Goal: Task Accomplishment & Management: Use online tool/utility

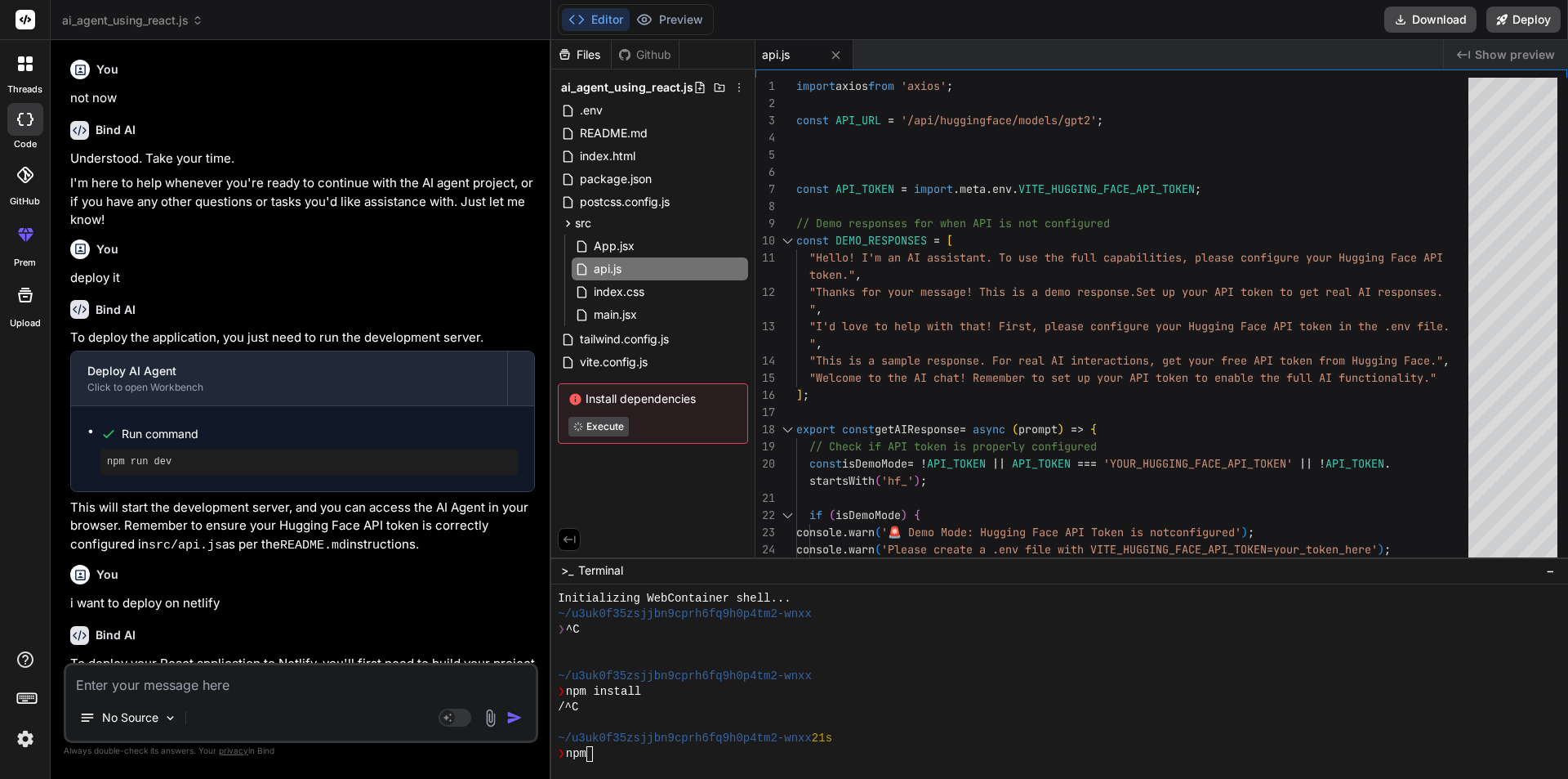
scroll to position [16, 0]
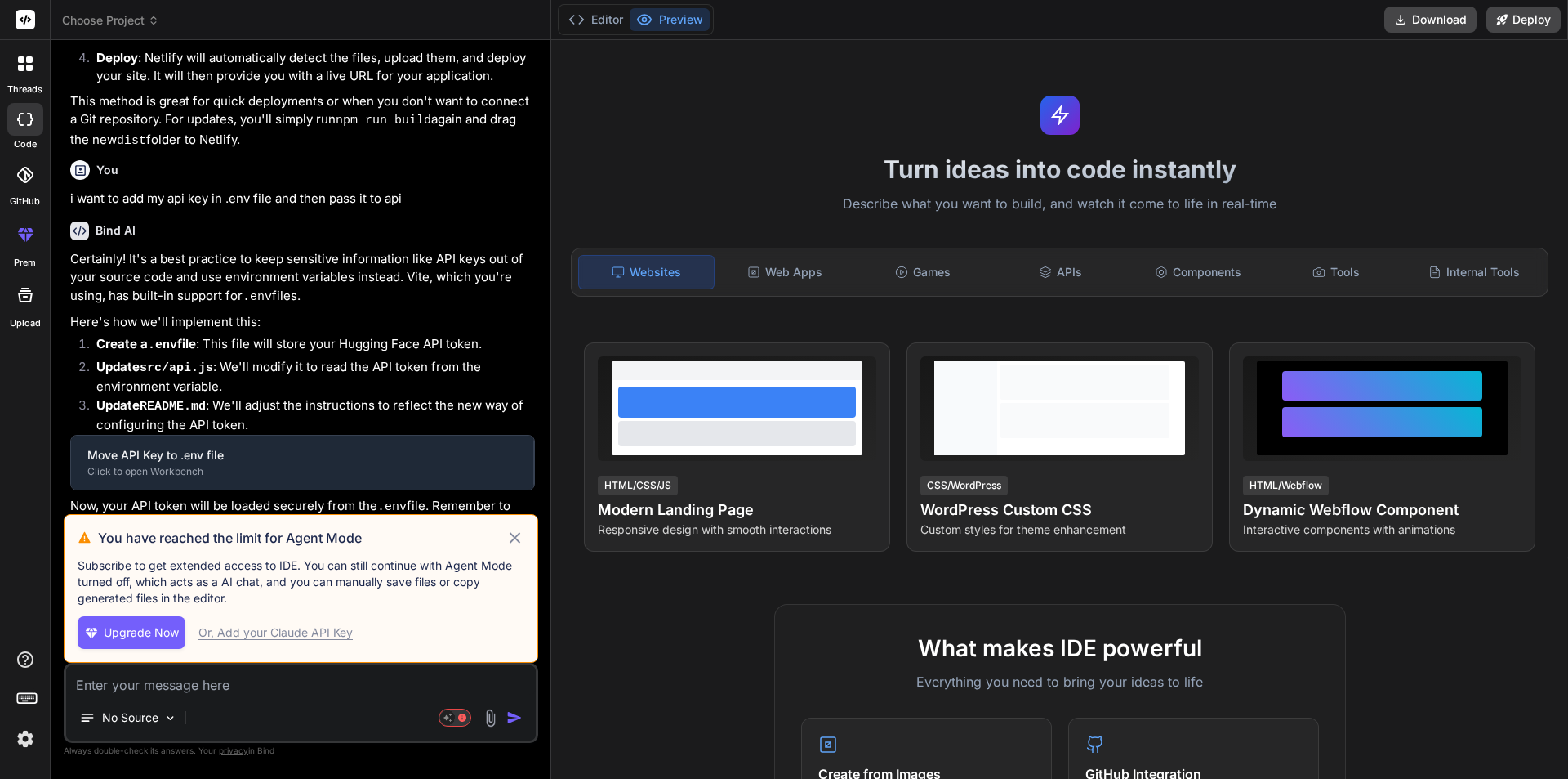
click at [519, 530] on icon at bounding box center [515, 538] width 18 height 19
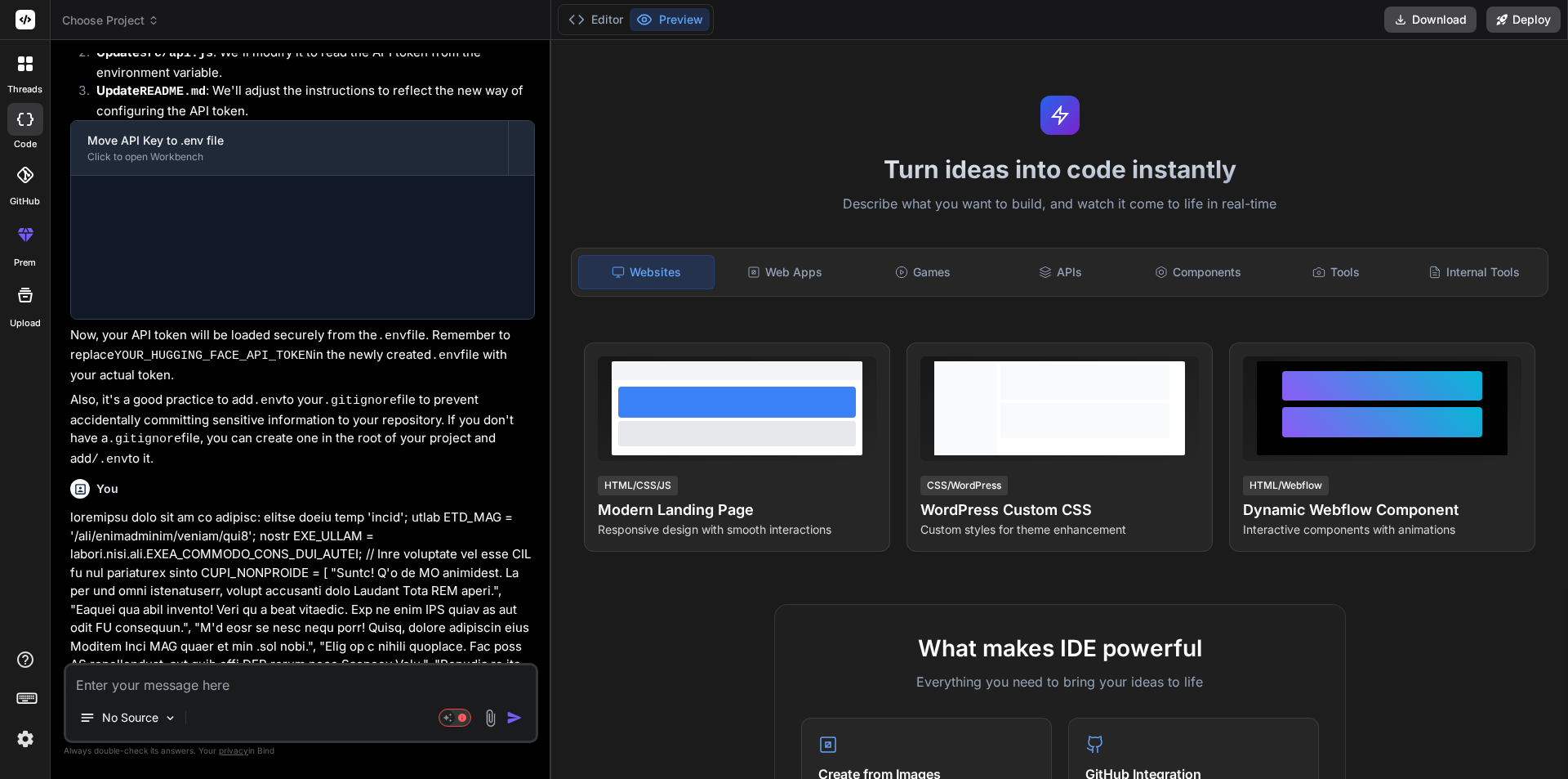
scroll to position [1997, 0]
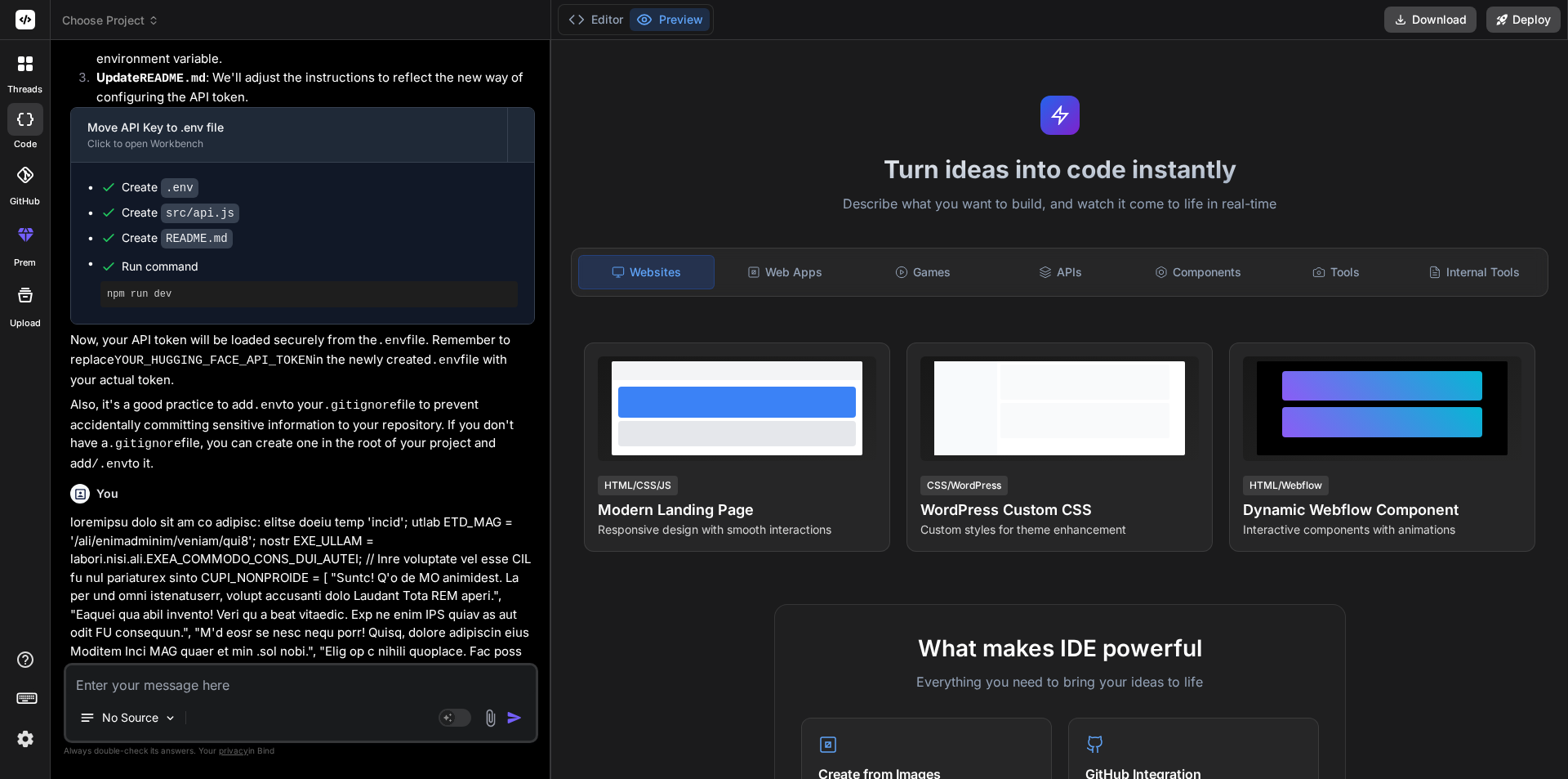
type textarea "x"
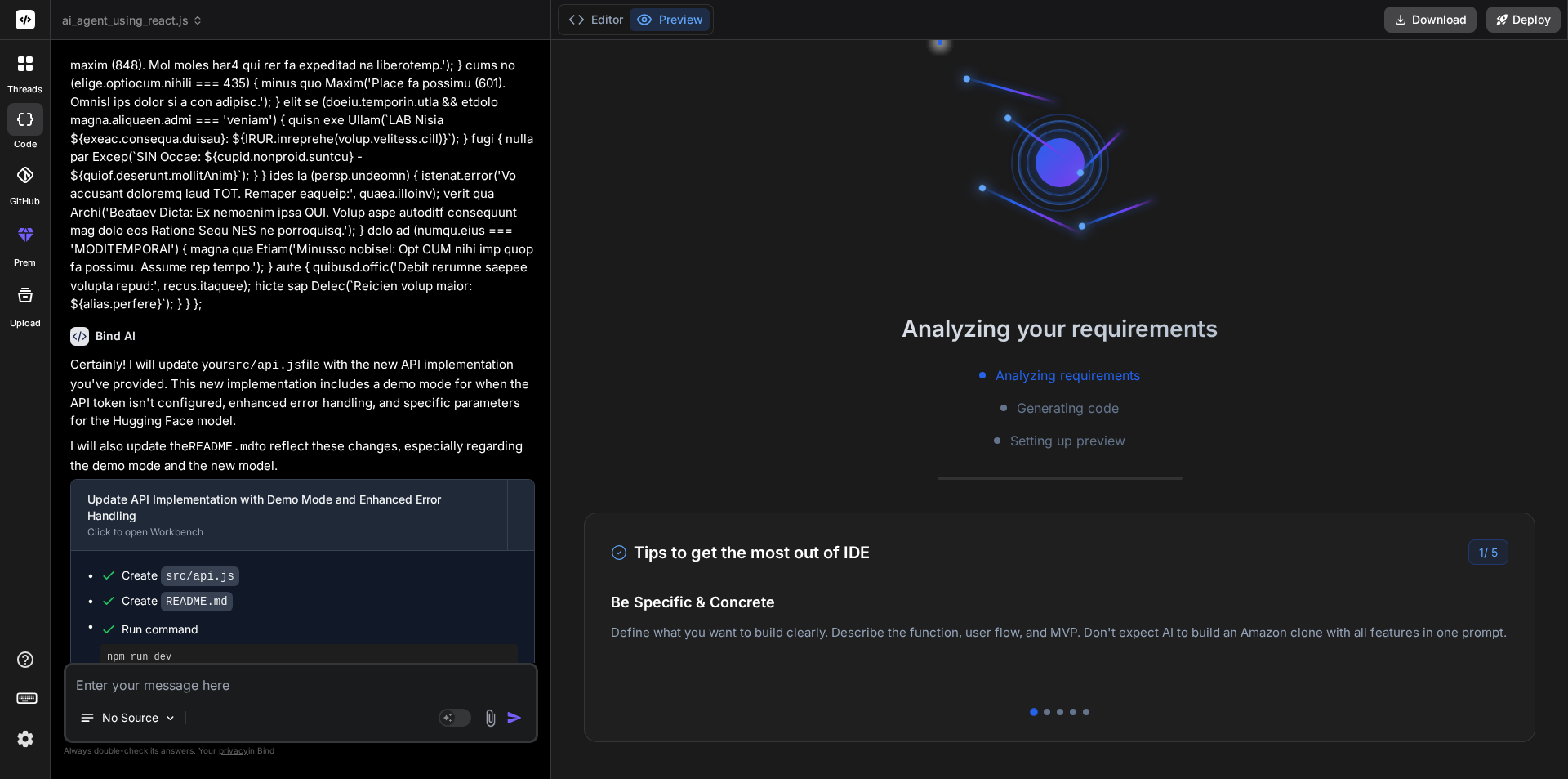
scroll to position [3351, 0]
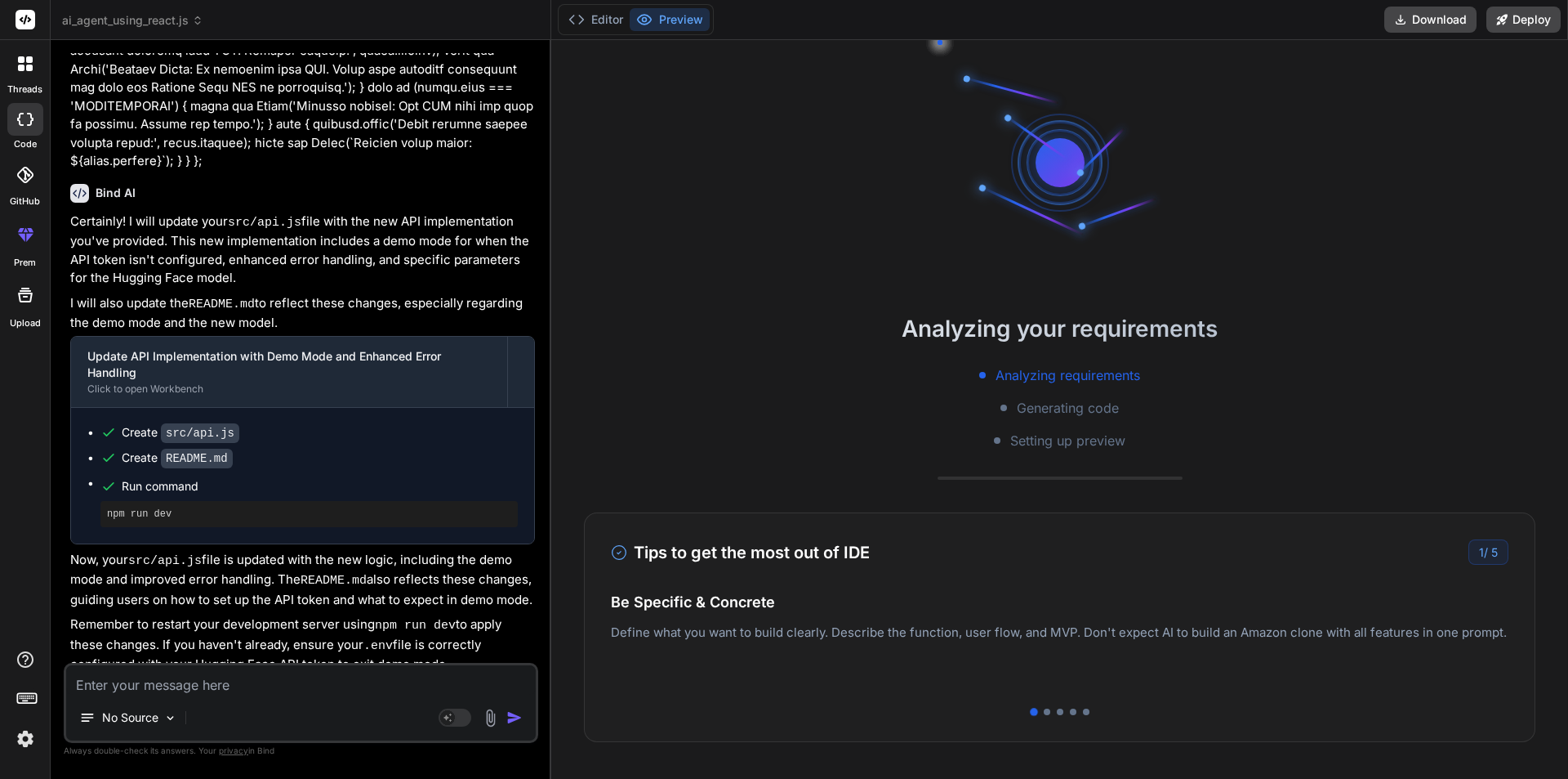
click at [137, 680] on textarea at bounding box center [301, 680] width 470 height 29
type textarea "i"
type textarea "x"
type textarea "im"
type textarea "x"
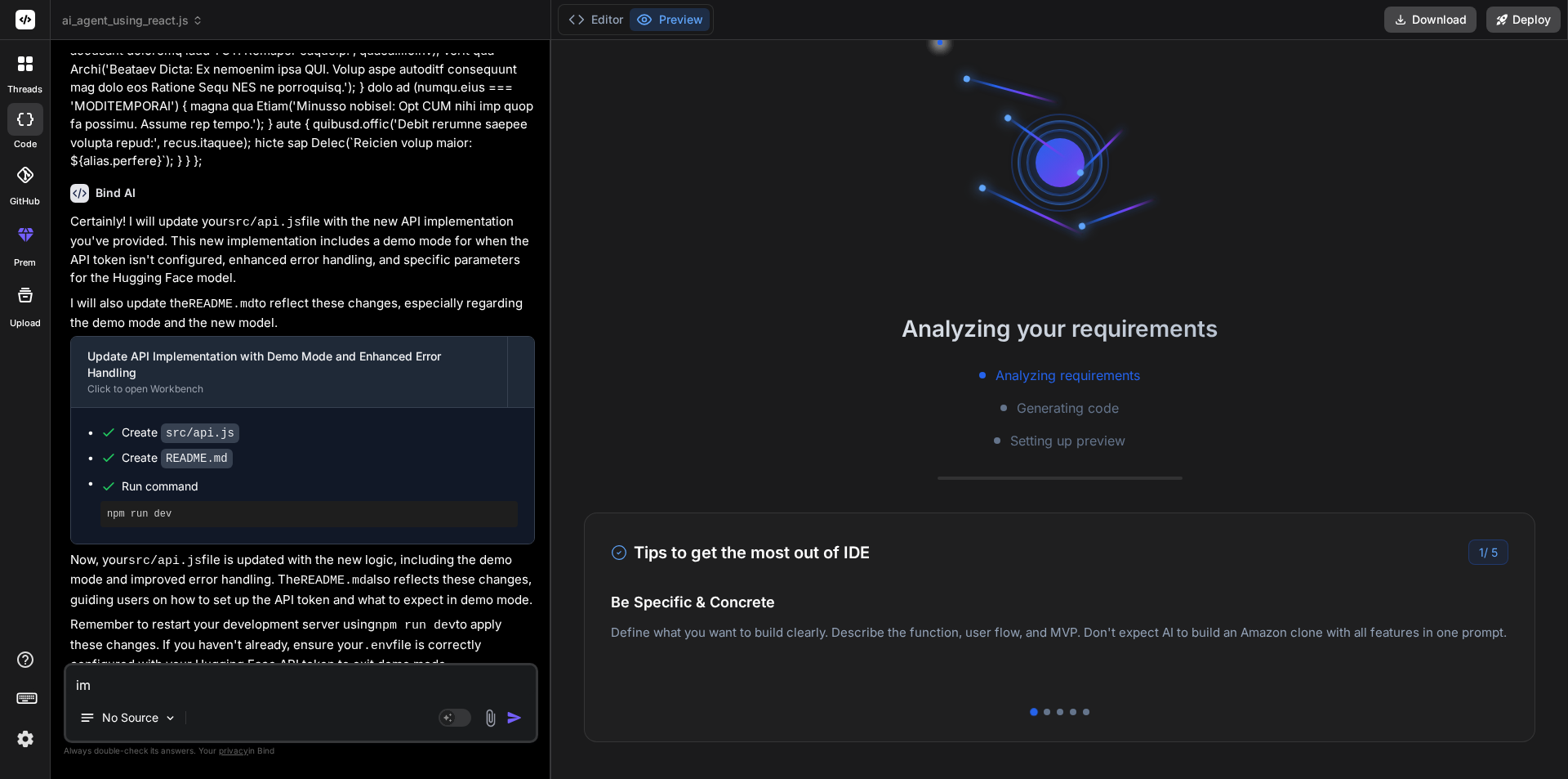
type textarea "imp"
type textarea "x"
type textarea "impl"
type textarea "x"
type textarea "imple"
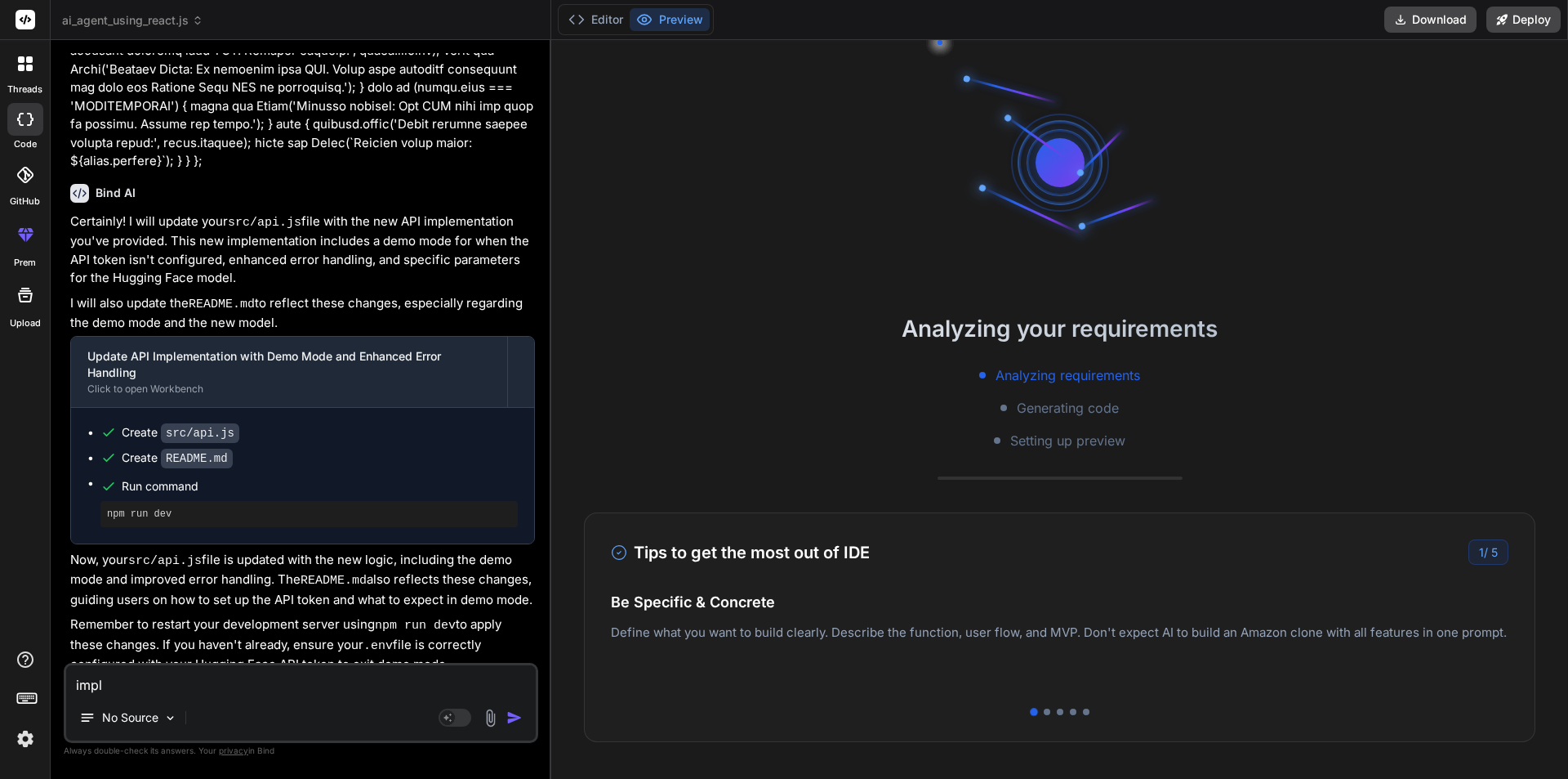
type textarea "x"
type textarea "implem"
type textarea "x"
type textarea "impleme"
type textarea "x"
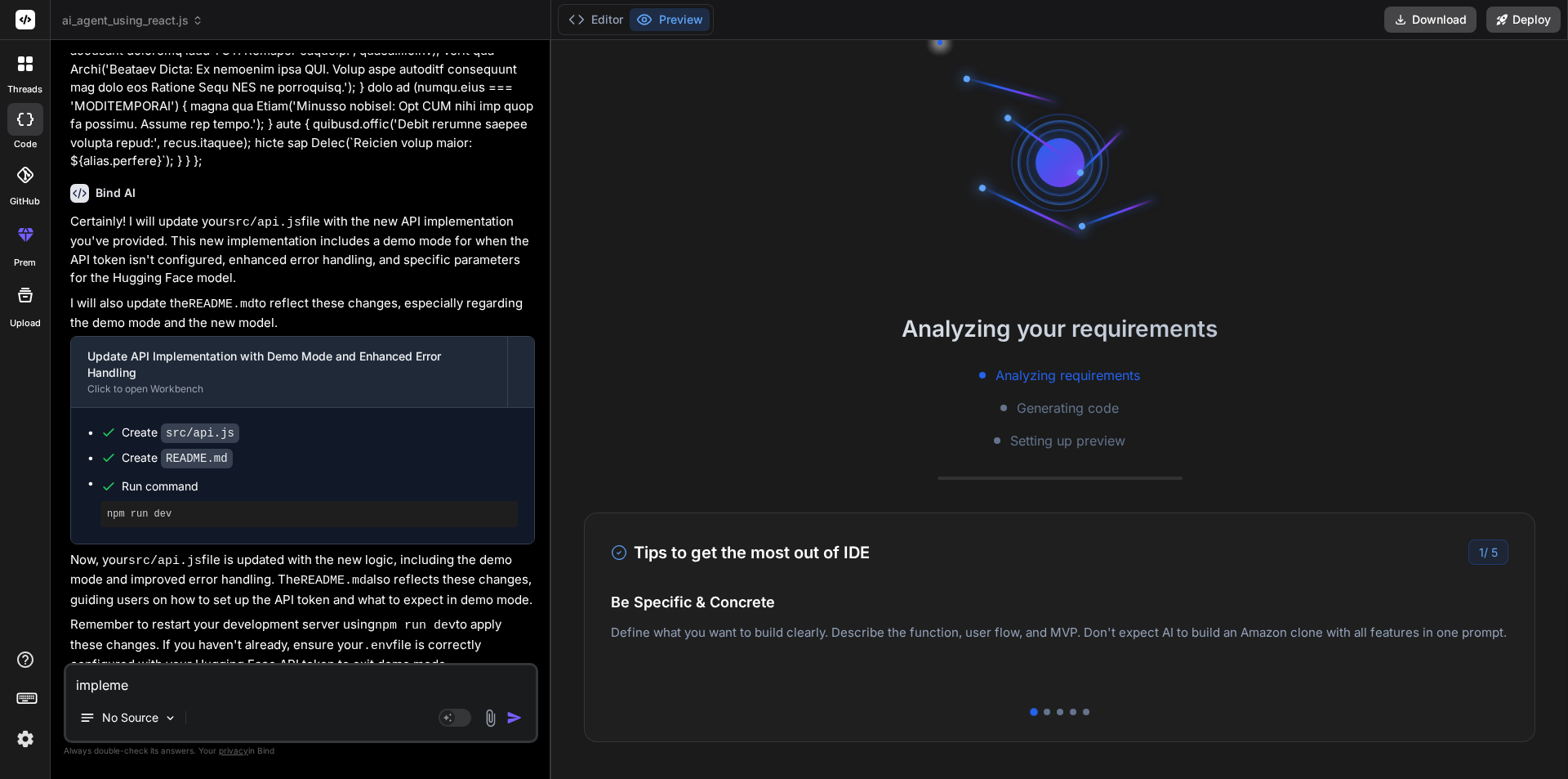
type textarea "implemen"
type textarea "x"
type textarea "implement"
type textarea "x"
type textarea "implement"
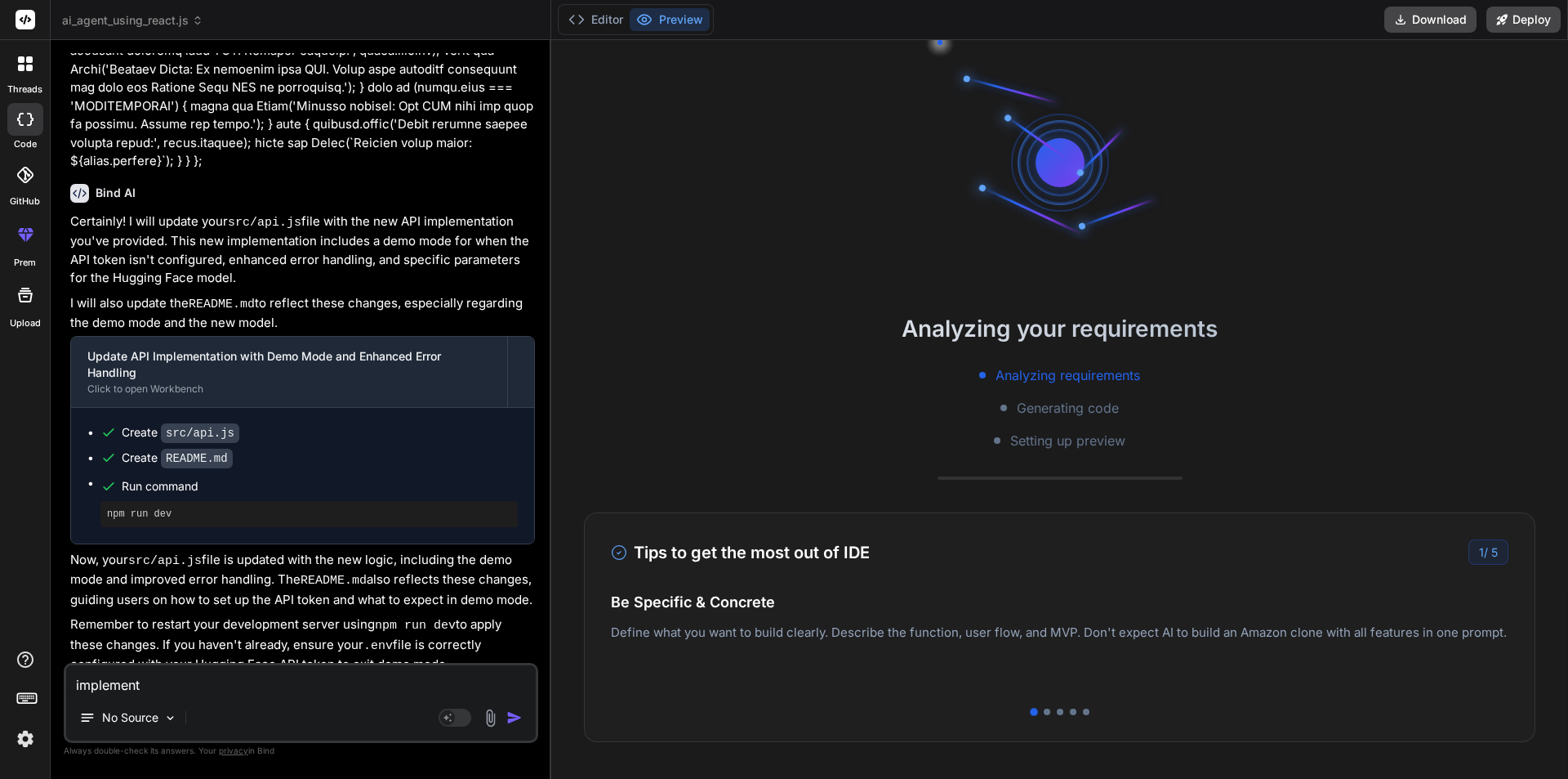
type textarea "x"
type textarea "implement t"
type textarea "x"
type textarea "implement th"
type textarea "x"
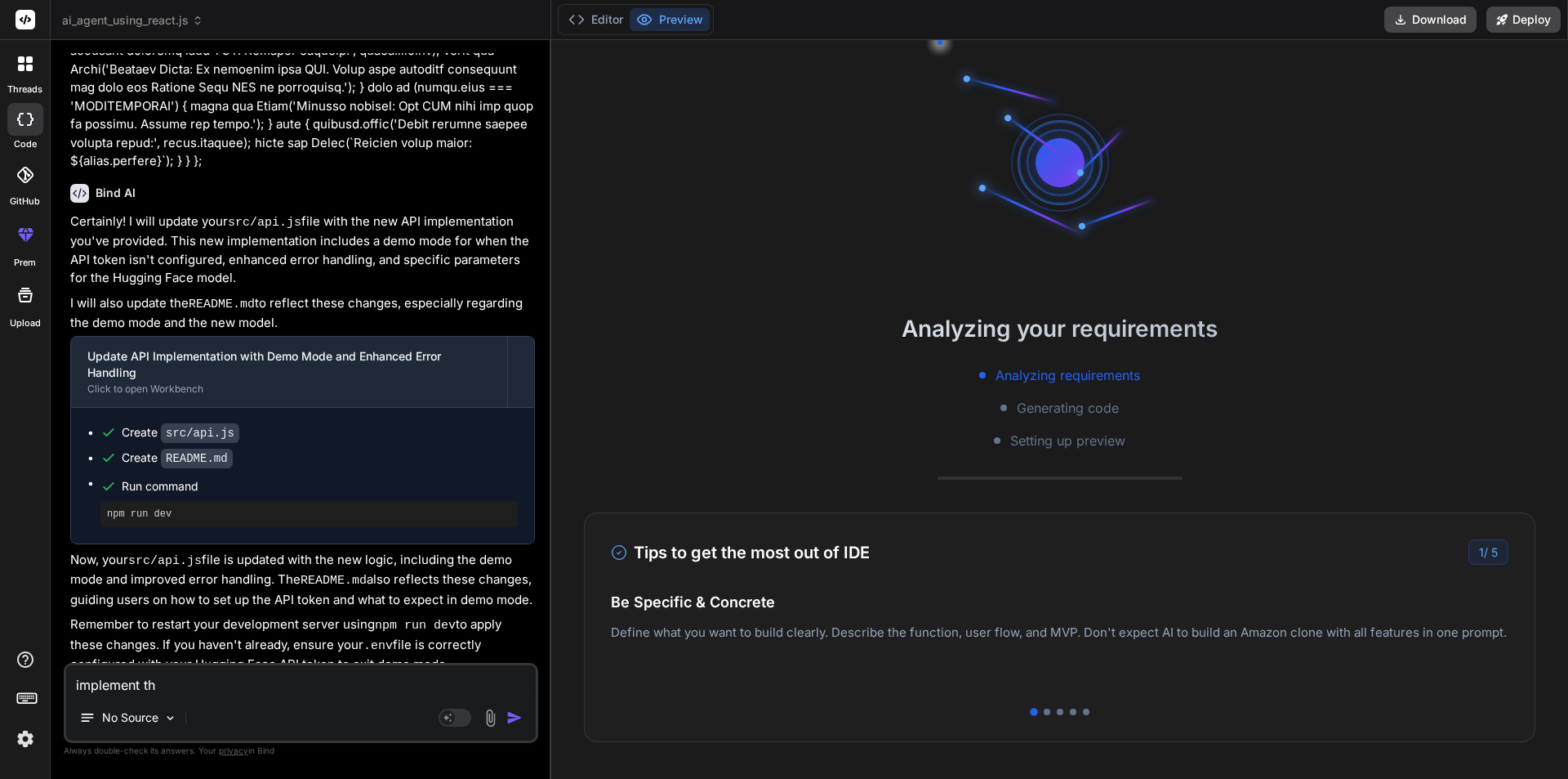
type textarea "implement thi"
type textarea "x"
type textarea "implement this"
type textarea "x"
type textarea "implement this"
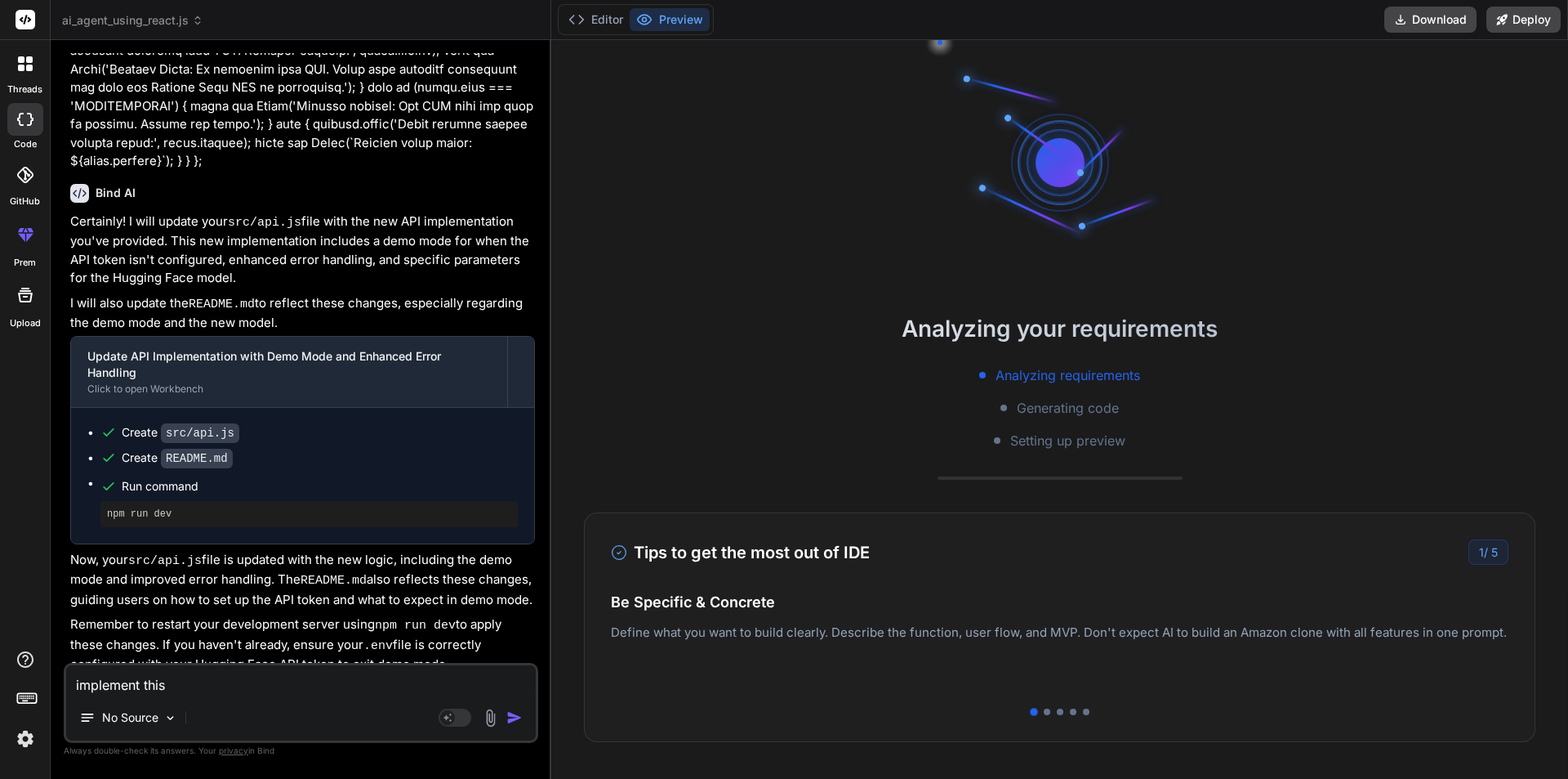
type textarea "x"
type textarea "implement this a"
type textarea "x"
type textarea "implement this ap"
type textarea "x"
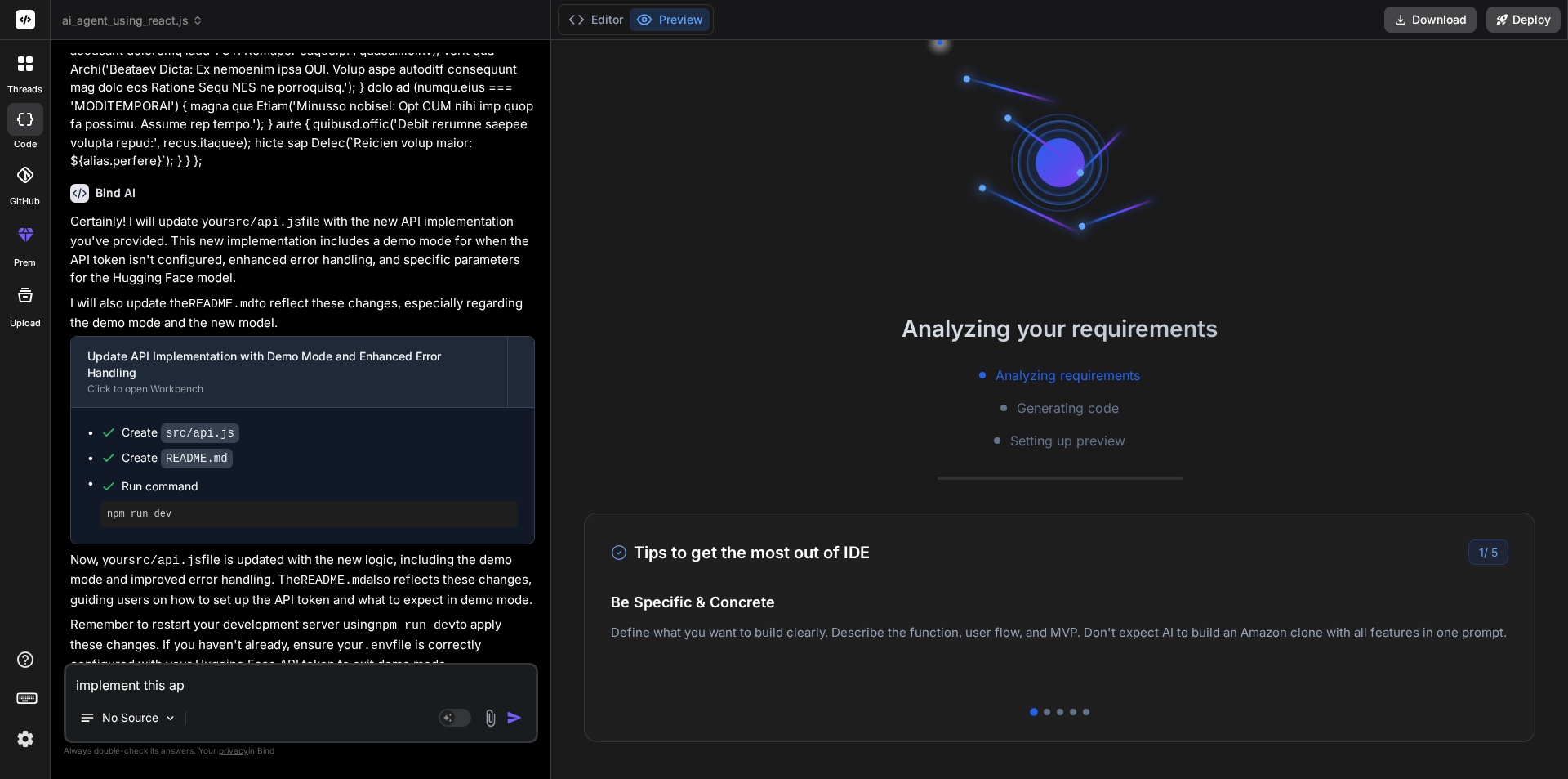
type textarea "implement this api"
type textarea "x"
type textarea "implement this api"
type textarea "x"
type textarea "implement this api i"
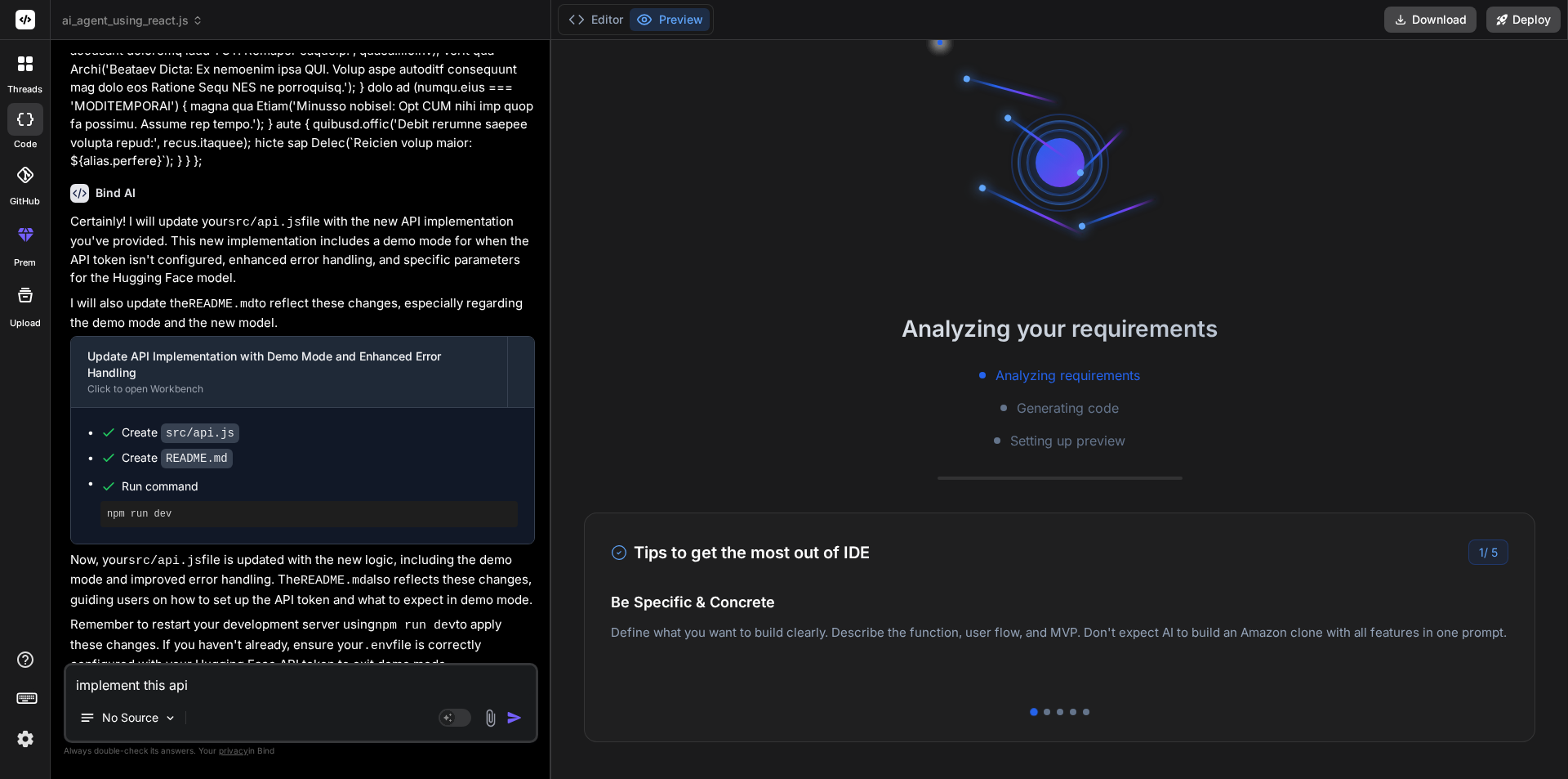
type textarea "x"
type textarea "implement this api in"
type textarea "x"
type textarea "implement this api in"
type textarea "x"
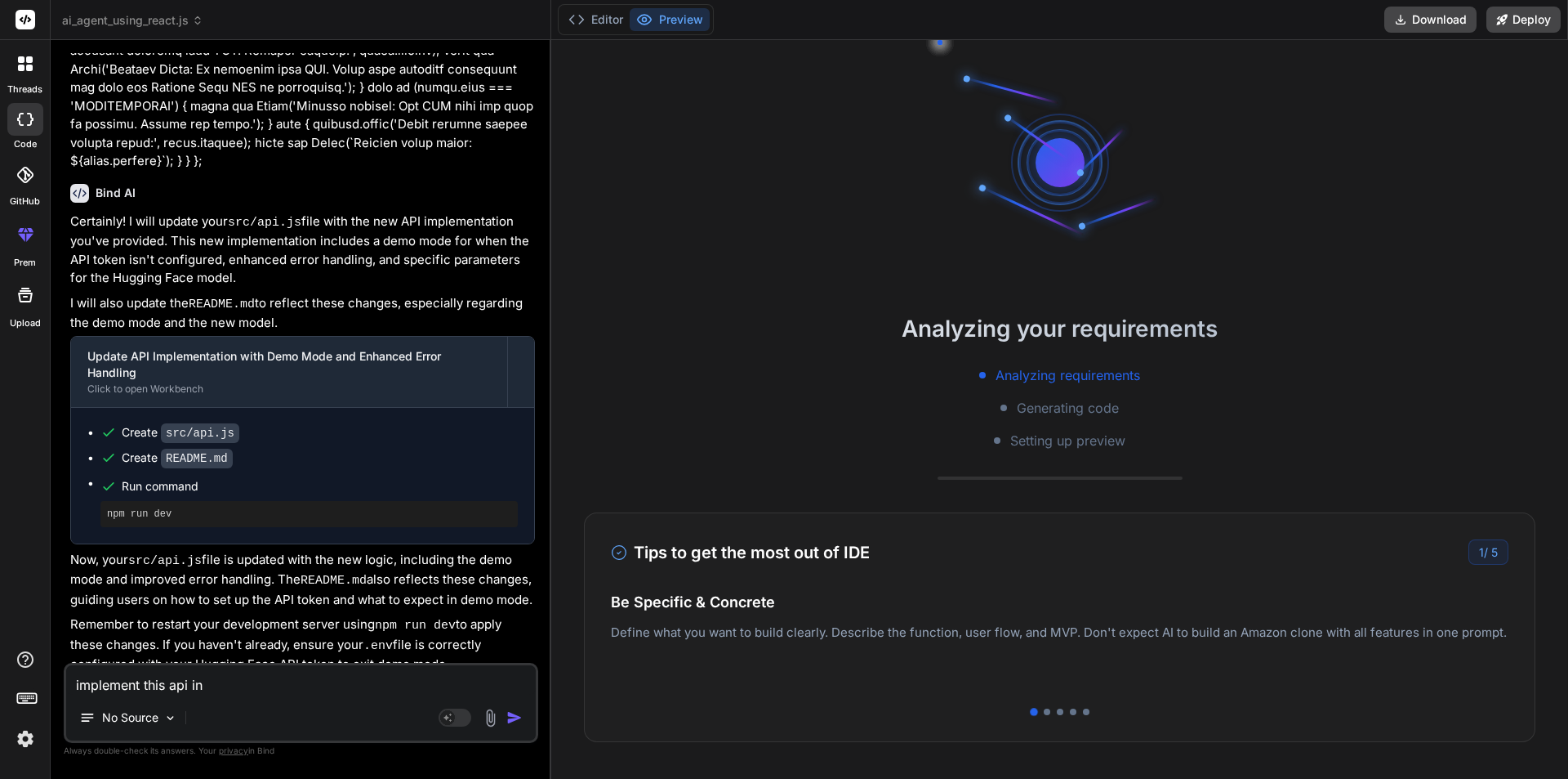
type textarea "implement this api in t"
type textarea "x"
type textarea "implement this api in th"
type textarea "x"
type textarea "implement this api in thi"
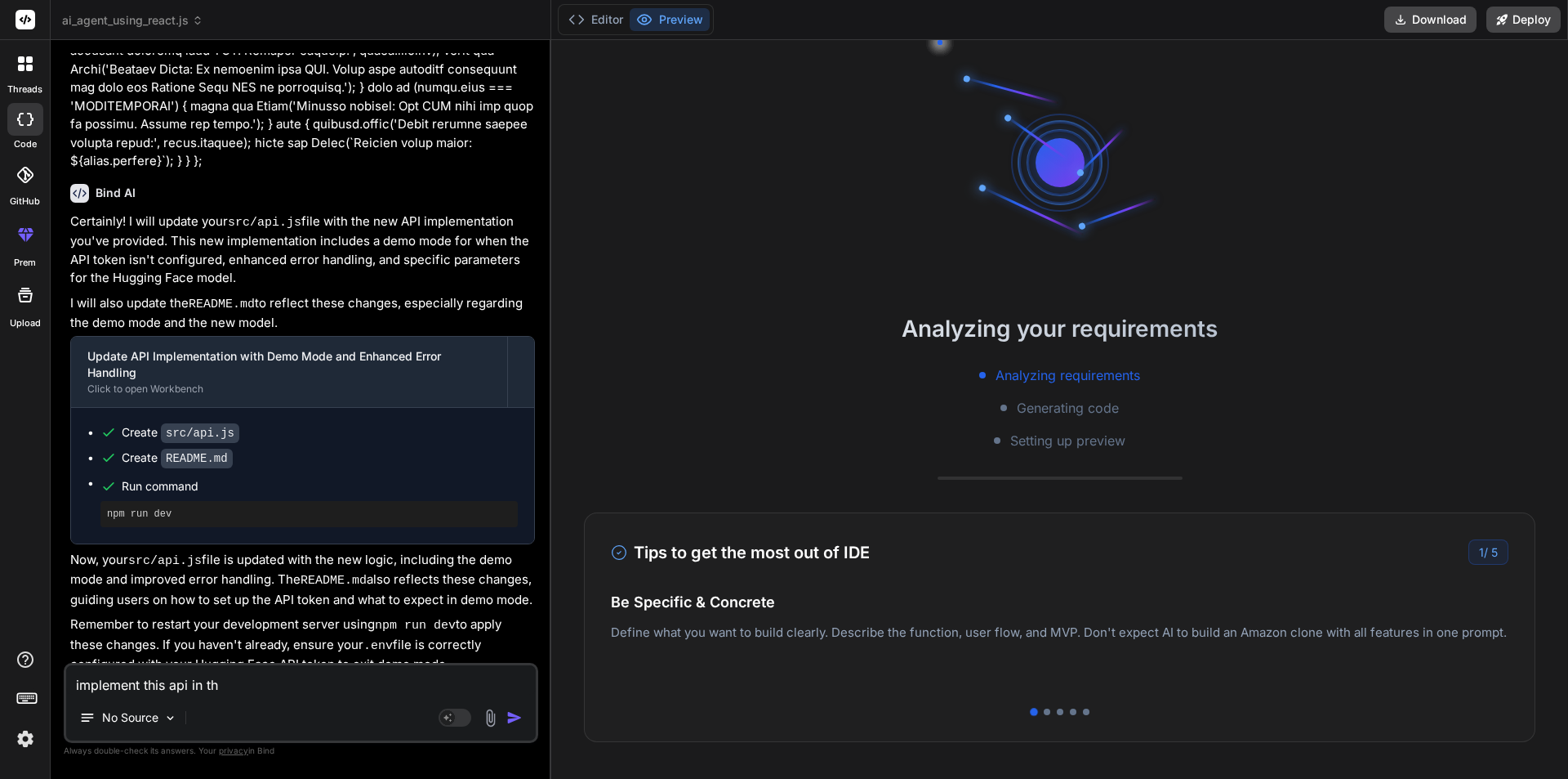
type textarea "x"
type textarea "implement this api in thia"
type textarea "x"
type textarea "implement this api in thi"
type textarea "x"
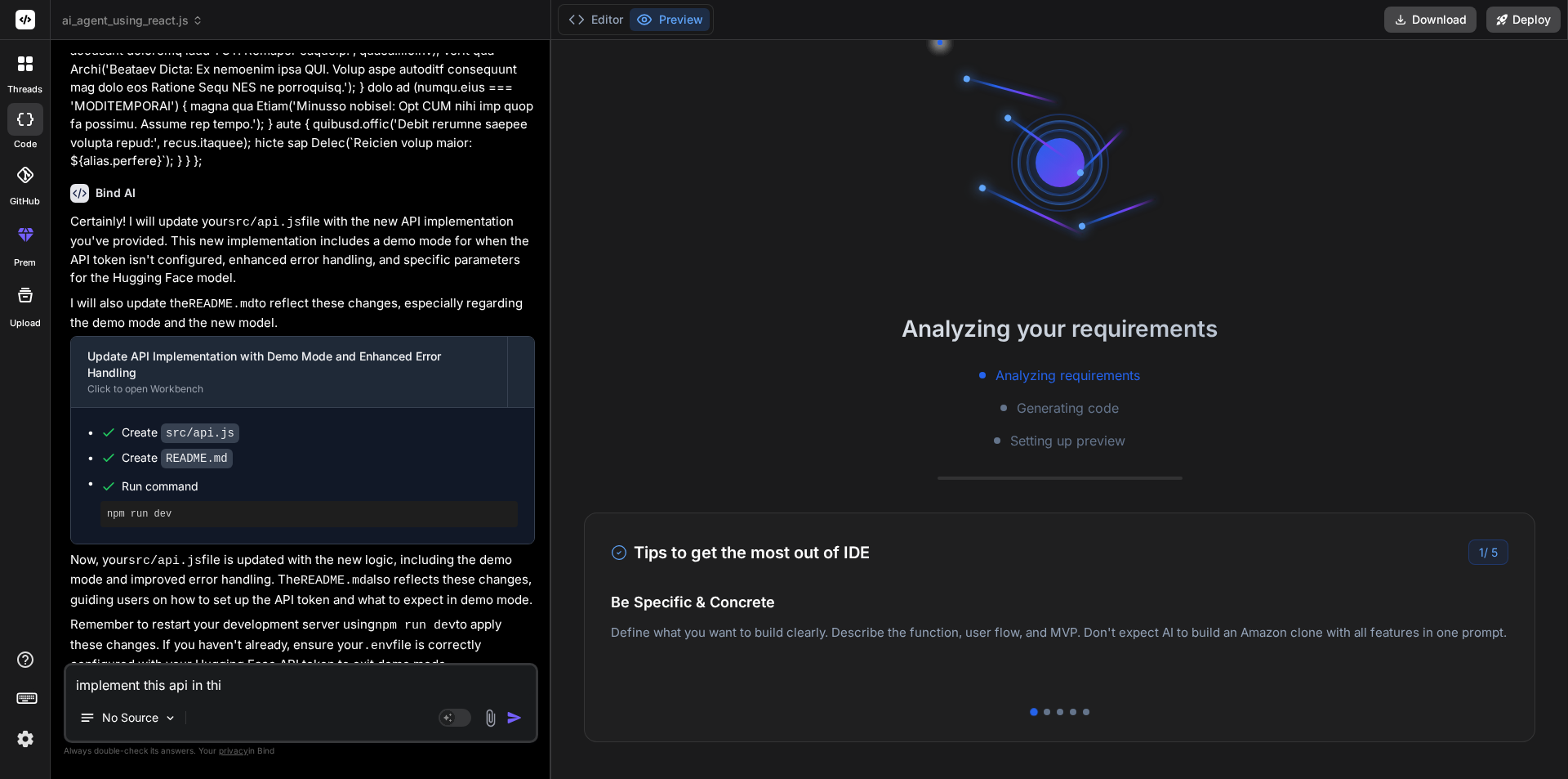
type textarea "implement this api in this"
type textarea "x"
type textarea "implement this api in this:"
type textarea "x"
type textarea "implement this api in this:"
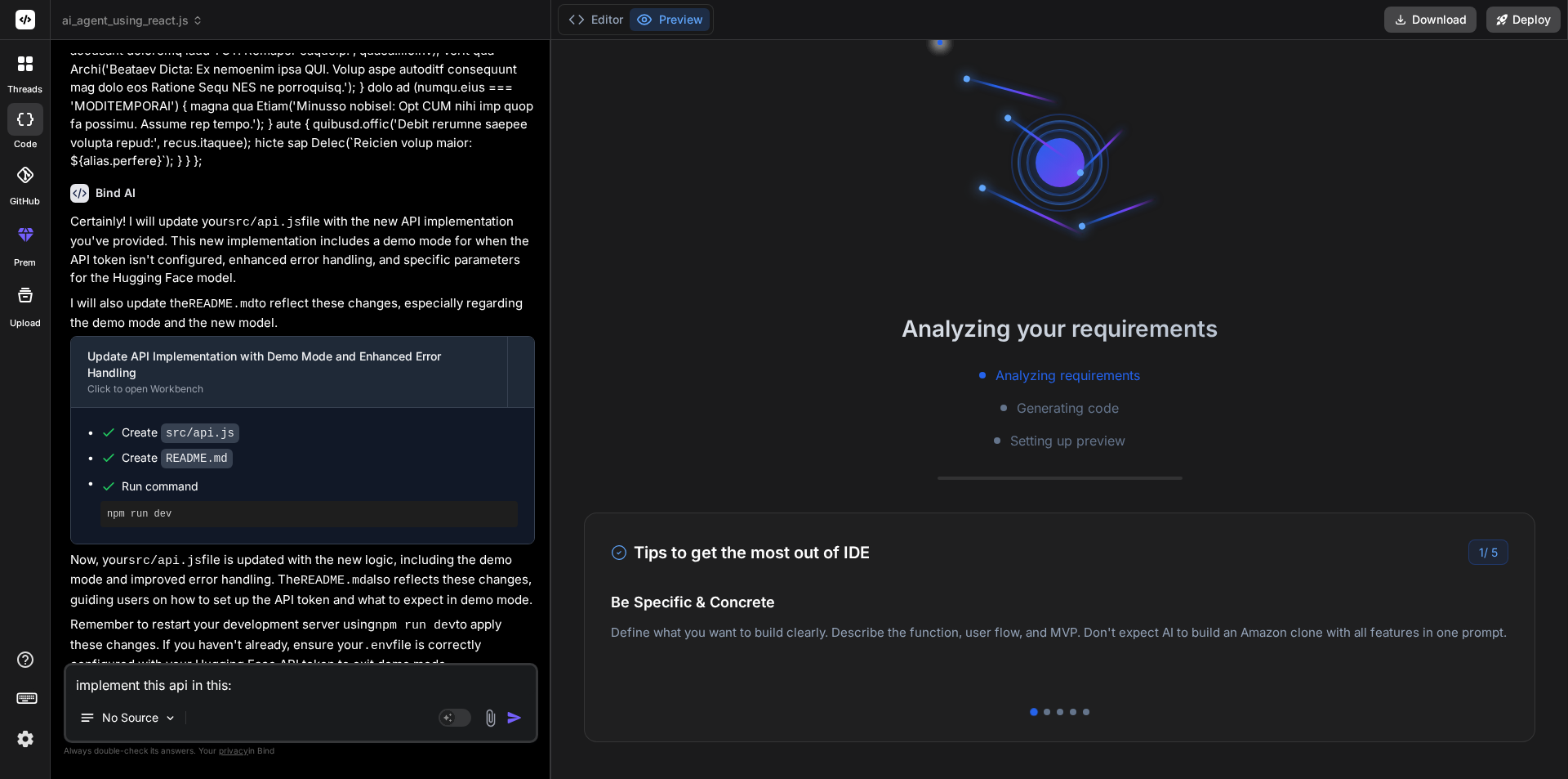
type textarea "x"
paste textarea "api.js?t=1755866478731:19 POST http://localhost:5174/api/bytez/models/v2/Qwen/Q…"
type textarea "implement this api in this: api.js?t=1755866478731:19 POST http://localhost:517…"
type textarea "x"
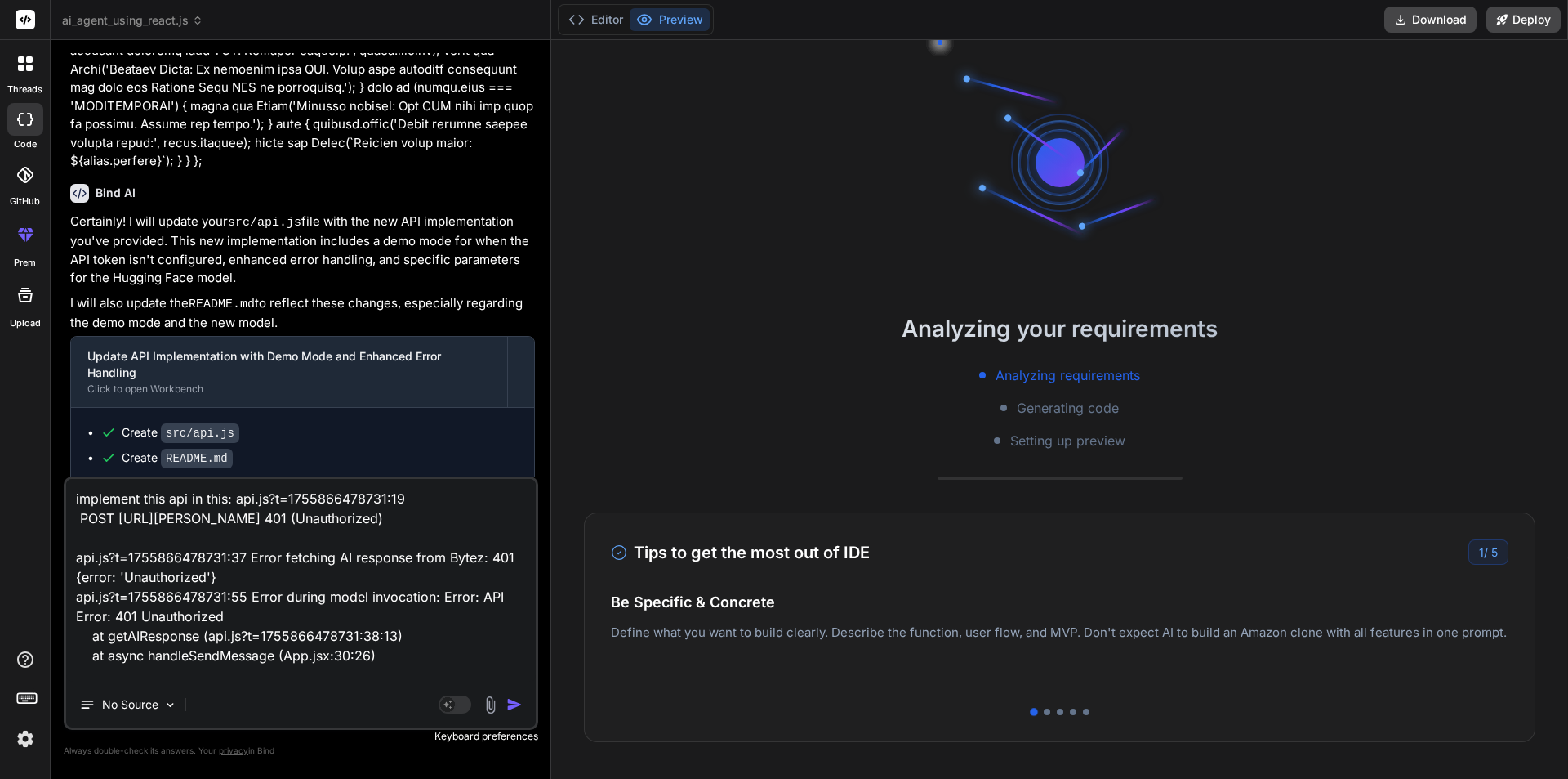
scroll to position [0, 0]
drag, startPoint x: 396, startPoint y: 672, endPoint x: 238, endPoint y: 500, distance: 233.6
click at [238, 500] on textarea "implement this api in this: api.js?t=1755866478731:19 POST http://localhost:517…" at bounding box center [301, 580] width 470 height 202
type textarea "implement this api in this:"
type textarea "x"
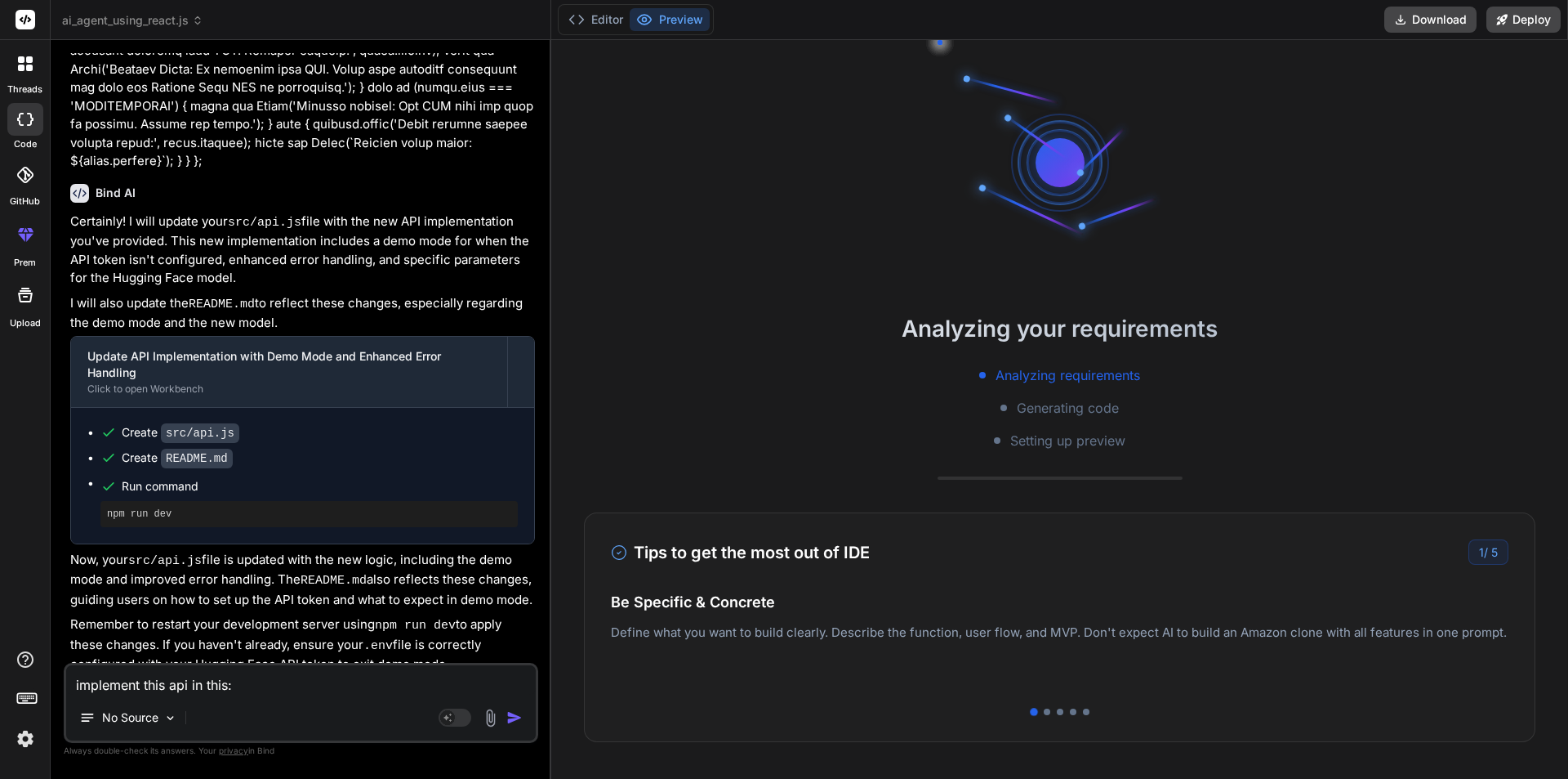
paste textarea "/* npm i bytez.js || yarn add bytez.js */ import Bytez from "bytez.js" const sd…"
type textarea "implement this api in this: /* npm i bytez.js || yarn add bytez.js */ import By…"
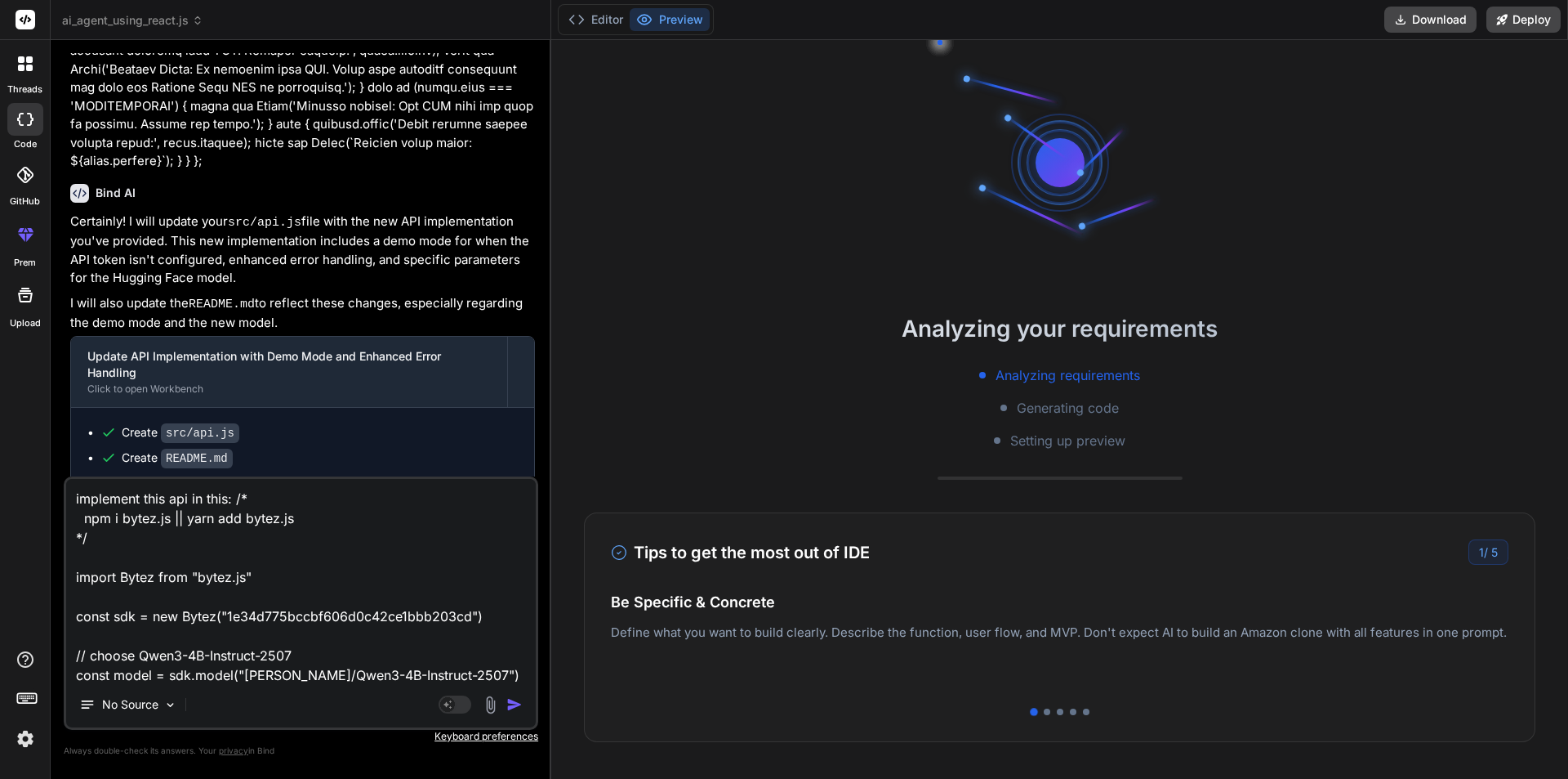
scroll to position [198, 0]
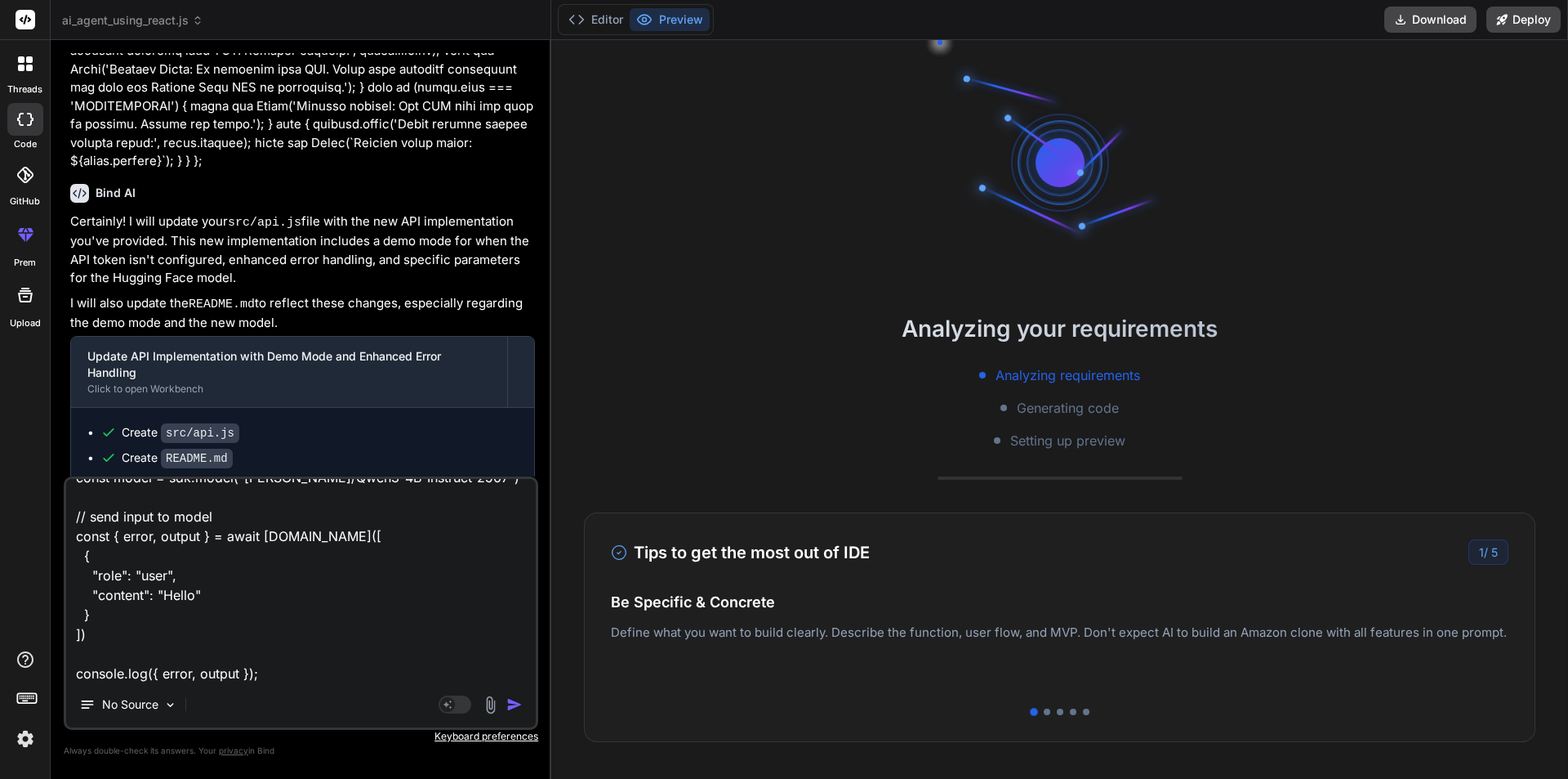
type textarea "x"
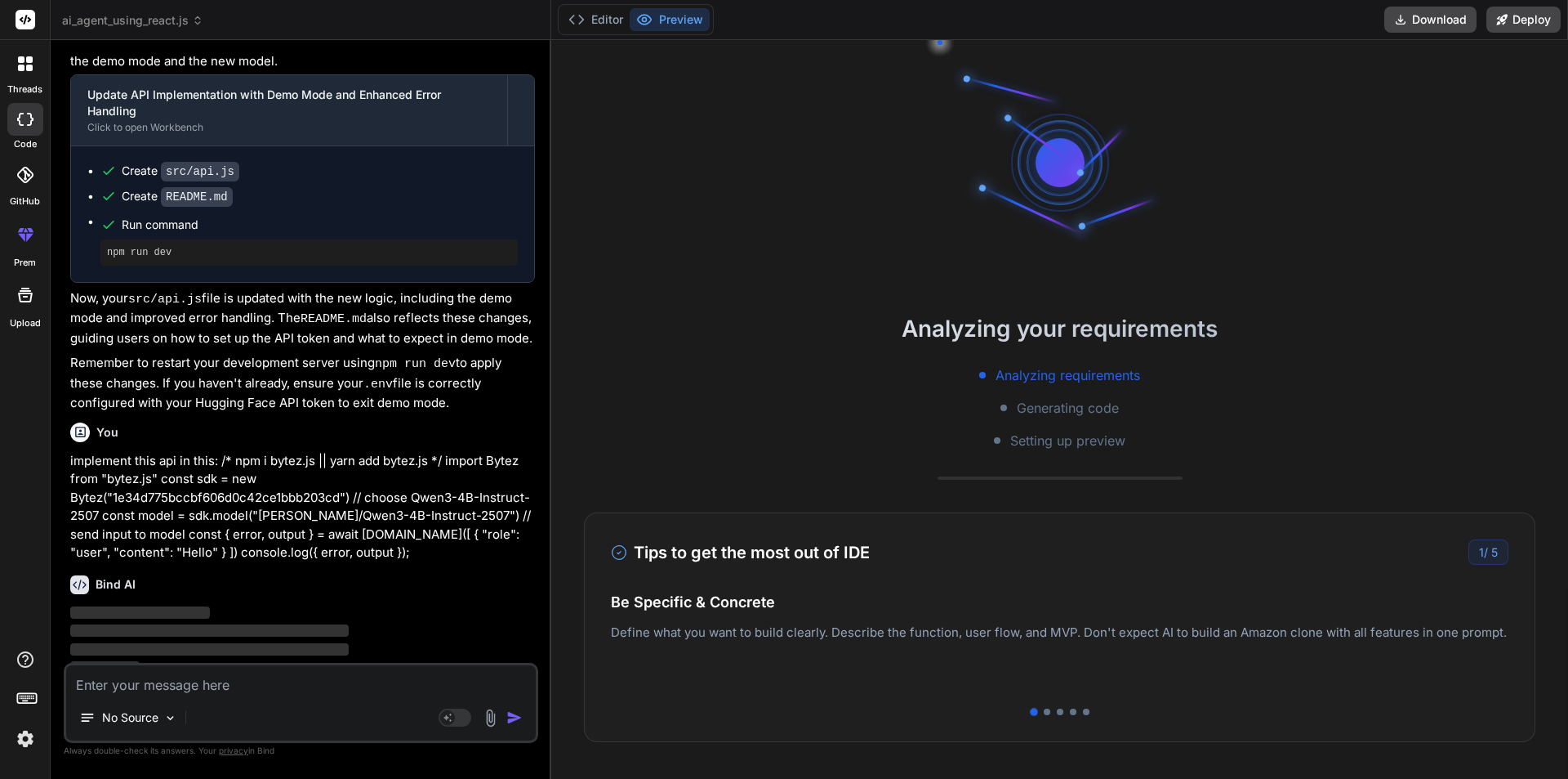
scroll to position [3612, 0]
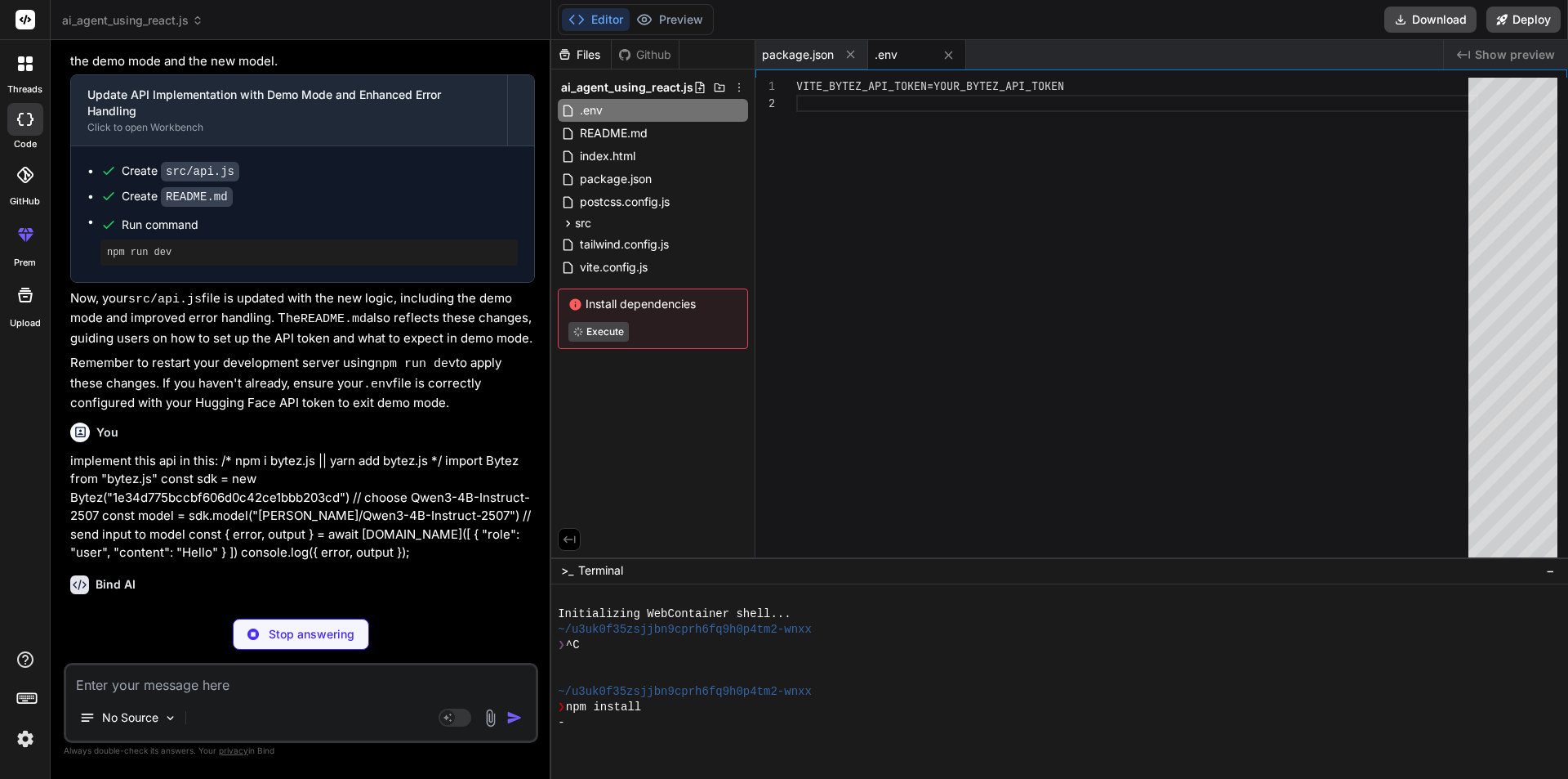
type textarea "x"
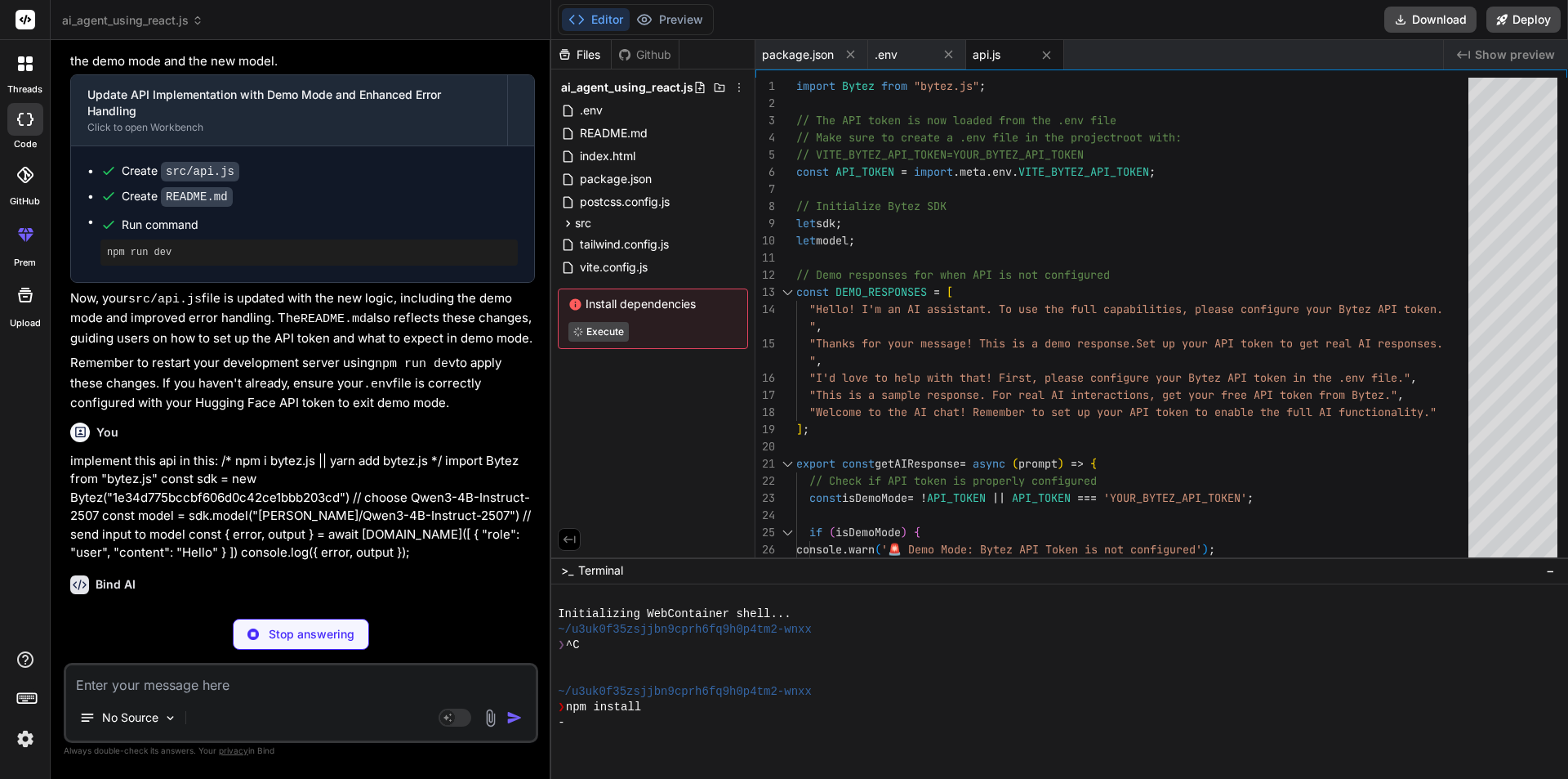
type textarea "x"
type textarea "ole (F12) and check the "Console" tab for more detailed error messages from the…"
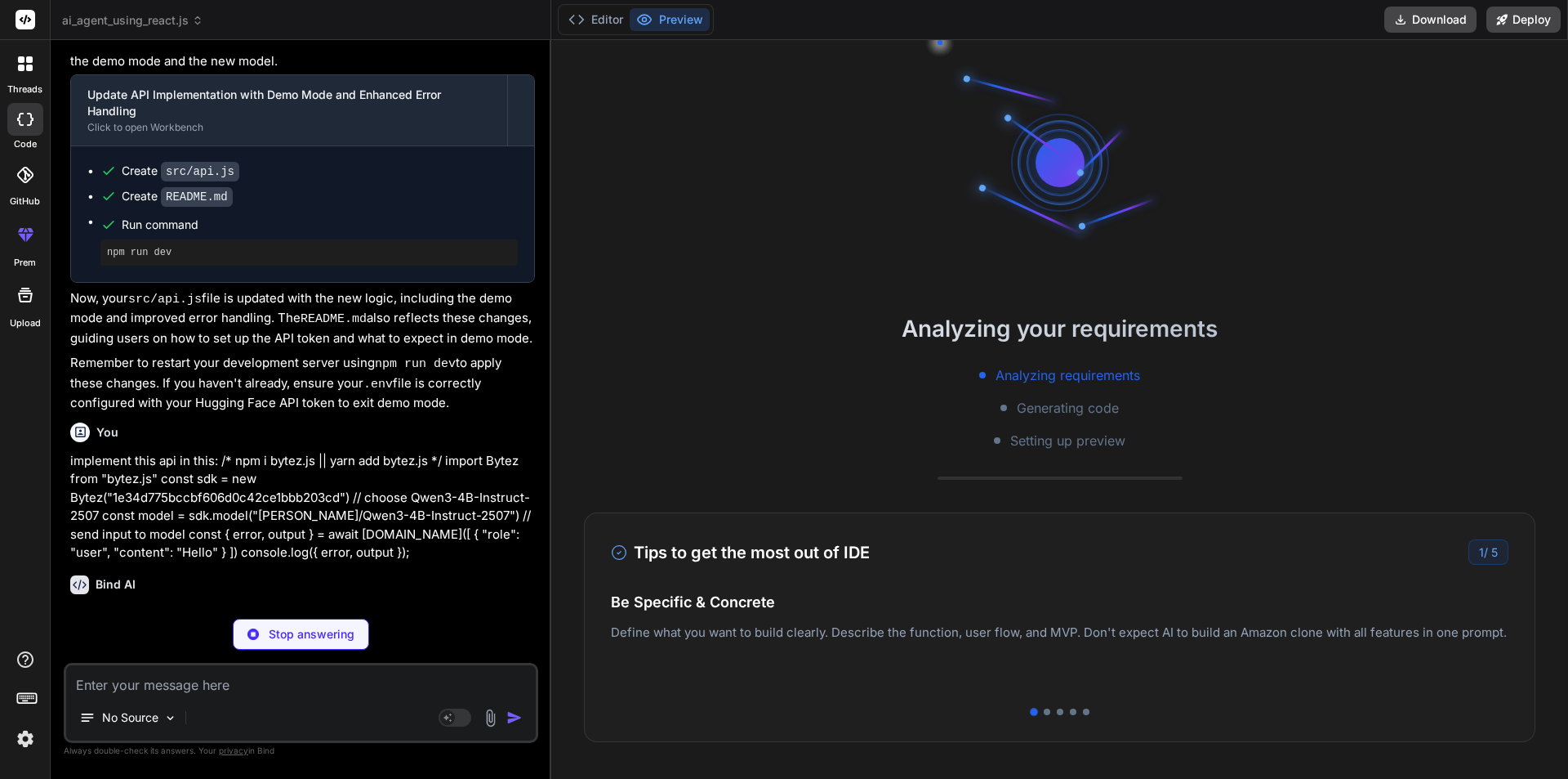
scroll to position [47, 0]
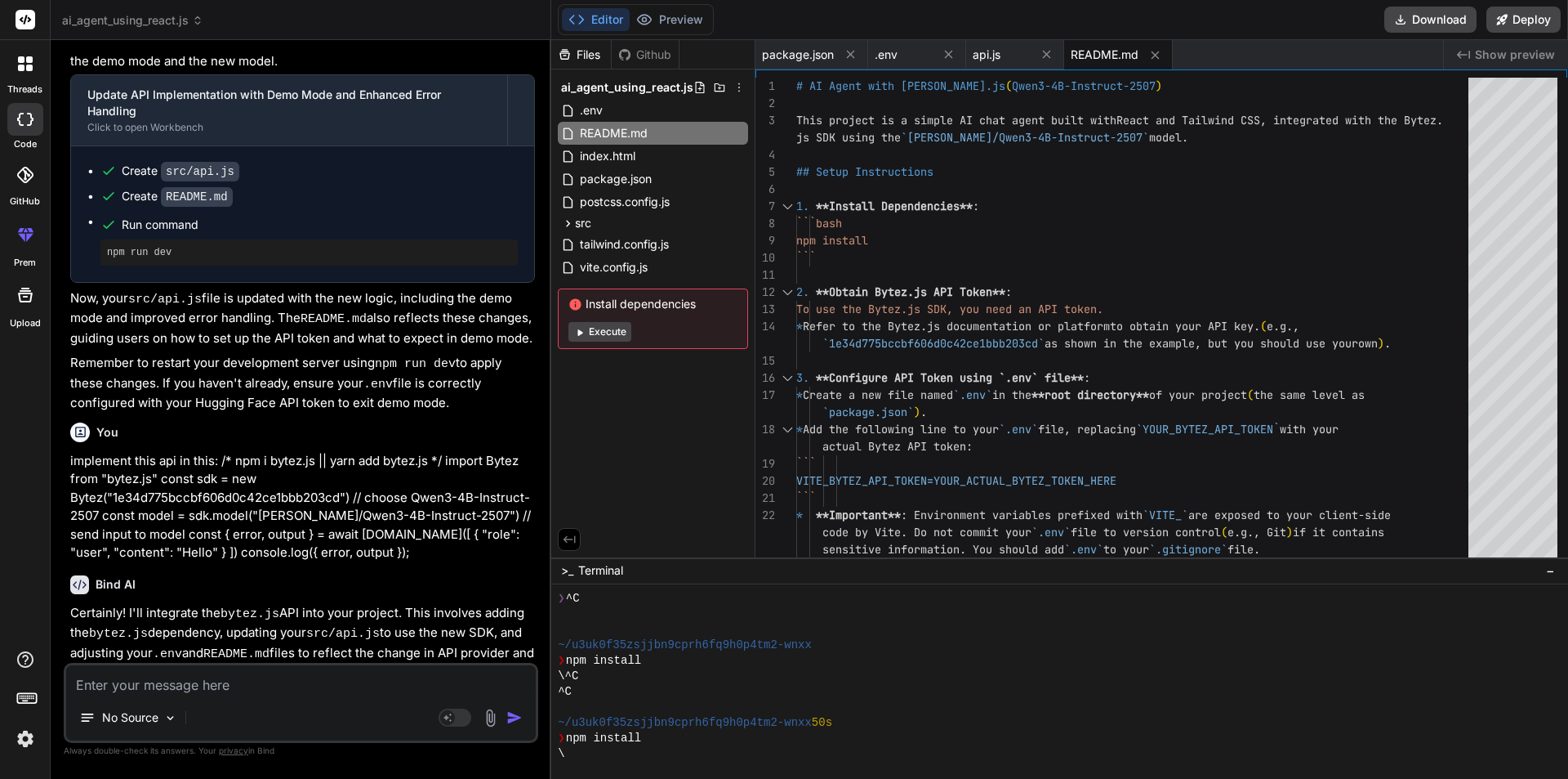
type textarea "x"
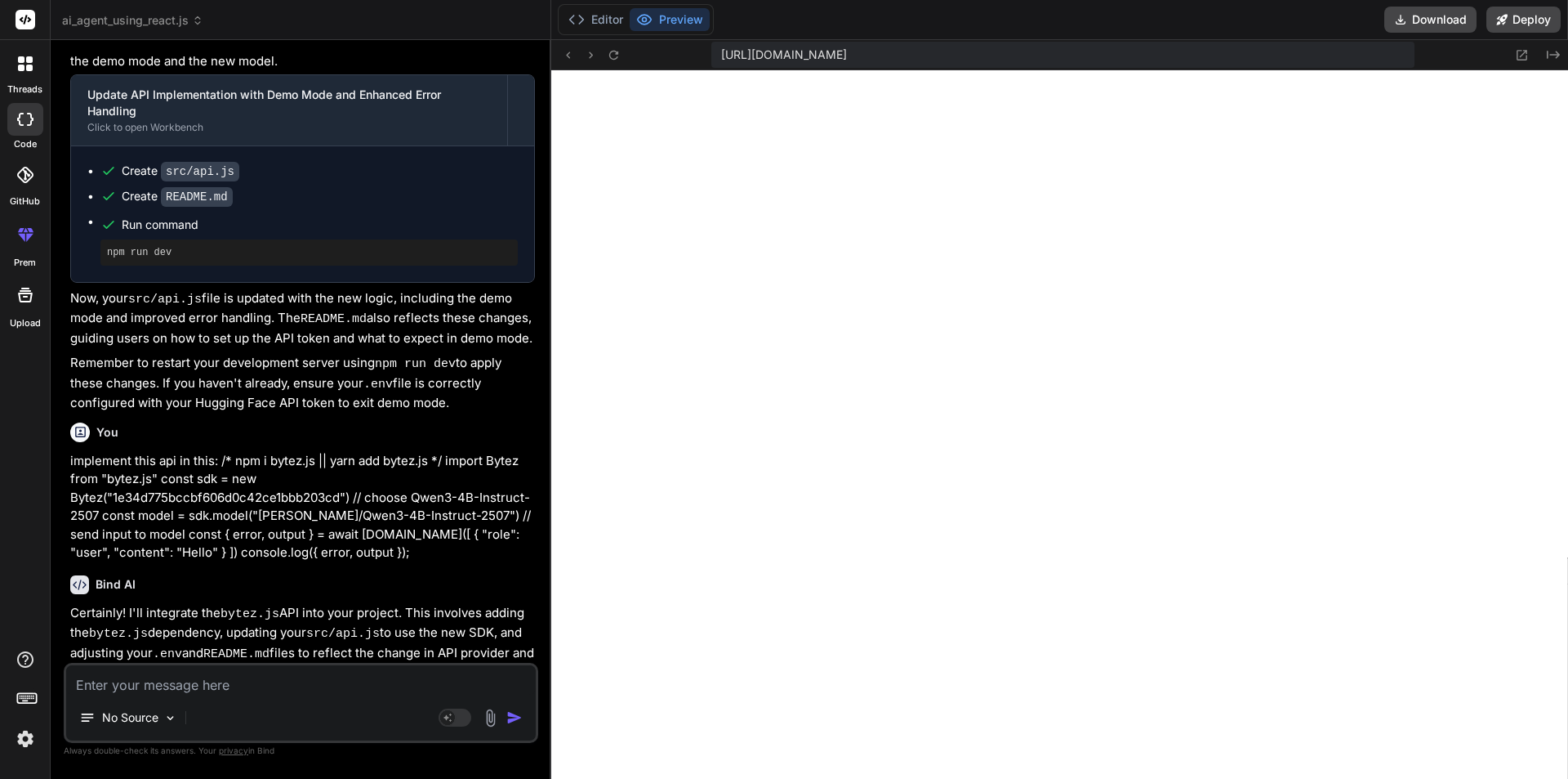
scroll to position [714, 0]
click at [610, 18] on button "Editor" at bounding box center [596, 19] width 68 height 23
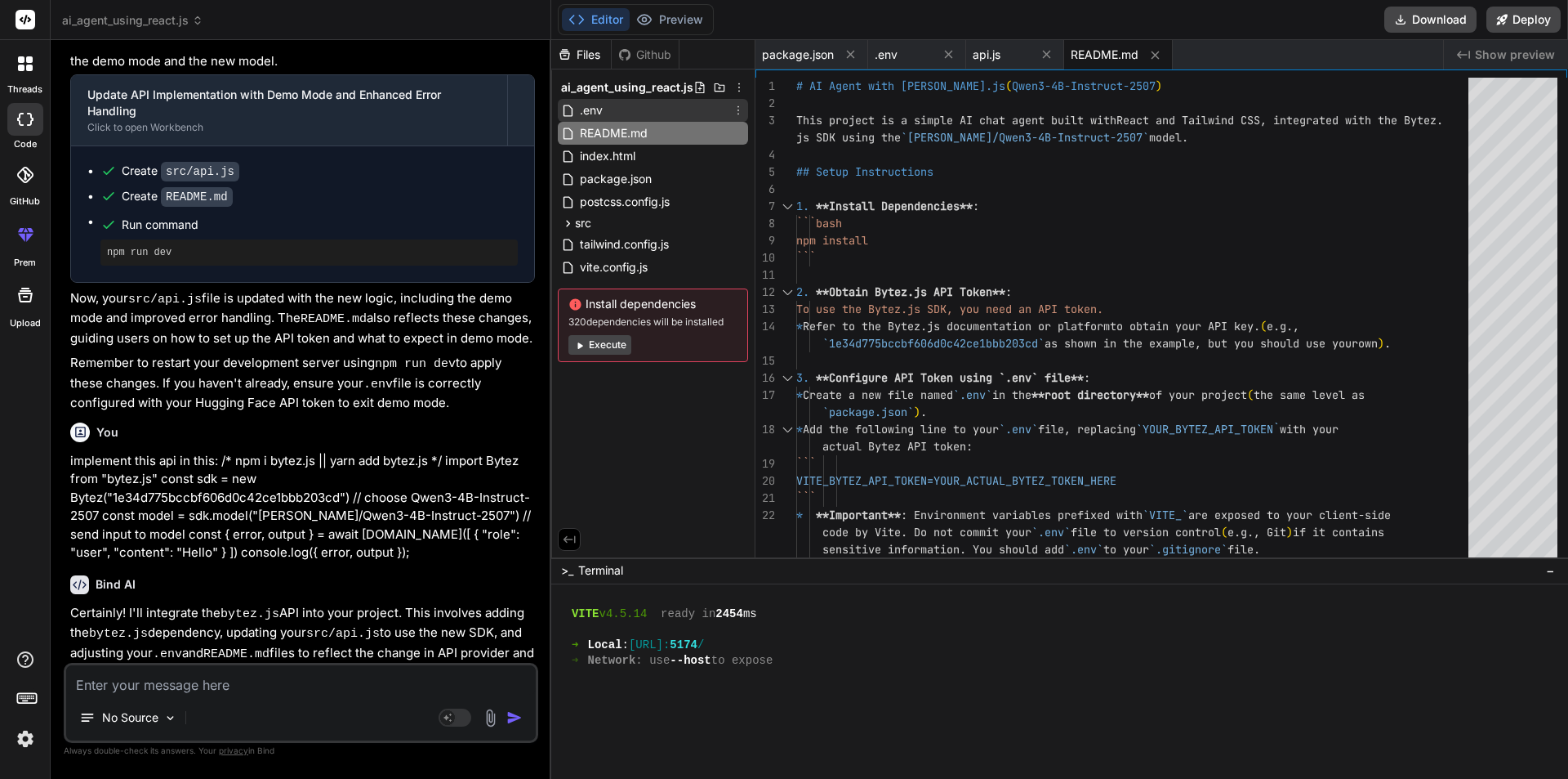
click at [613, 99] on div ".env" at bounding box center [653, 110] width 190 height 23
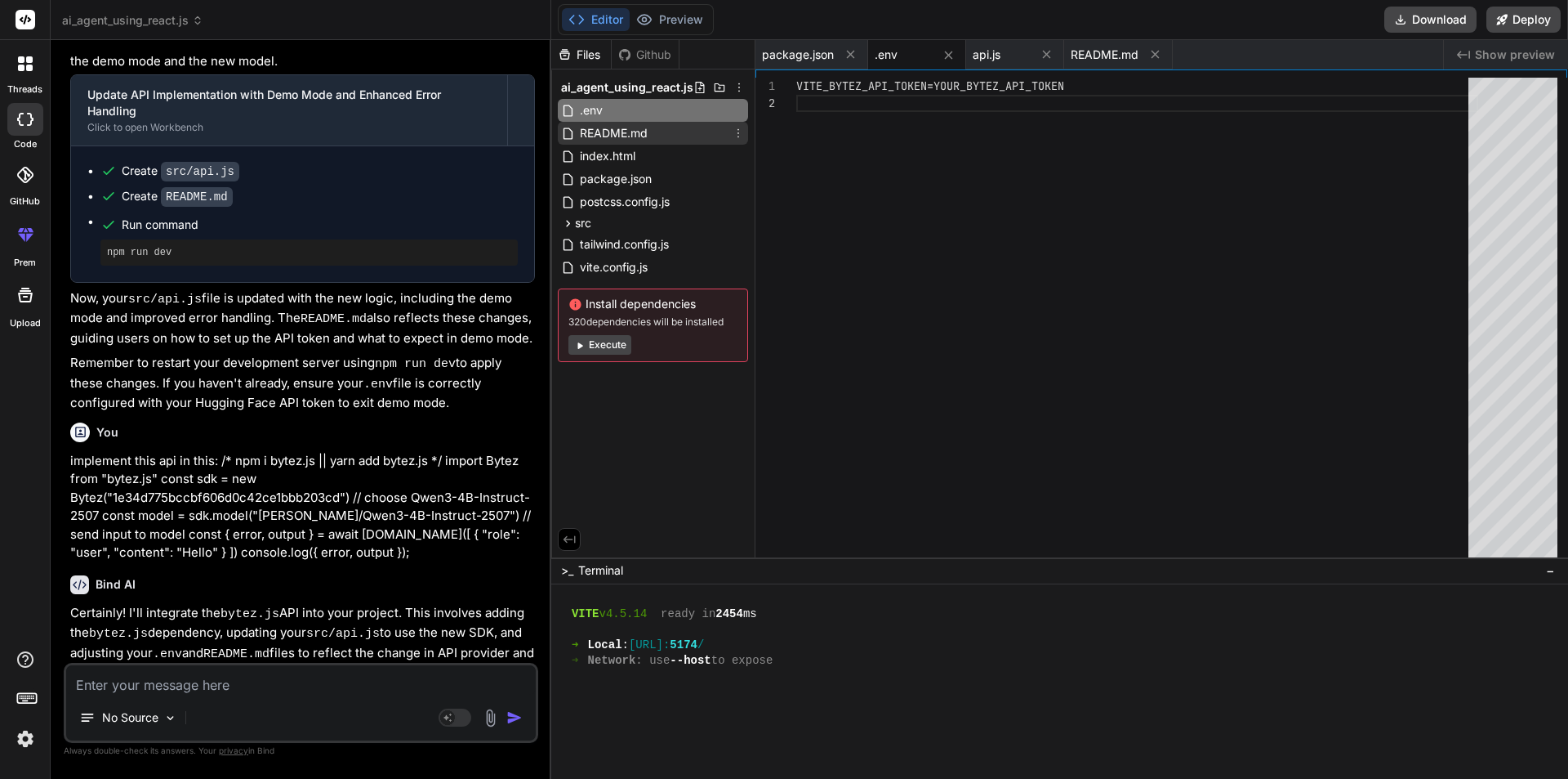
click at [619, 133] on span "README.md" at bounding box center [613, 133] width 71 height 19
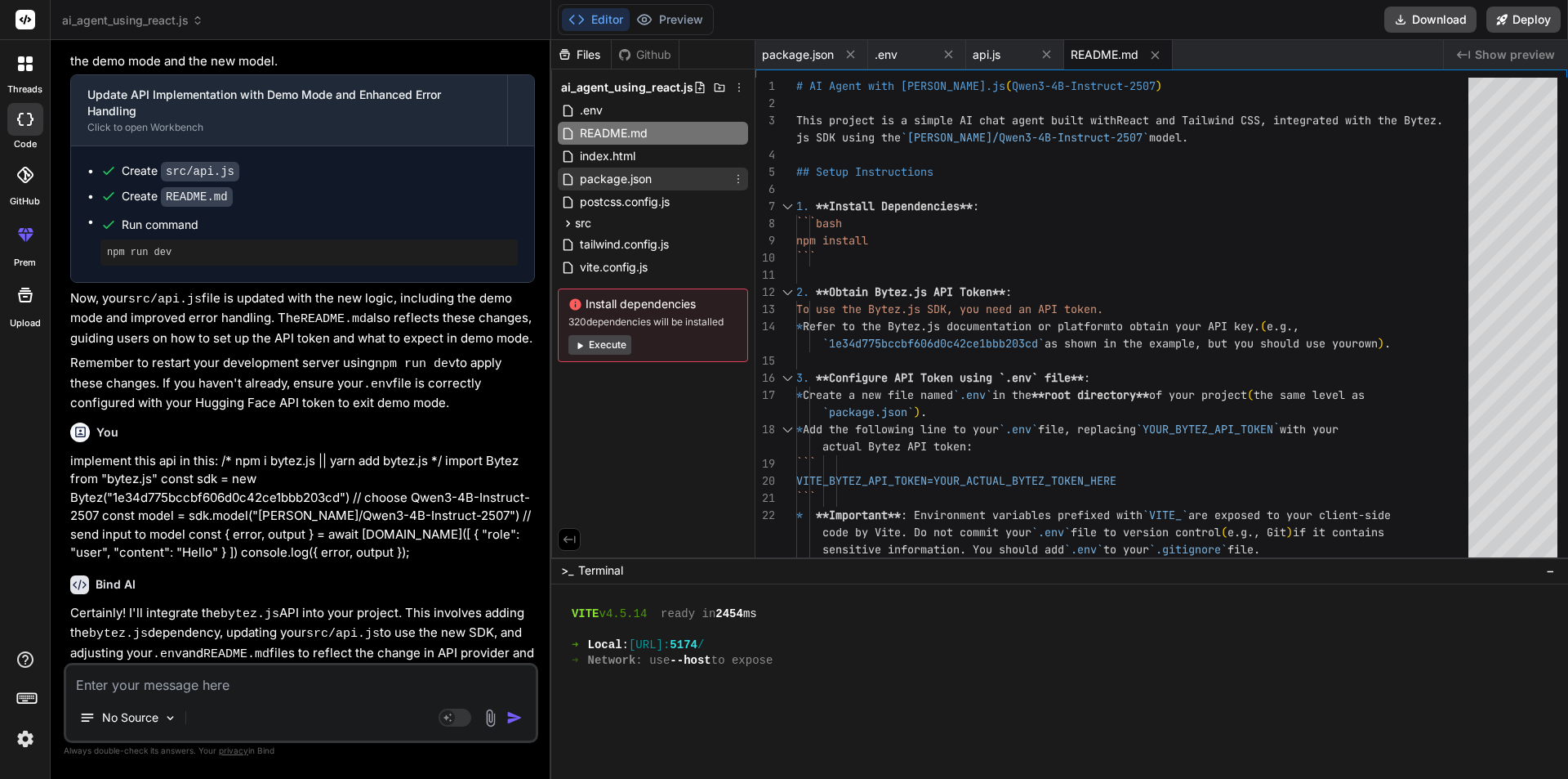
click at [618, 170] on span "package.json" at bounding box center [615, 179] width 75 height 19
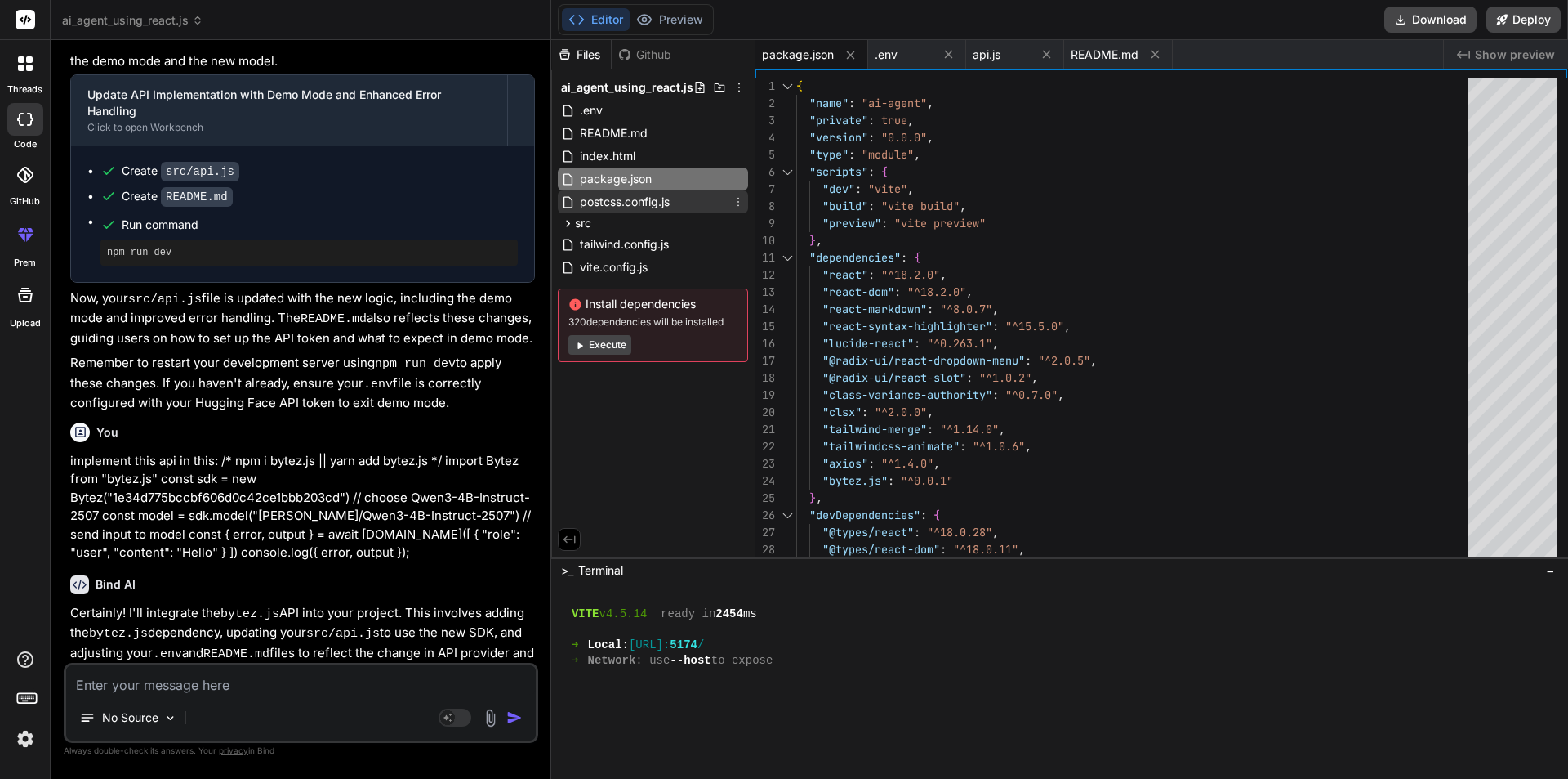
click at [617, 191] on div "postcss.config.js" at bounding box center [653, 202] width 190 height 23
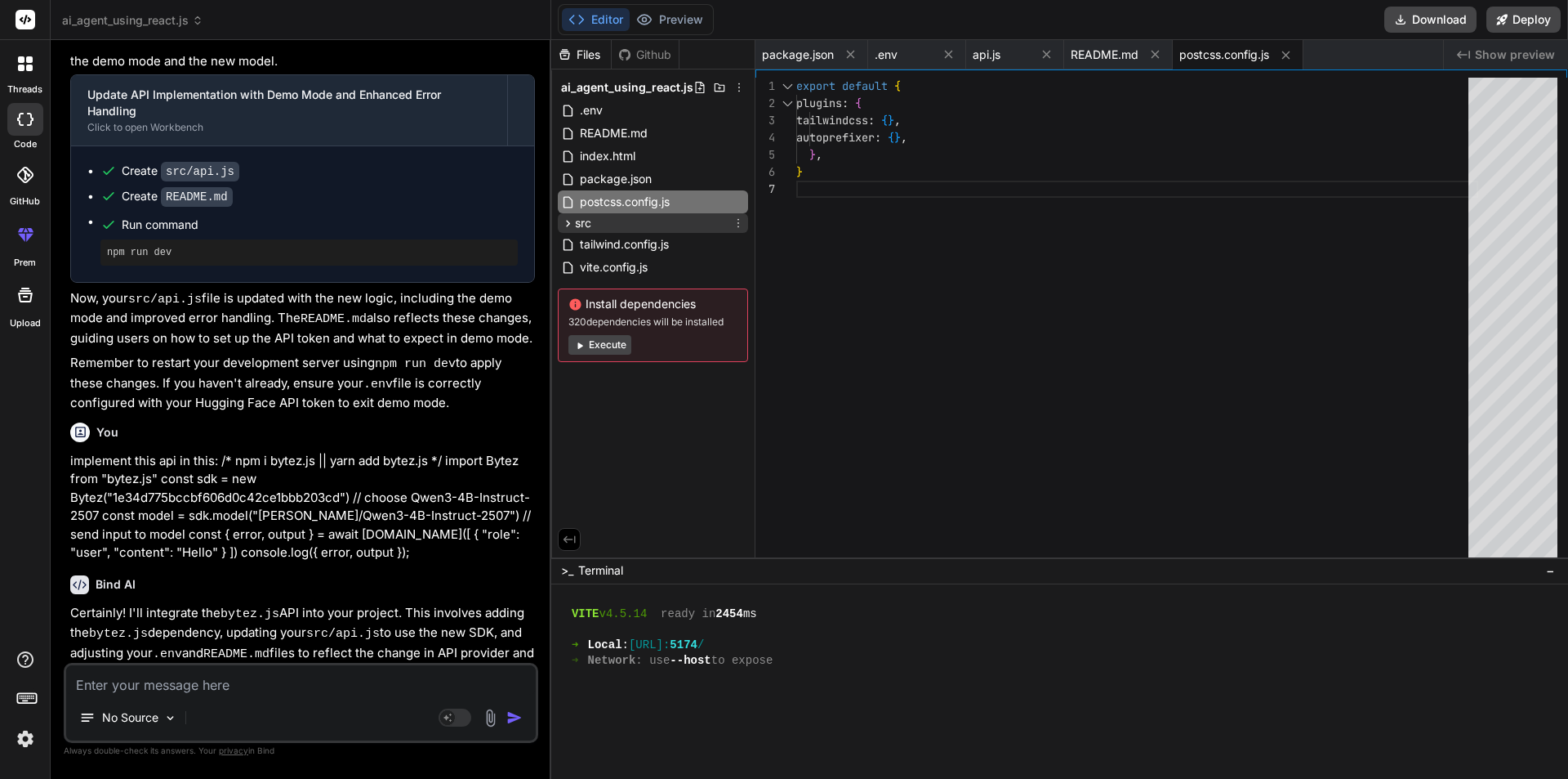
click at [605, 225] on div "src" at bounding box center [653, 223] width 190 height 19
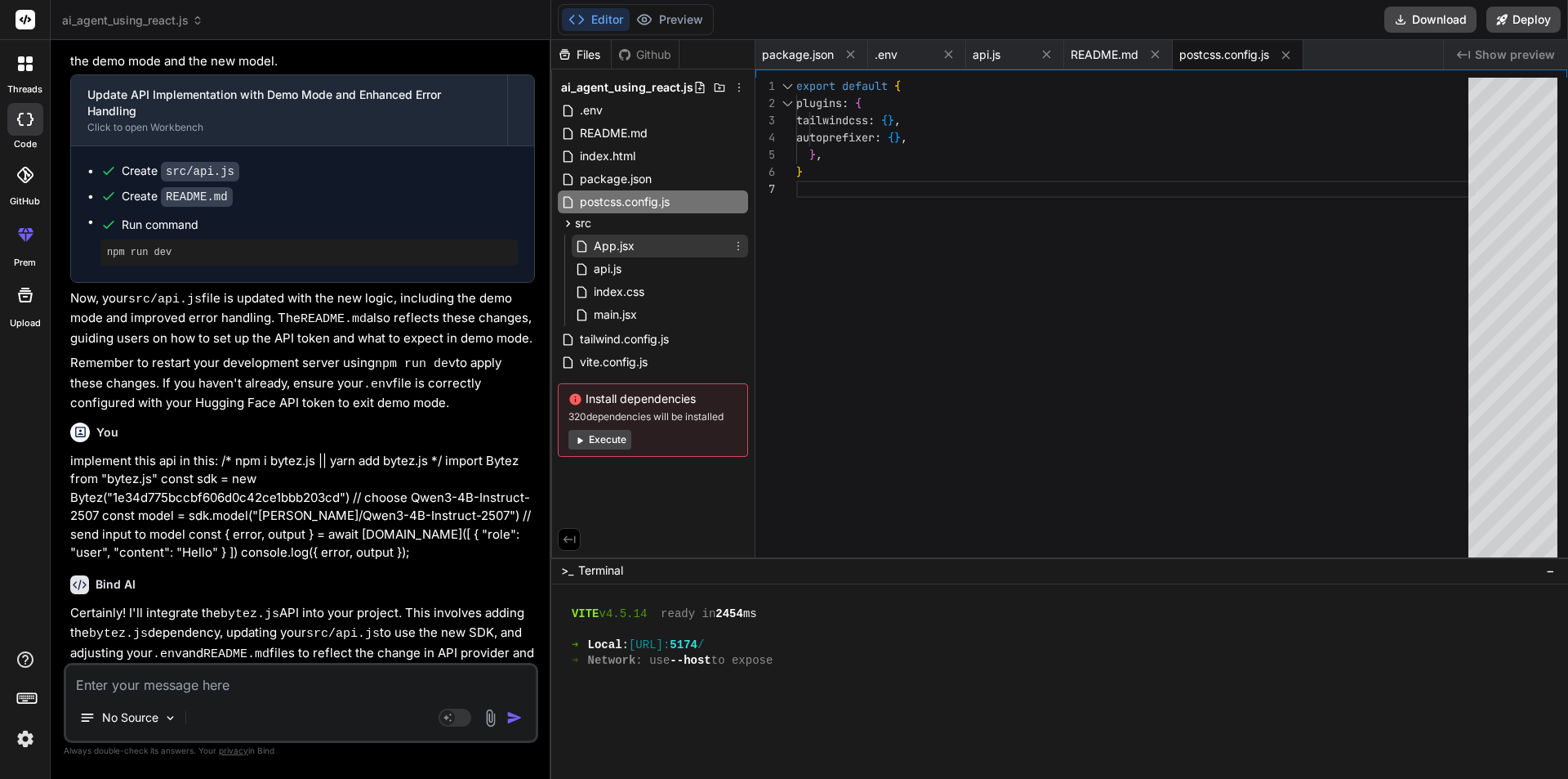
click at [618, 253] on span "App.jsx" at bounding box center [614, 246] width 44 height 19
type textarea ") } export default App"
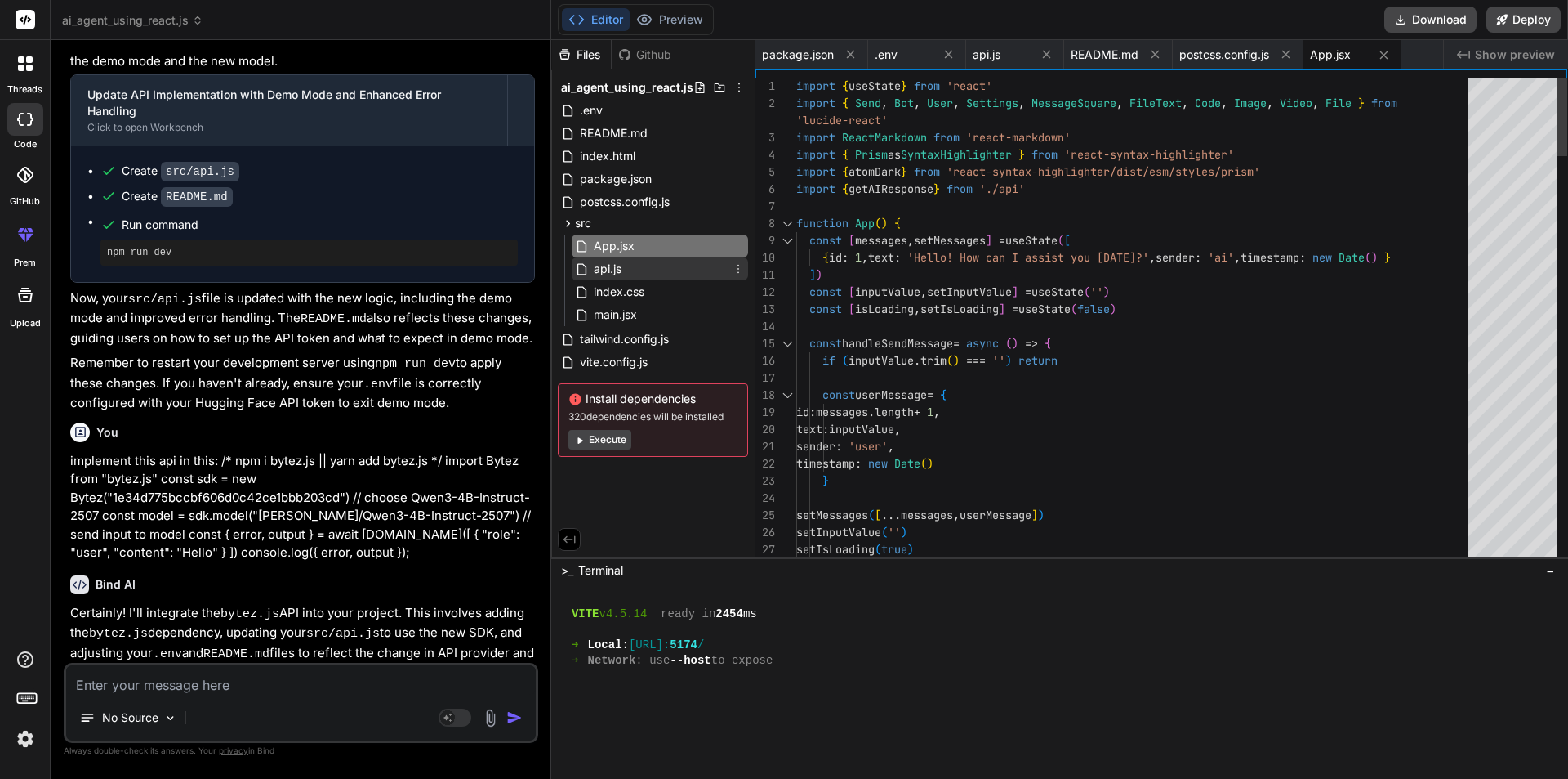
click at [625, 268] on div "api.js" at bounding box center [660, 268] width 177 height 23
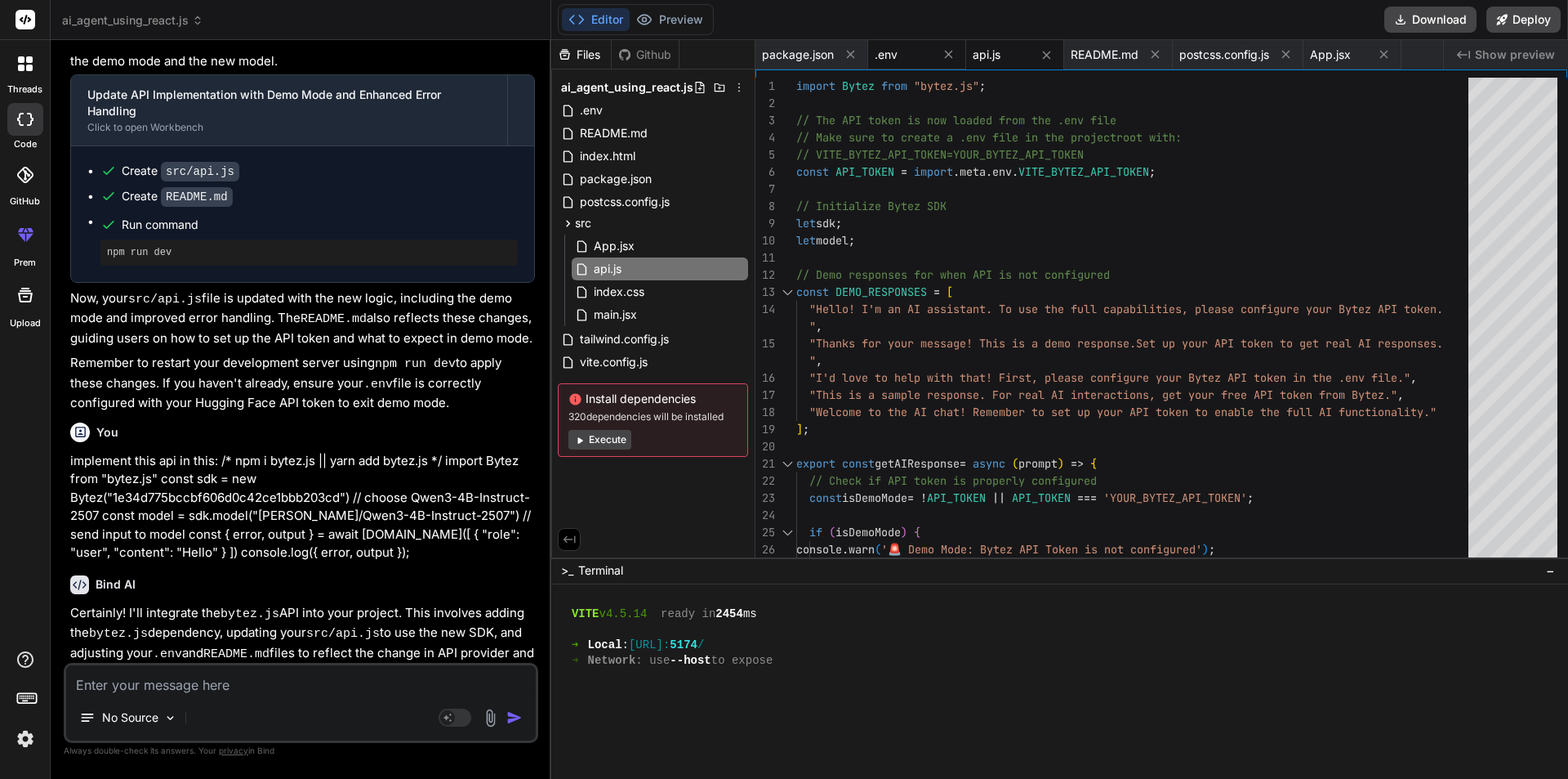
click at [885, 54] on span ".env" at bounding box center [886, 55] width 23 height 17
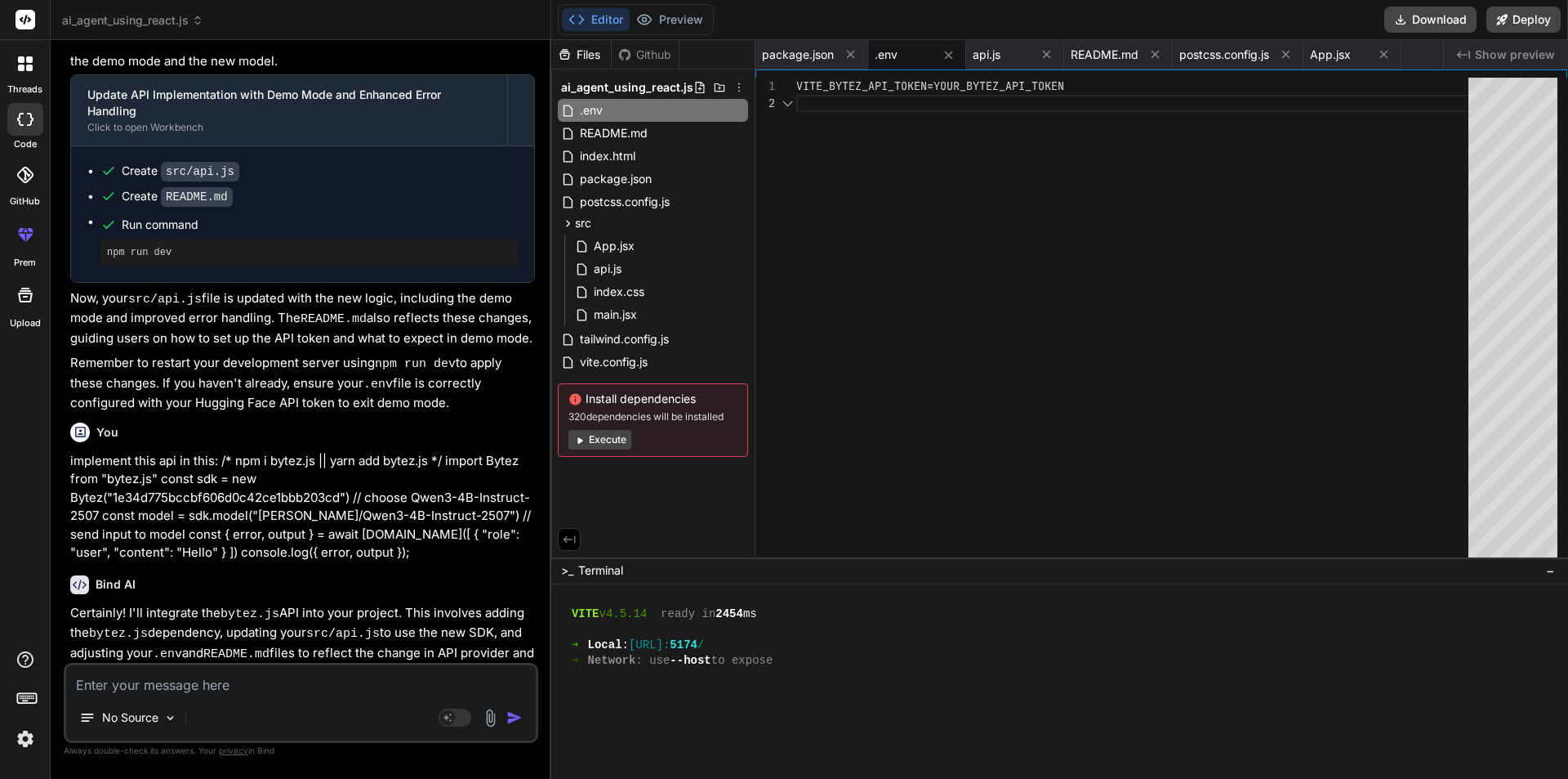
type textarea "VITE_BYTEZ_API_TOKEN=YOUR_BYTEZ_API_TOKEN"
click at [201, 691] on textarea at bounding box center [301, 680] width 470 height 29
type textarea "i"
type textarea "x"
type textarea "im"
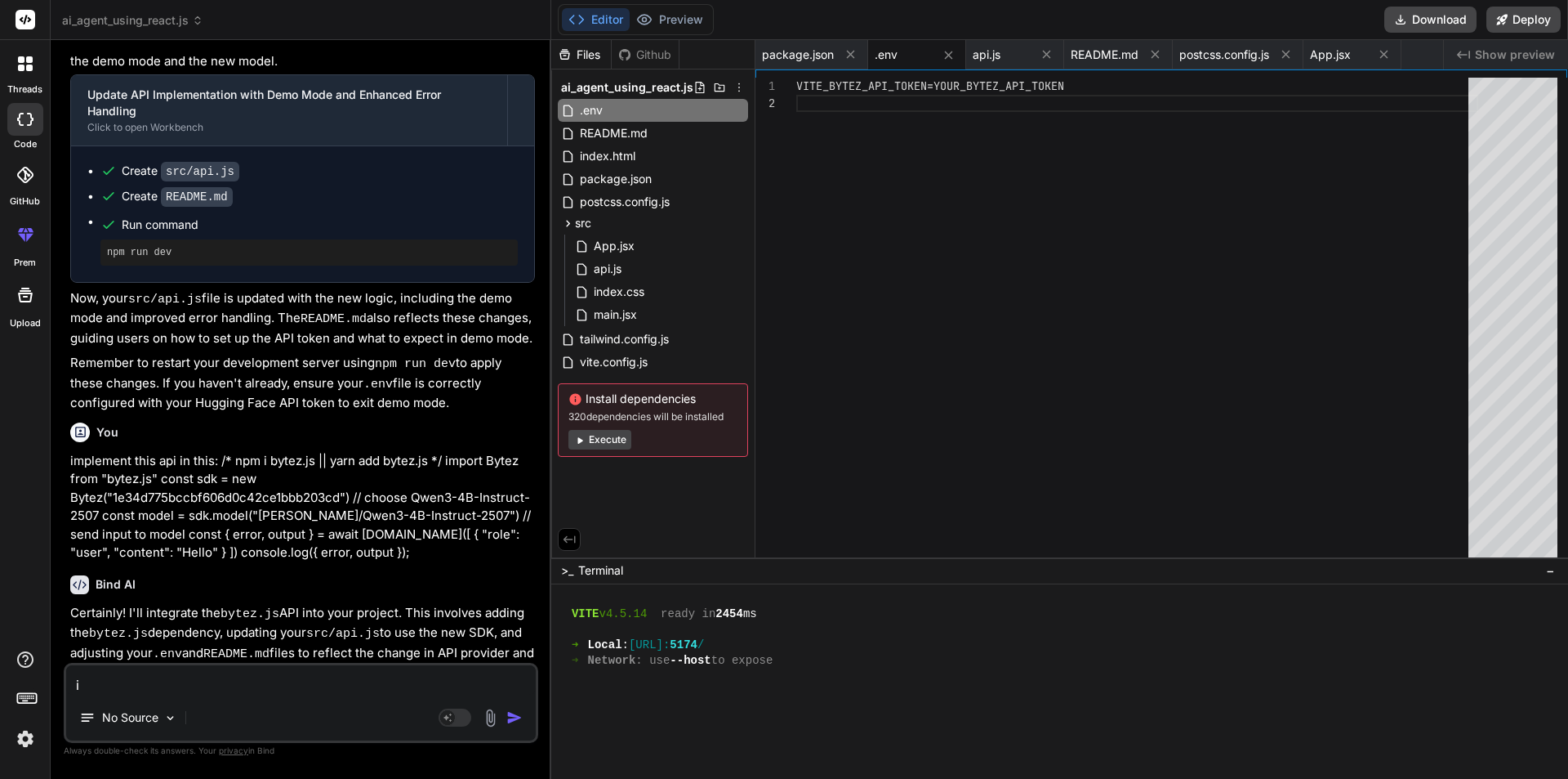
type textarea "x"
type textarea "imp"
type textarea "x"
type textarea "impl"
type textarea "x"
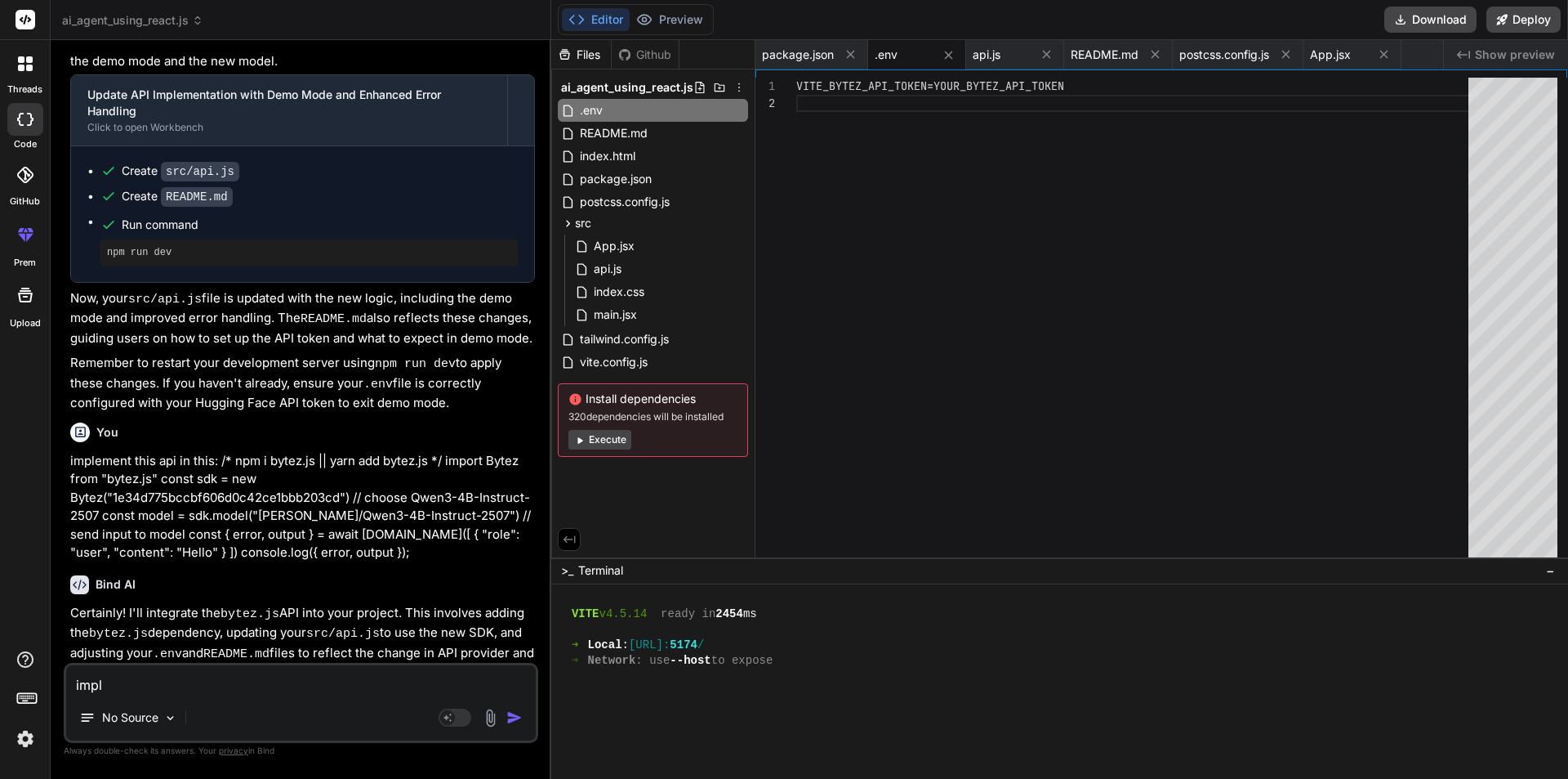
type textarea "imple"
type textarea "x"
type textarea "implem"
type textarea "x"
type textarea "impleme"
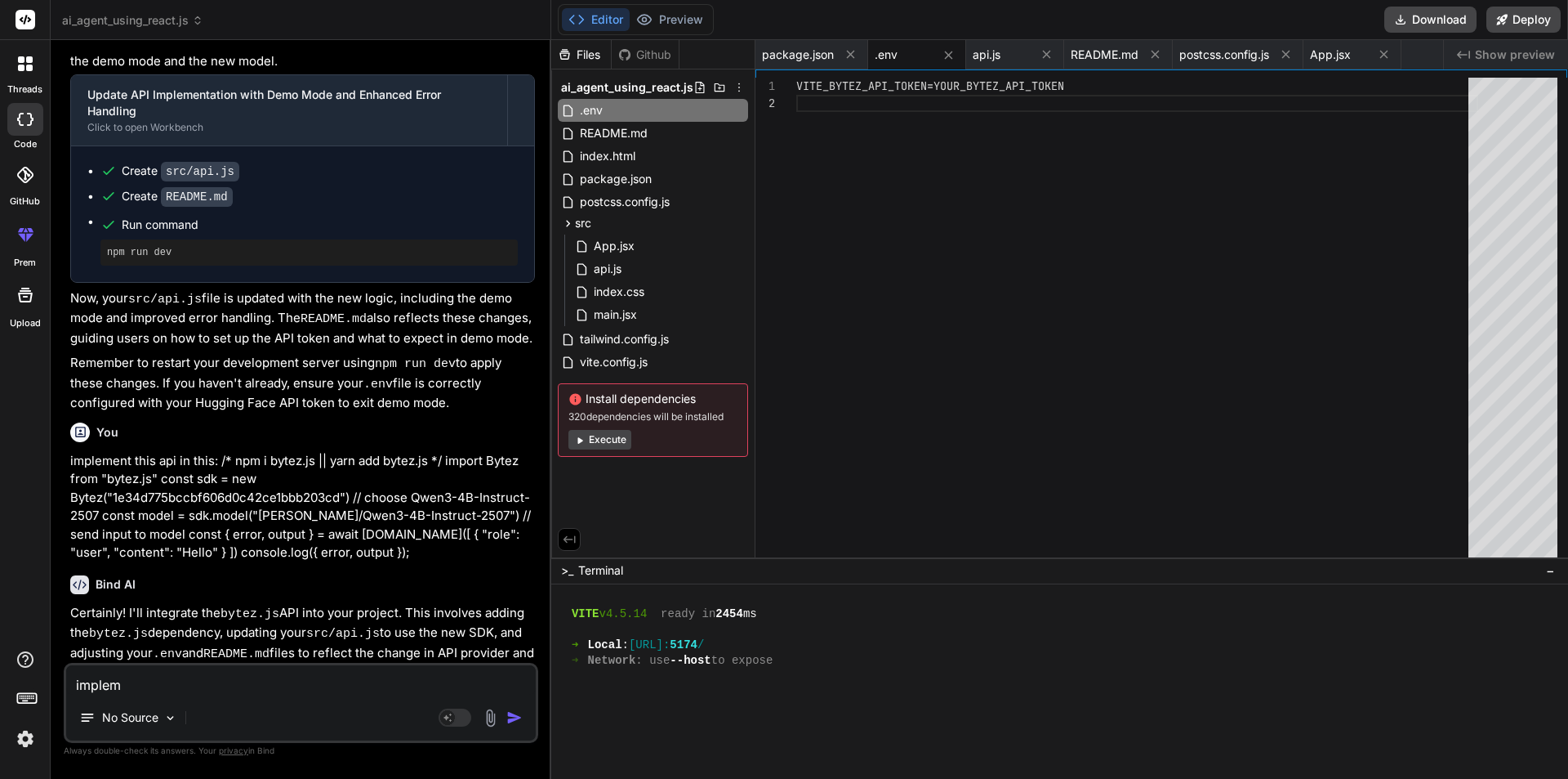
type textarea "x"
type textarea "implemen"
type textarea "x"
type textarea "implement"
type textarea "x"
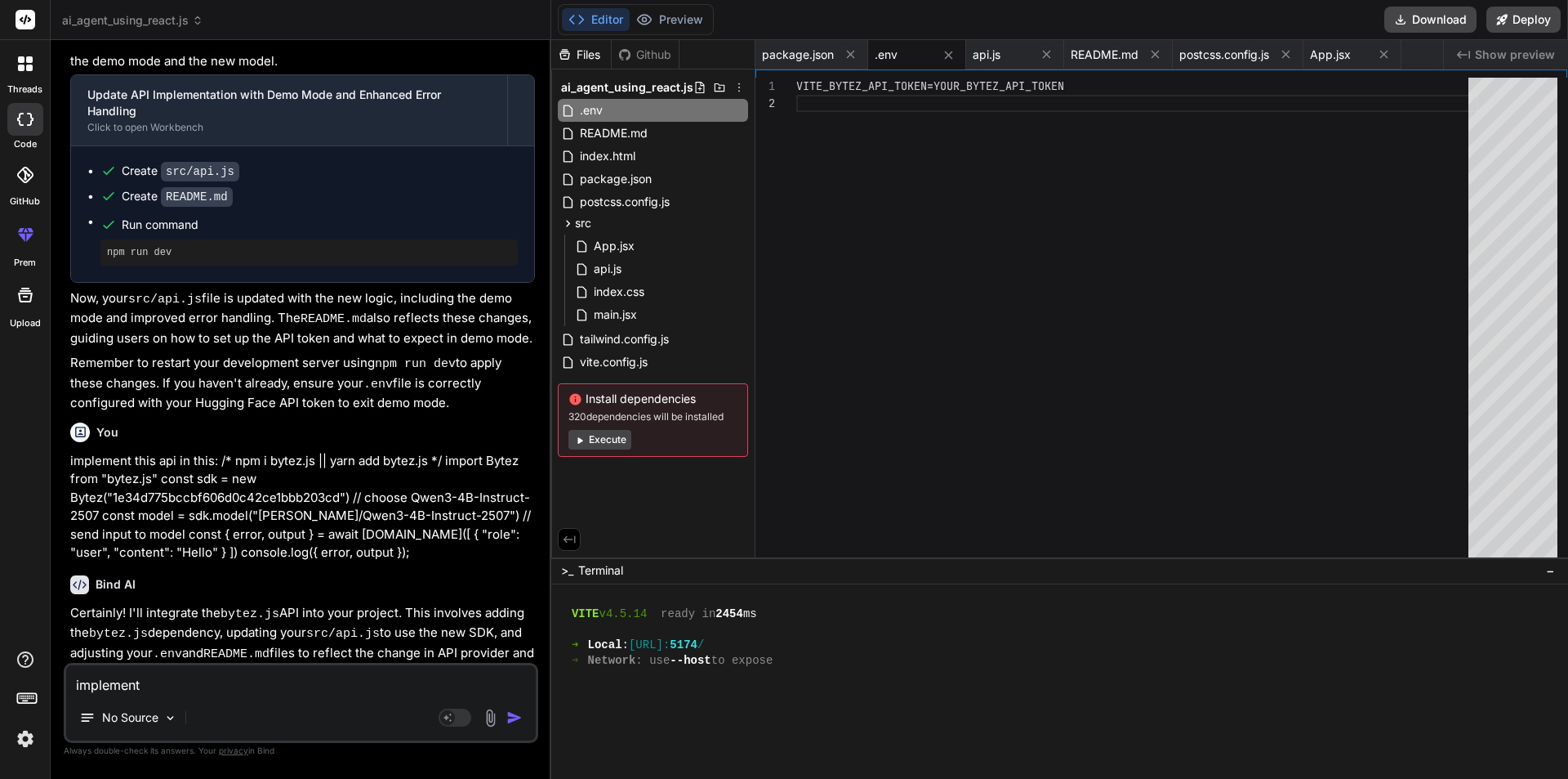
type textarea "implement"
type textarea "x"
type textarea "implement m"
type textarea "x"
type textarea "implement mo"
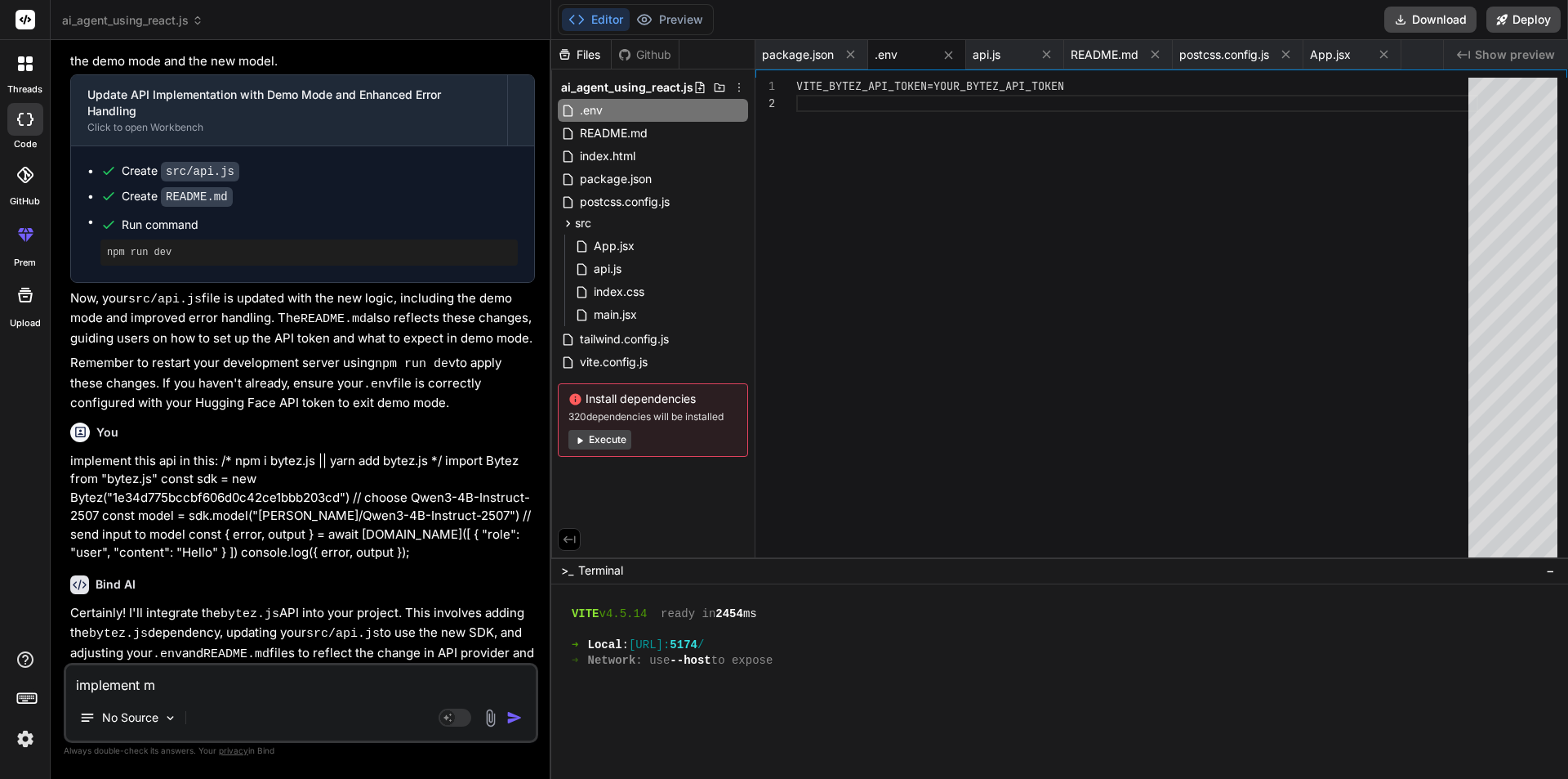
type textarea "x"
type textarea "implement mod"
type textarea "x"
type textarea "implement mode"
type textarea "x"
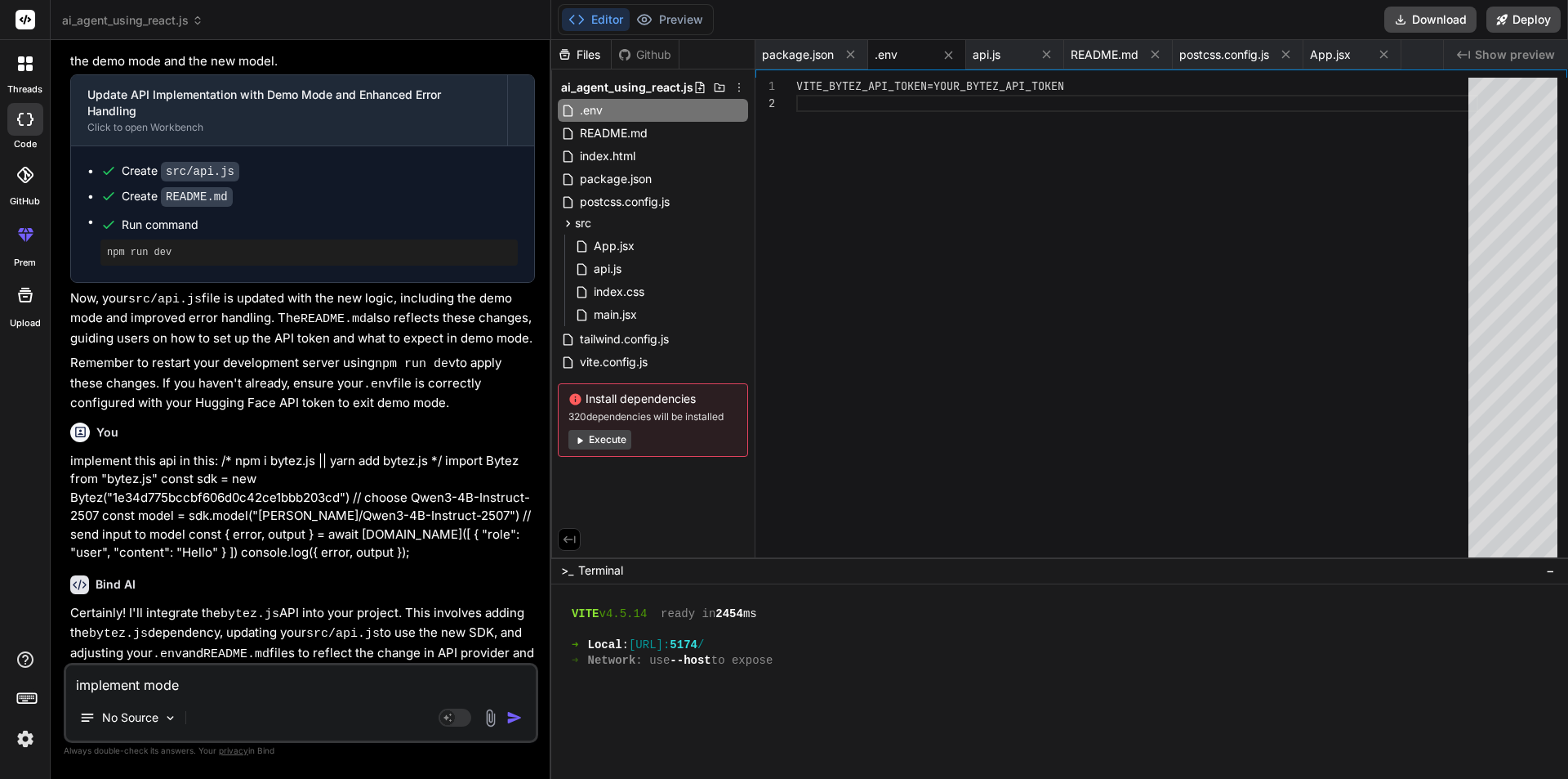
type textarea "implement model"
type textarea "x"
type textarea "implement model,"
type textarea "x"
type textarea "implement model,"
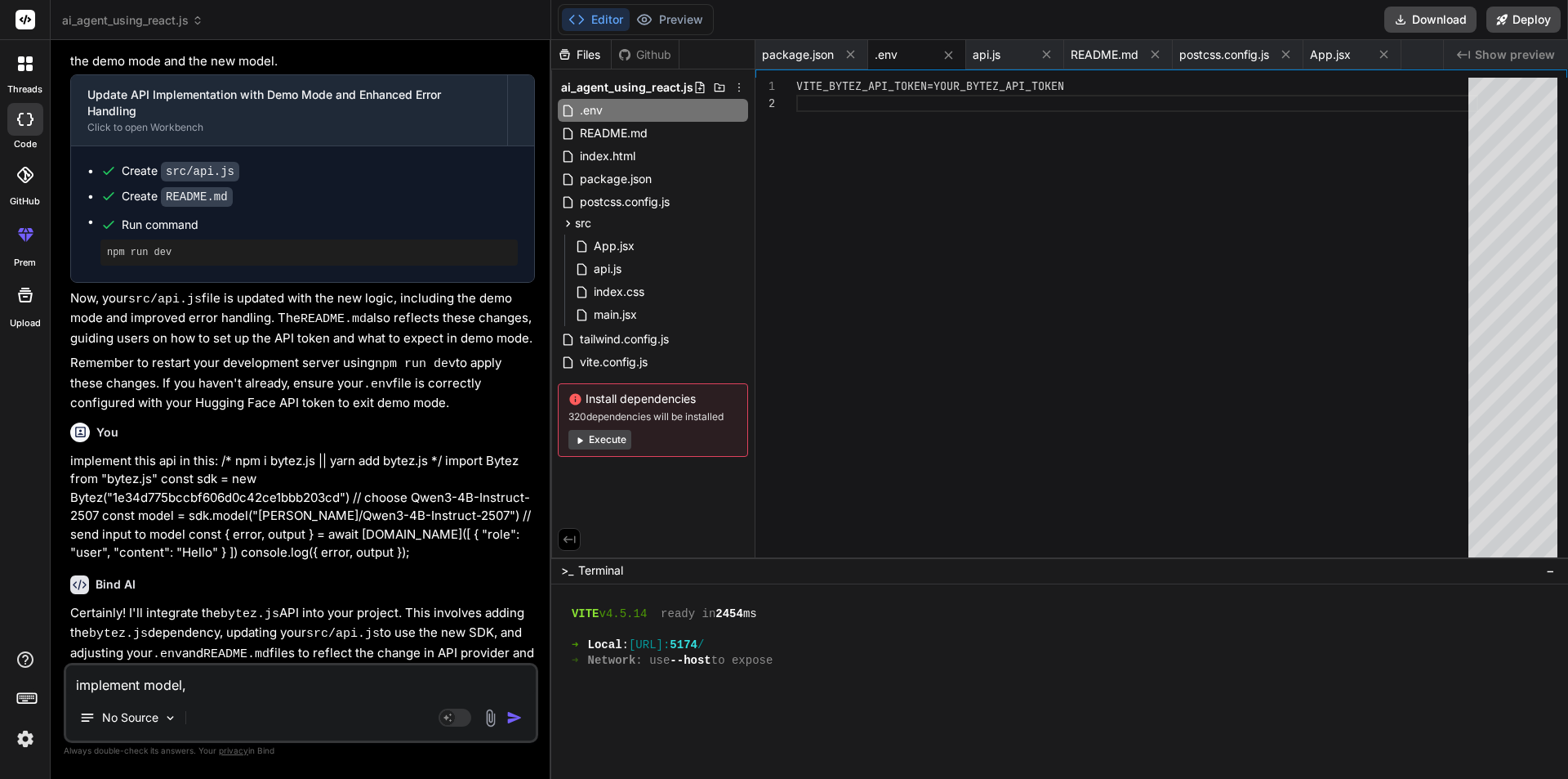
type textarea "x"
type textarea "implement model, k"
type textarea "x"
type textarea "implement model, ke"
type textarea "x"
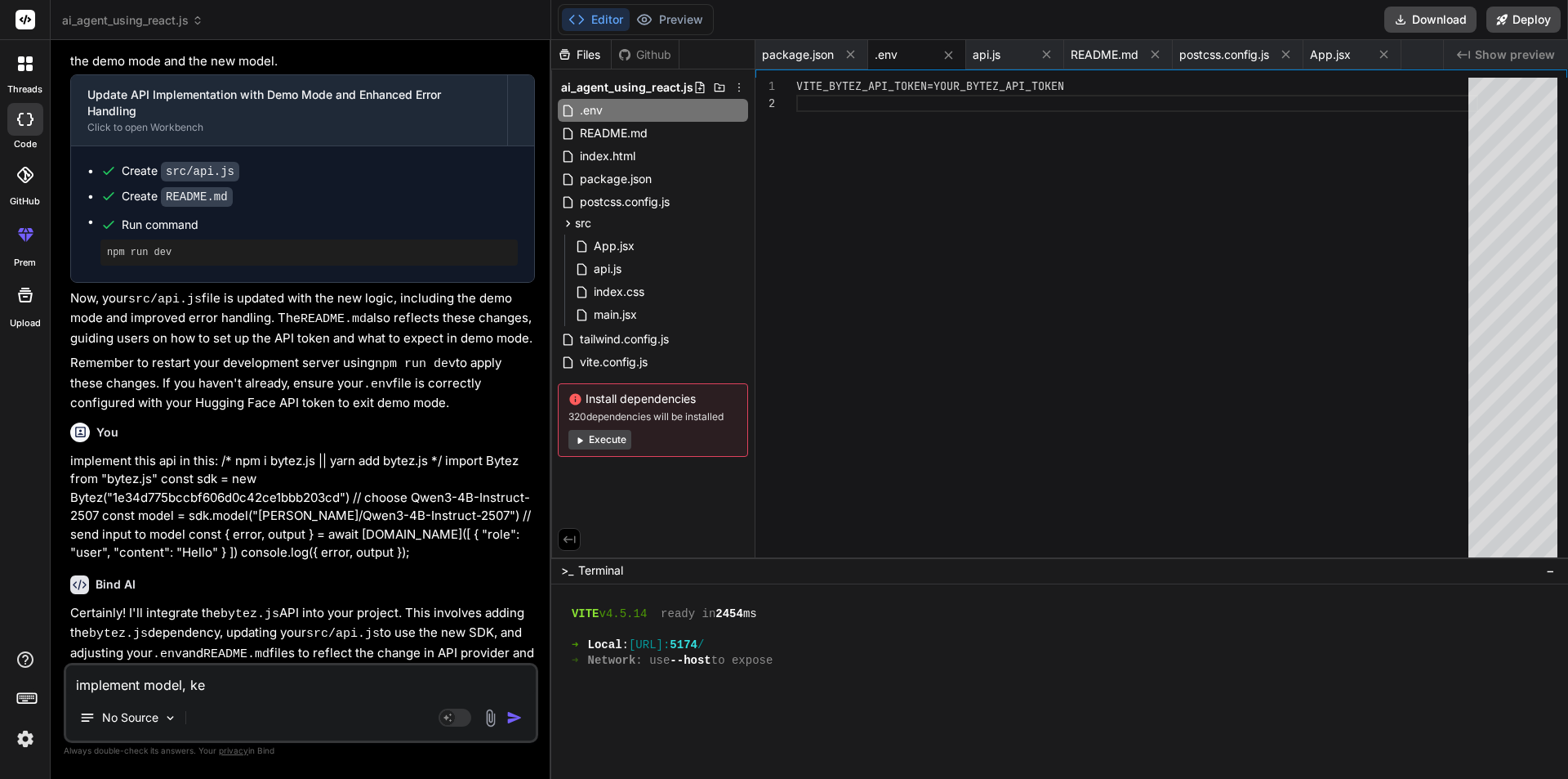
type textarea "implement model, key"
type textarea "x"
type textarea "implement model, key"
type textarea "x"
type textarea "implement model, key i"
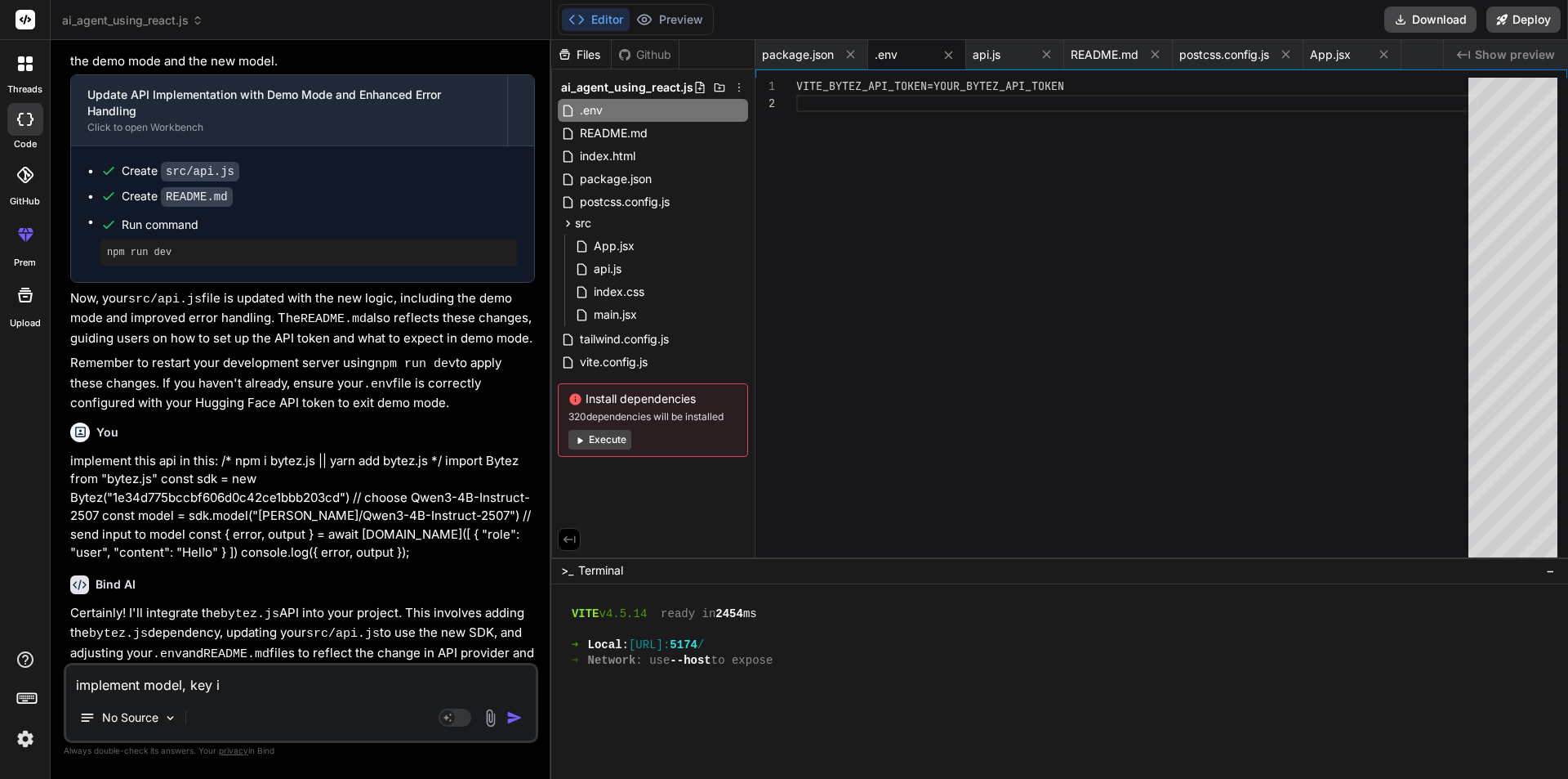
type textarea "x"
type textarea "implement model, key in"
type textarea "x"
type textarea "implement model, key in"
type textarea "x"
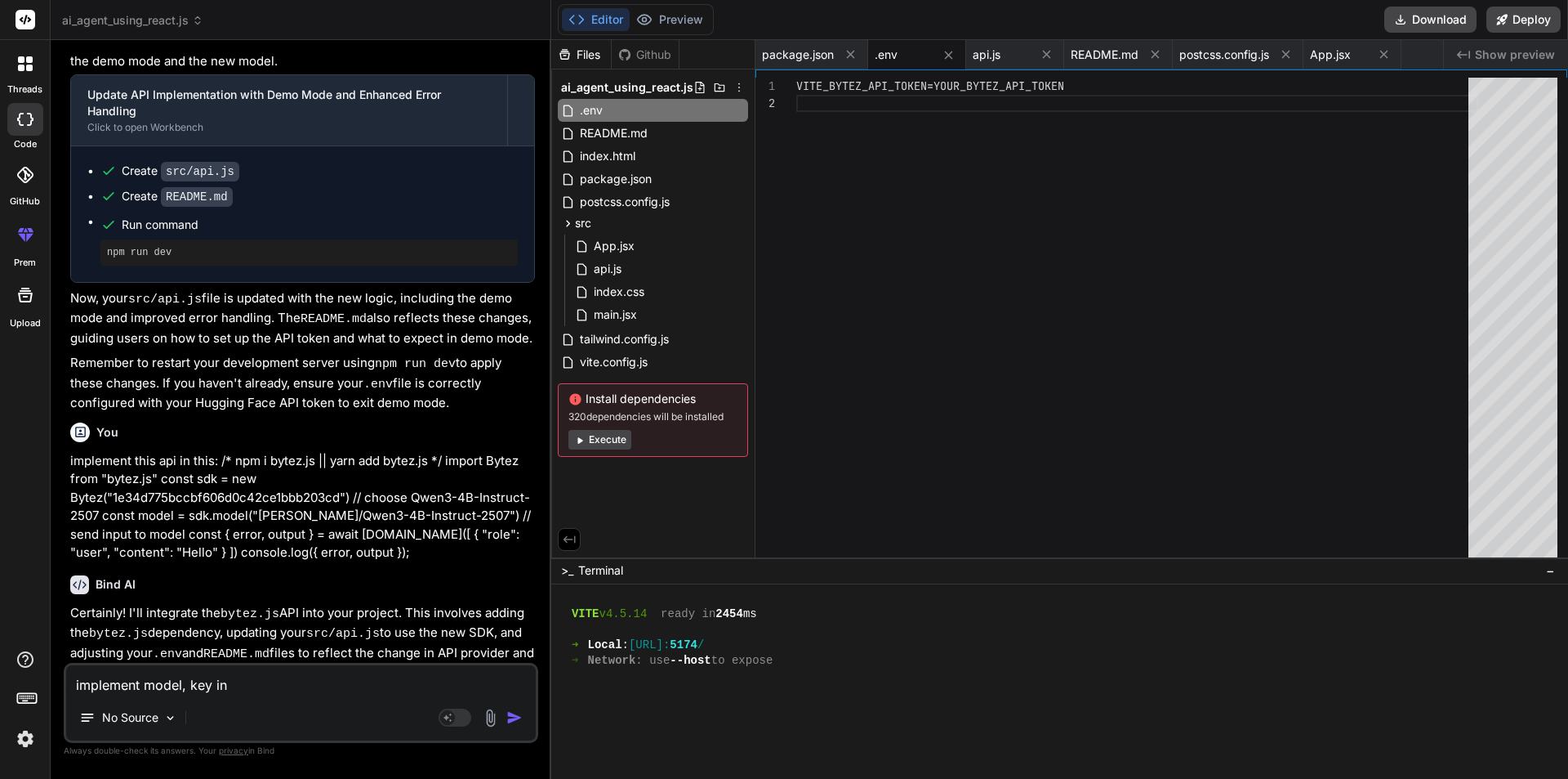
type textarea "implement model, key in ."
type textarea "x"
type textarea "implement model, key in .e"
type textarea "x"
type textarea "implement model, key in .en"
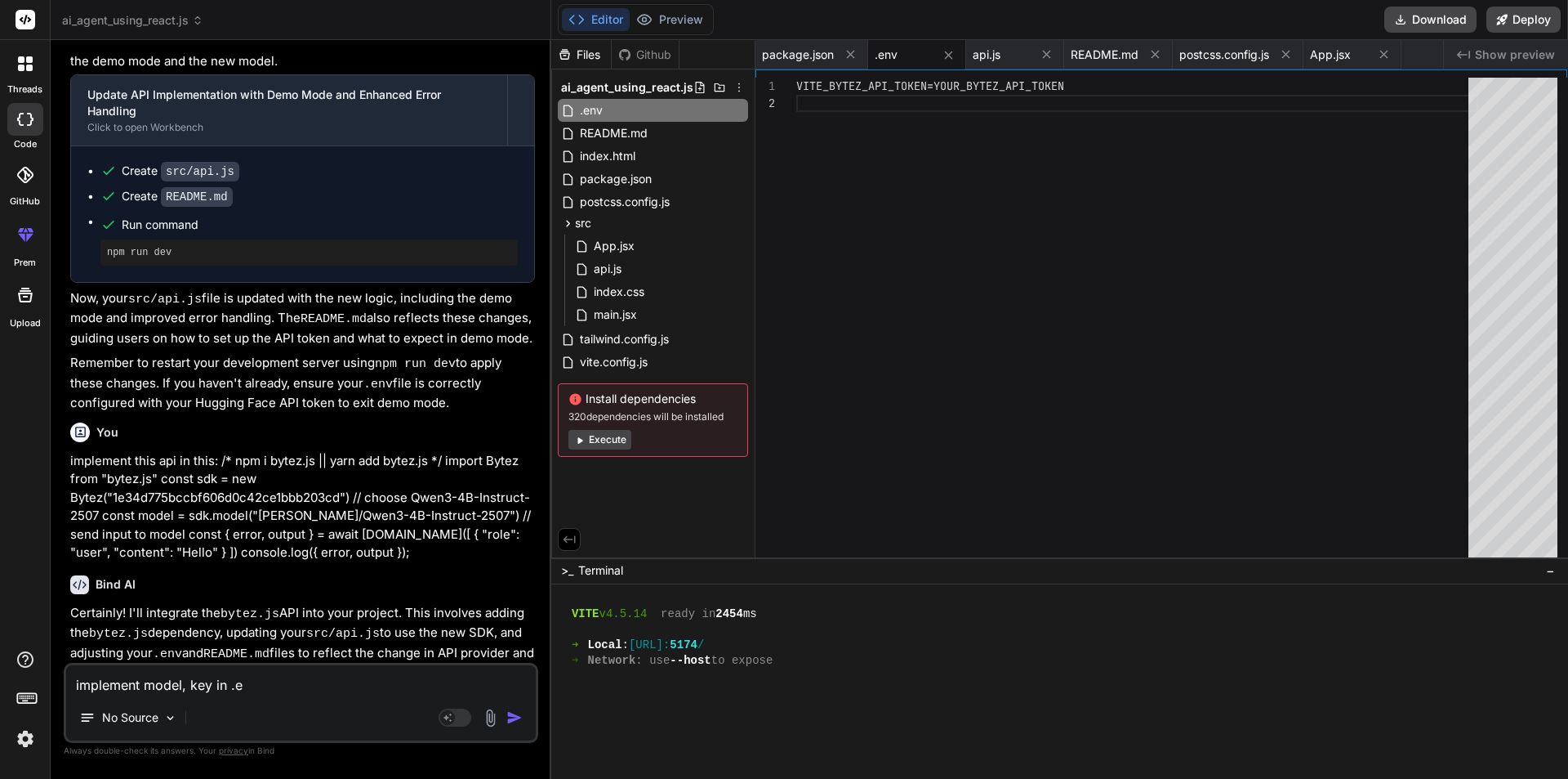
type textarea "x"
type textarea "implement model, key in .env"
type textarea "x"
type textarea "implement model, key in .env"
type textarea "x"
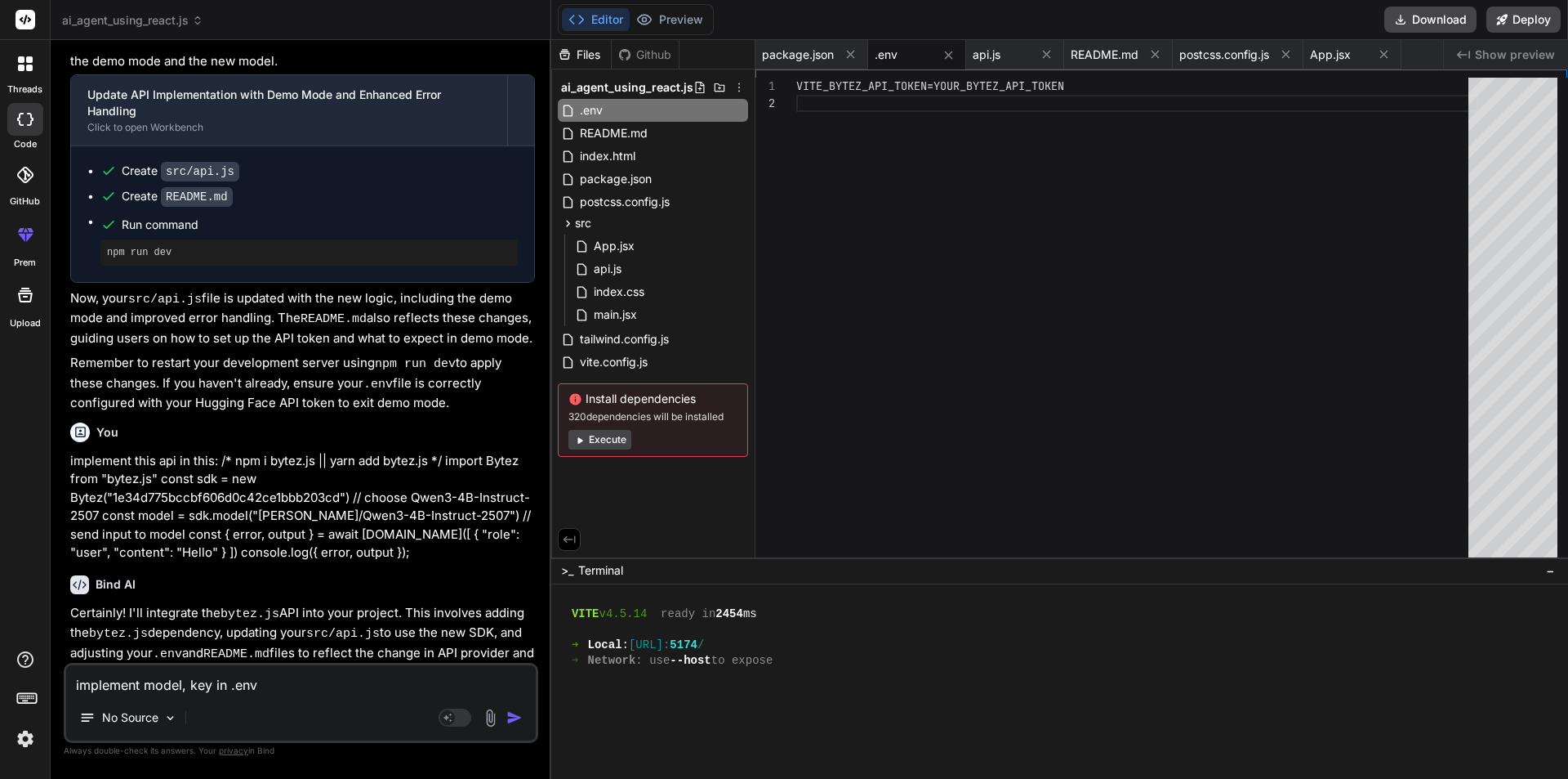
type textarea "implement model, key in .env f"
type textarea "x"
type textarea "implement model, key in .env fi"
type textarea "x"
type textarea "implement model, key in .env fil"
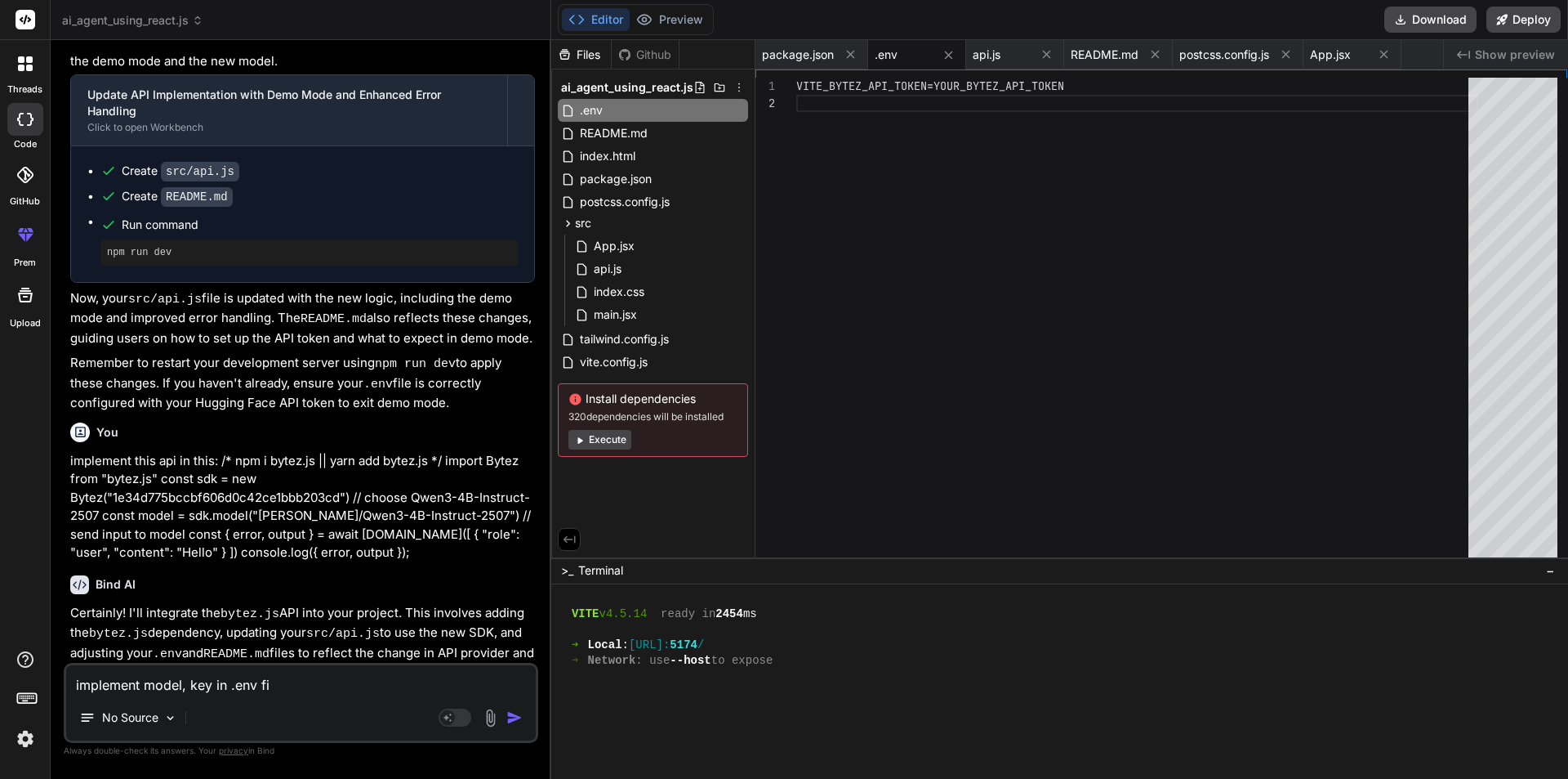
type textarea "x"
type textarea "implement model, key in .env file"
type textarea "x"
type textarea "implement model, key in .env file"
type textarea "x"
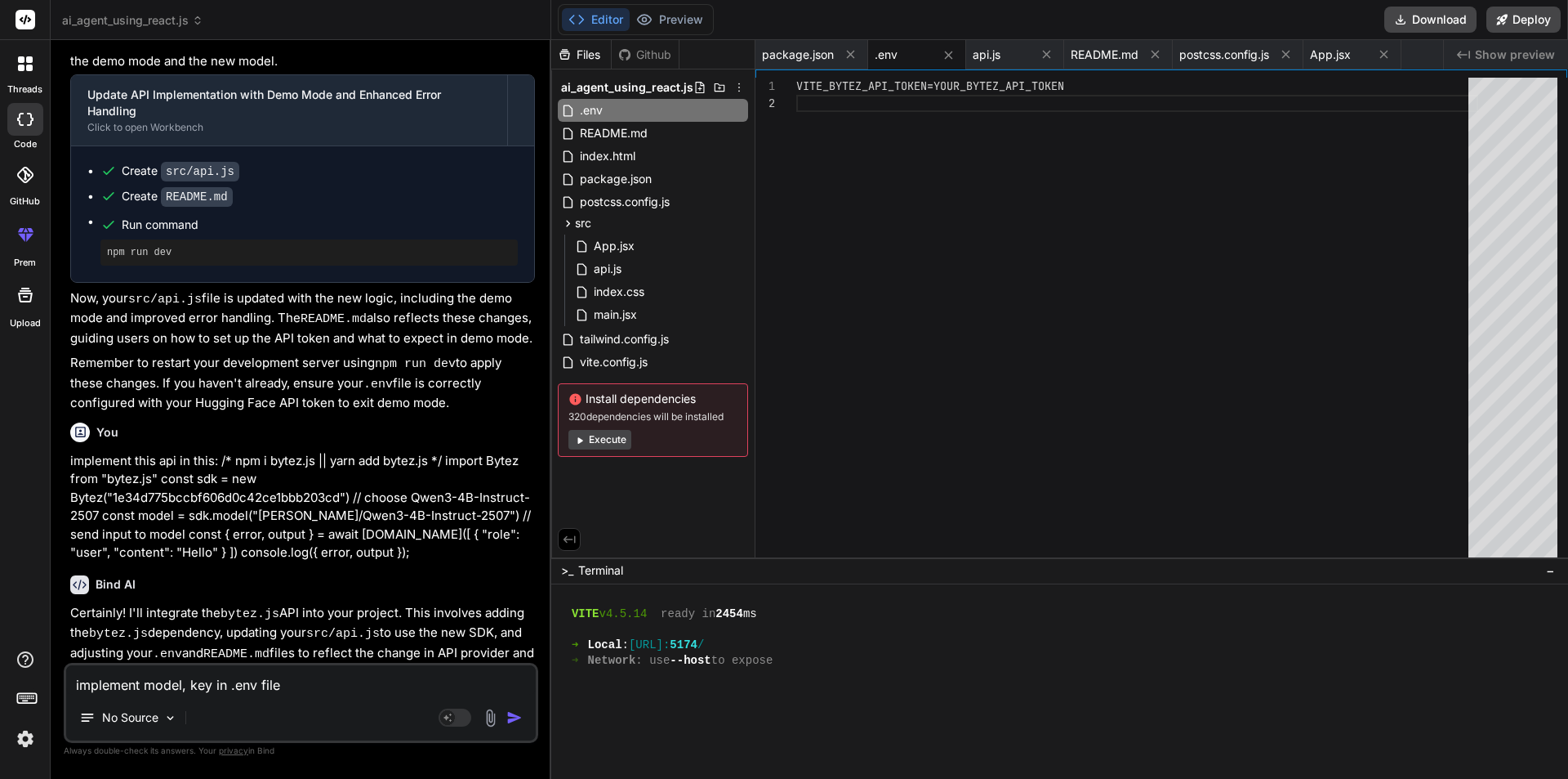
type textarea "implement model, key in .env file f"
type textarea "x"
type textarea "implement model, key in .env file fr"
type textarea "x"
type textarea "implement model, key in .env file fro"
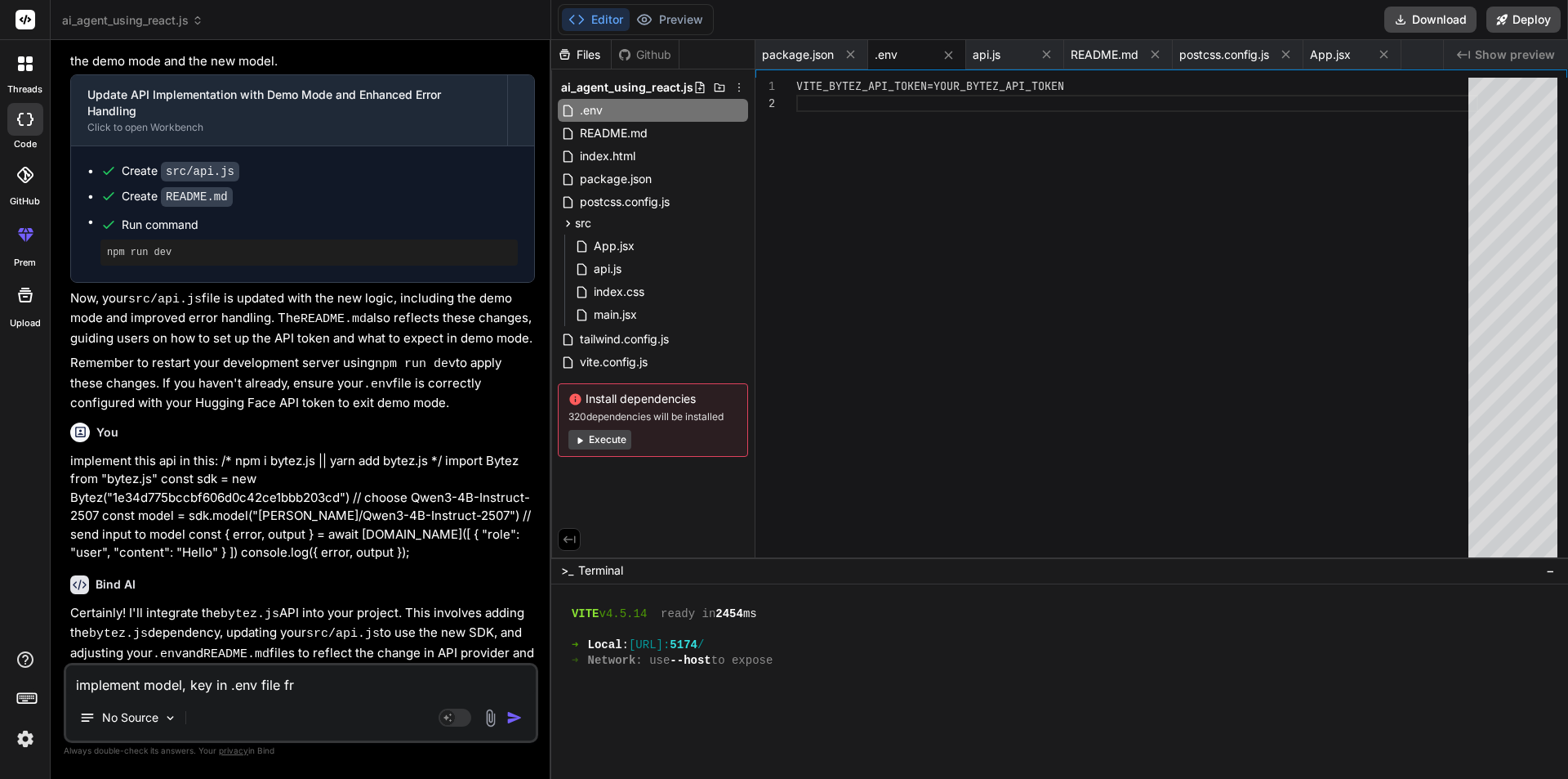
type textarea "x"
type textarea "implement model, key in .env file from"
type textarea "x"
type textarea "implement model, key in .env file from"
type textarea "x"
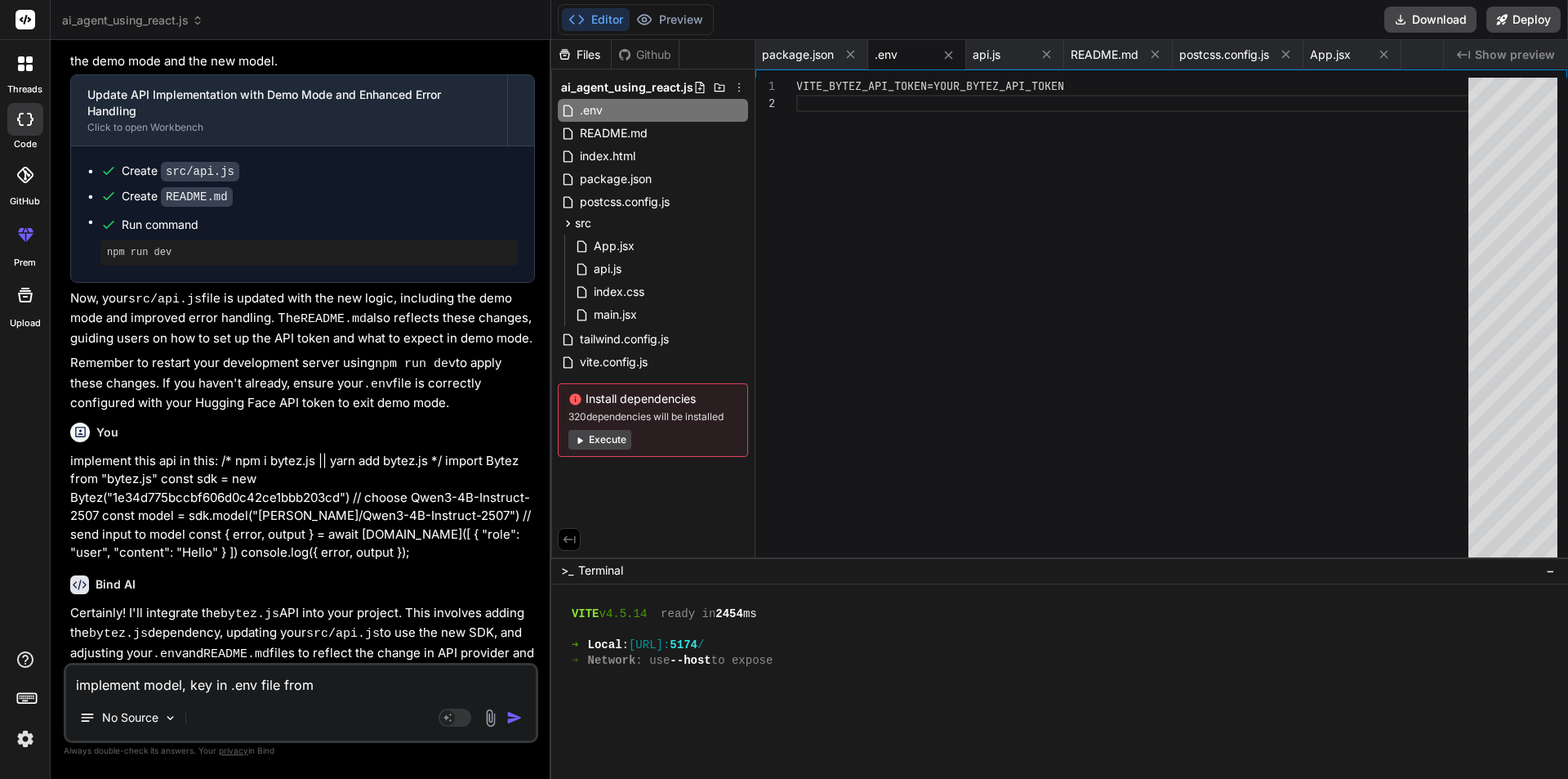
type textarea "implement model, key in .env file from t"
type textarea "x"
type textarea "implement model, key in .env file from th"
type textarea "x"
type textarea "implement model, key in .env file from thi"
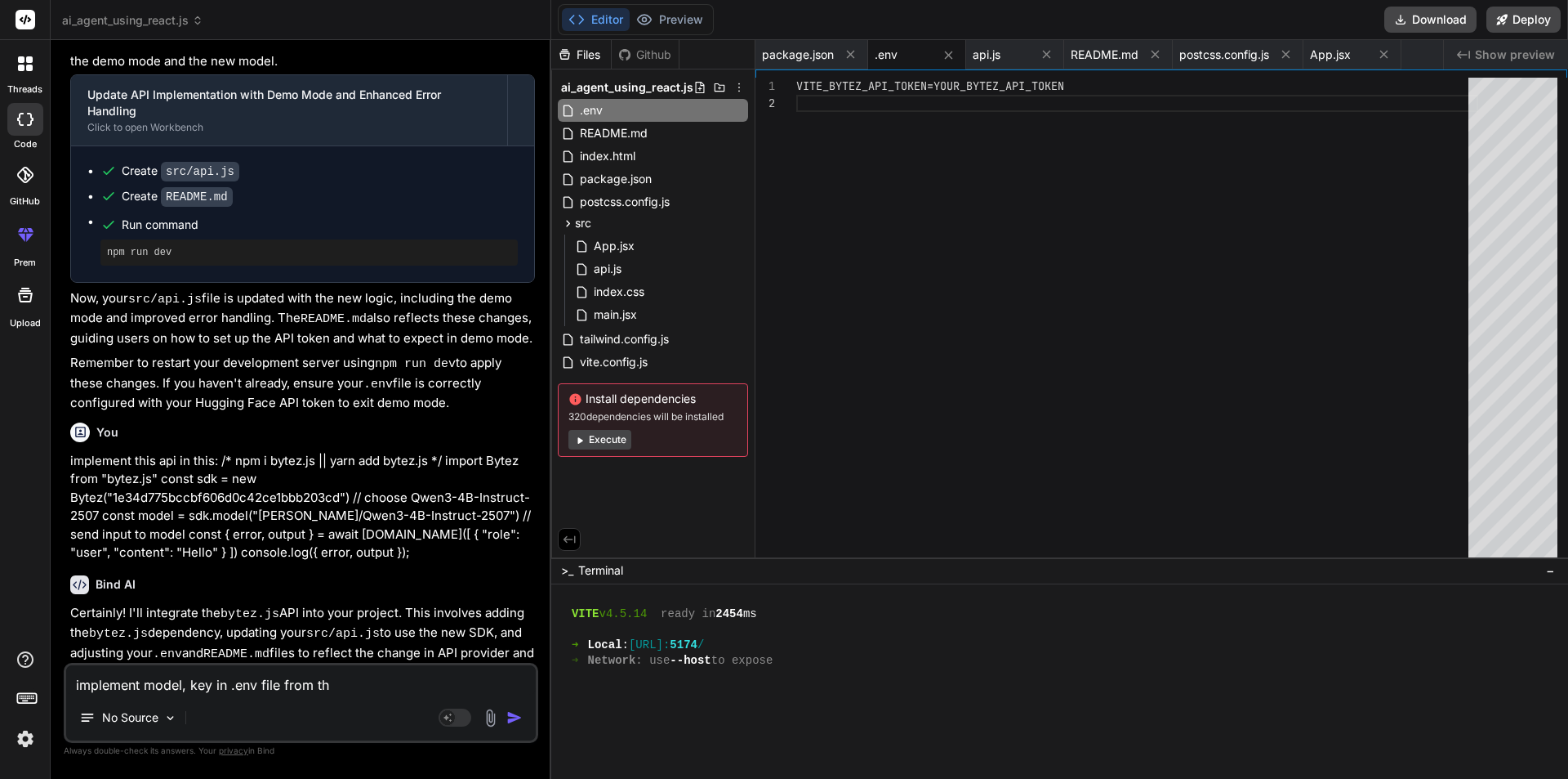
type textarea "x"
type textarea "implement model, key in .env file from this"
type textarea "x"
type textarea "implement model, key in .env file from this"
type textarea "x"
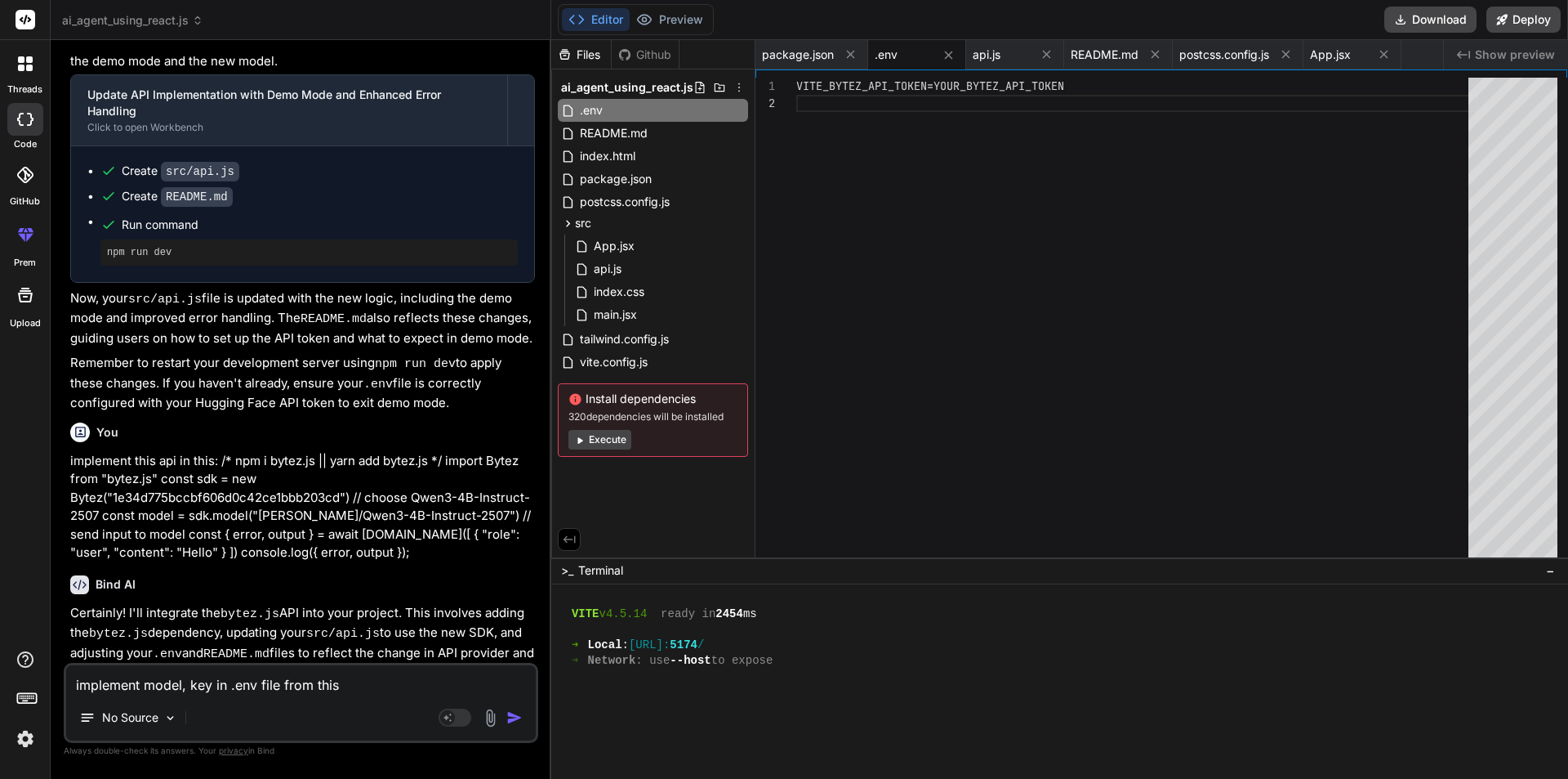
type textarea "implement model, key in .env file from this c"
type textarea "x"
type textarea "implement model, key in .env file from this co"
type textarea "x"
type textarea "implement model, key in .env file from this cod"
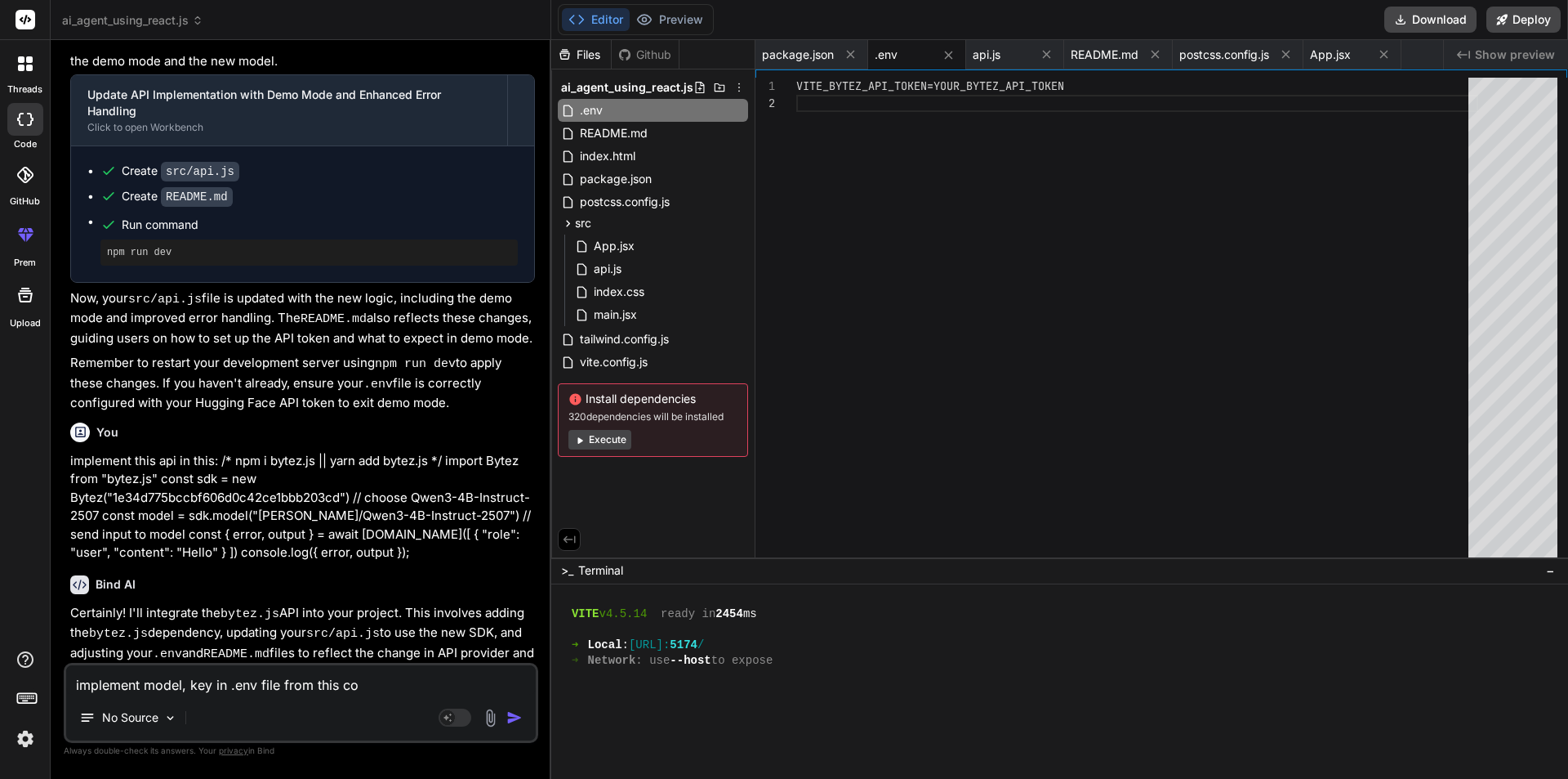
type textarea "x"
type textarea "implement model, key in .env file from this code"
type textarea "x"
type textarea "implement model, key in .env file from this code:"
type textarea "x"
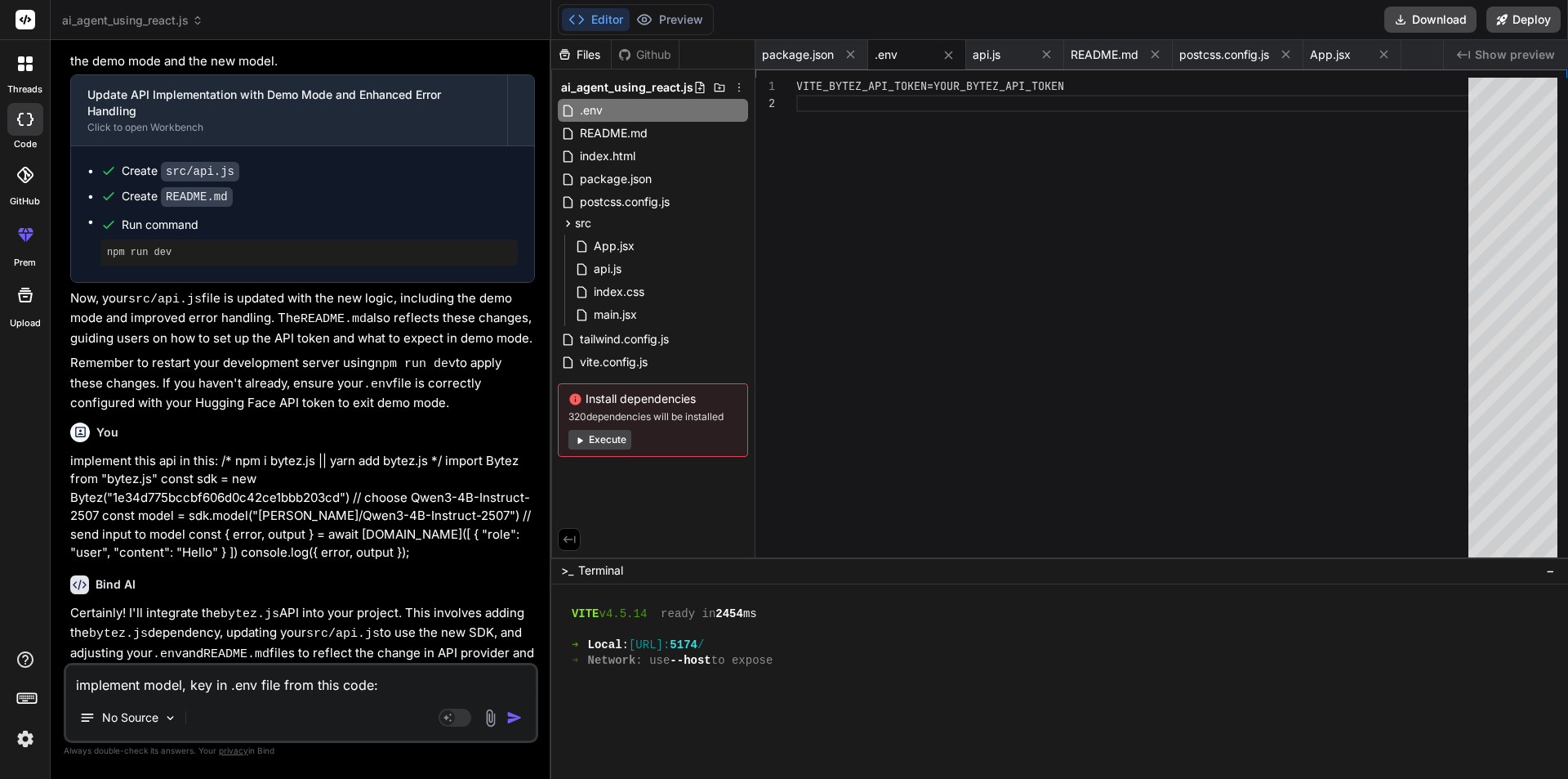
type textarea "implement model, key in .env file from this code:"
type textarea "x"
paste textarea "/* npm i bytez.js || yarn add bytez.js */ import Bytez from "bytez.js" const sd…"
type textarea "implement model, key in .env file from this code: /* npm i bytez.js || yarn add…"
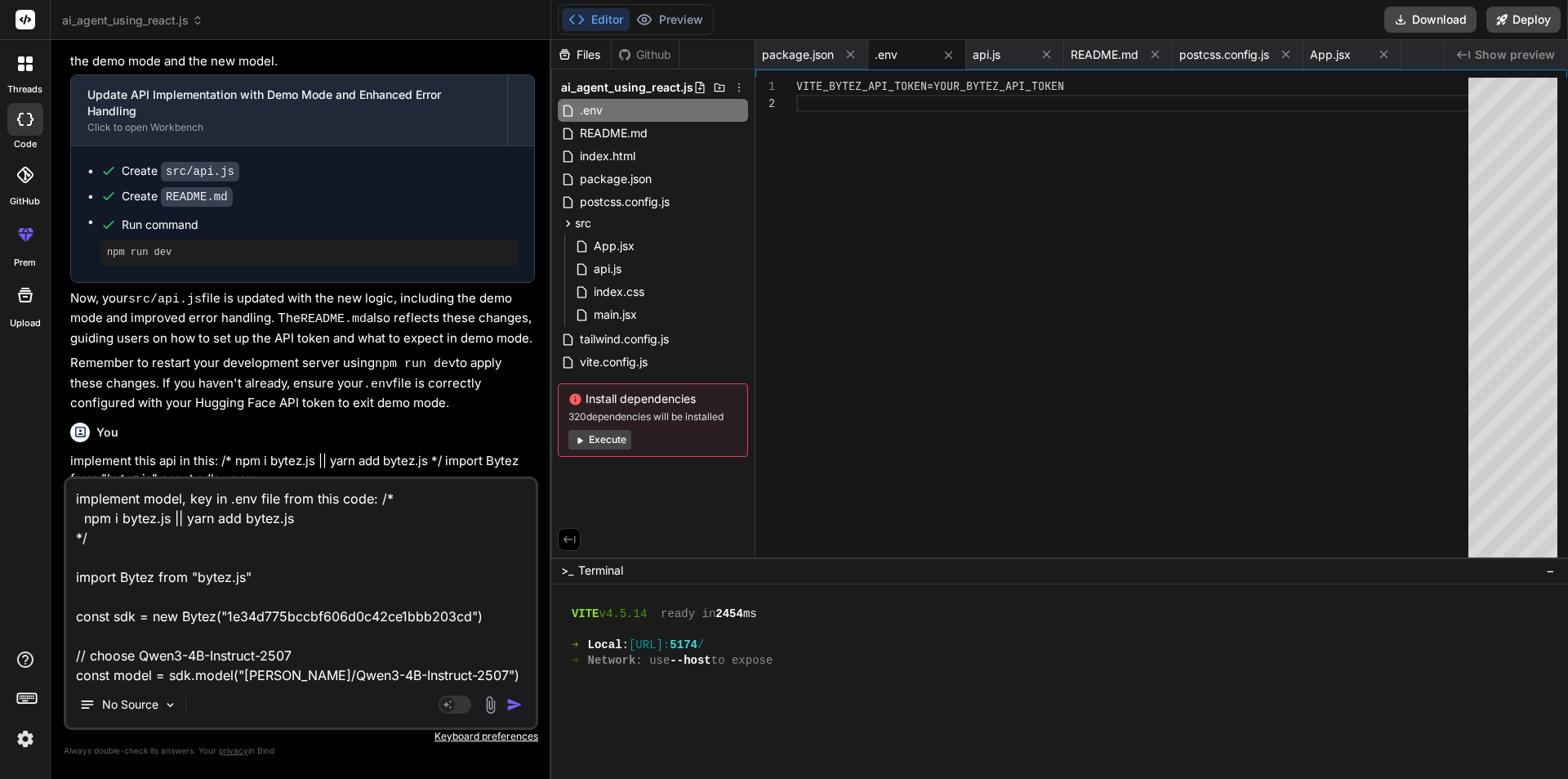
scroll to position [198, 0]
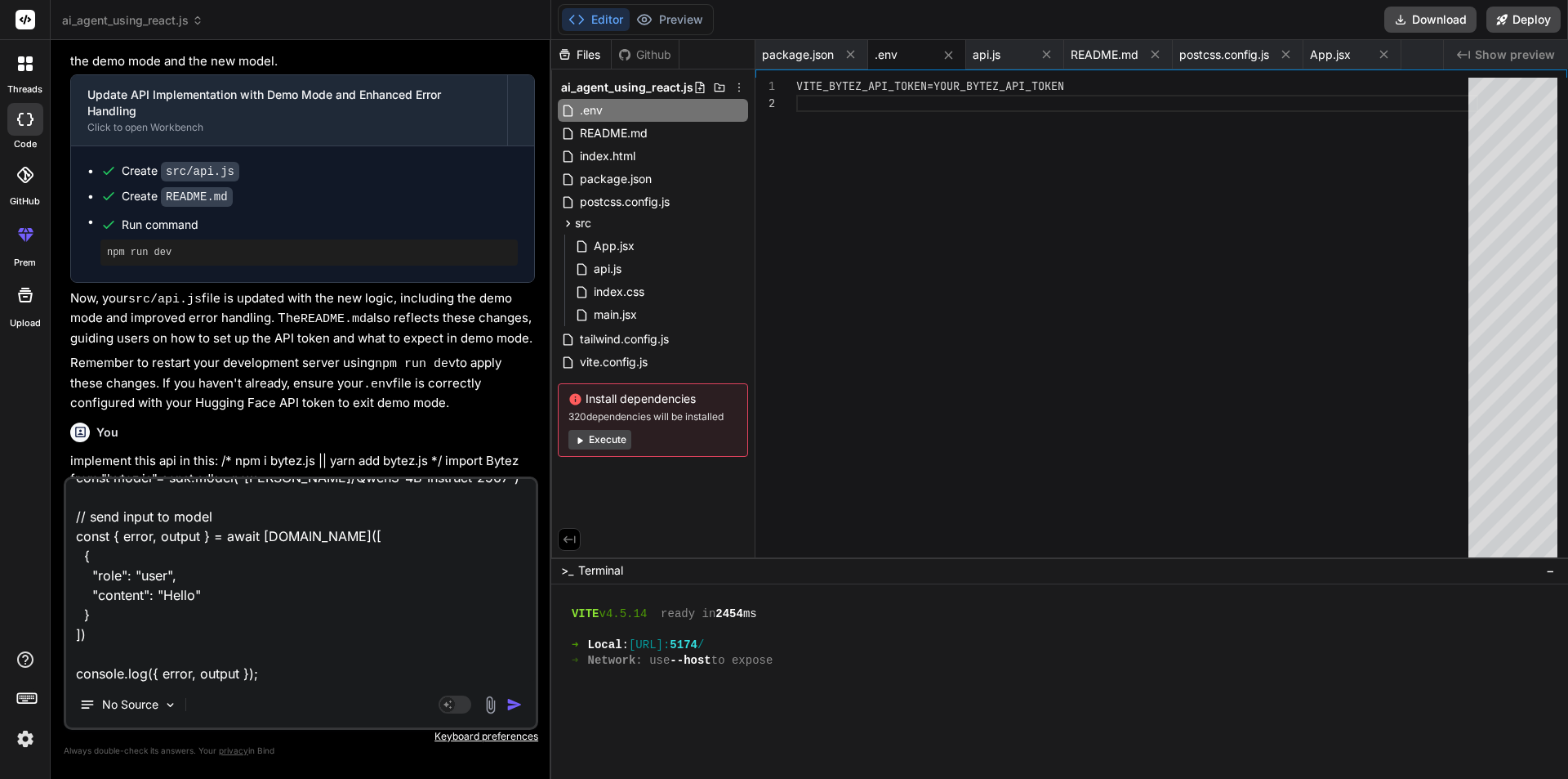
type textarea "x"
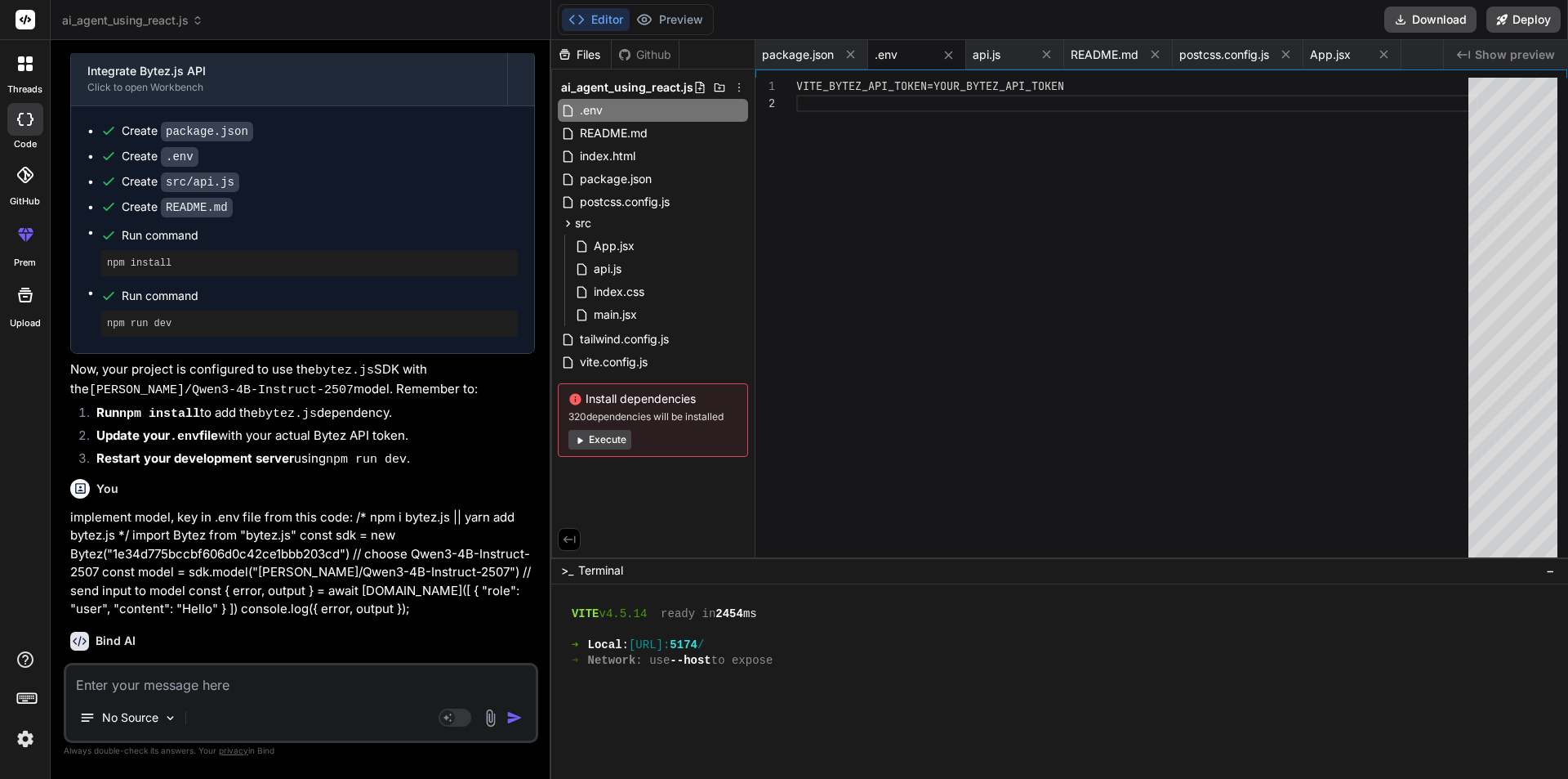
scroll to position [4601, 0]
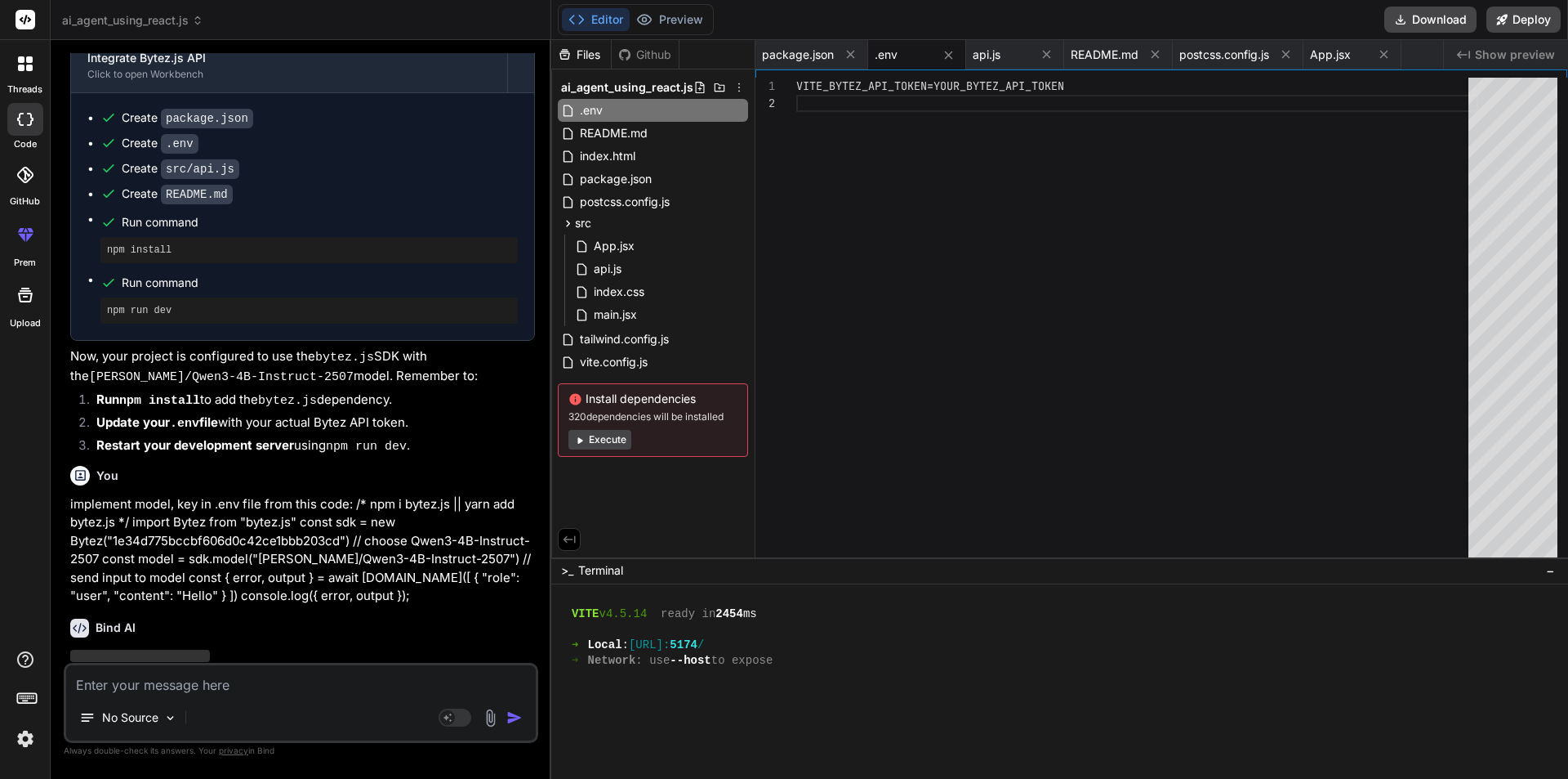
click at [904, 56] on div ".env" at bounding box center [903, 55] width 57 height 17
click at [928, 162] on div "VITE_BYTEZ_API_TOKEN=YOUR_BYTEZ_API_TOKEN" at bounding box center [1137, 320] width 682 height 487
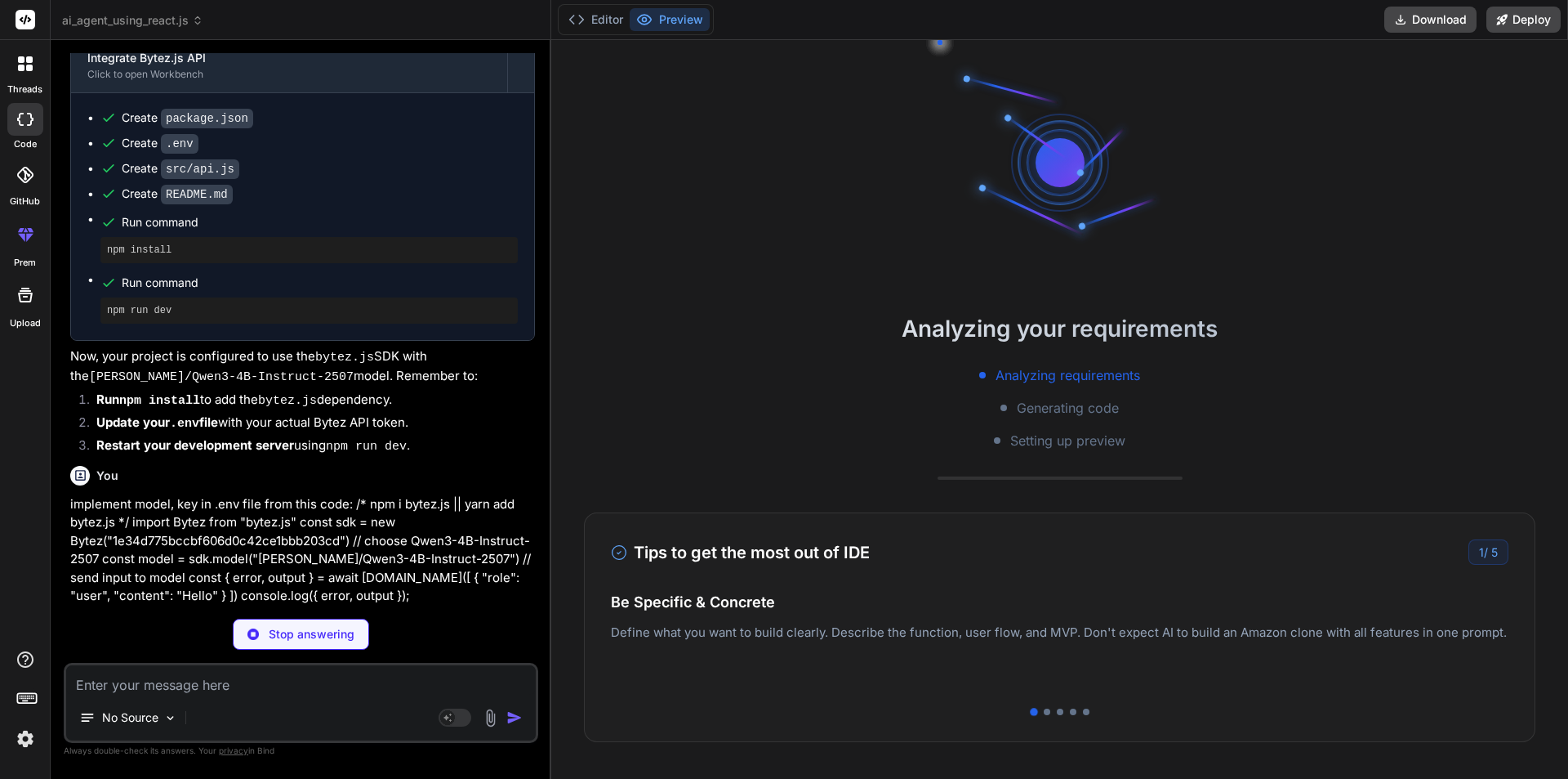
scroll to position [963, 0]
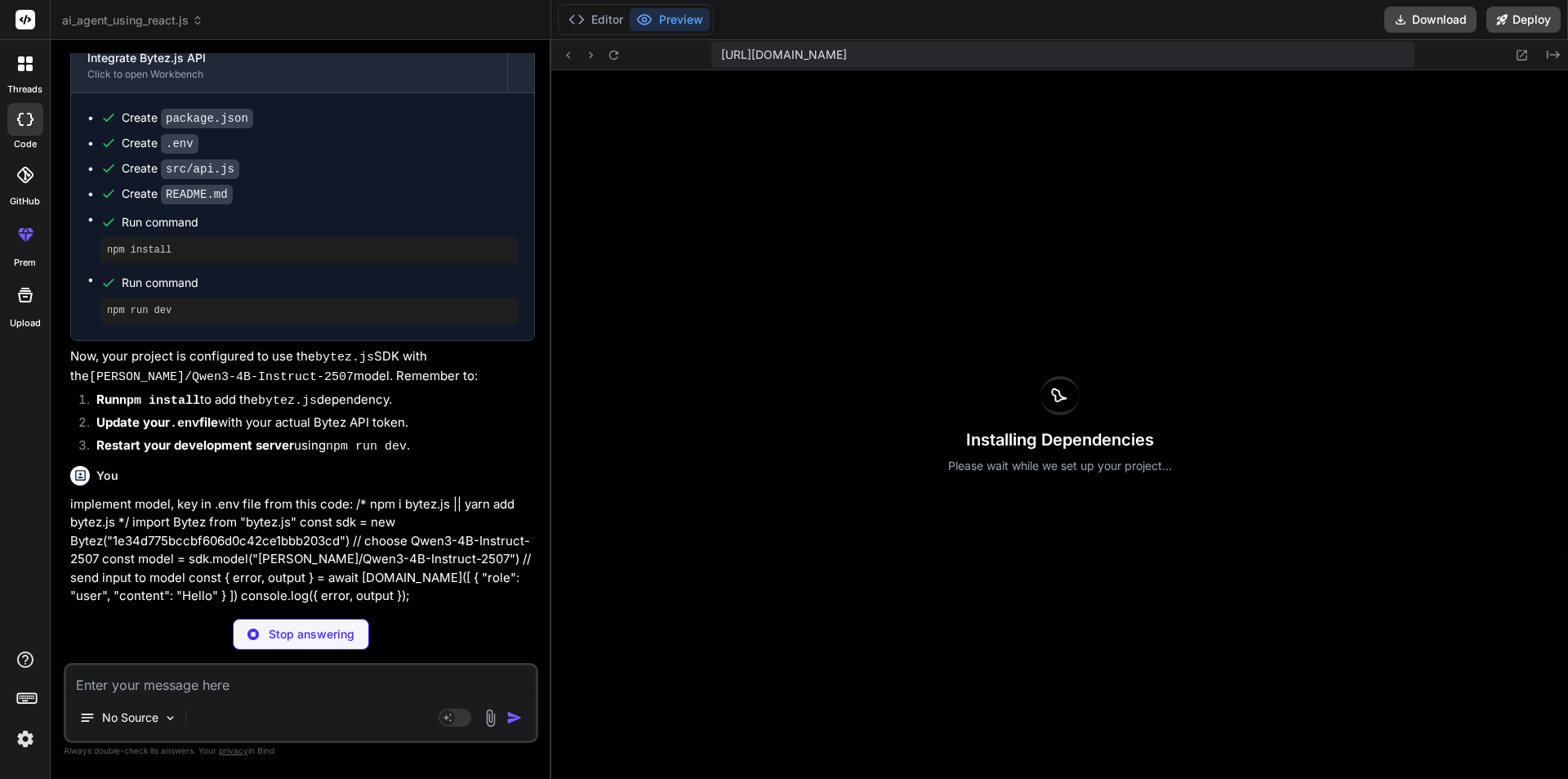
type textarea "x"
type textarea "VITE_BYTEZ_API_TOKEN=1e34d775bccbf606d0c42ce1bbb203cd"
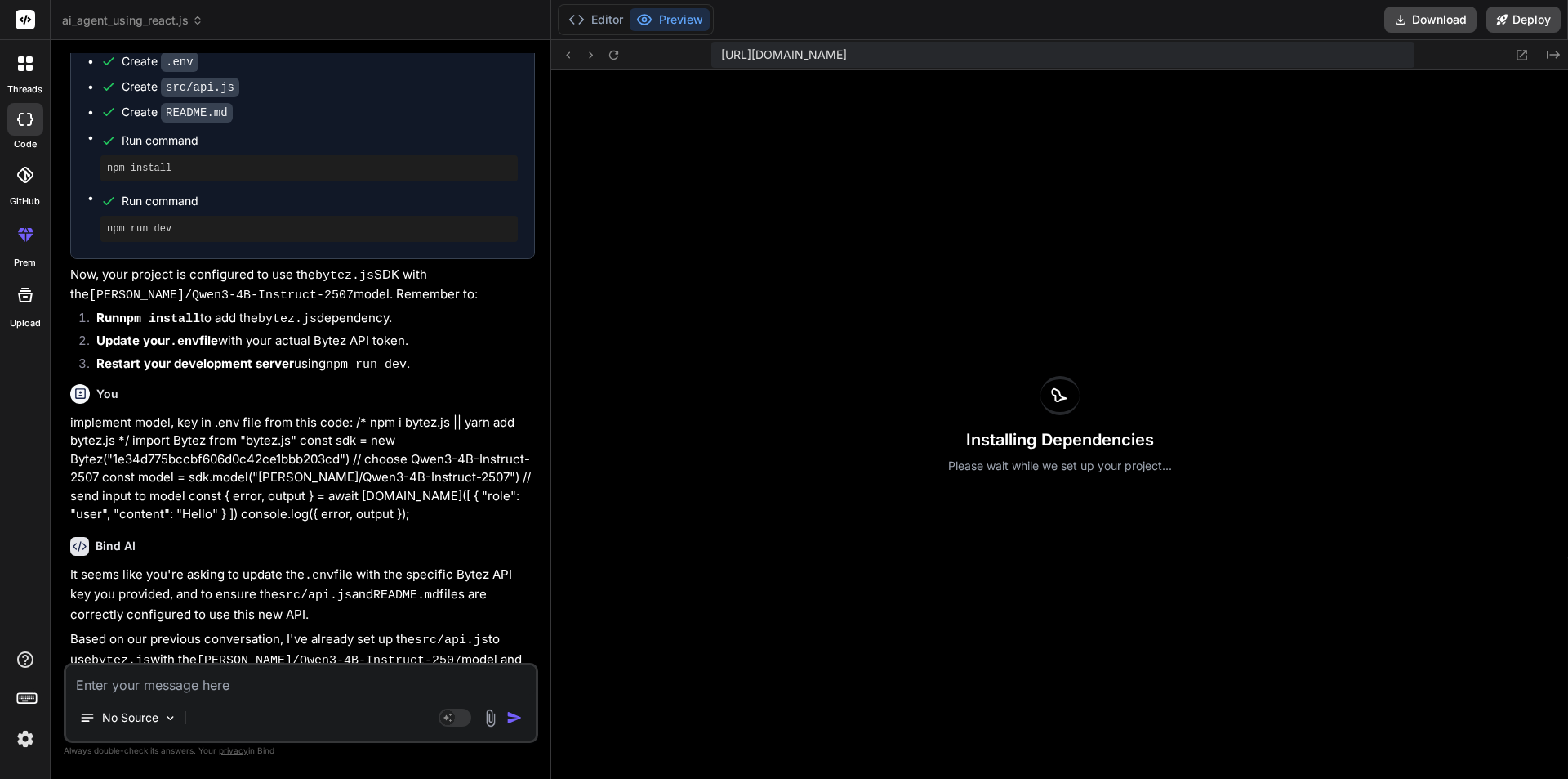
scroll to position [5026, 0]
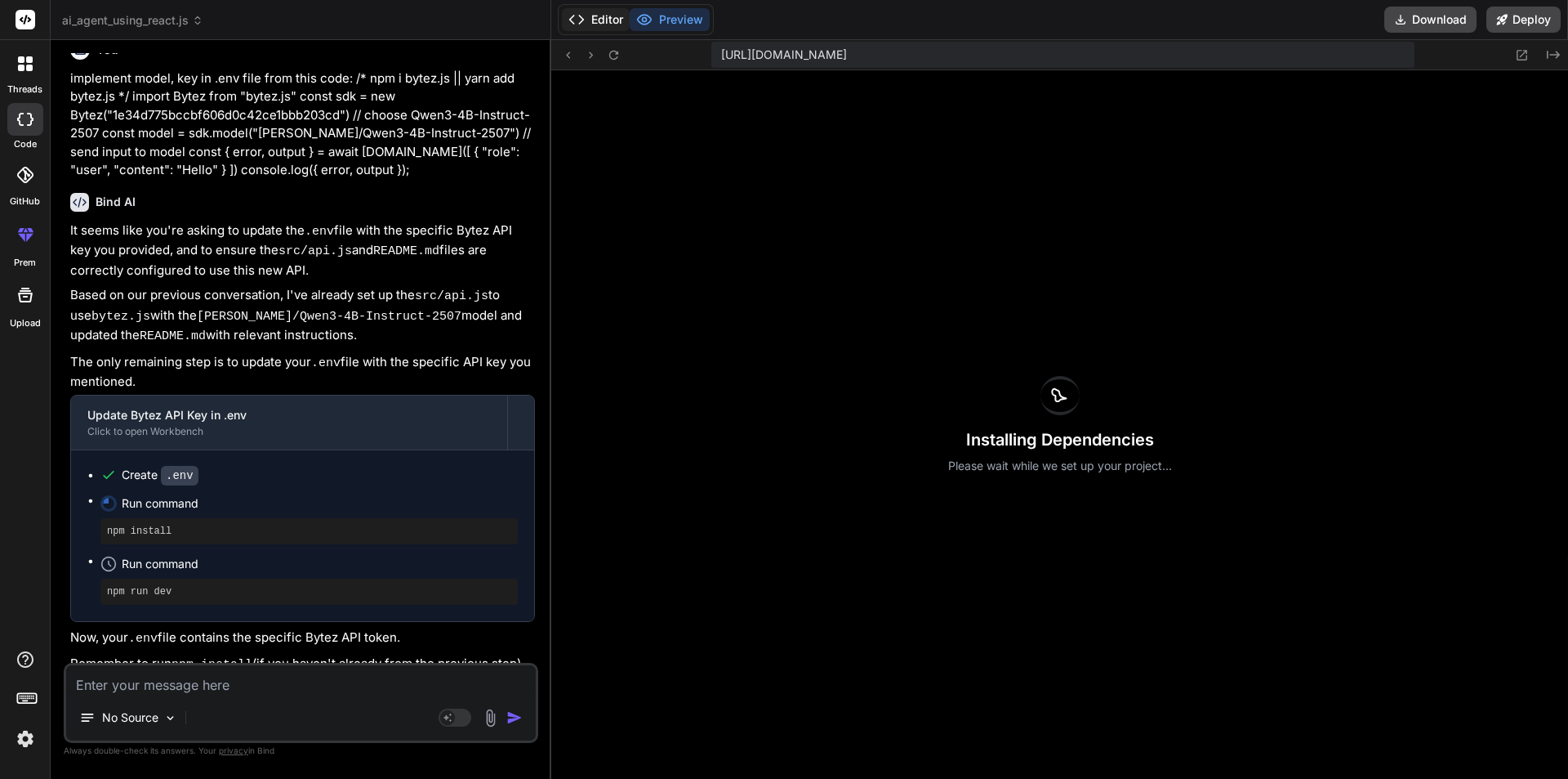
click at [594, 9] on button "Editor" at bounding box center [596, 19] width 68 height 23
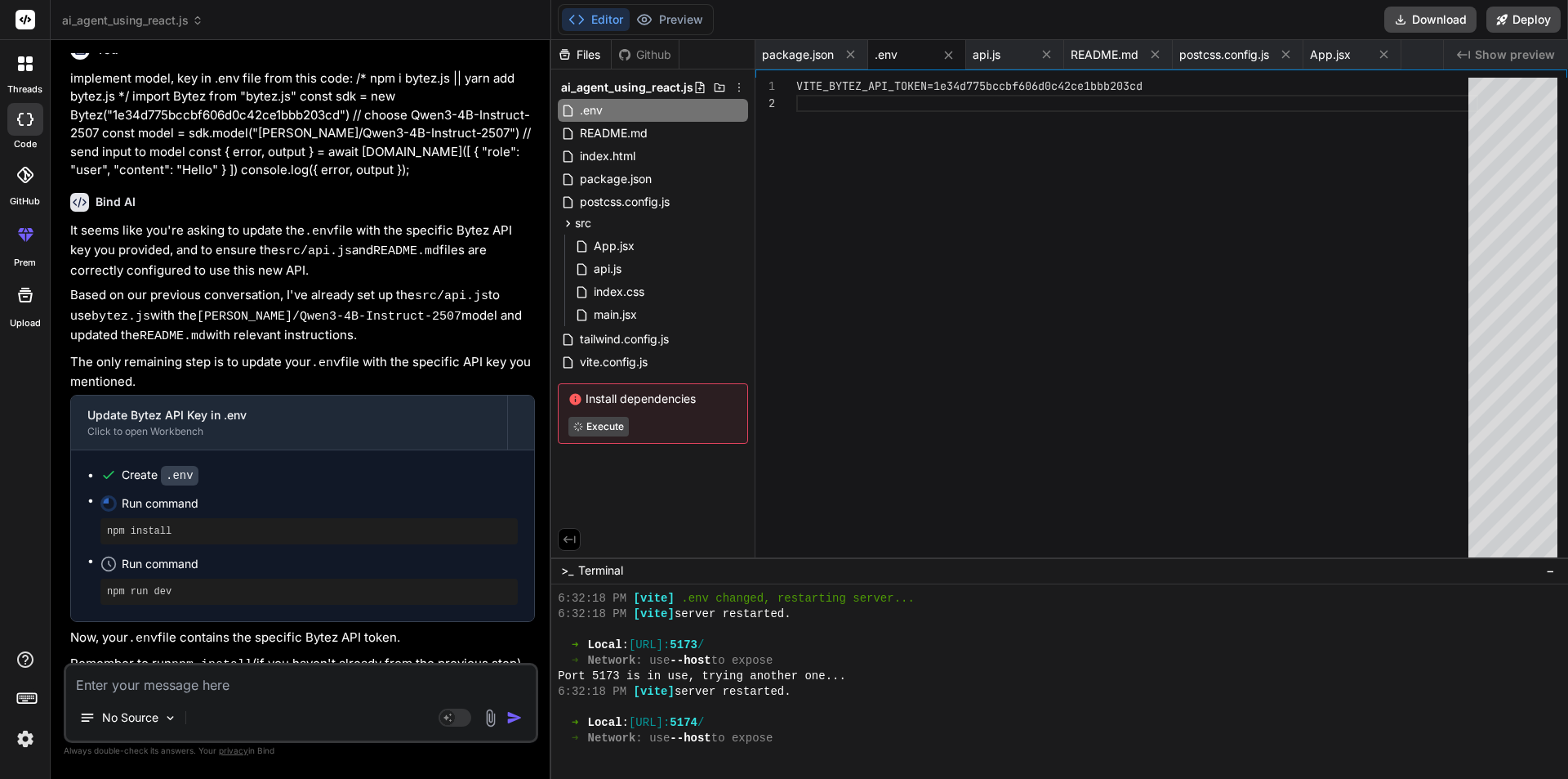
click at [890, 55] on span ".env" at bounding box center [886, 55] width 23 height 17
click at [683, 25] on button "Preview" at bounding box center [670, 19] width 80 height 23
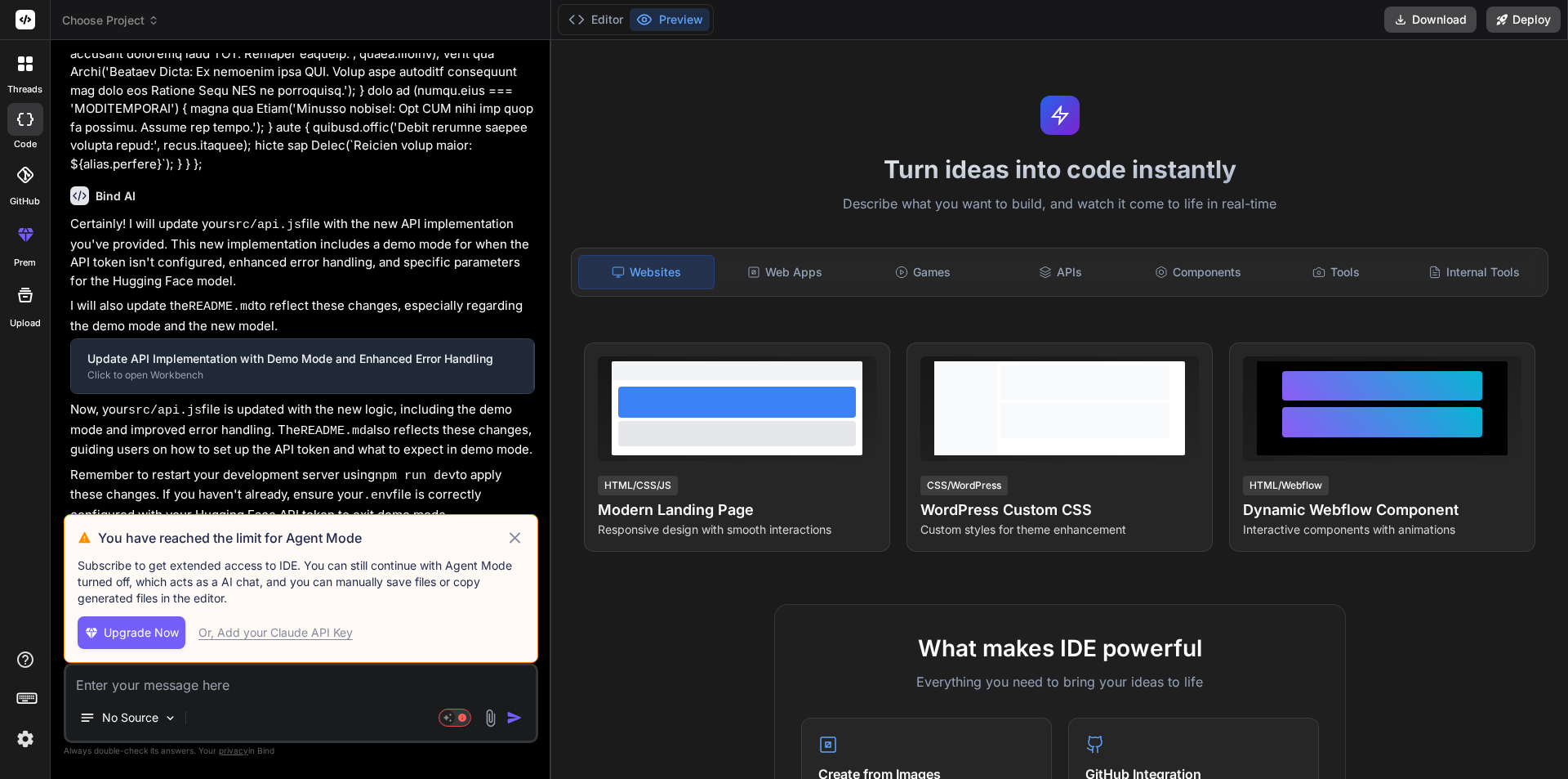
click at [528, 538] on div "You have reached the limit for Agent Mode Subscribe to get extended access to I…" at bounding box center [300, 588] width 474 height 149
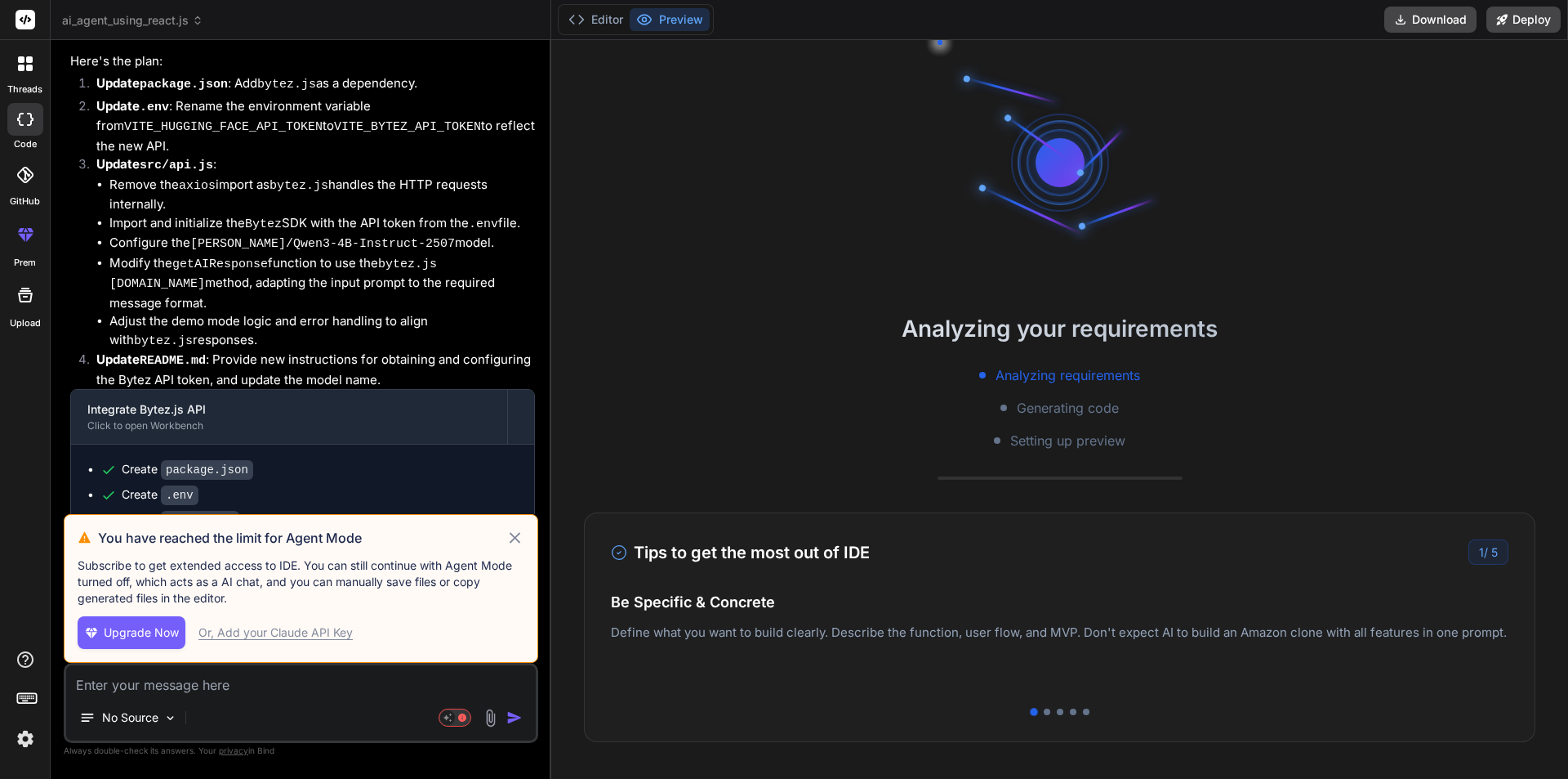
scroll to position [3281, 0]
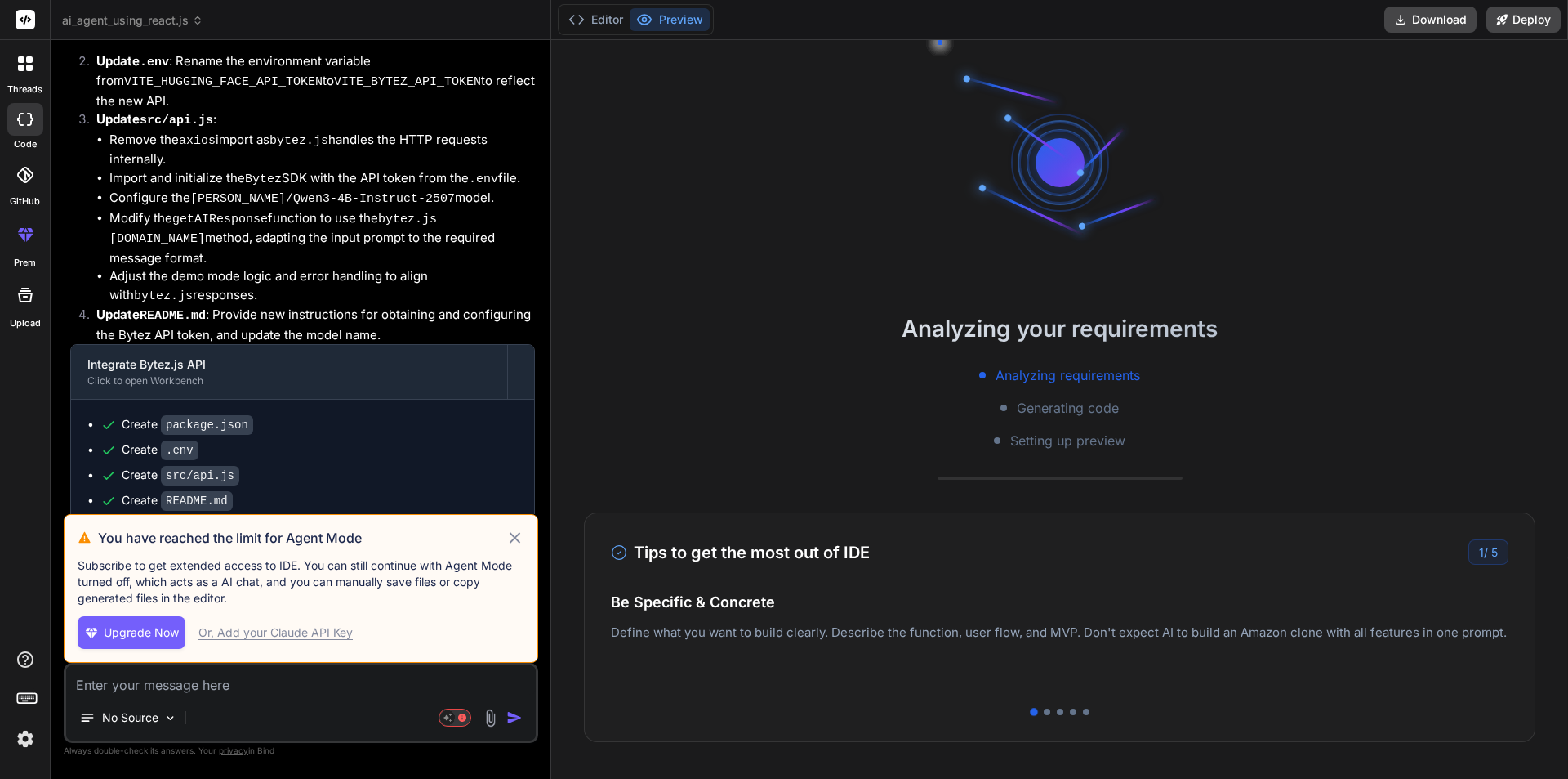
click at [513, 540] on icon at bounding box center [515, 537] width 11 height 11
type textarea "x"
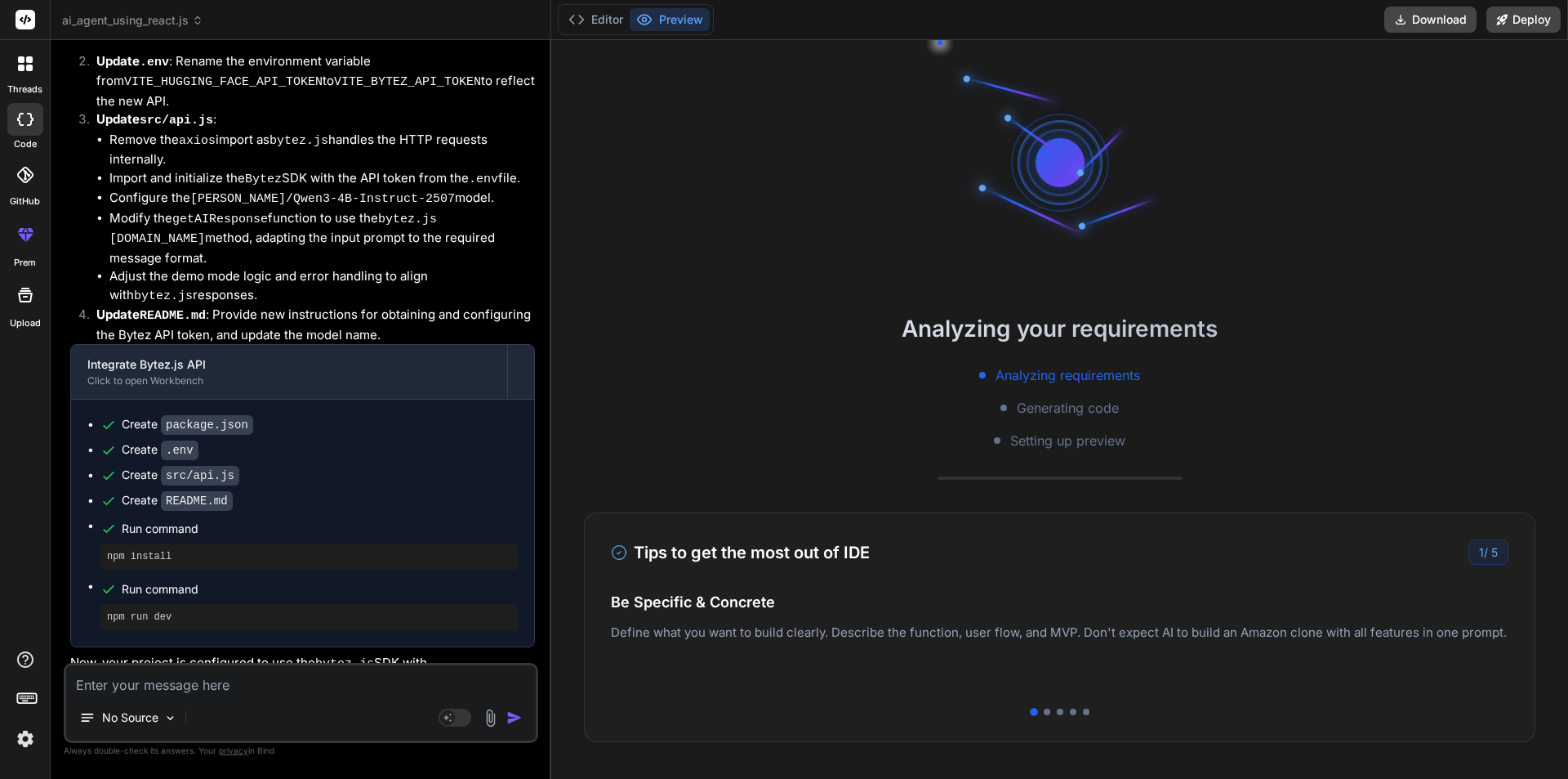
click at [604, 1] on div "Editor Preview Download Deploy" at bounding box center [1060, 19] width 1017 height 40
click at [603, 11] on button "Editor" at bounding box center [596, 19] width 68 height 23
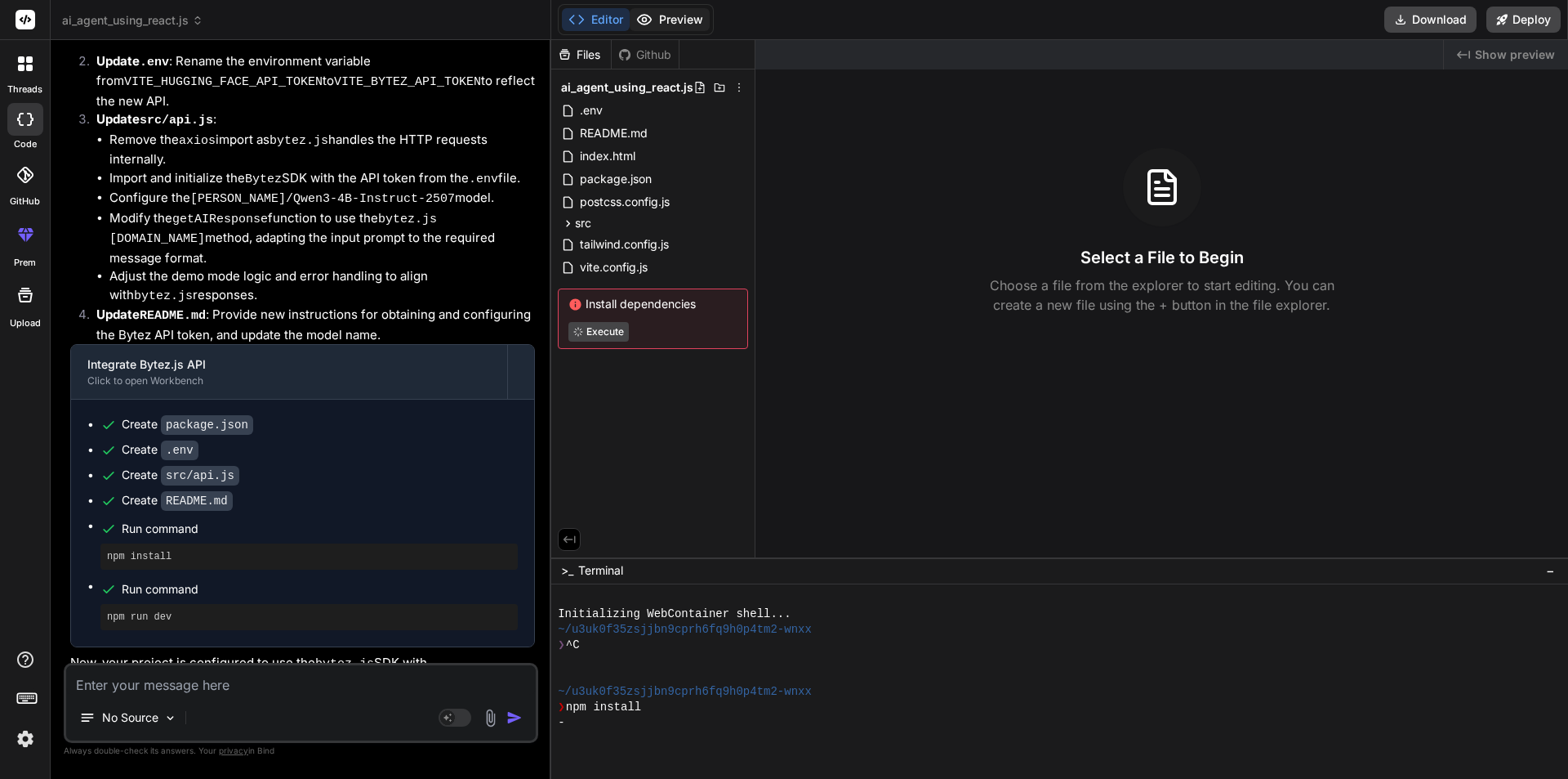
click at [654, 17] on button "Preview" at bounding box center [670, 19] width 80 height 23
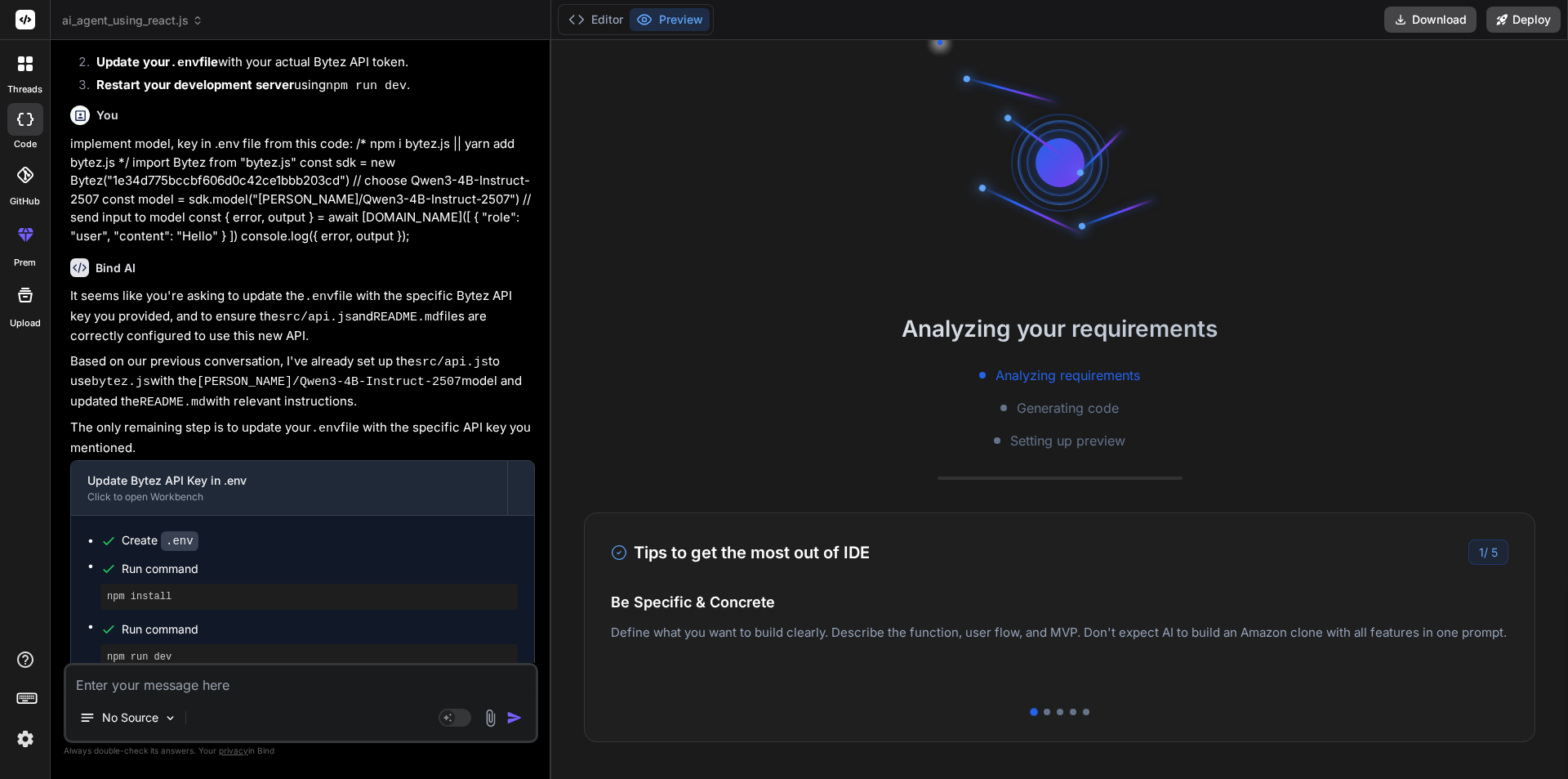
scroll to position [4006, 0]
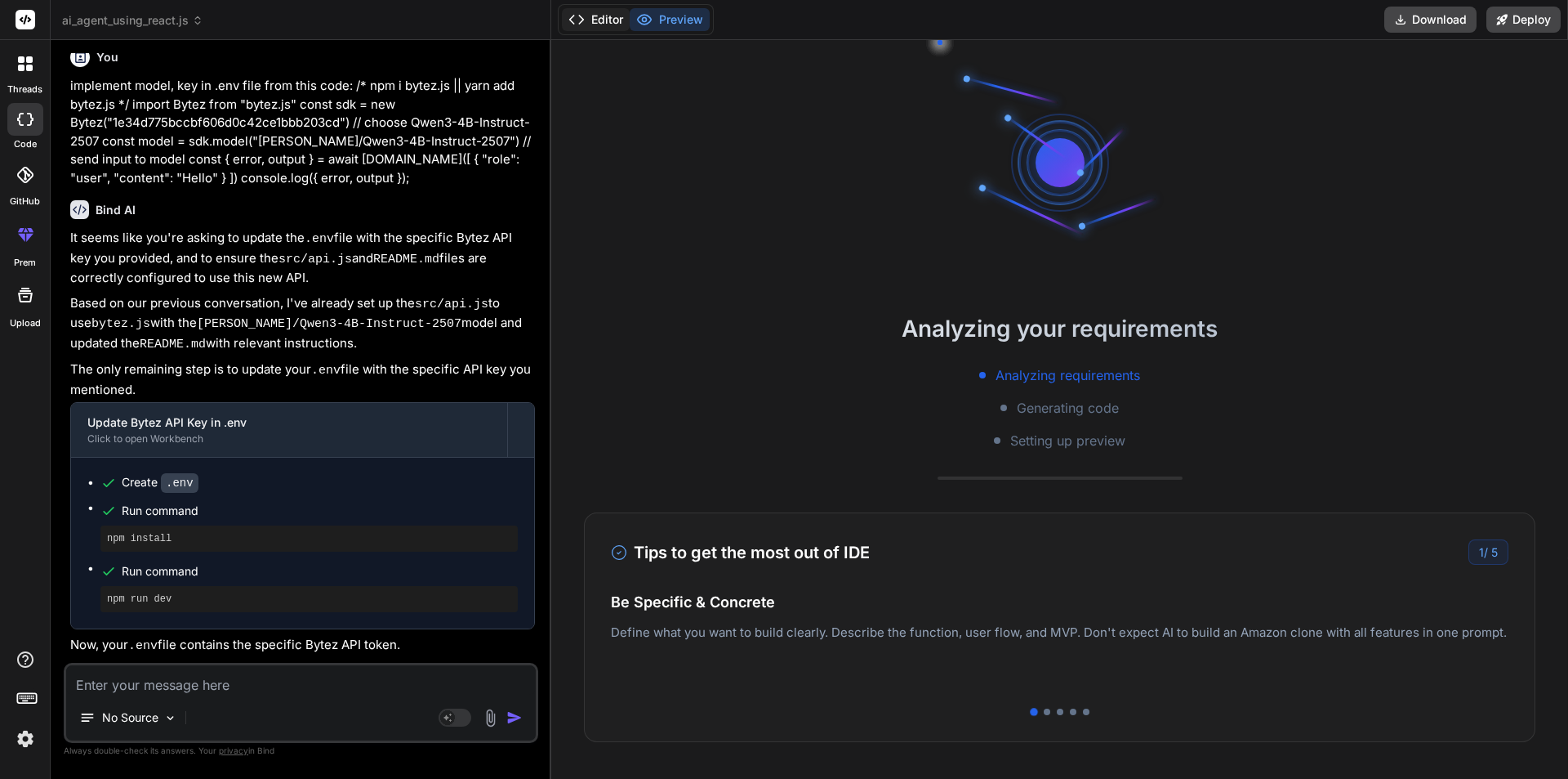
click at [604, 25] on button "Editor" at bounding box center [596, 19] width 68 height 23
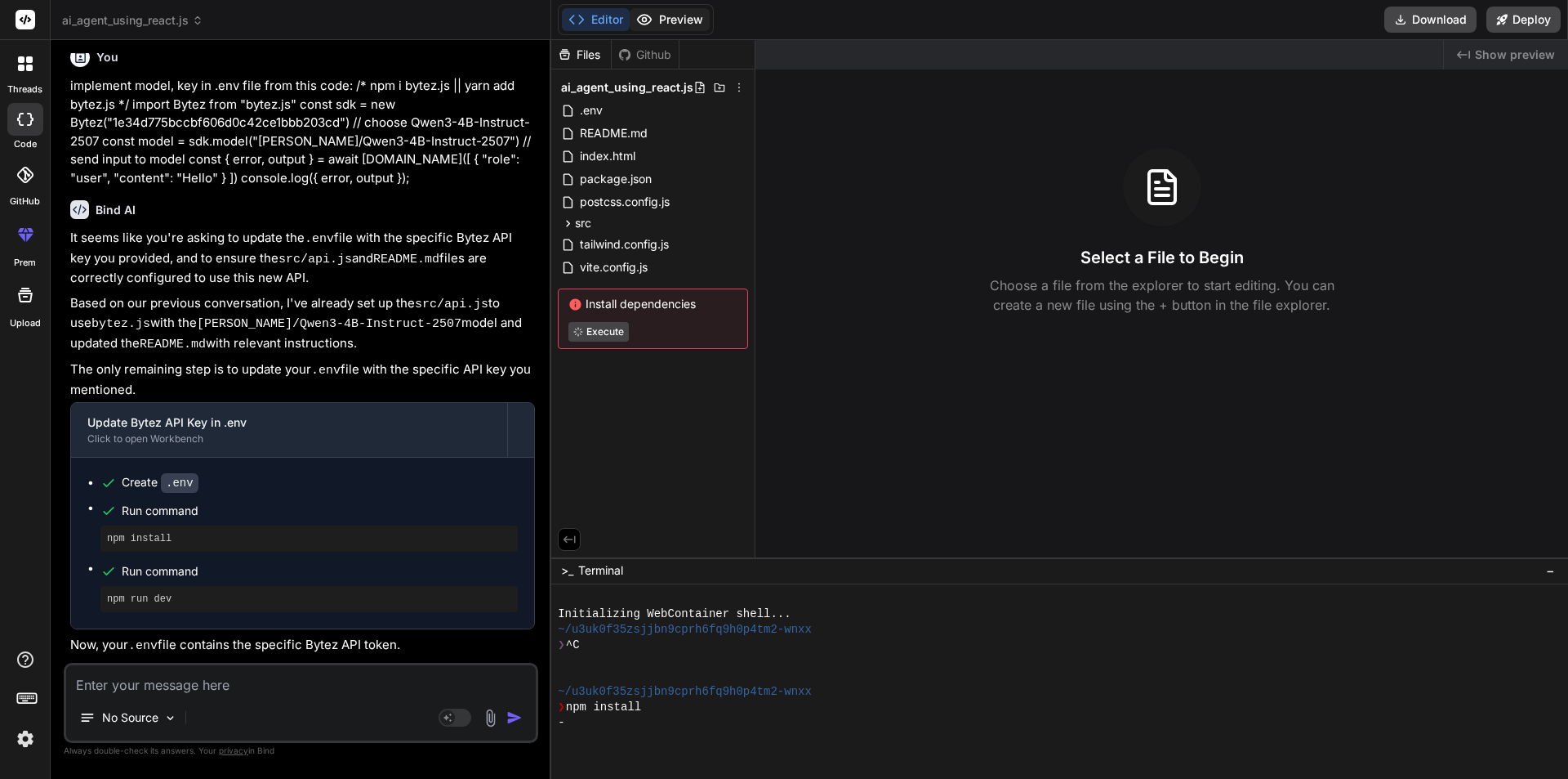
click at [668, 23] on button "Preview" at bounding box center [670, 19] width 80 height 23
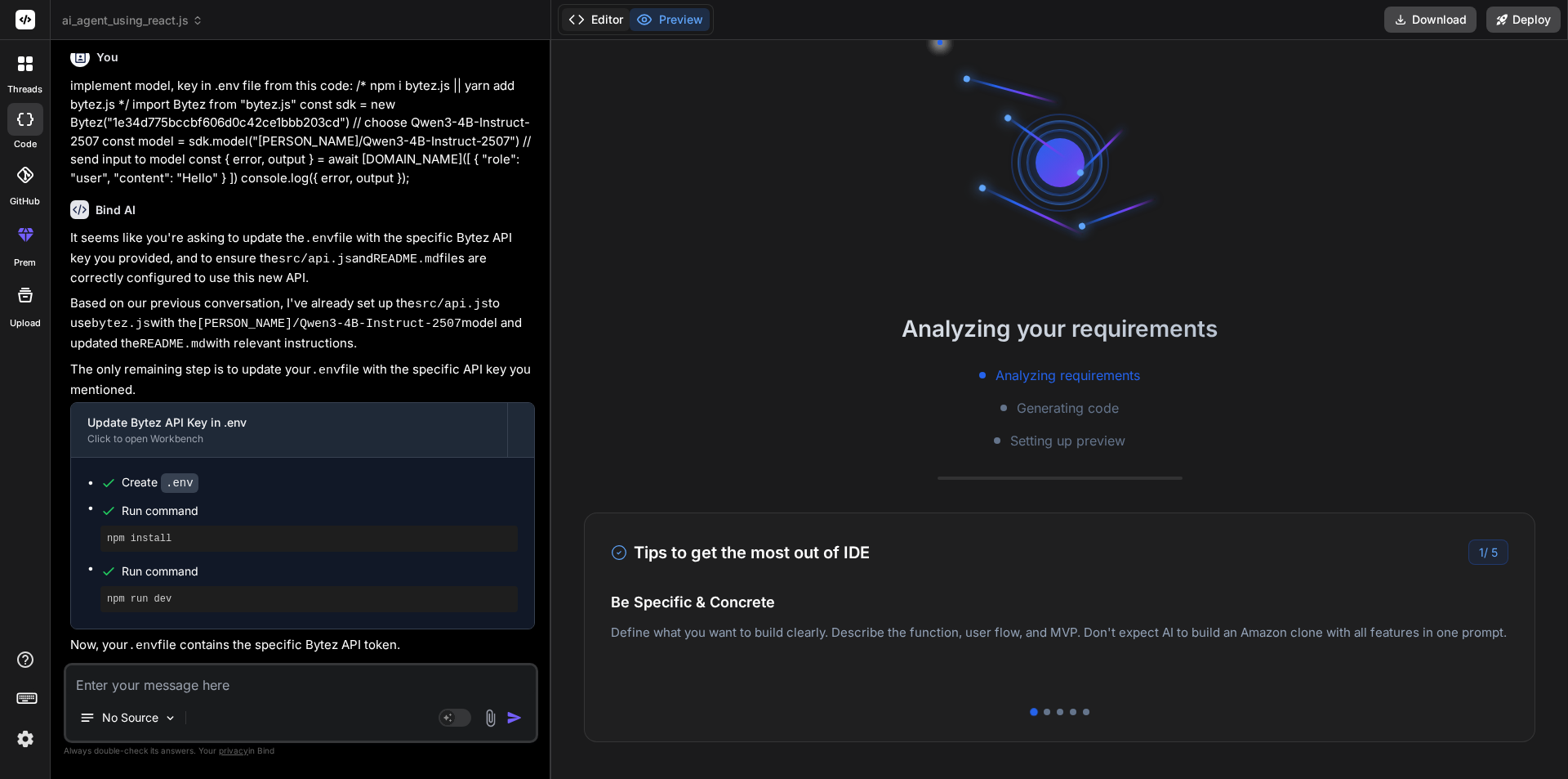
click at [603, 28] on button "Editor" at bounding box center [596, 19] width 68 height 23
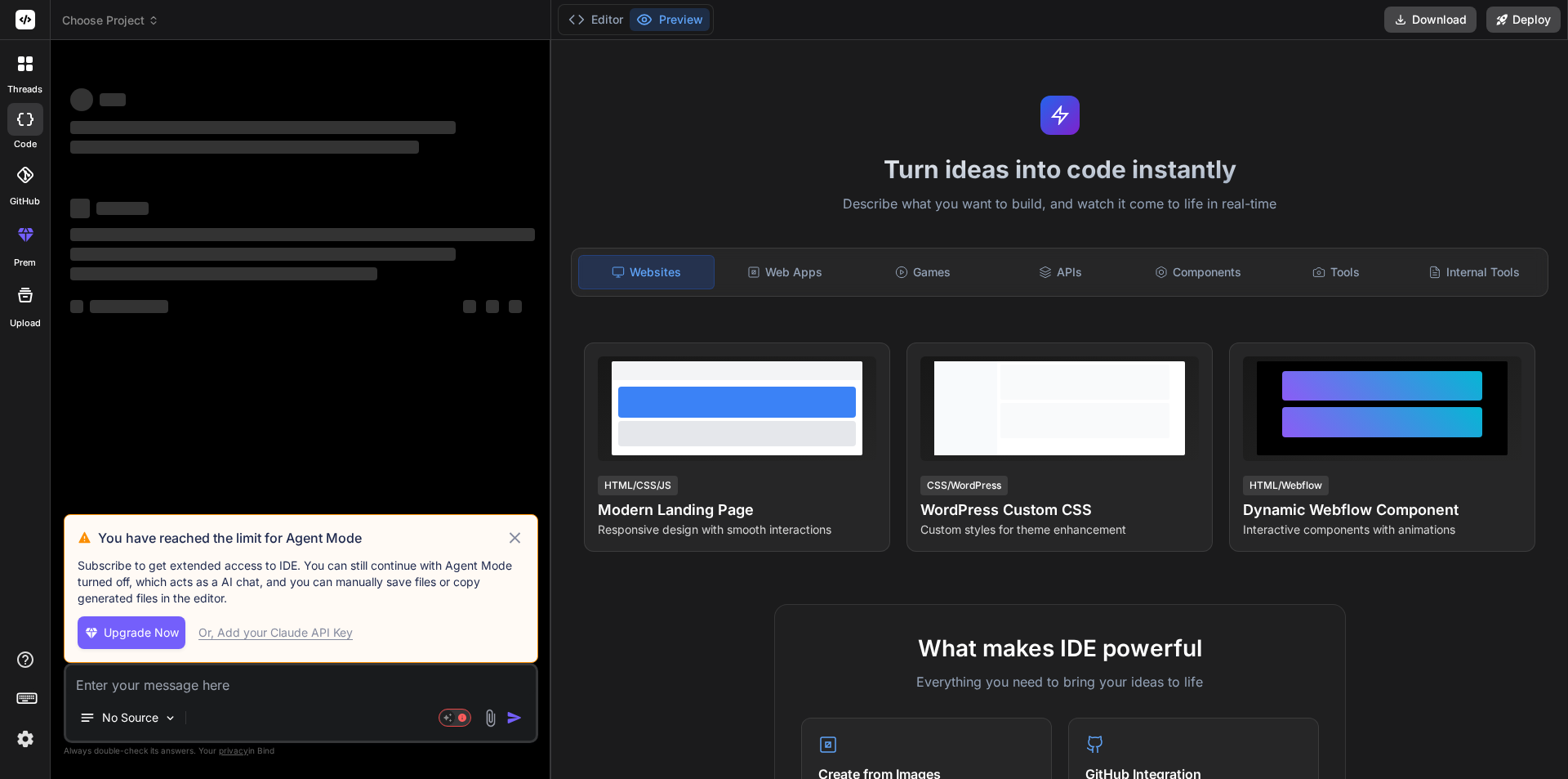
click at [521, 542] on icon at bounding box center [515, 538] width 18 height 19
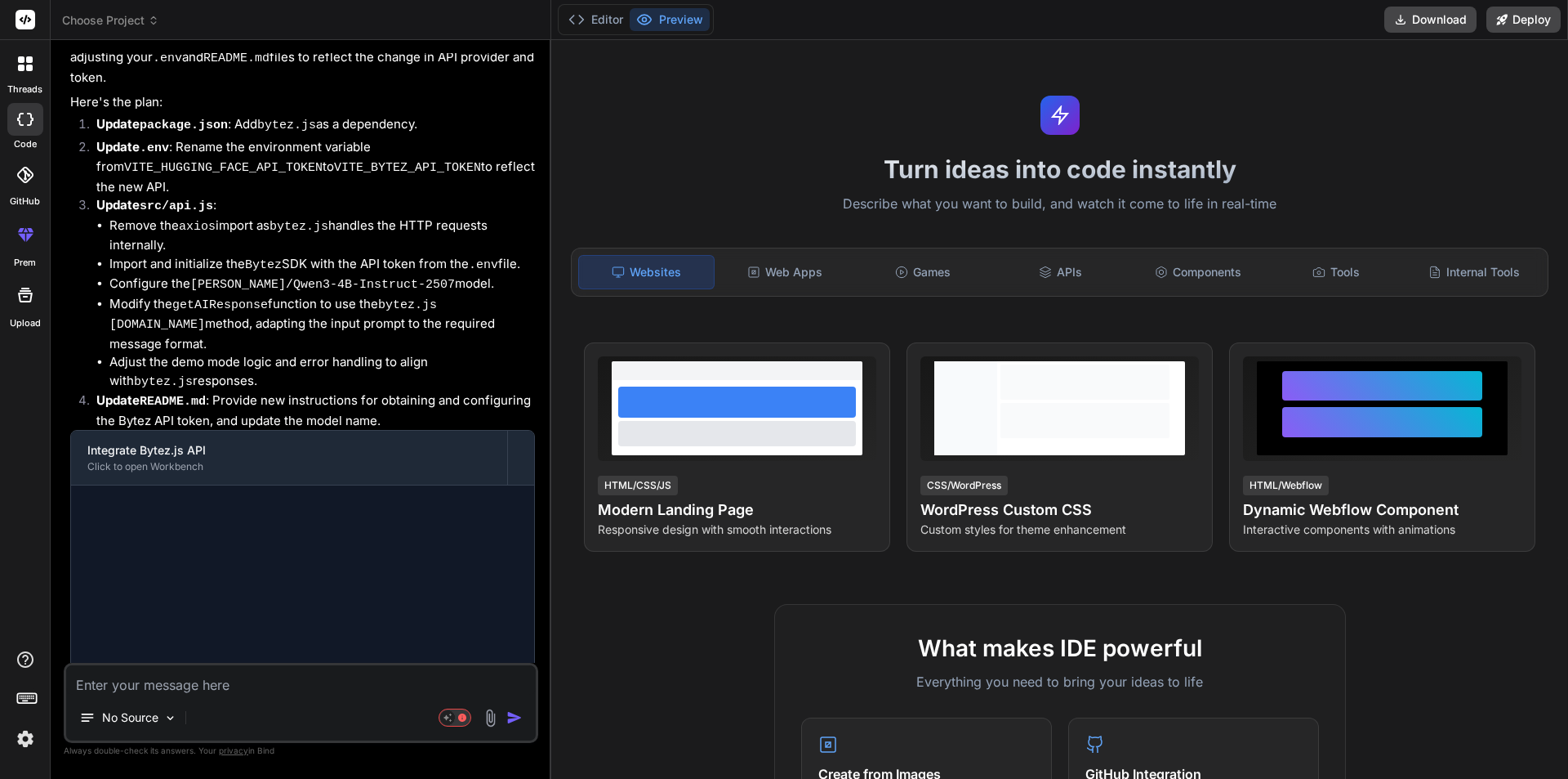
scroll to position [3186, 0]
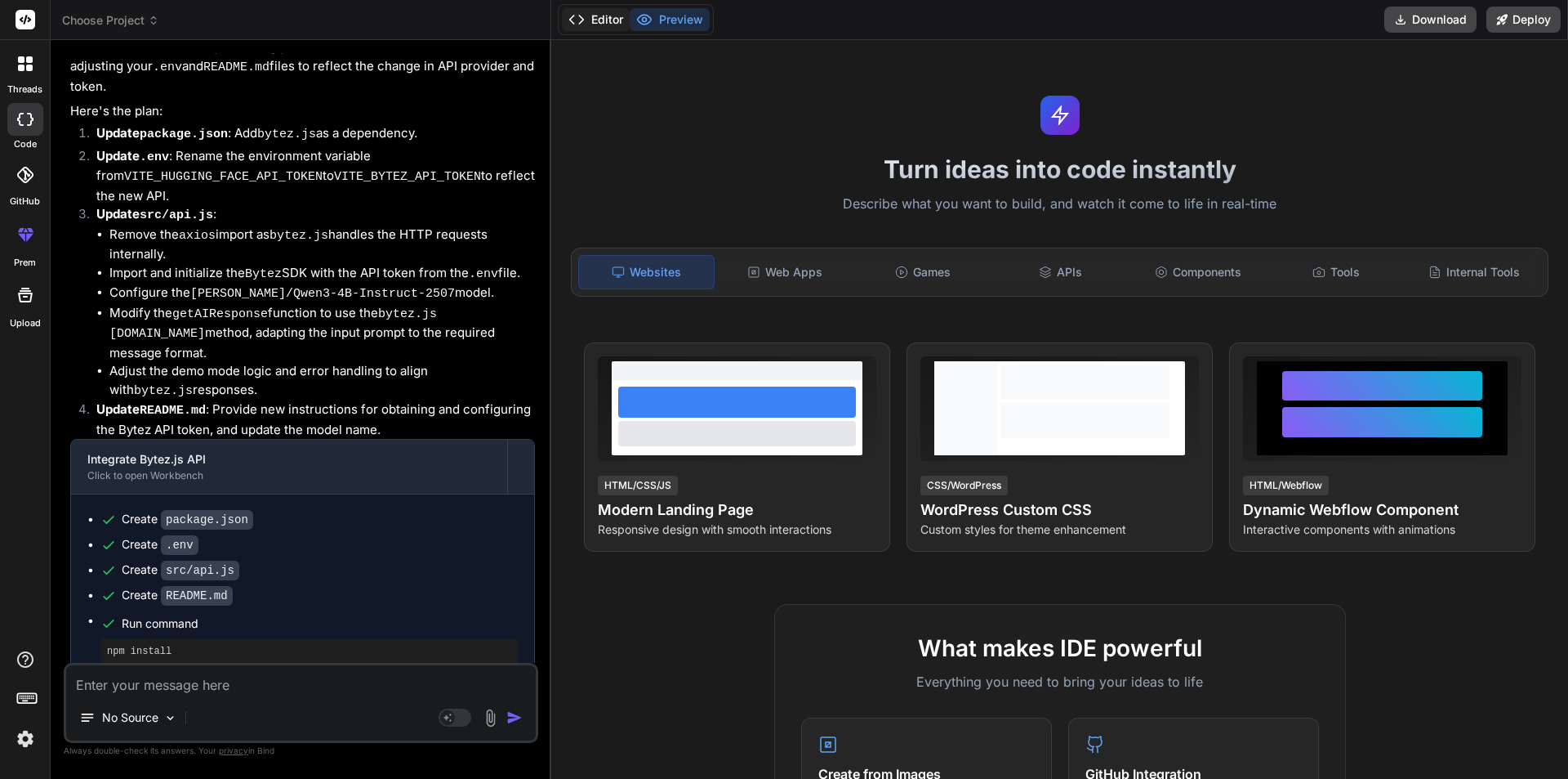
type textarea "x"
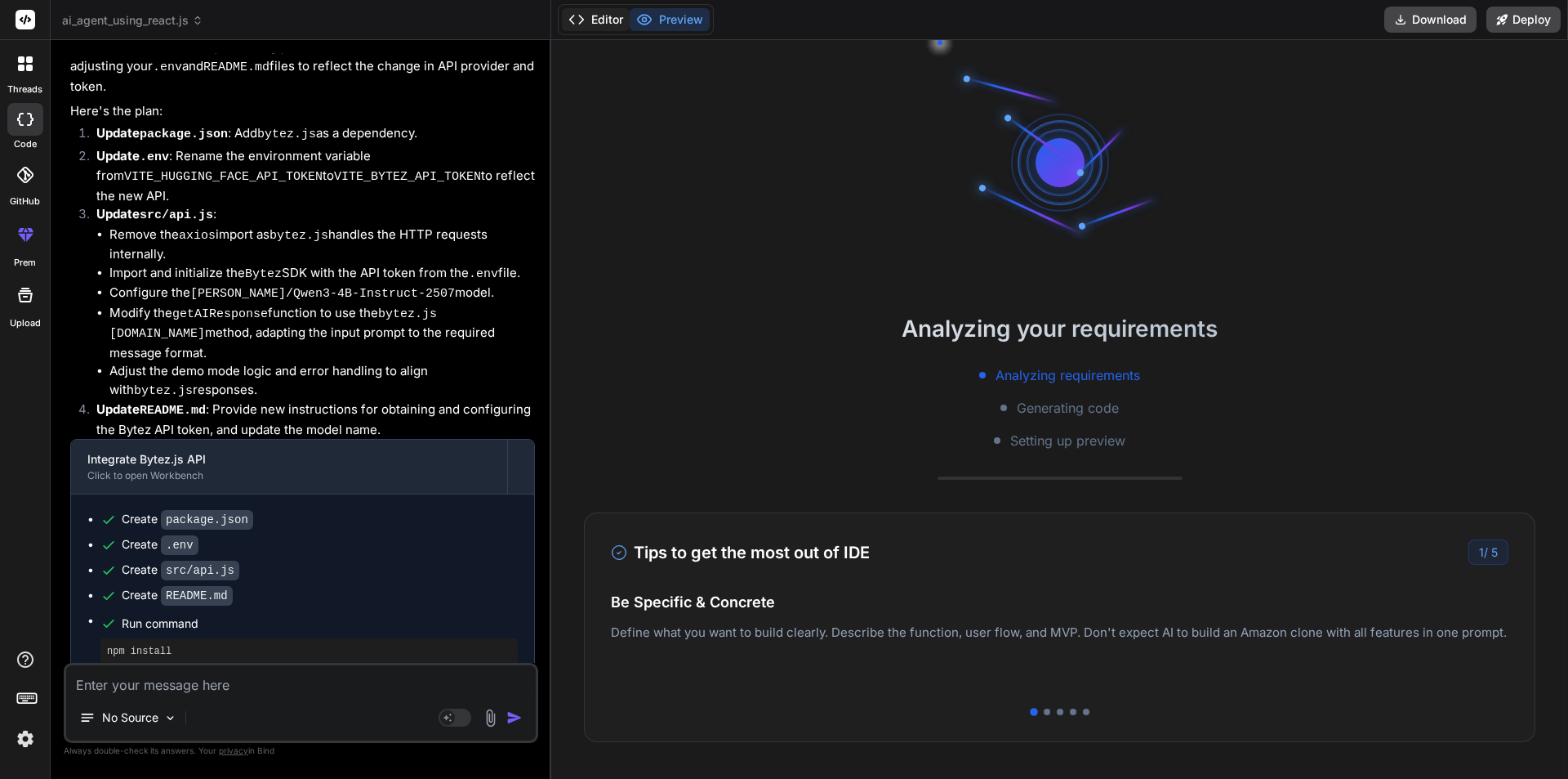
click at [598, 19] on button "Editor" at bounding box center [596, 19] width 68 height 23
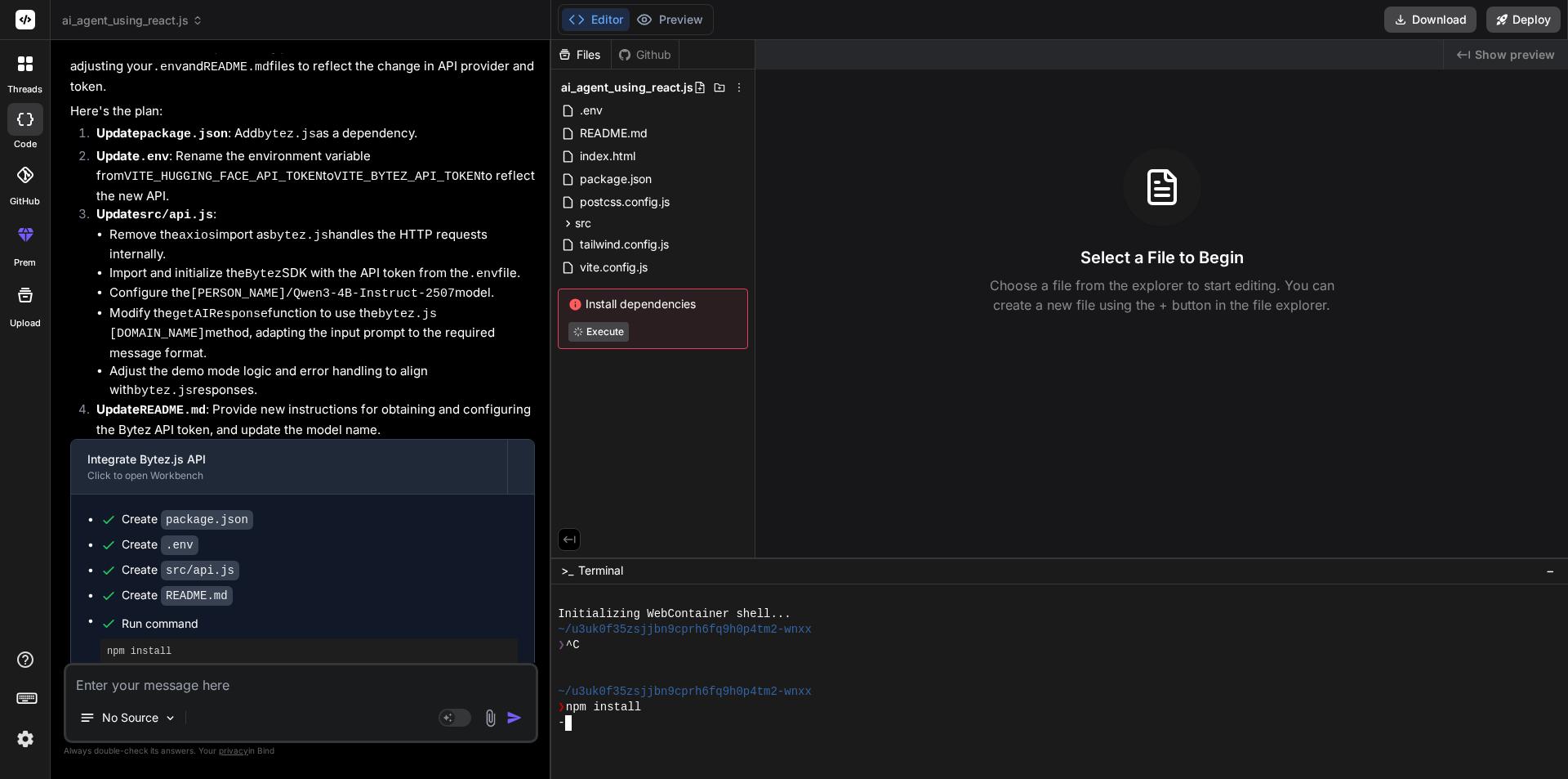
click at [621, 727] on div "-" at bounding box center [1051, 723] width 988 height 16
type textarea "x"
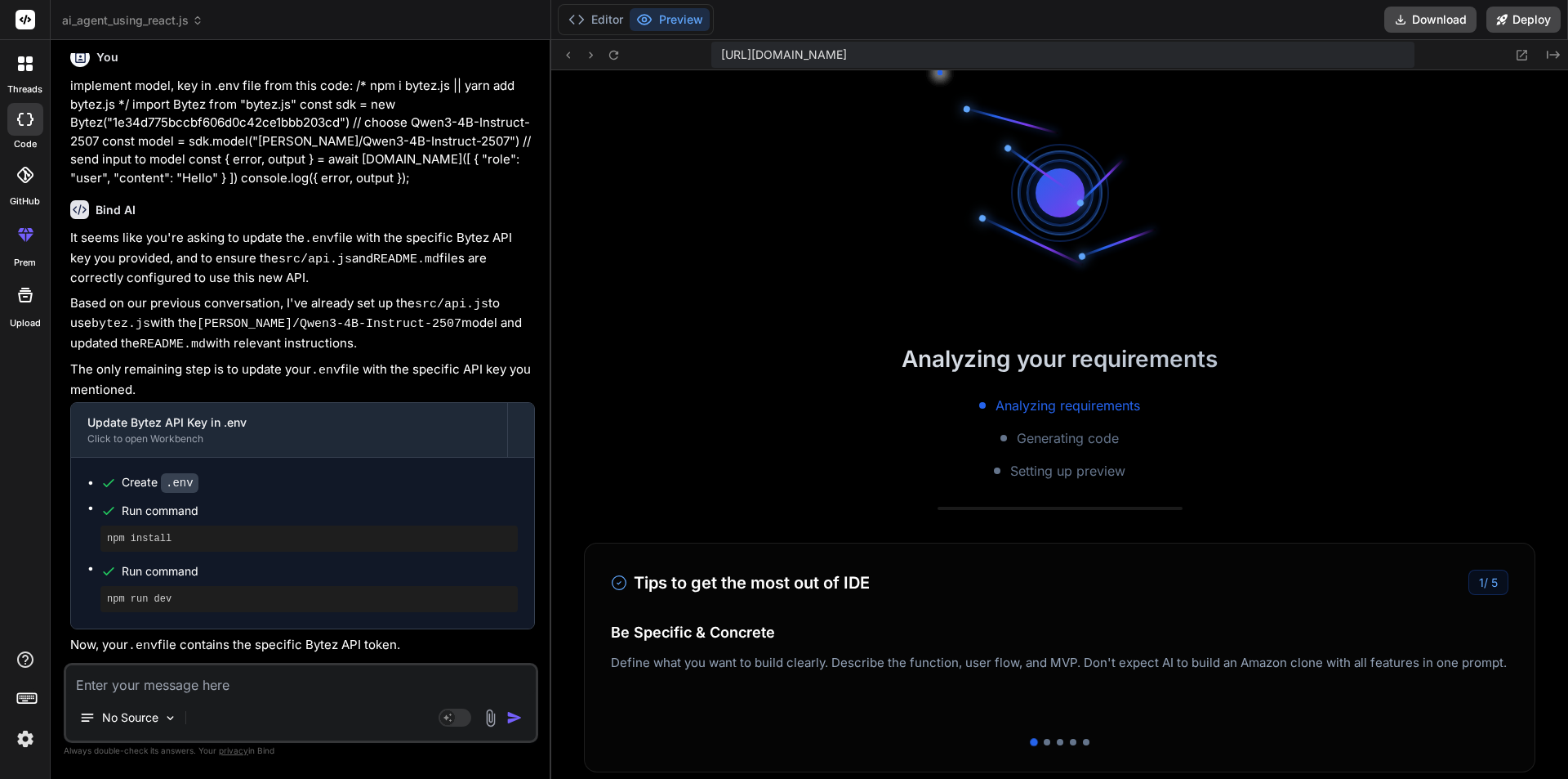
scroll to position [372, 0]
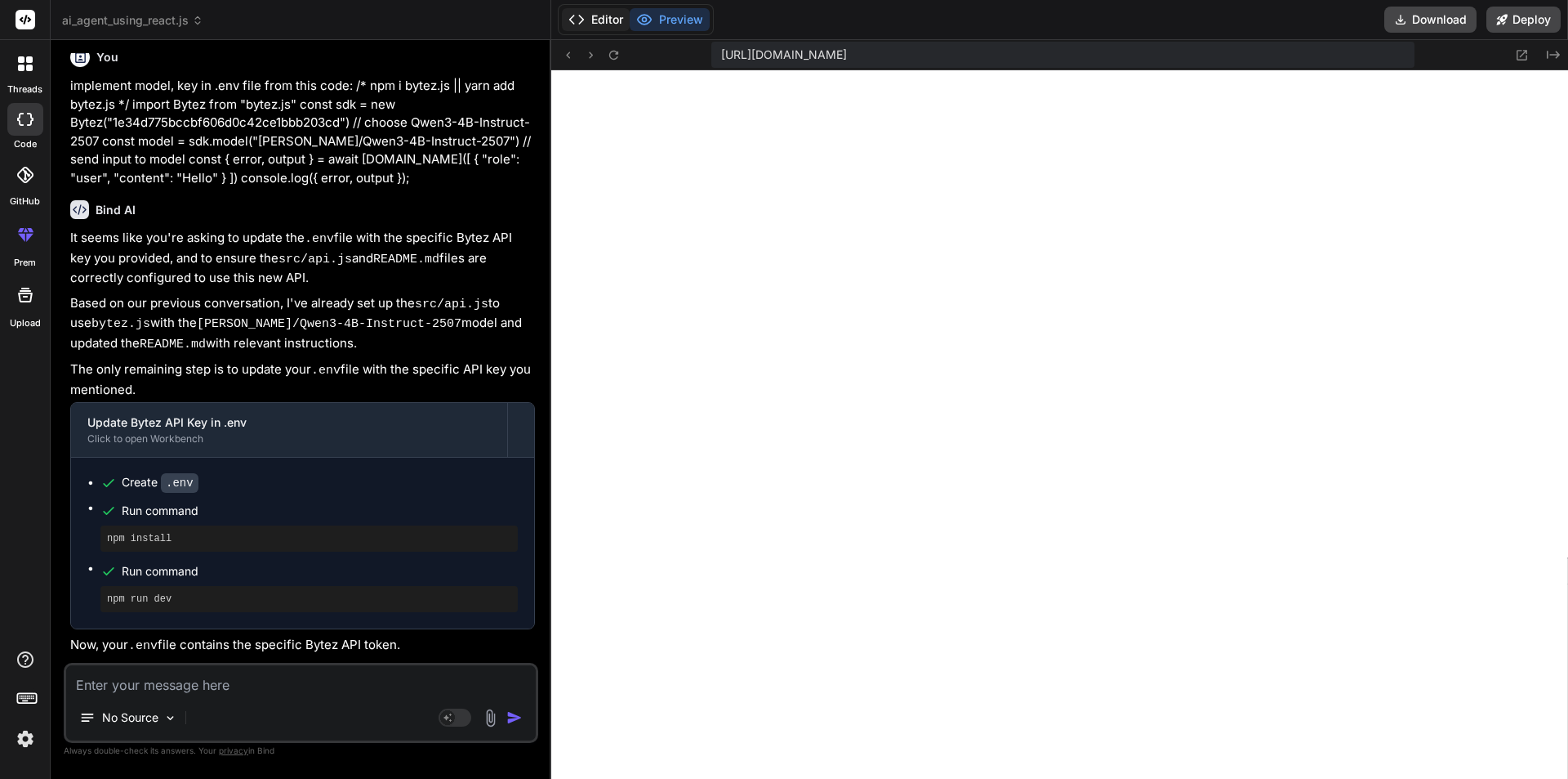
click at [595, 15] on button "Editor" at bounding box center [596, 19] width 68 height 23
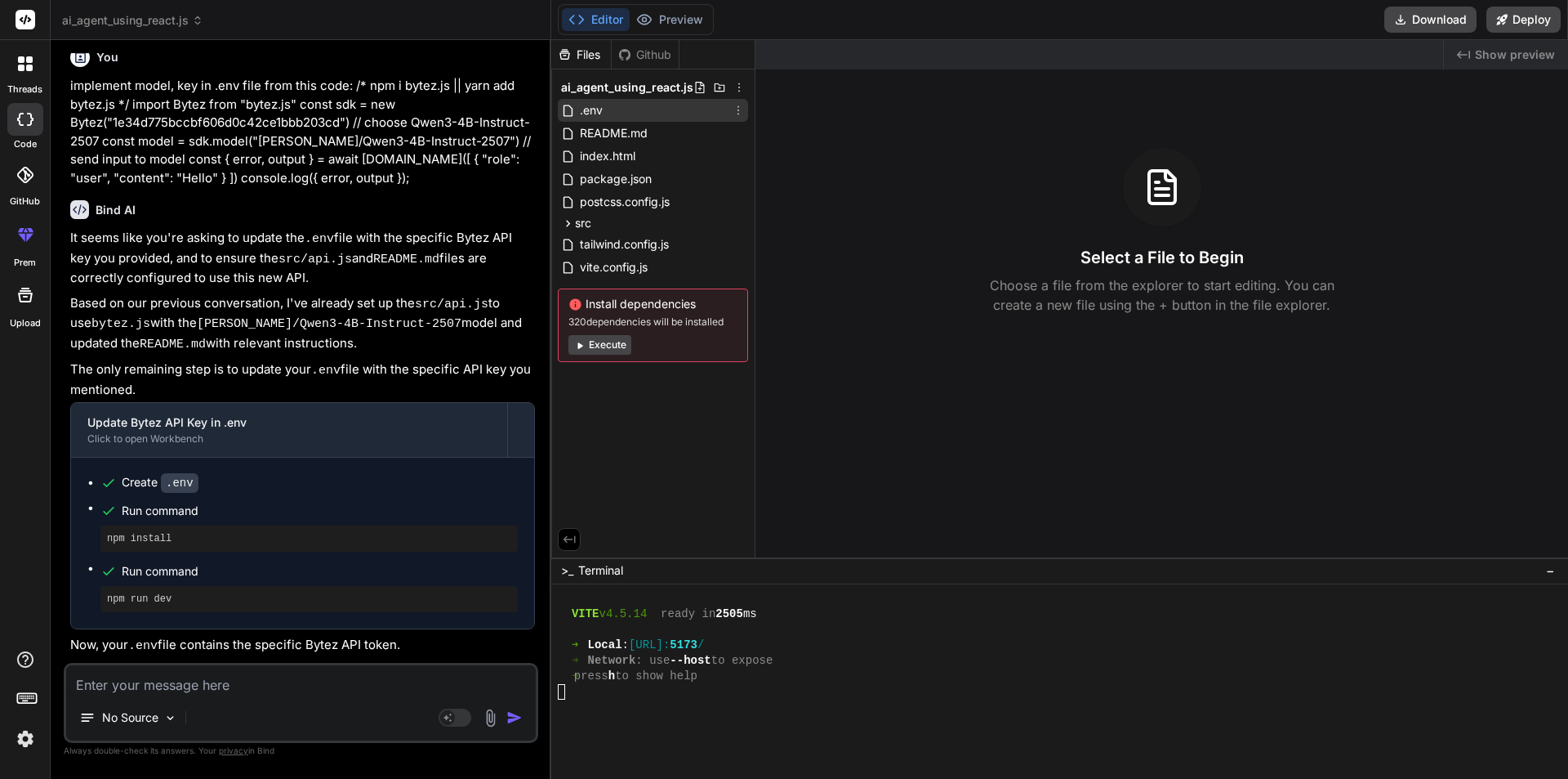
click at [622, 117] on div ".env" at bounding box center [653, 110] width 190 height 23
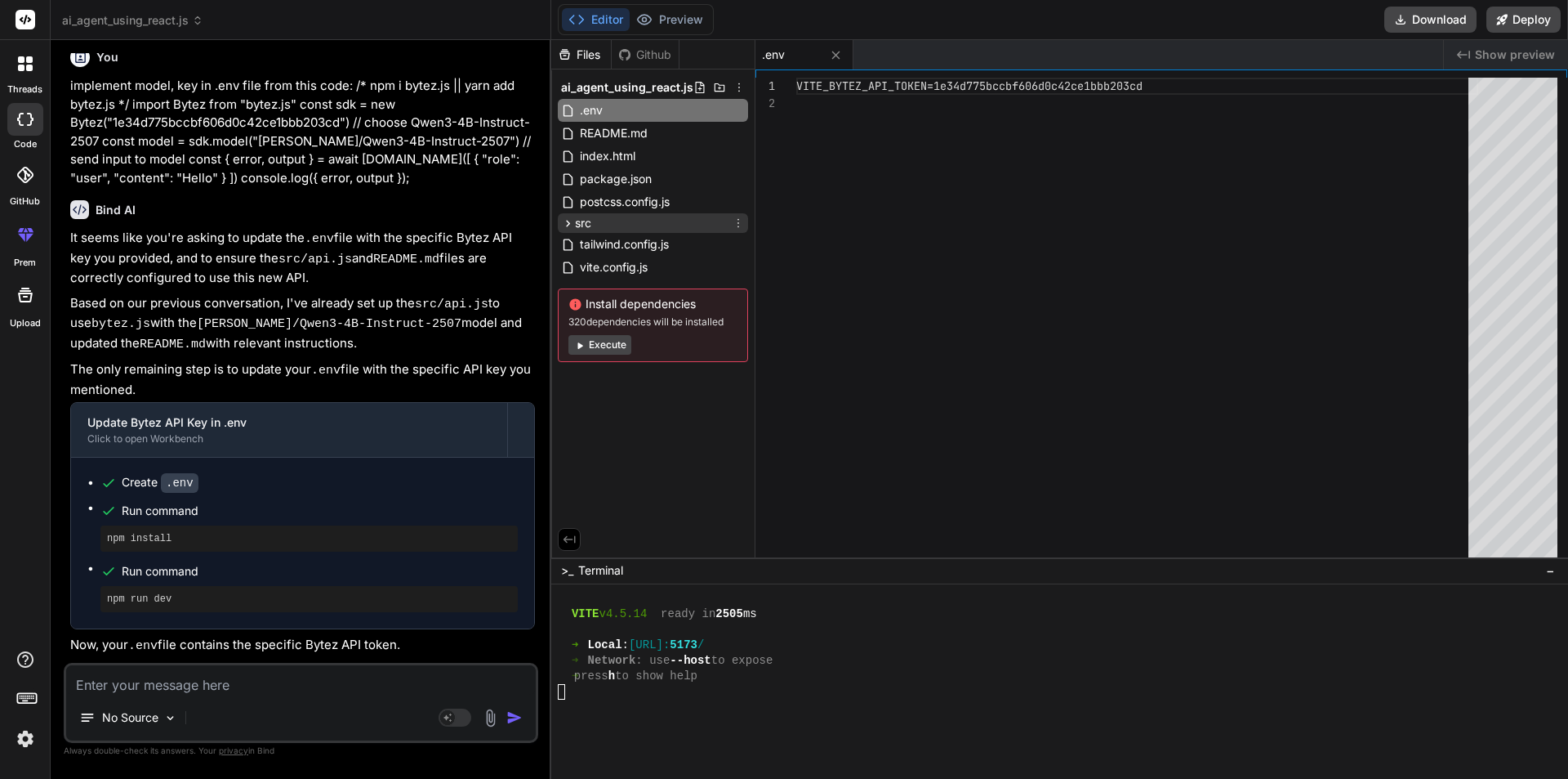
click at [597, 225] on div "src" at bounding box center [653, 223] width 190 height 19
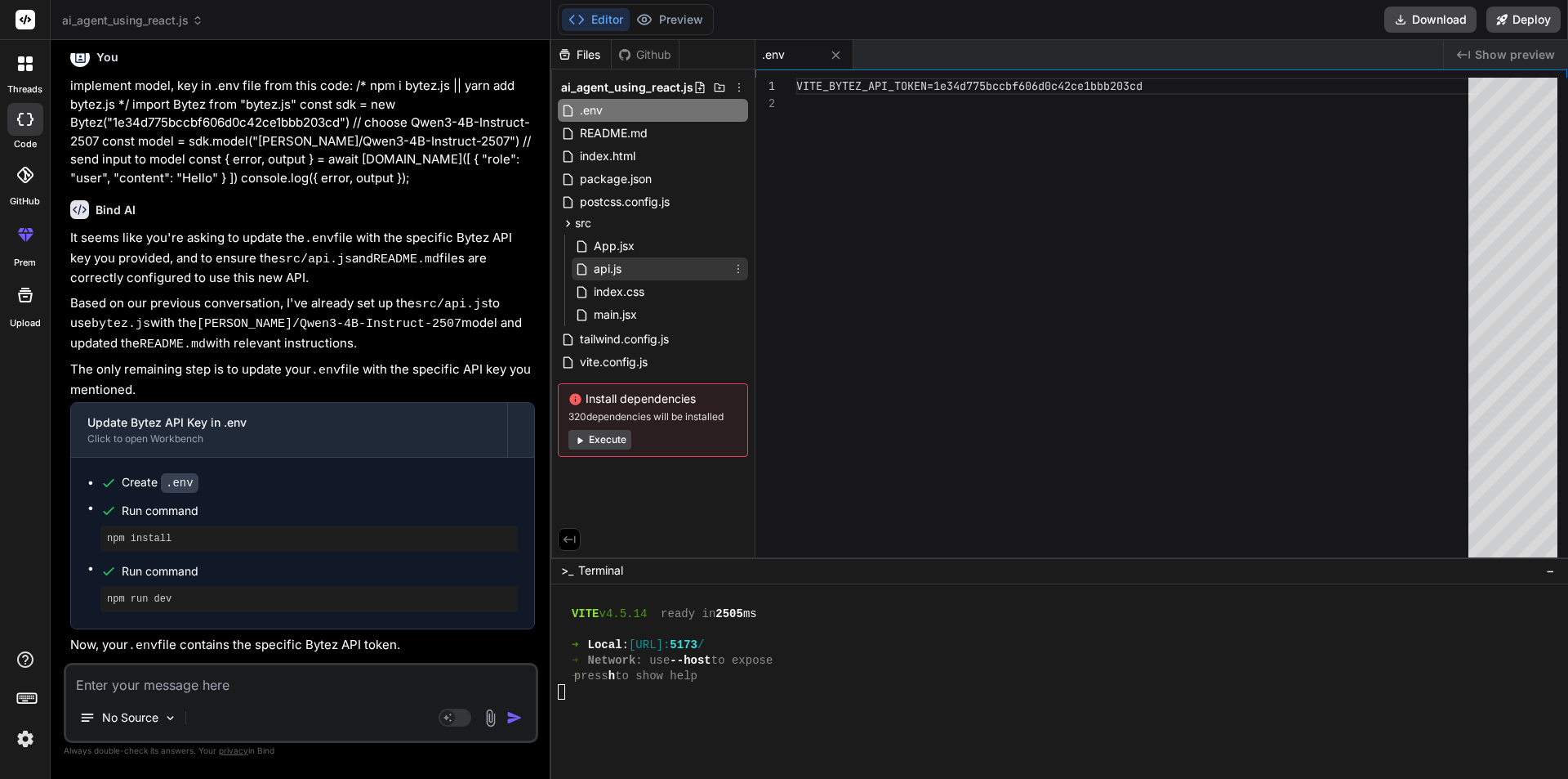
click at [625, 269] on div "api.js" at bounding box center [660, 268] width 177 height 23
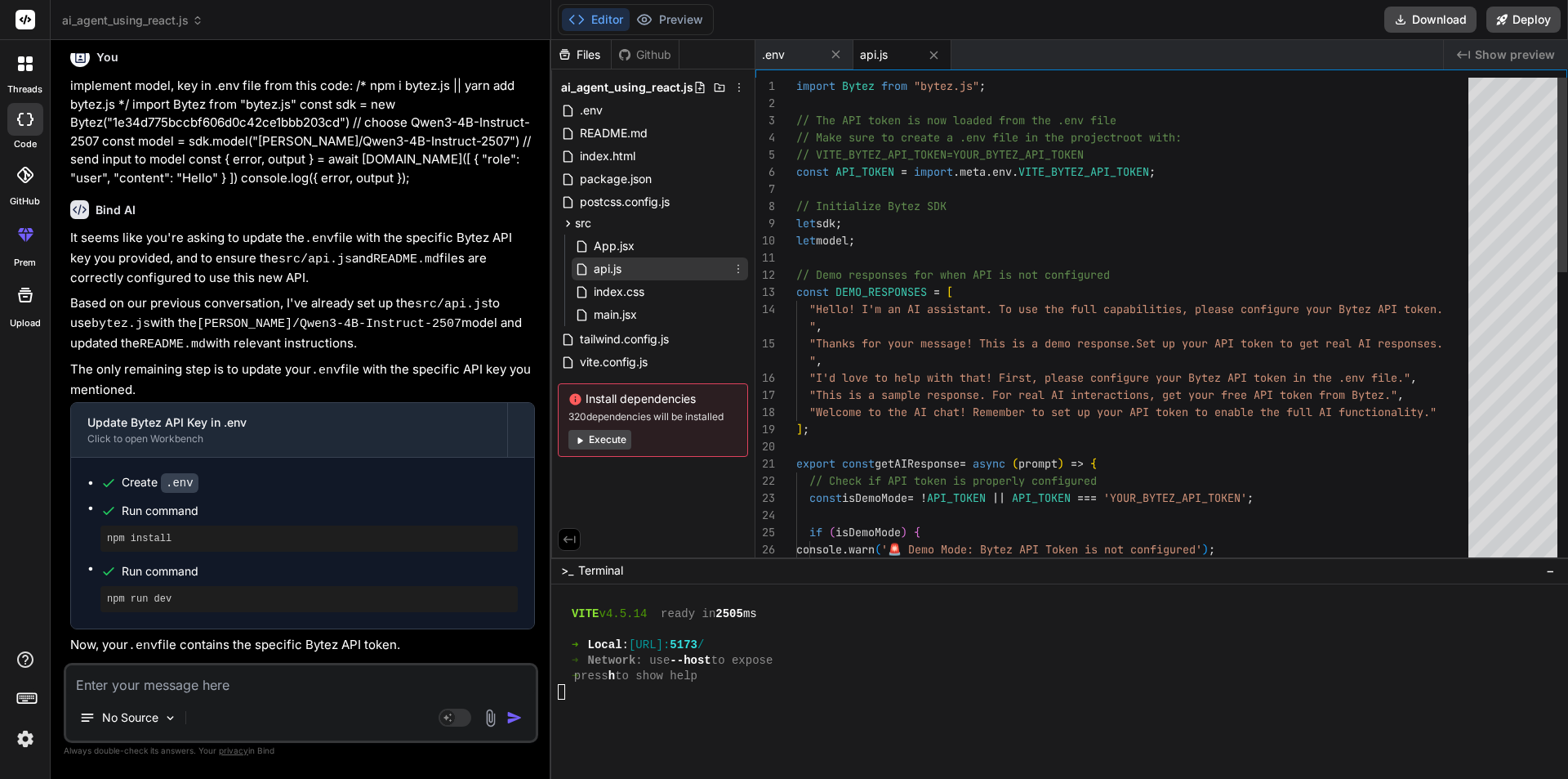
type textarea "x"
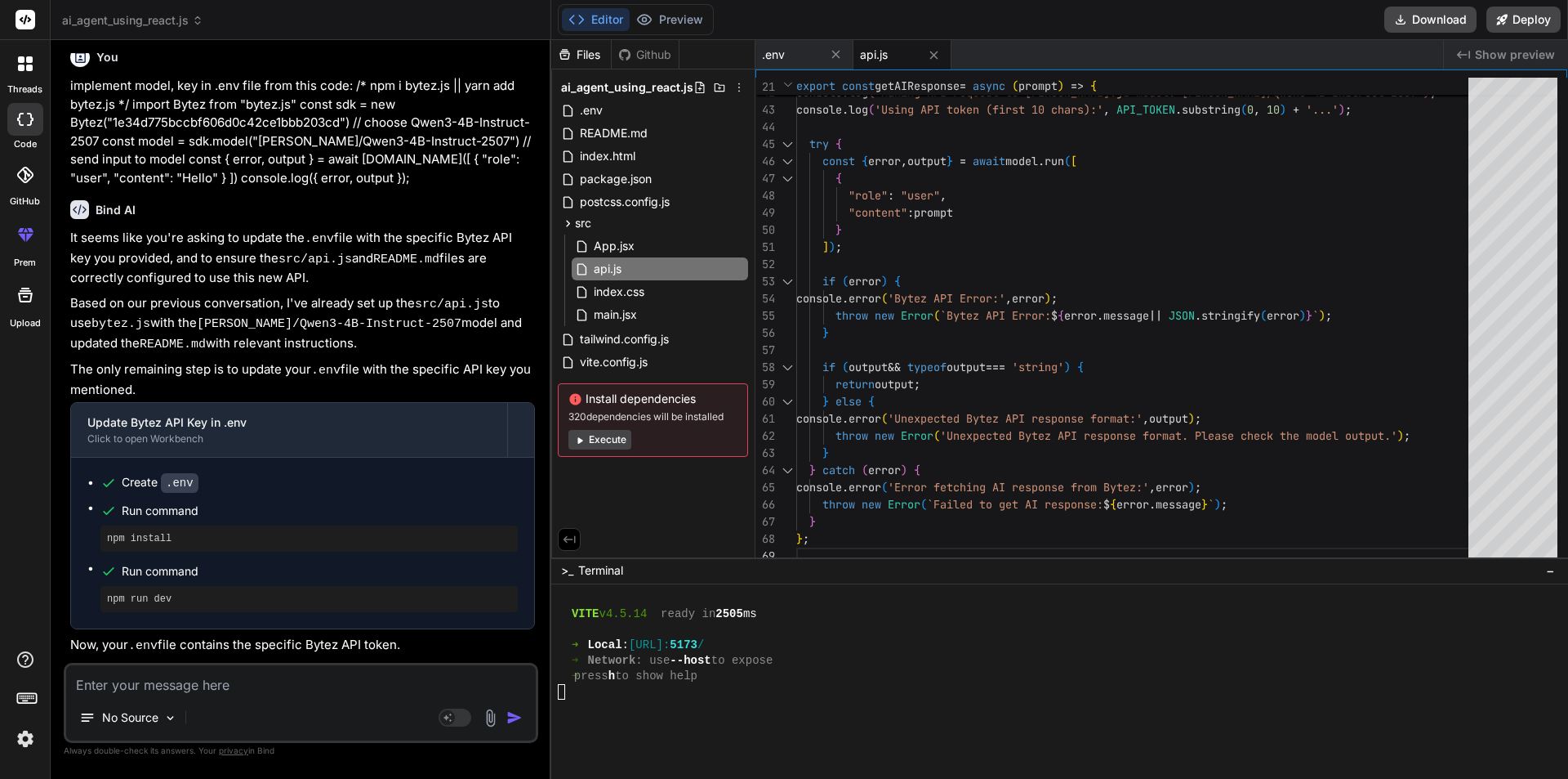
click at [193, 685] on textarea at bounding box center [301, 680] width 470 height 29
type textarea "a"
type textarea "x"
type textarea "ap"
type textarea "x"
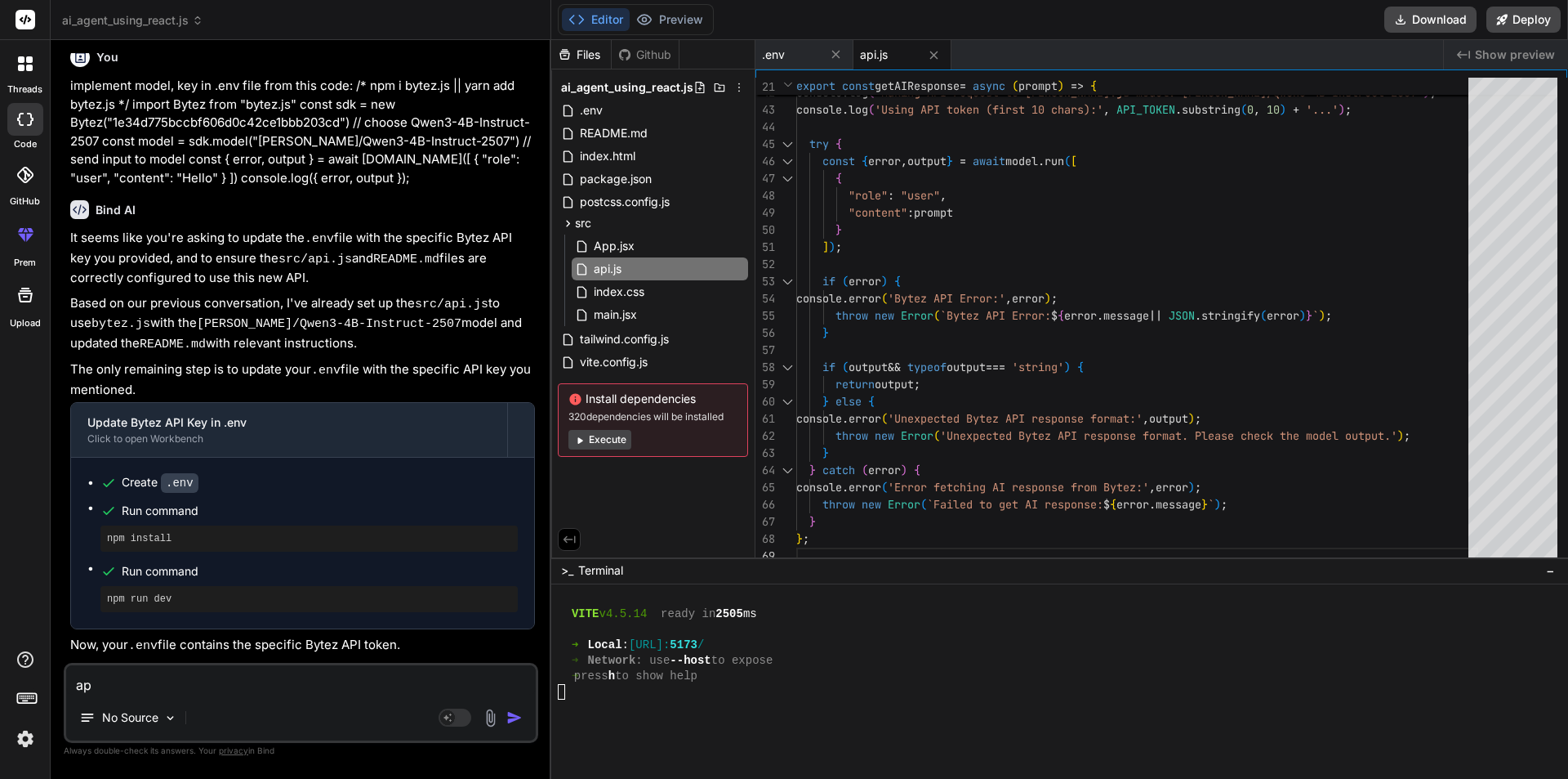
type textarea "app"
type textarea "x"
type textarea "app"
type textarea "x"
type textarea "app b"
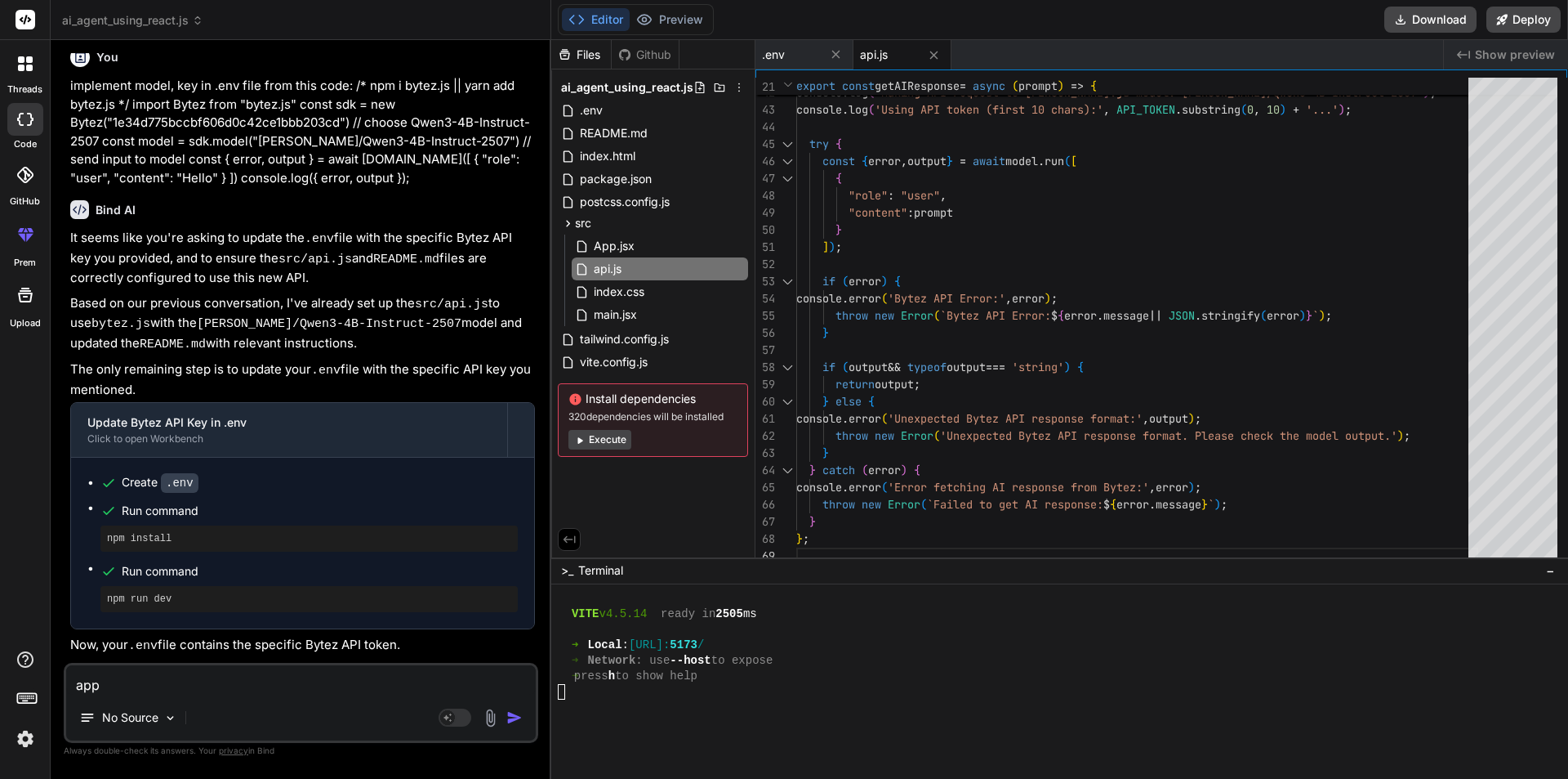
type textarea "x"
type textarea "app"
type textarea "x"
type textarea "app n"
type textarea "x"
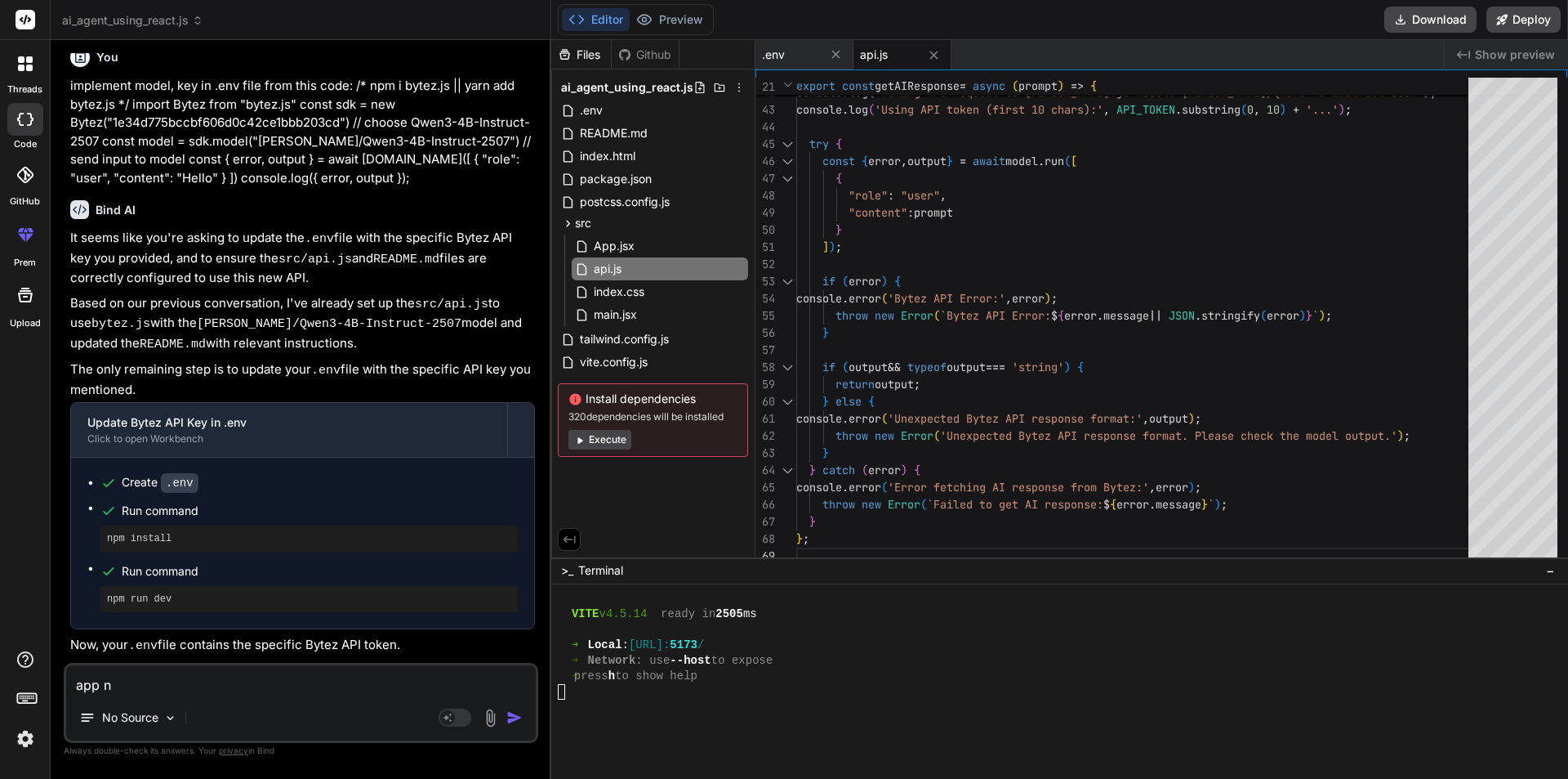
type textarea "app no"
type textarea "x"
type textarea "app not"
type textarea "x"
type textarea "app not"
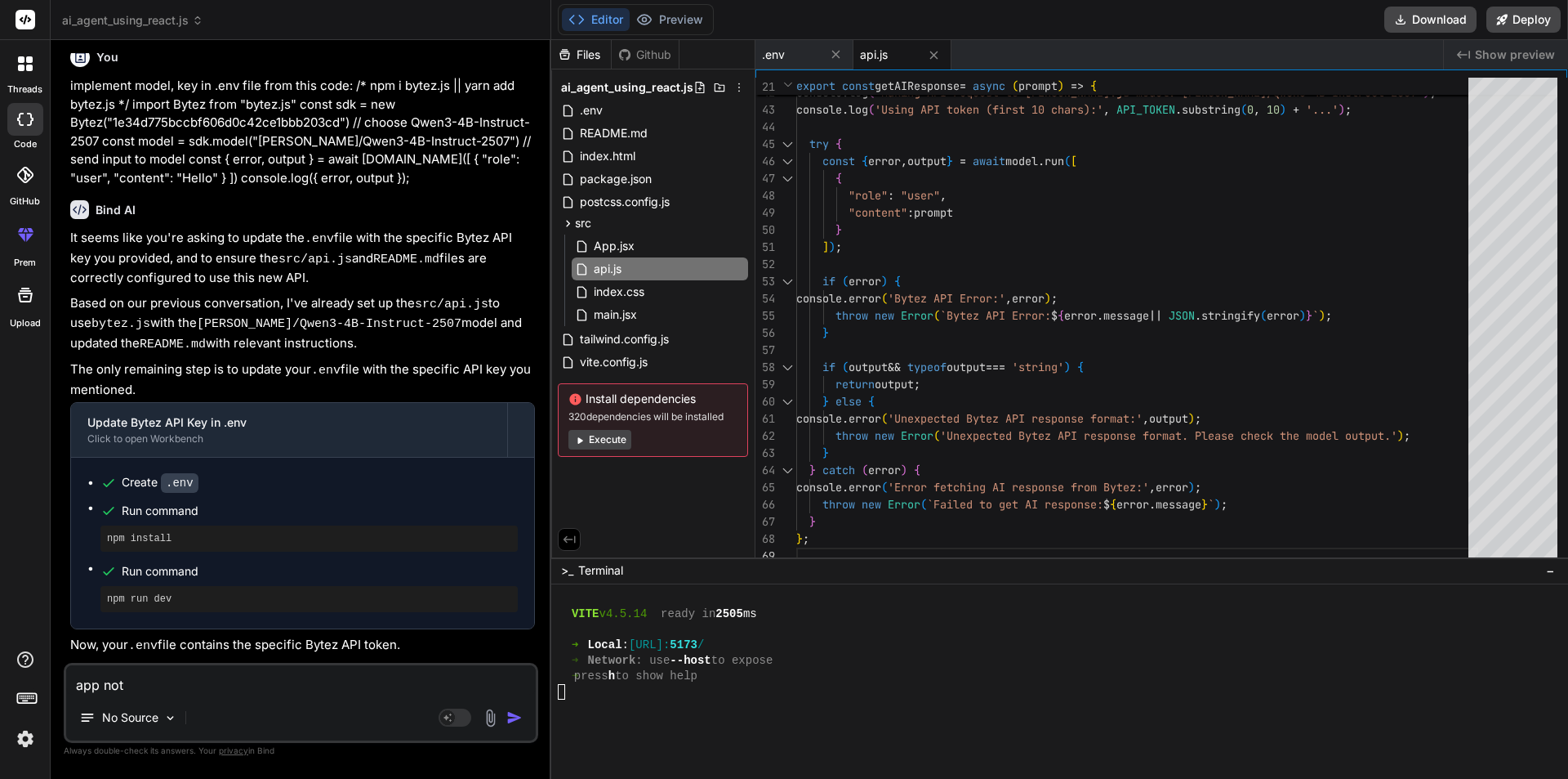
type textarea "x"
type textarea "app not w"
type textarea "x"
type textarea "app not wo"
type textarea "x"
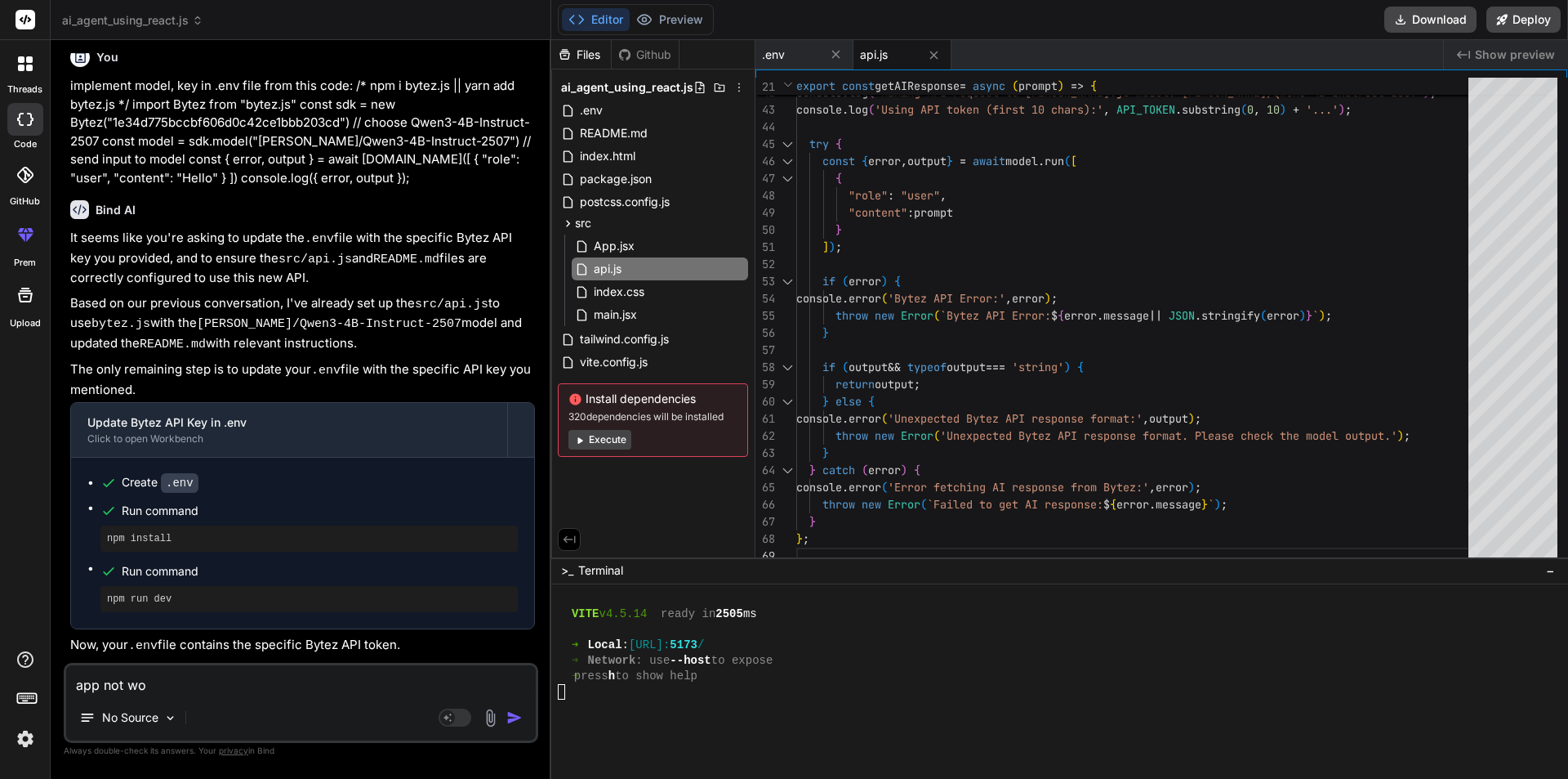
type textarea "app not wor"
type textarea "x"
type textarea "app not work"
type textarea "x"
type textarea "app not worki"
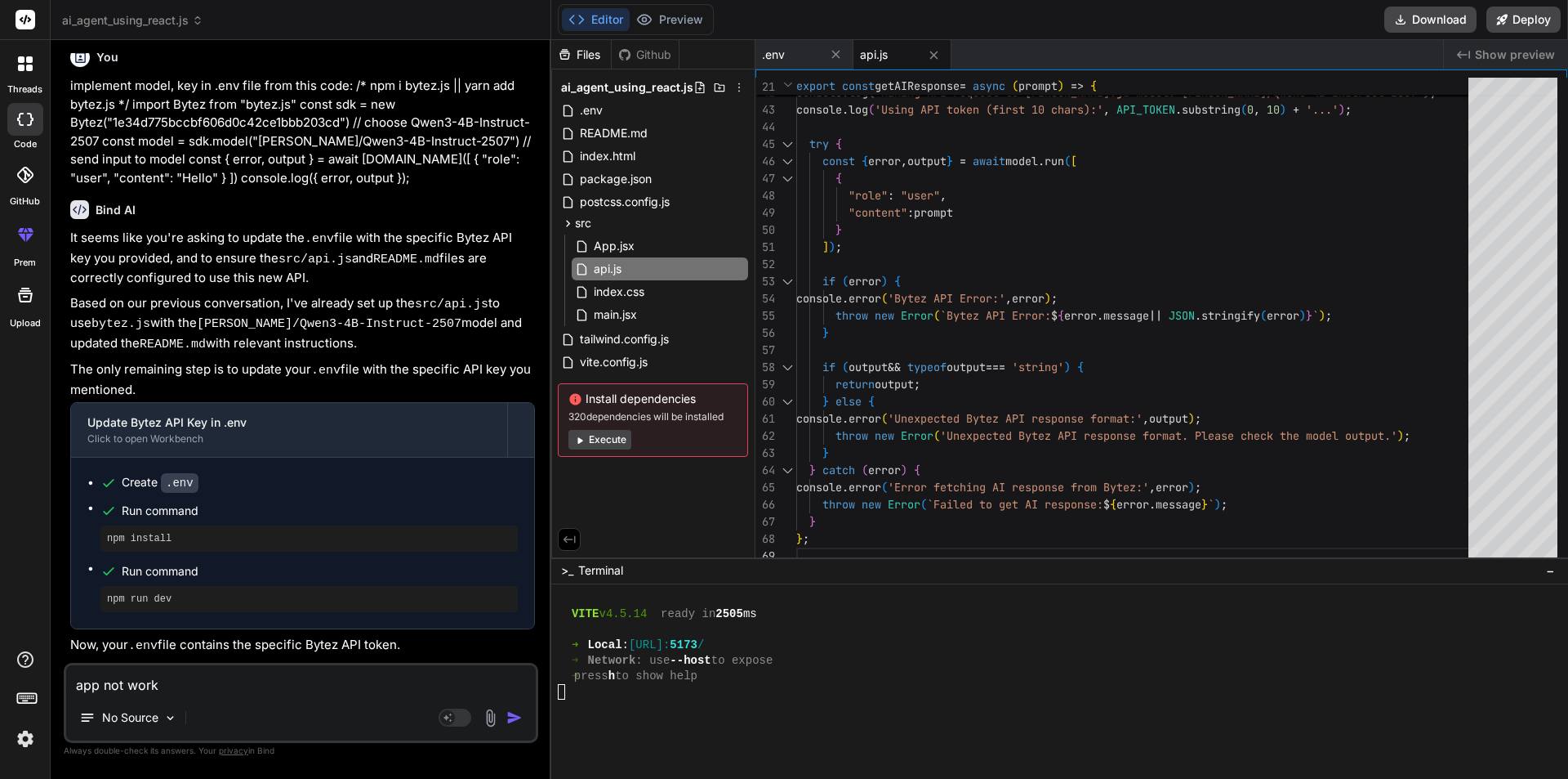
type textarea "x"
type textarea "app not workin"
type textarea "x"
type textarea "app not working"
type textarea "x"
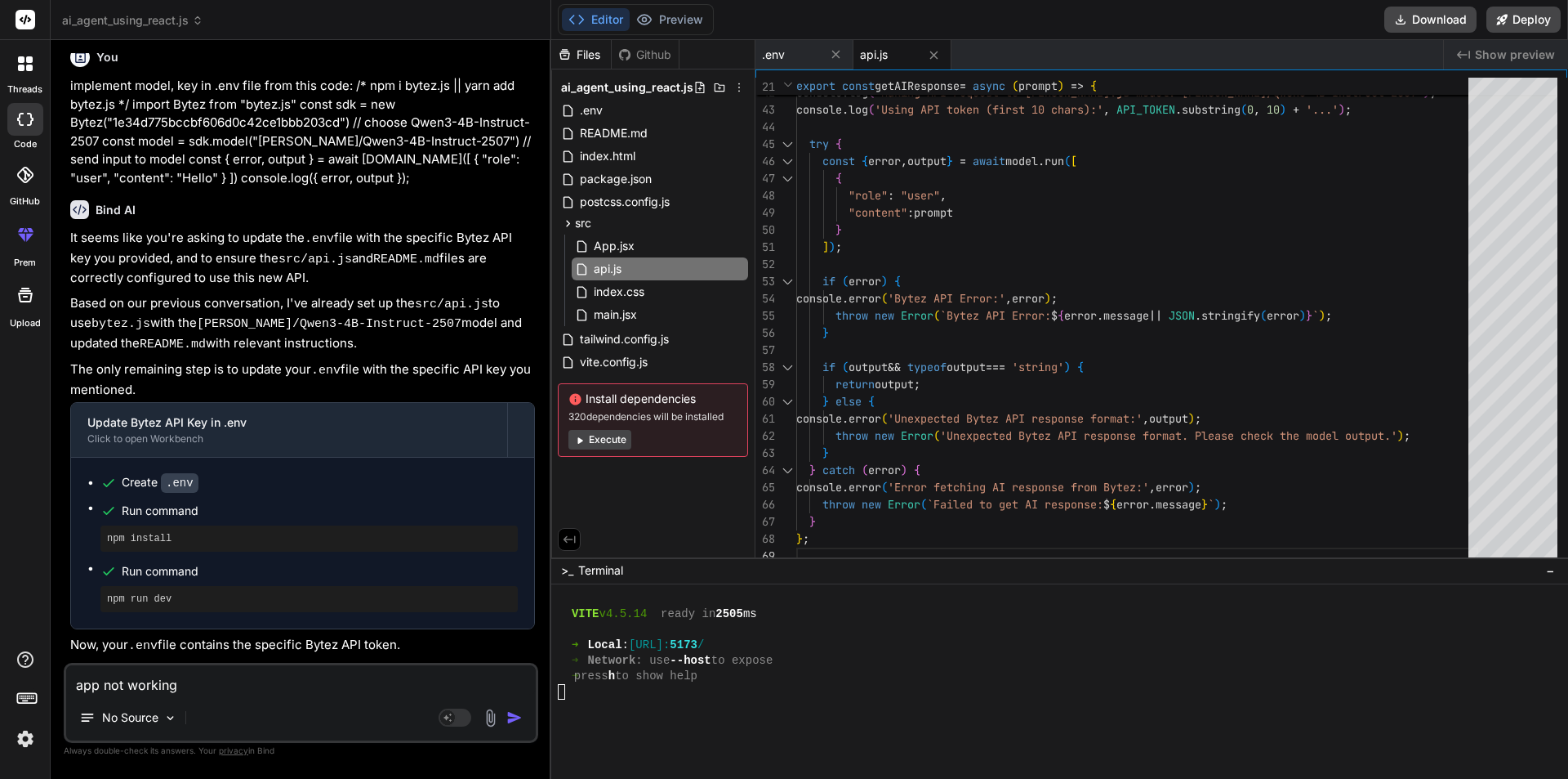
type textarea "app not working"
type textarea "x"
type textarea "app not working p"
type textarea "x"
type textarea "app not working pr"
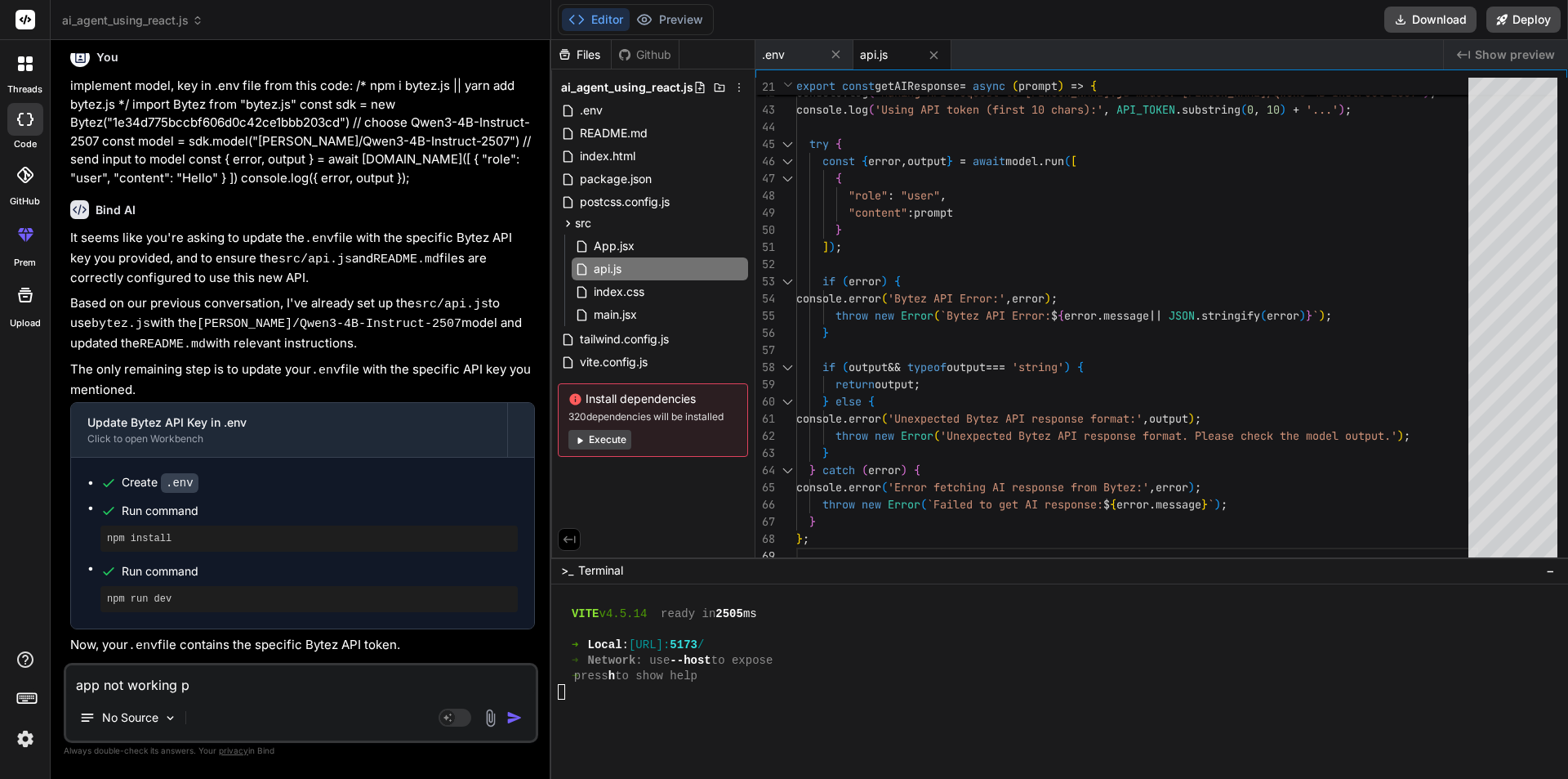
type textarea "x"
type textarea "app not working pro"
type textarea "x"
type textarea "app not working prop"
type textarea "x"
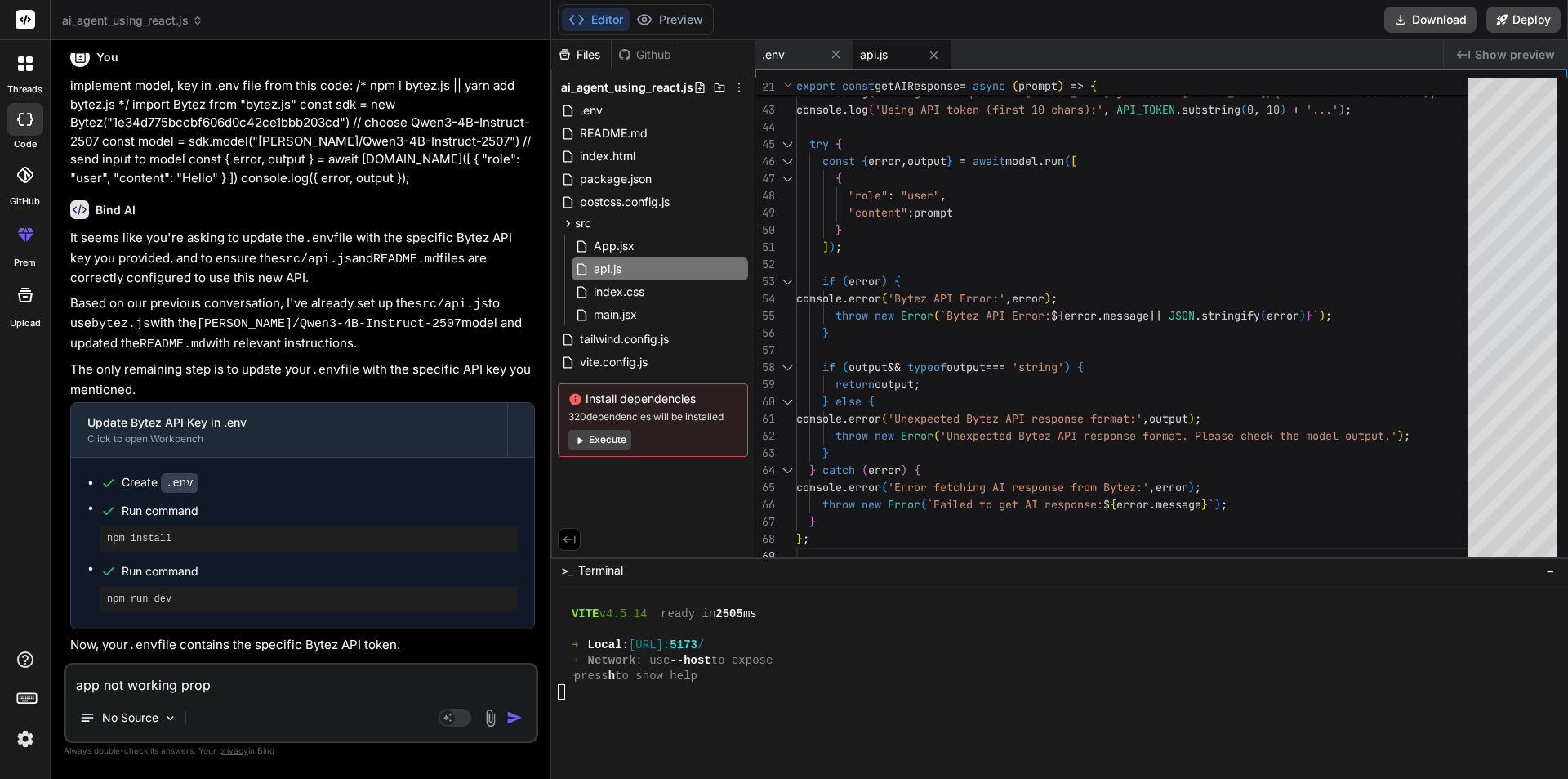
type textarea "app not working prope"
type textarea "x"
type textarea "app not working proper"
type textarea "x"
type textarea "app not working properl"
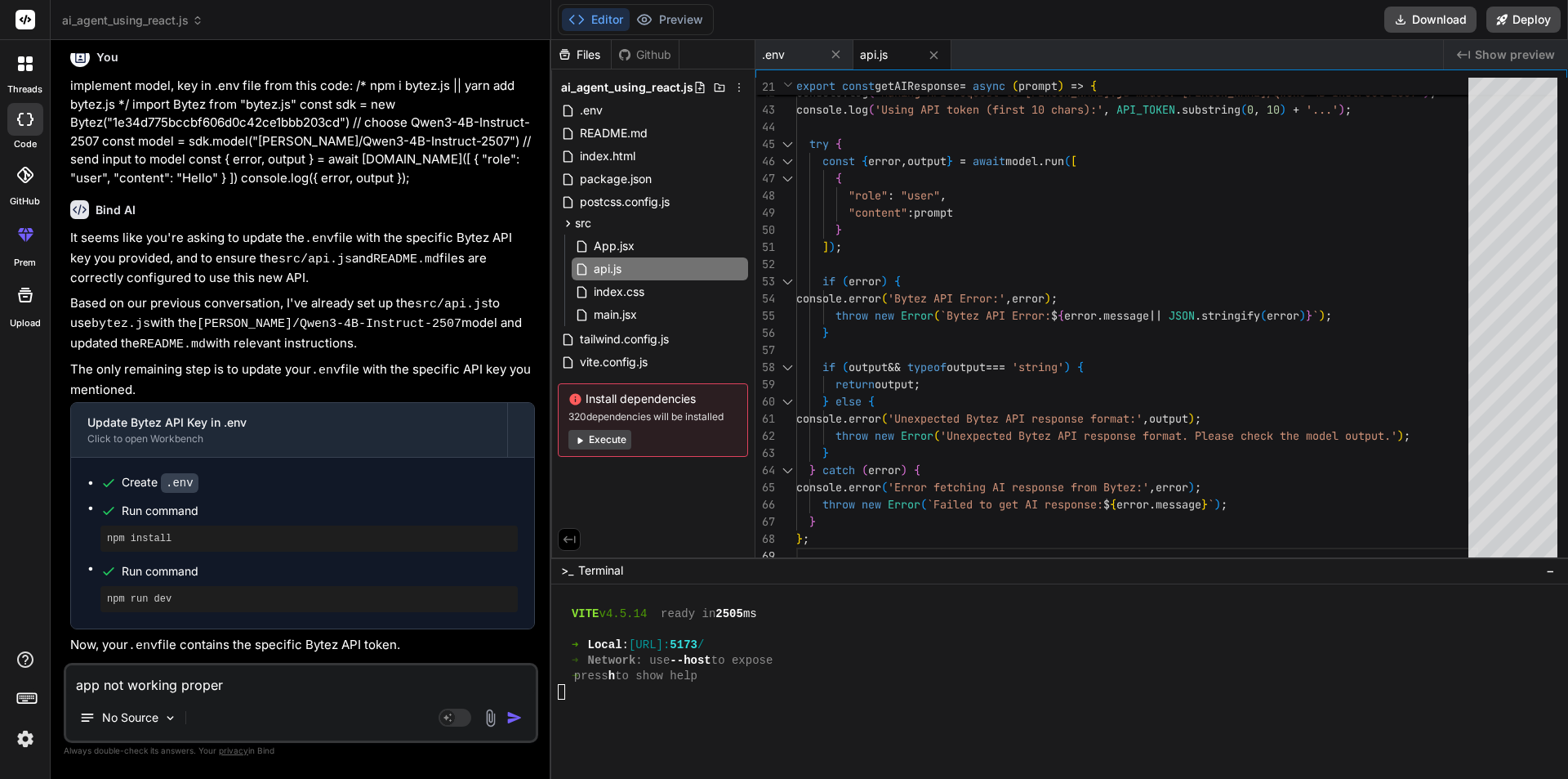
type textarea "x"
type textarea "app not working properly"
type textarea "x"
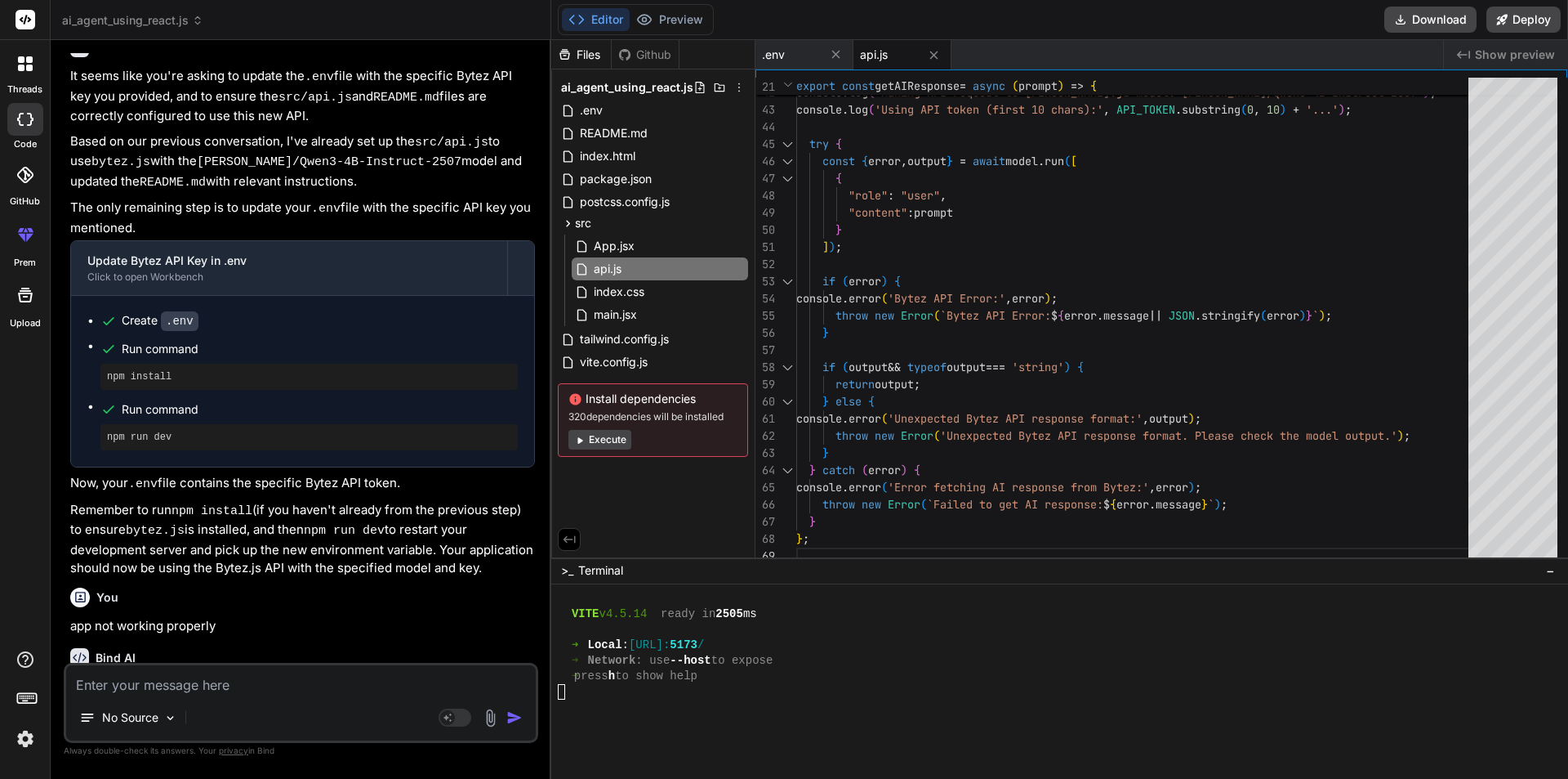
scroll to position [4176, 0]
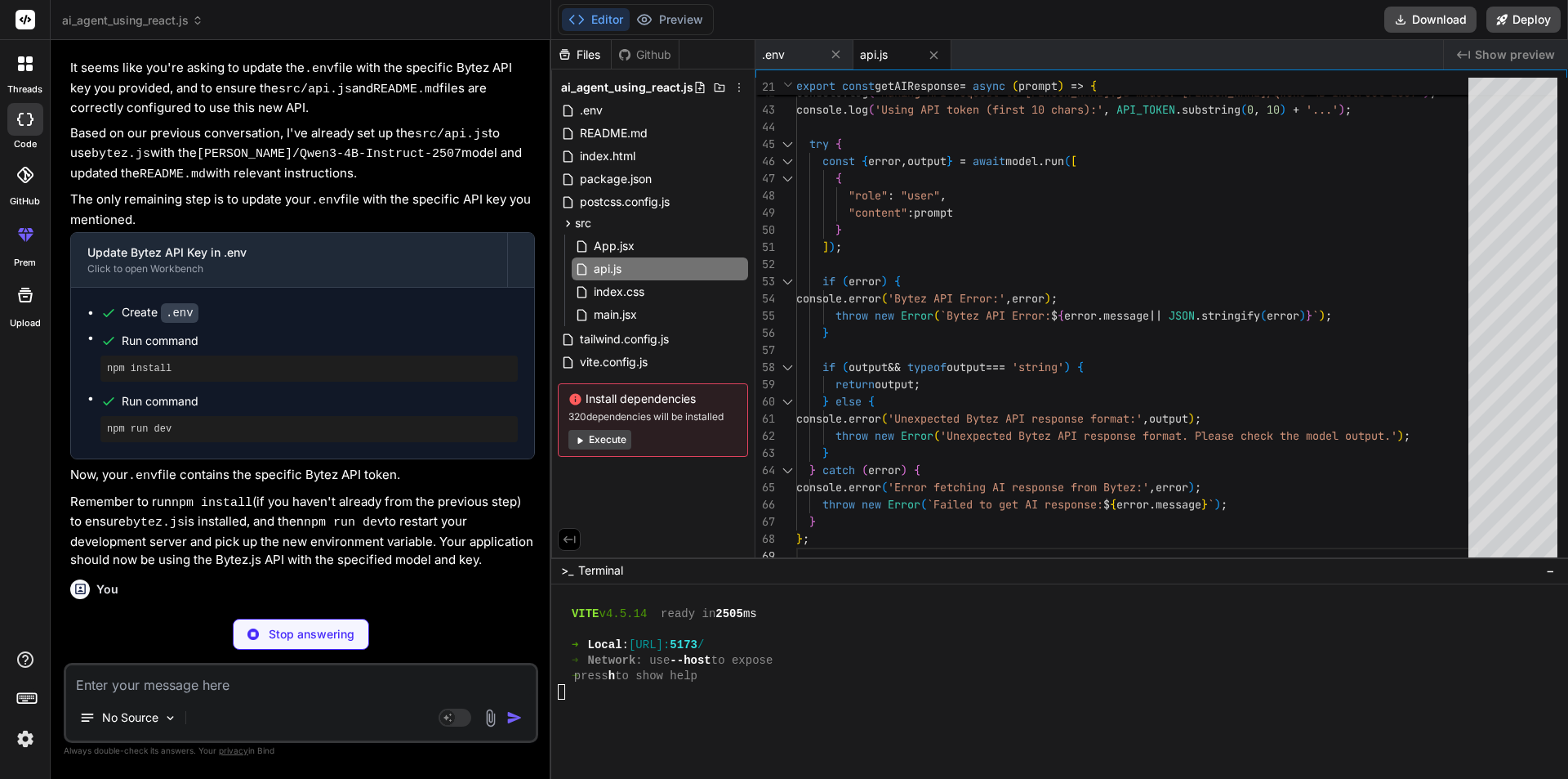
type textarea "x"
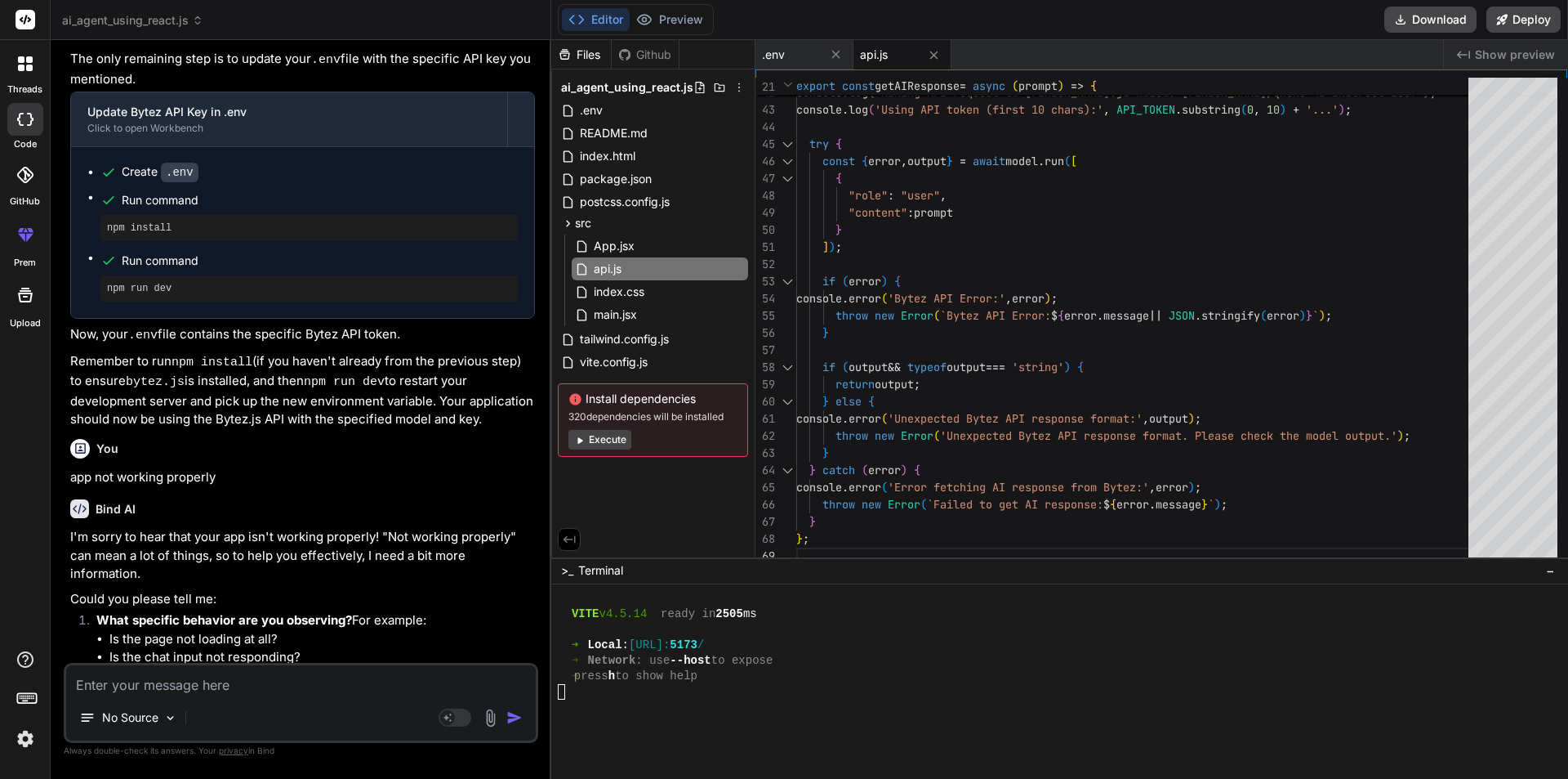
scroll to position [4494, 0]
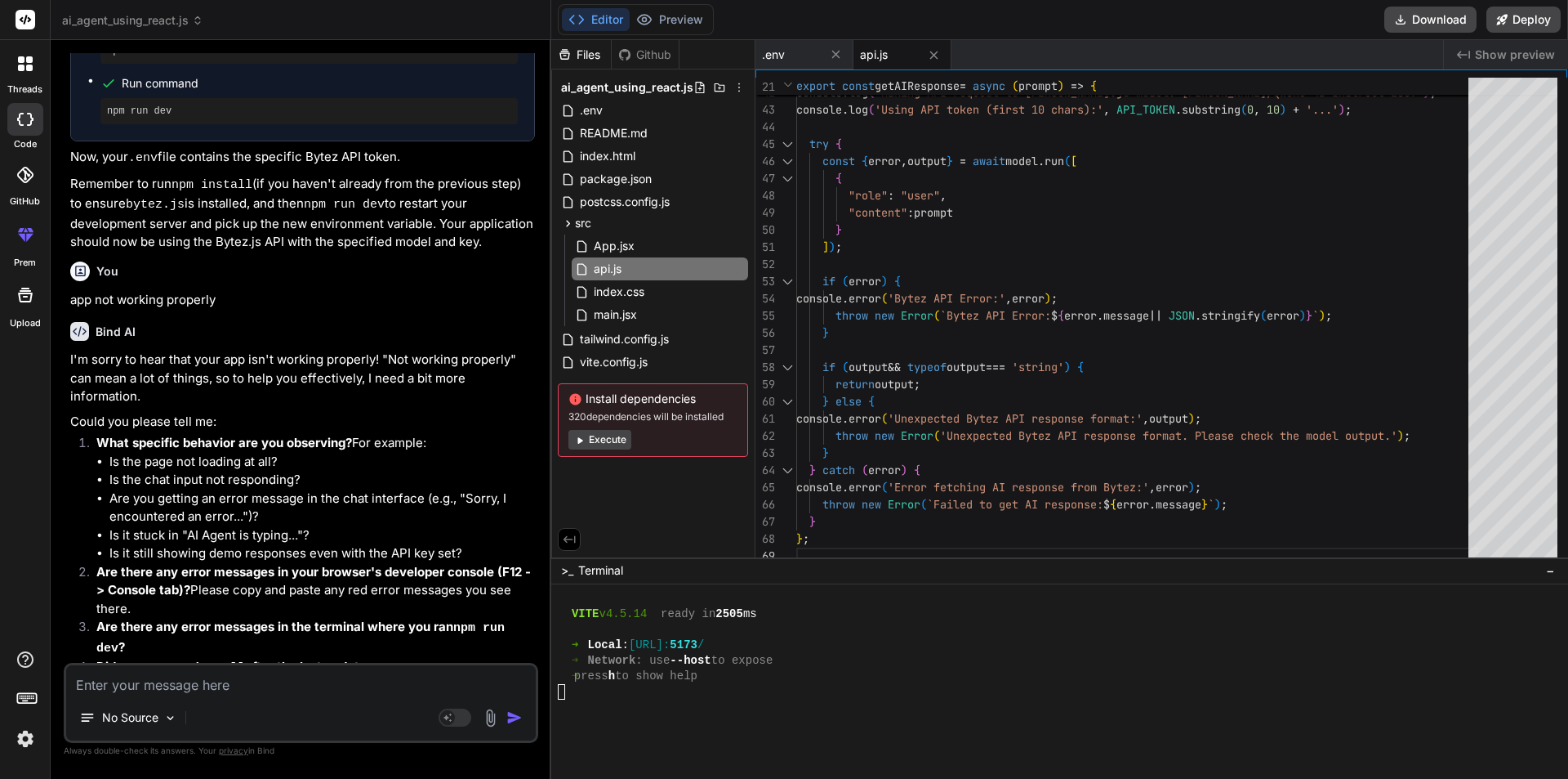
click at [194, 674] on textarea at bounding box center [301, 680] width 470 height 29
type textarea "n"
type textarea "x"
type textarea "no"
type textarea "x"
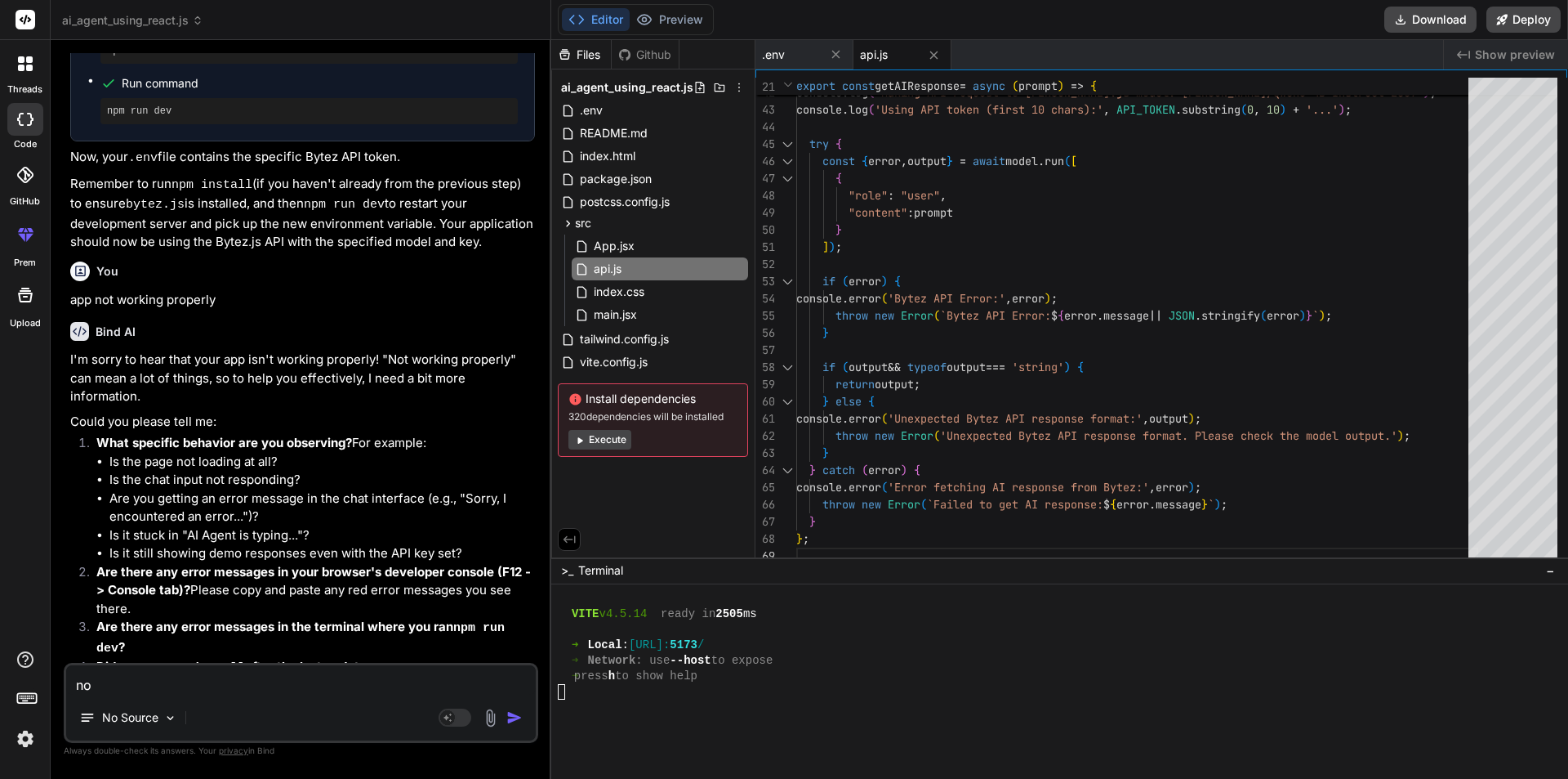
type textarea "not"
type textarea "x"
type textarea "not"
type textarea "x"
type textarea "not r"
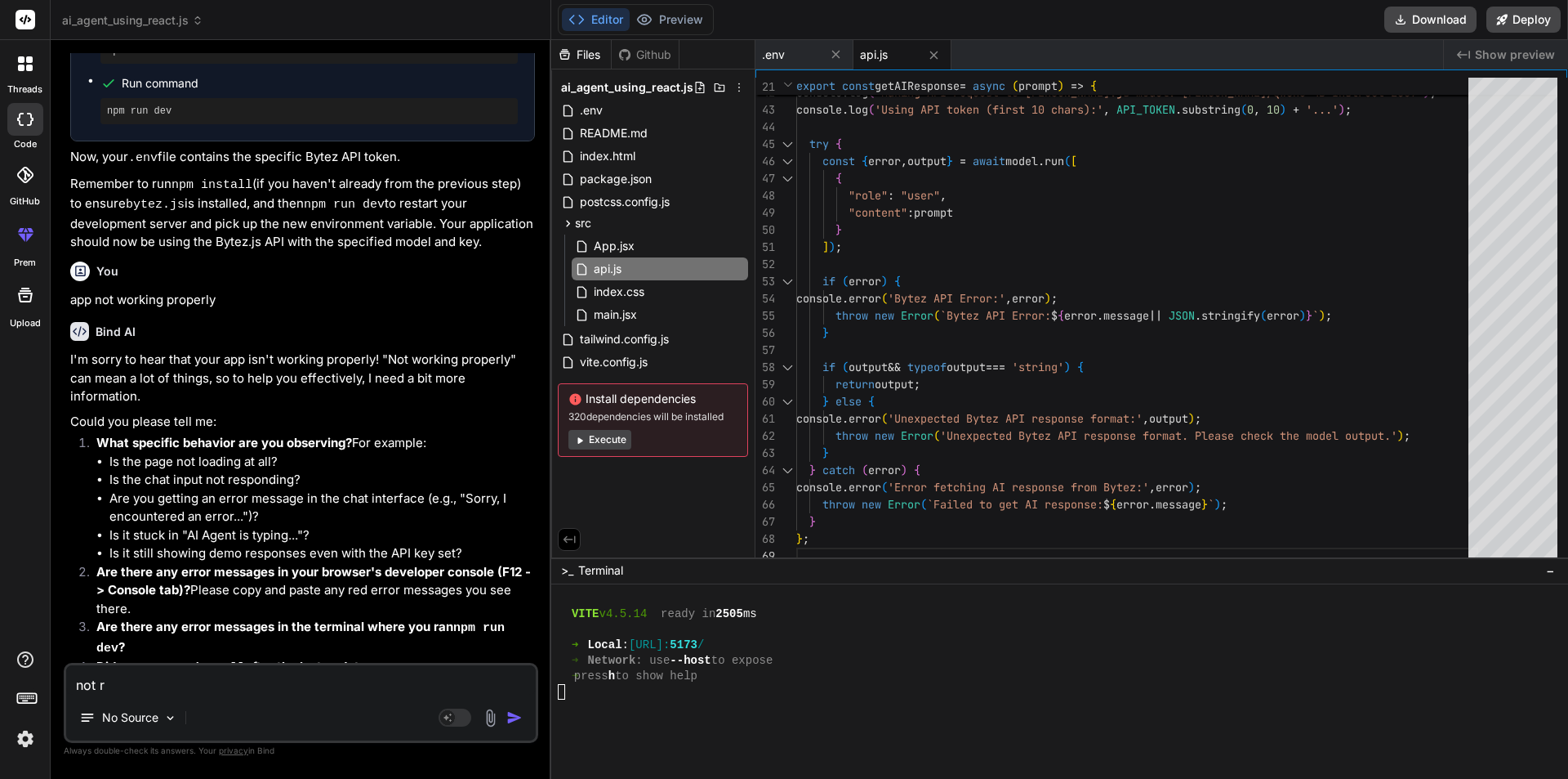
type textarea "x"
type textarea "not re"
type textarea "x"
type textarea "not rep"
type textarea "x"
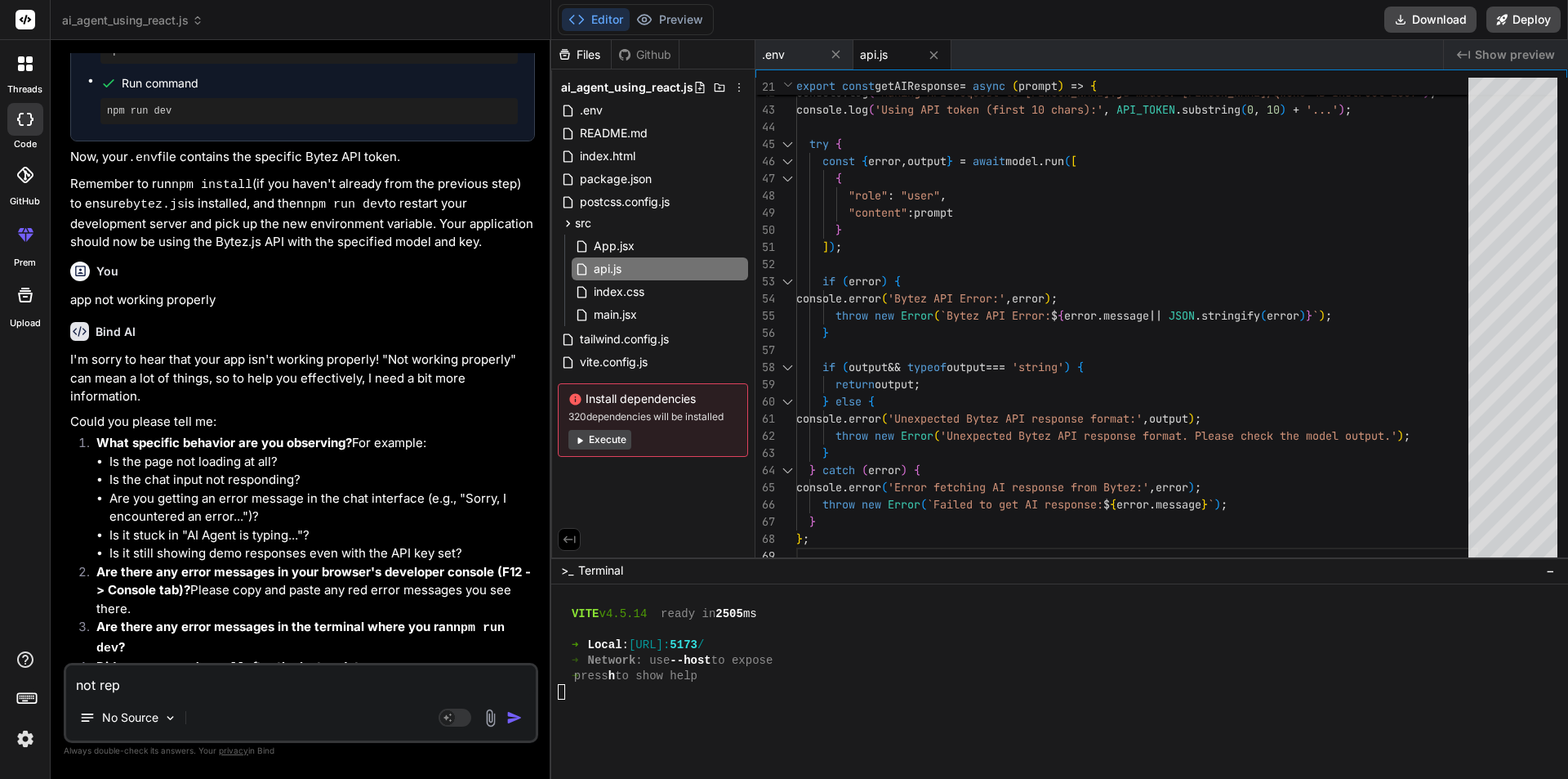
type textarea "not repl"
type textarea "x"
type textarea "not reply"
type textarea "x"
type textarea "not reply"
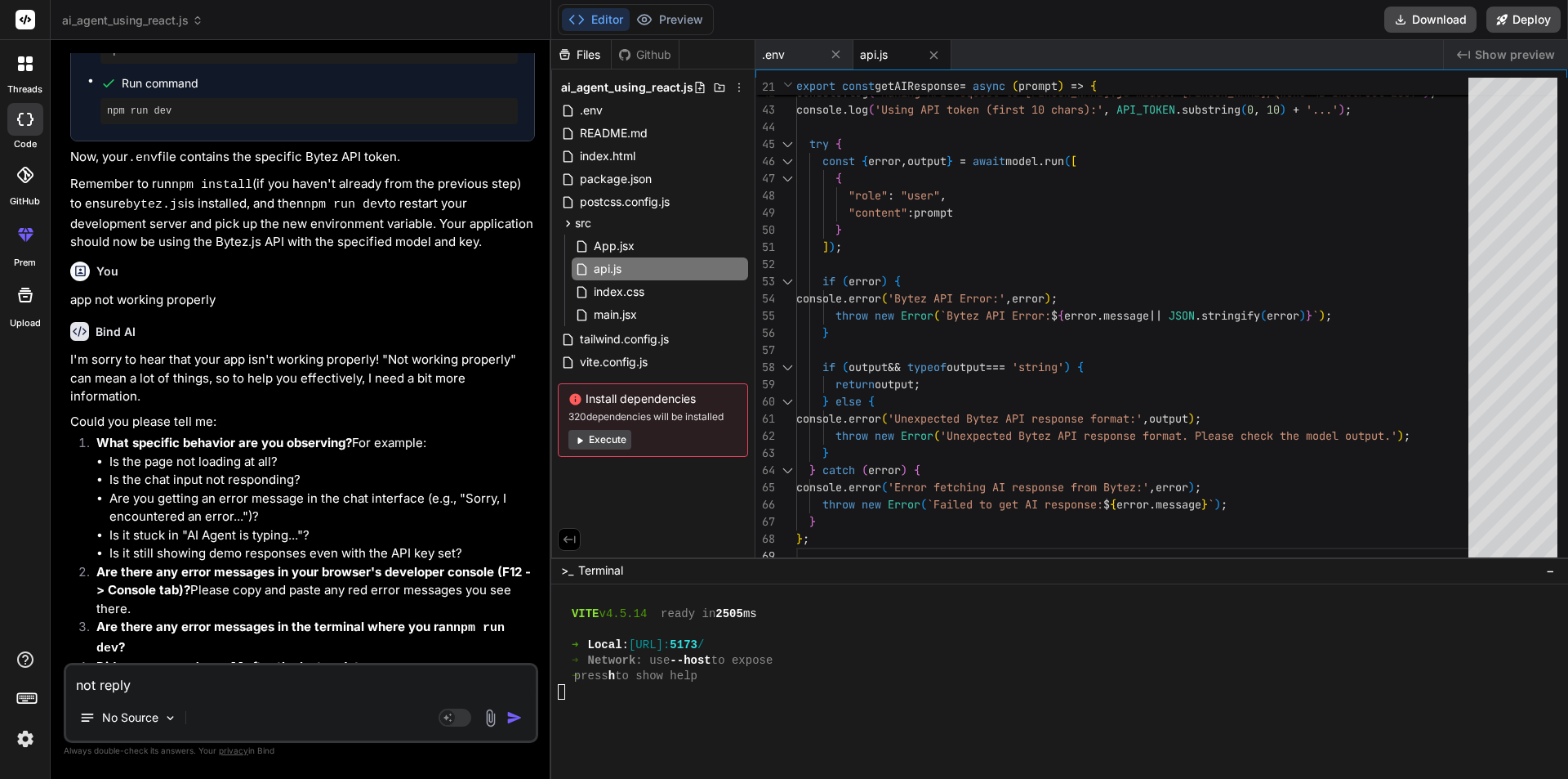
type textarea "x"
type textarea "not reply m"
type textarea "x"
type textarea "not reply my"
type textarea "x"
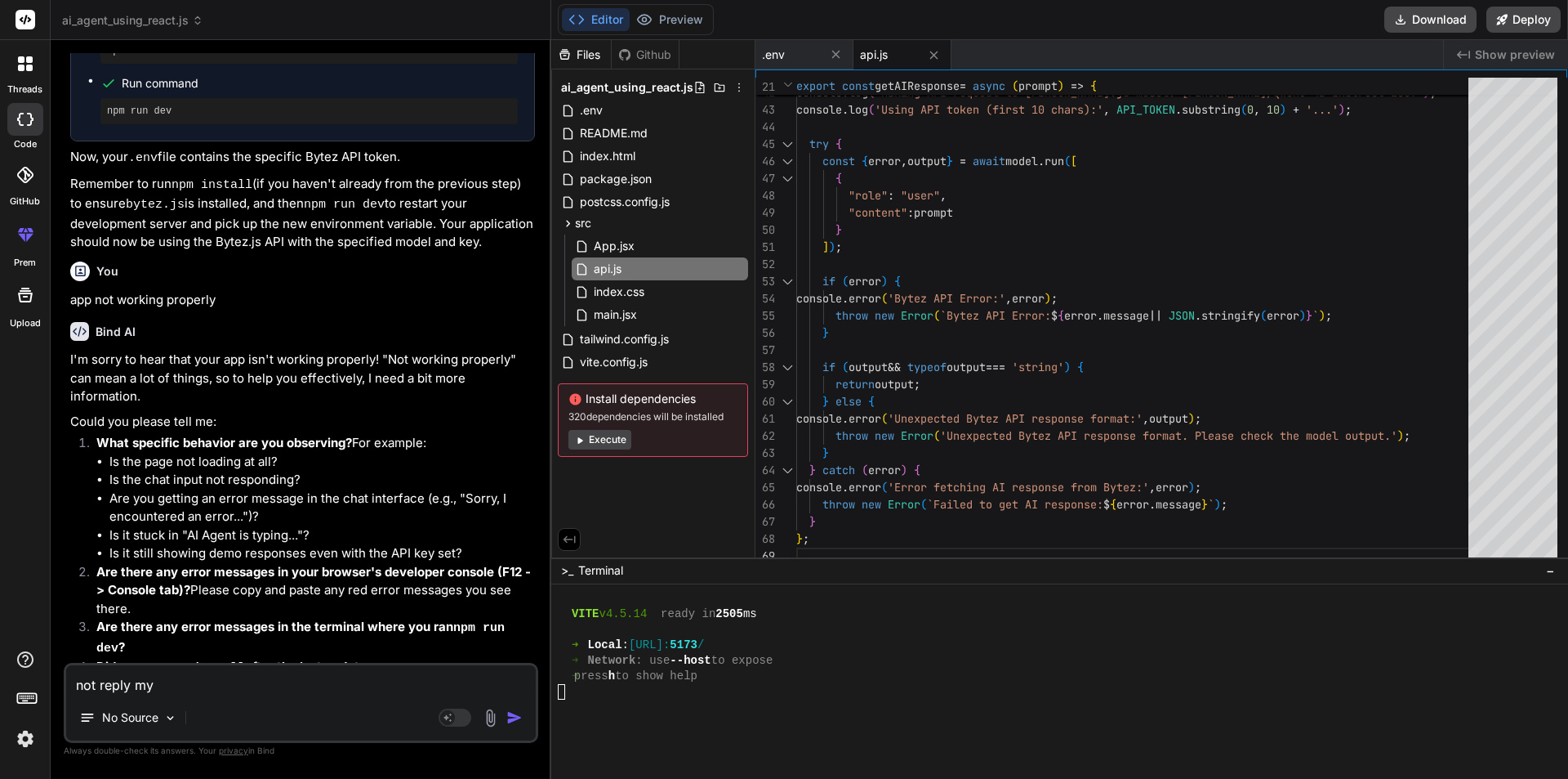
type textarea "not reply my"
type textarea "x"
type textarea "not reply my q"
type textarea "x"
type textarea "not reply my qu"
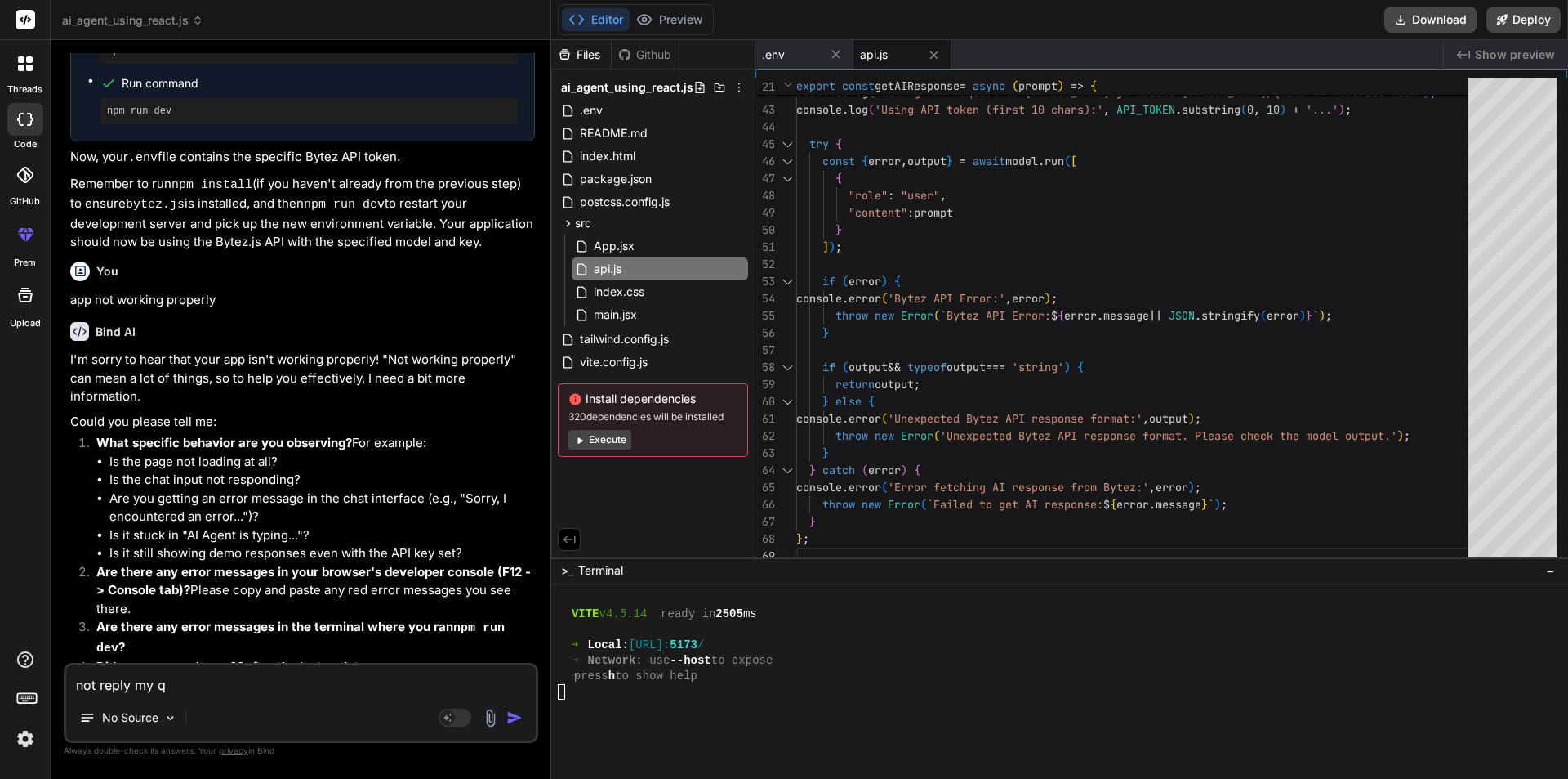
type textarea "x"
type textarea "not reply my que"
type textarea "x"
type textarea "not reply my ques"
type textarea "x"
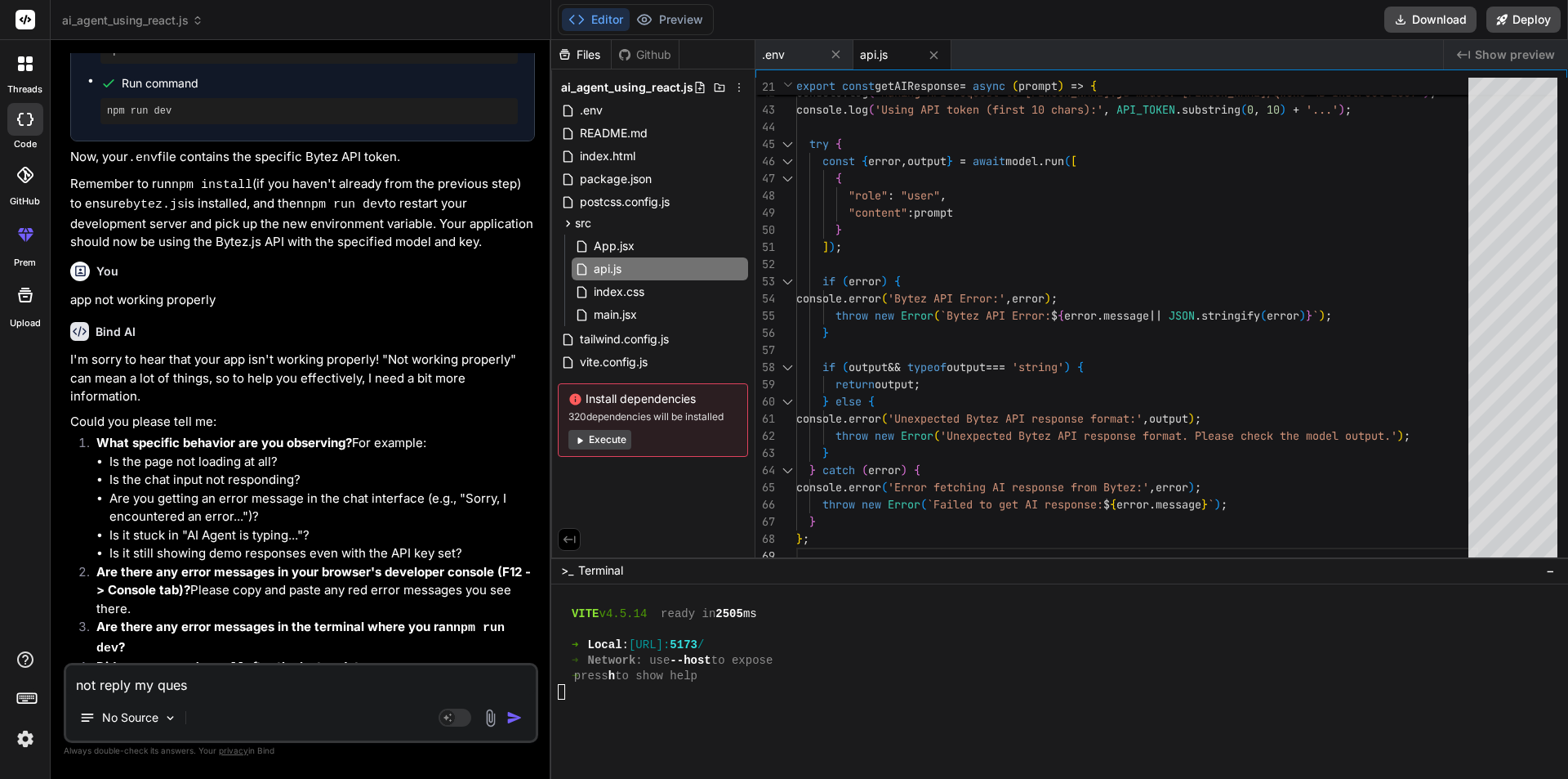
type textarea "not reply my quest"
type textarea "x"
type textarea "not reply my questi"
type textarea "x"
type textarea "not reply my questio"
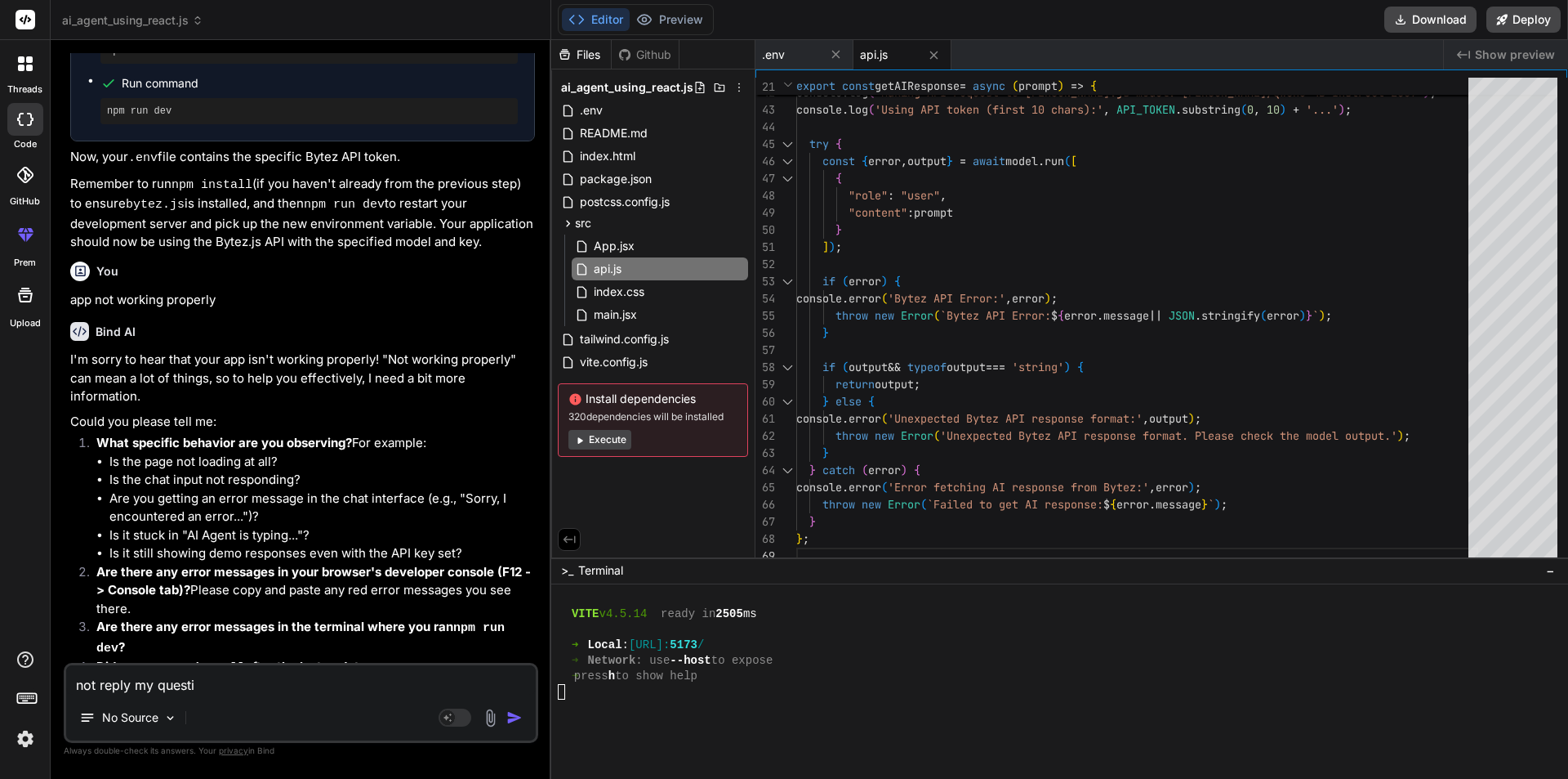
type textarea "x"
type textarea "not reply my question"
type textarea "x"
type textarea "not reply my question"
type textarea "x"
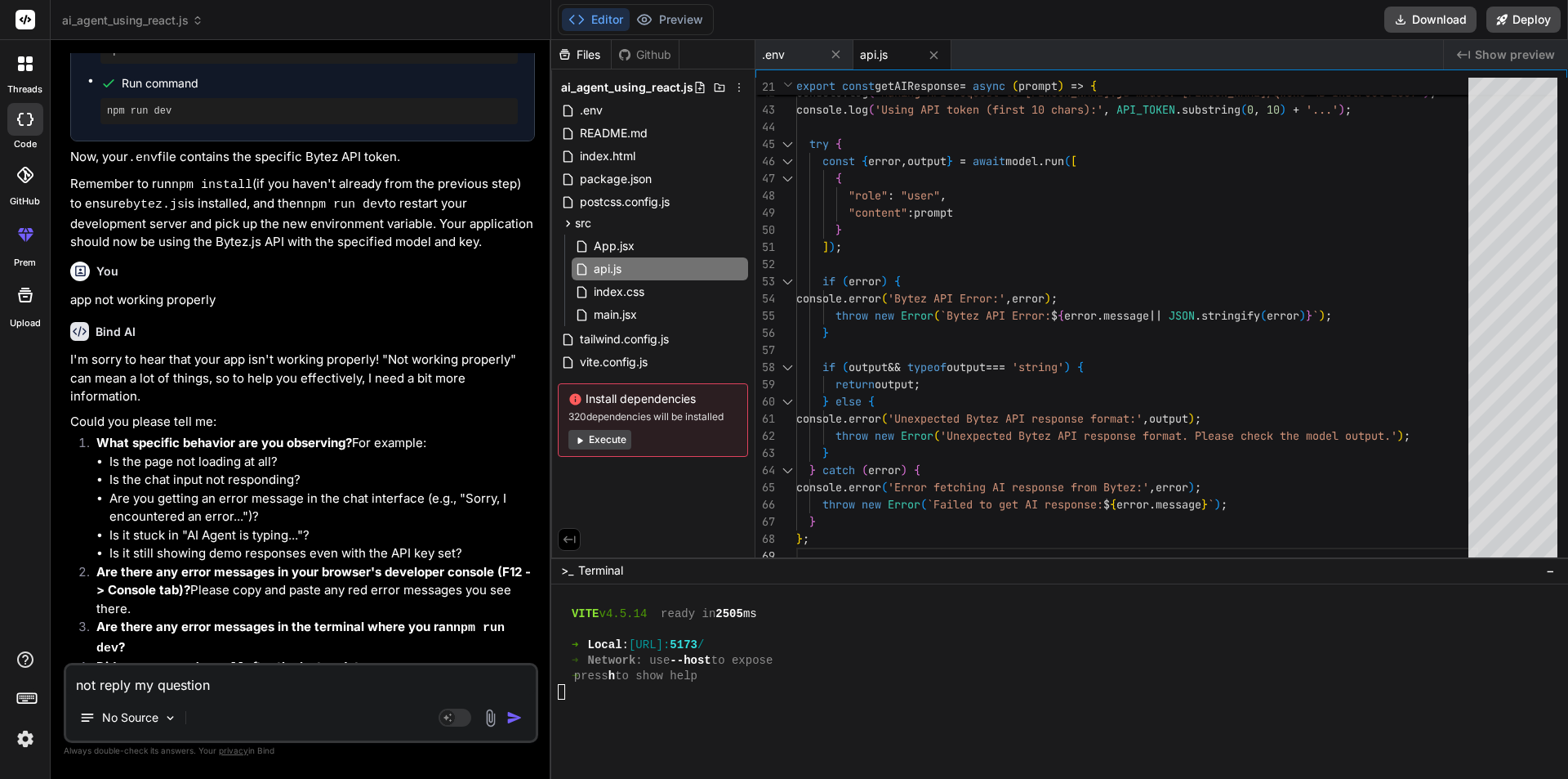
type textarea "not reply my question ,"
type textarea "x"
type textarea "not reply my question ,"
type textarea "x"
type textarea "not reply my question , r"
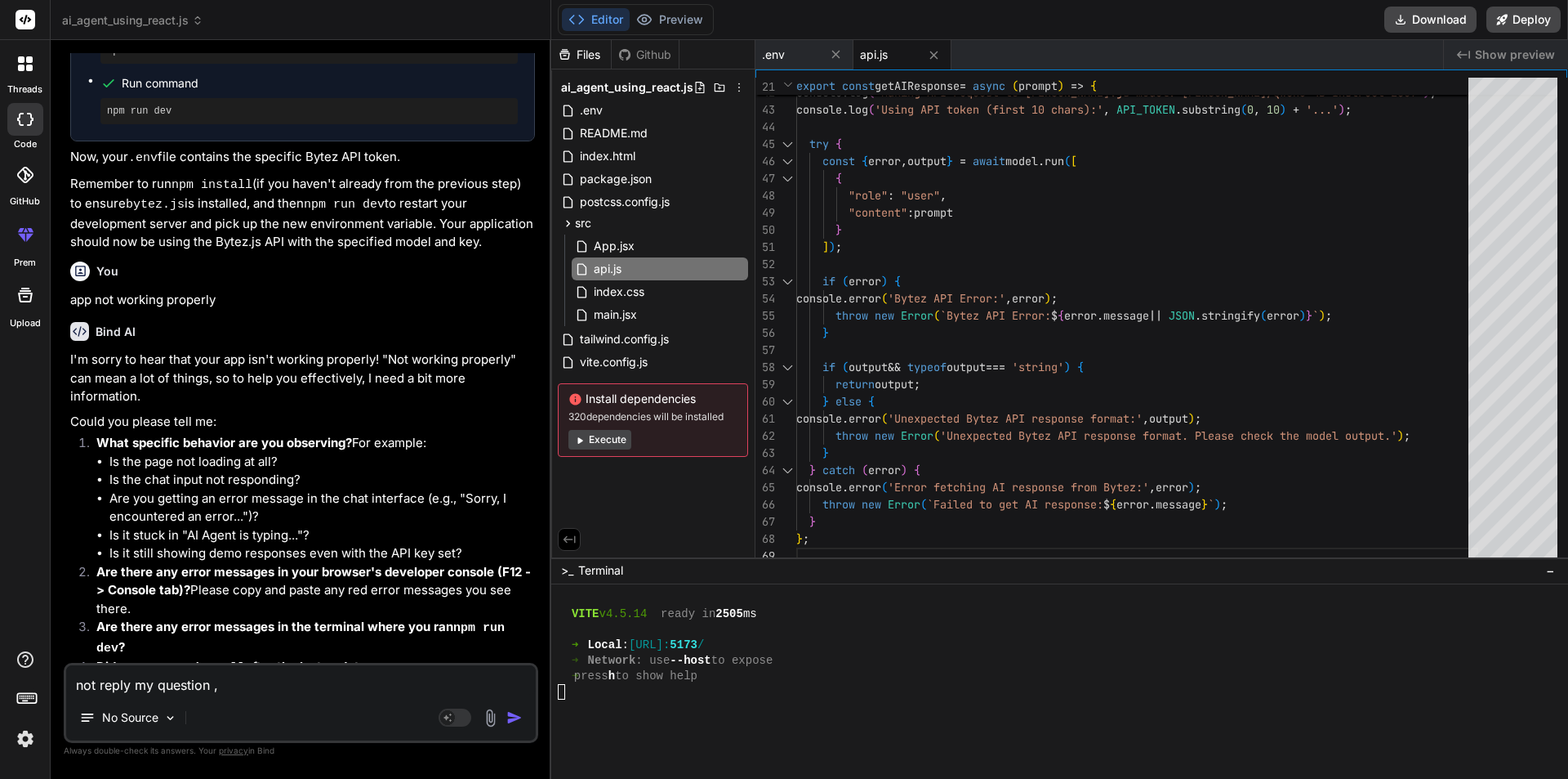
type textarea "x"
type textarea "not reply my question , re"
type textarea "x"
type textarea "not reply my question , rep"
type textarea "x"
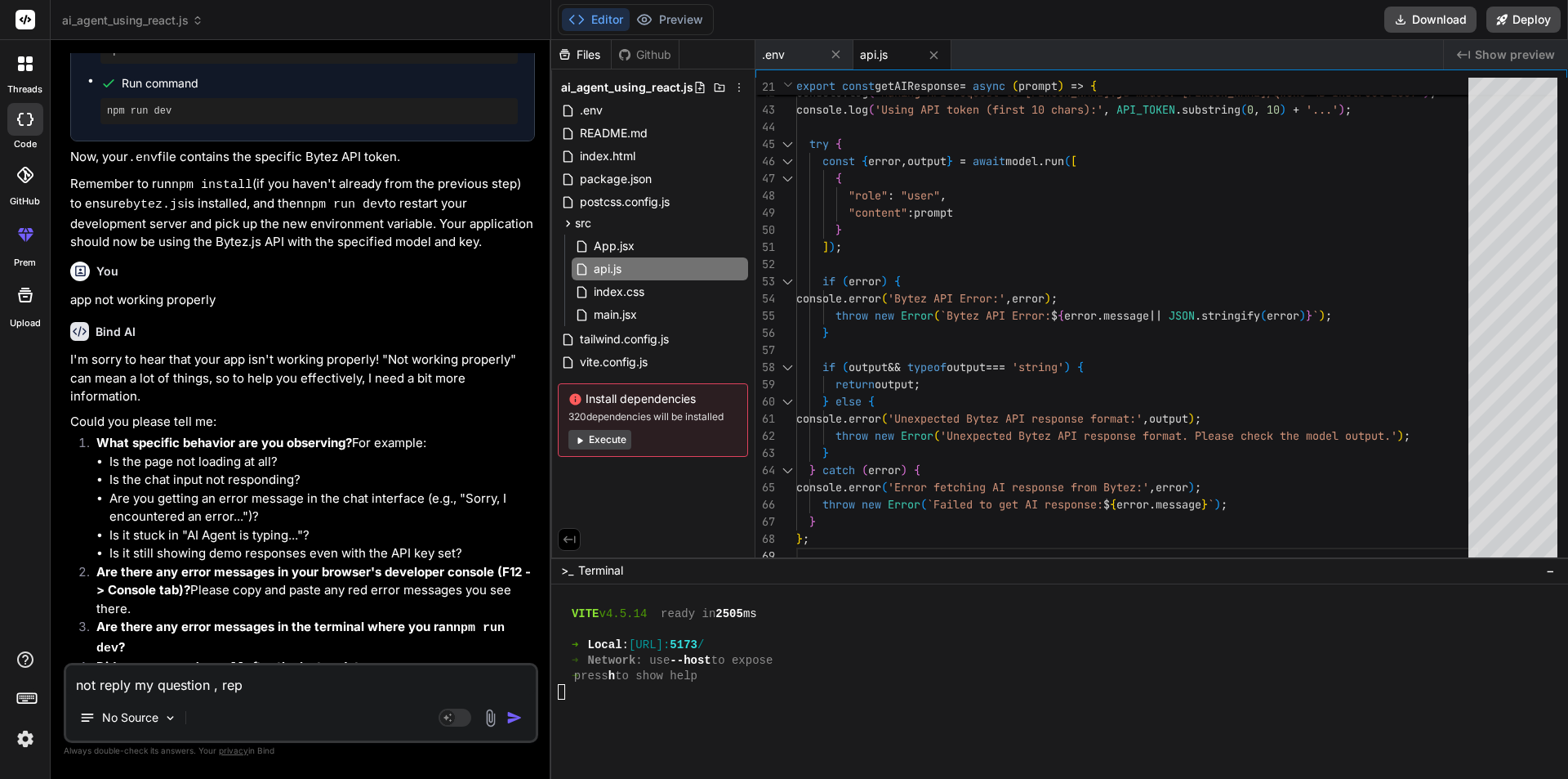
type textarea "not reply my question , repl"
type textarea "x"
type textarea "not reply my question , reply"
type textarea "x"
type textarea "not reply my question , replyi"
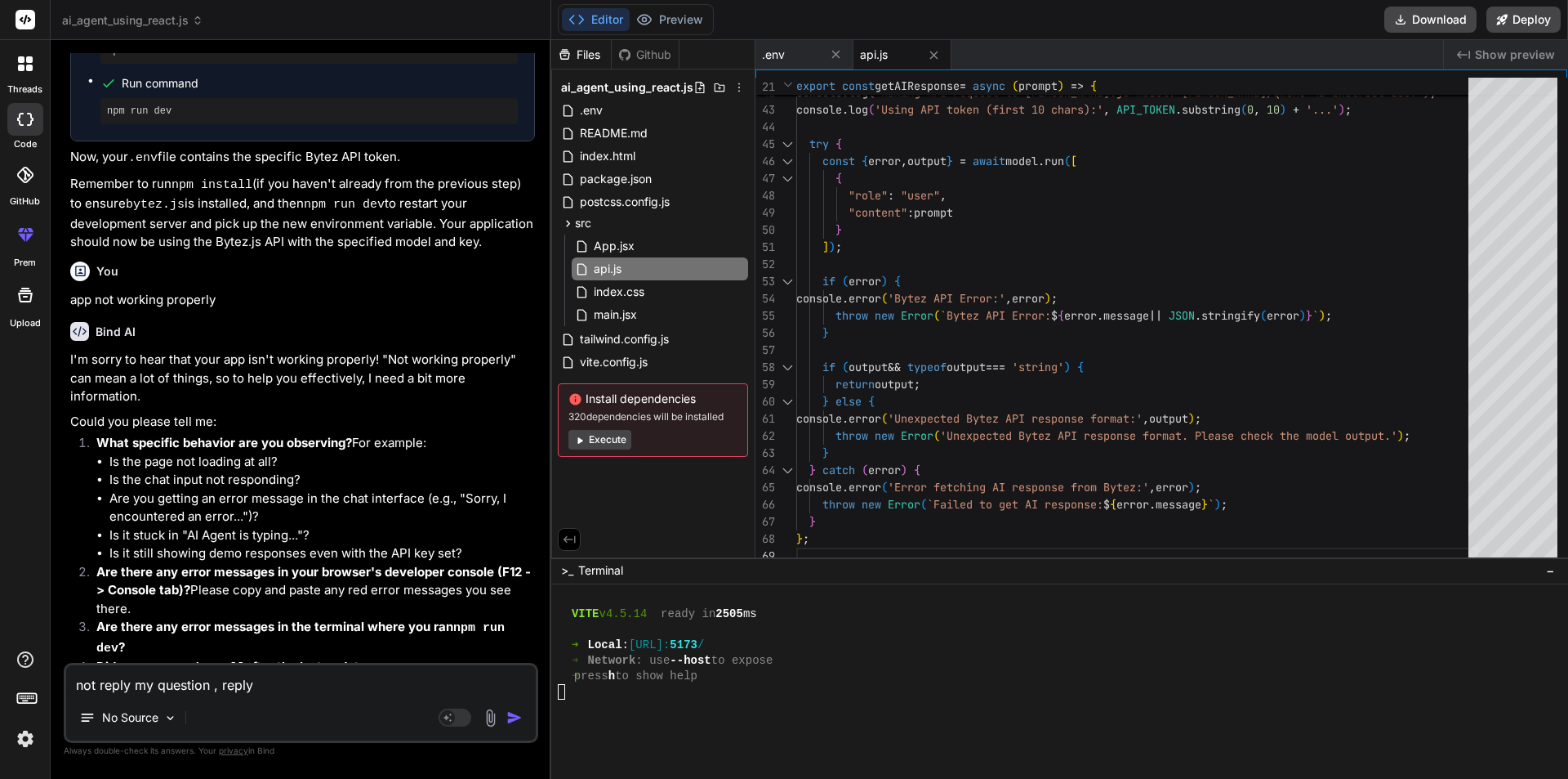
type textarea "x"
type textarea "not reply my question , replyin"
type textarea "x"
type textarea "not reply my question , replying"
type textarea "x"
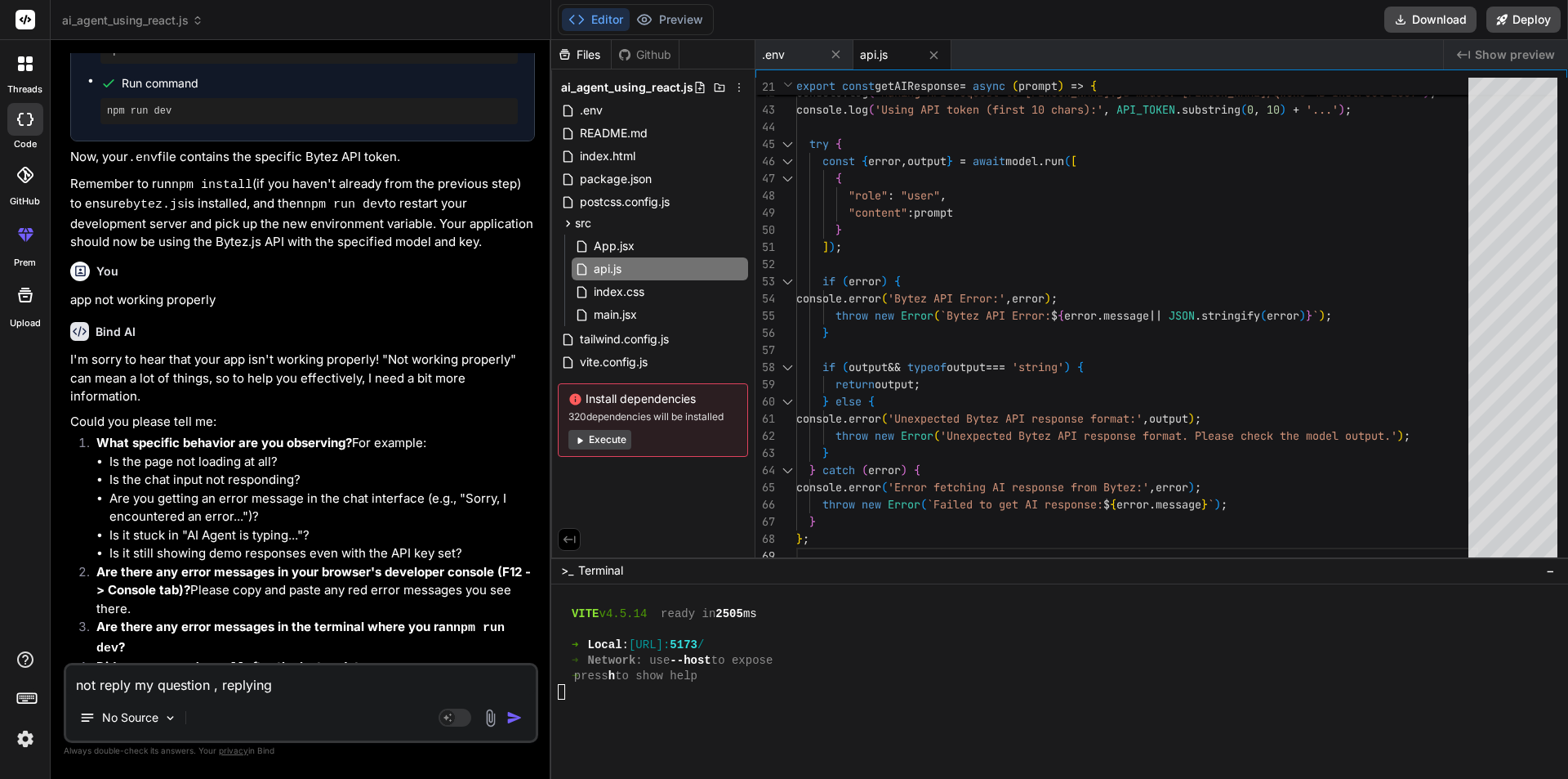
type textarea "not reply my question , replying"
type textarea "x"
type textarea "not reply my question , replying d"
type textarea "x"
type textarea "not reply my question , replying de"
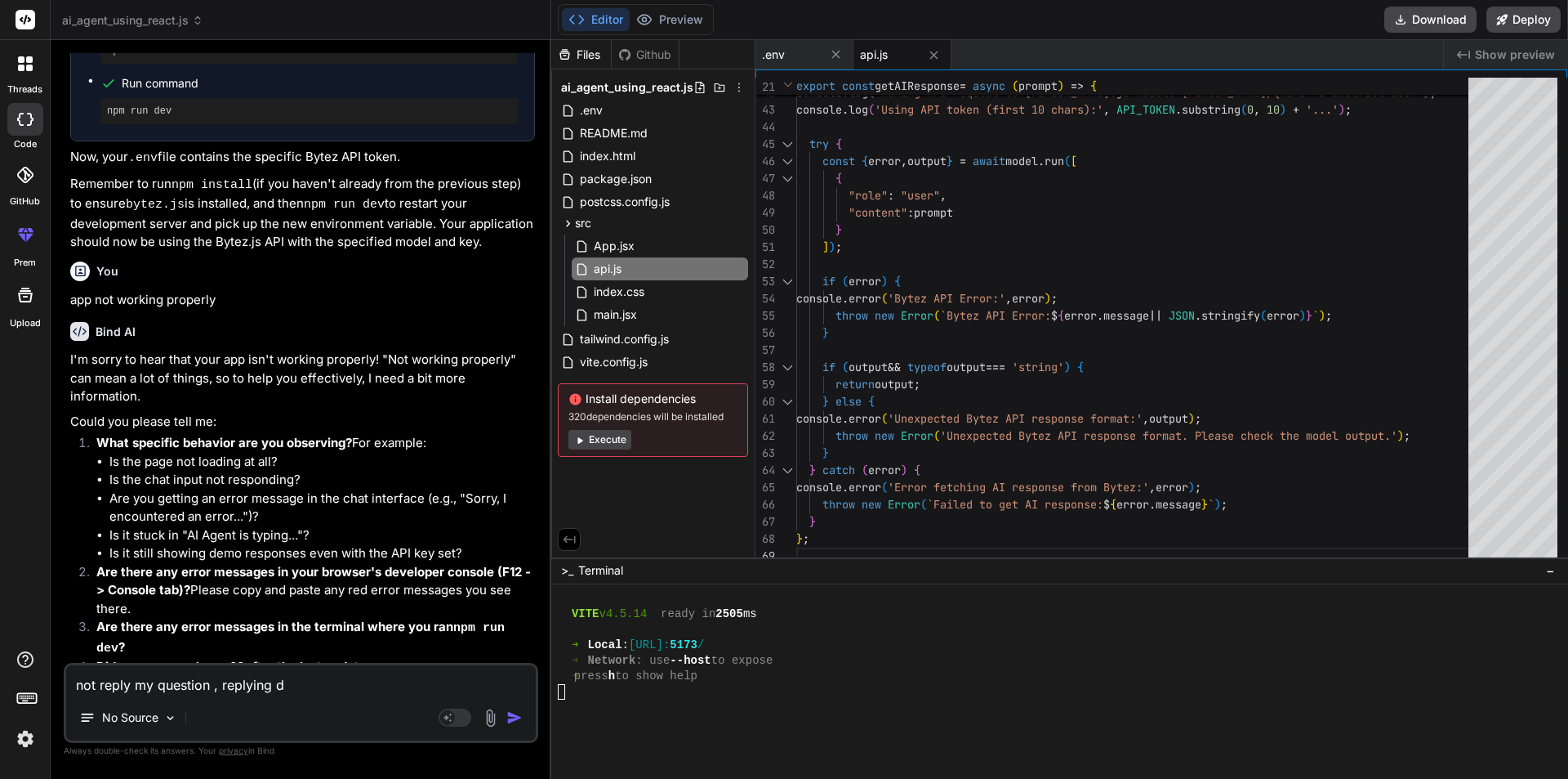
type textarea "x"
type textarea "not reply my question , replying def"
type textarea "x"
type textarea "not reply my question , replying defa"
type textarea "x"
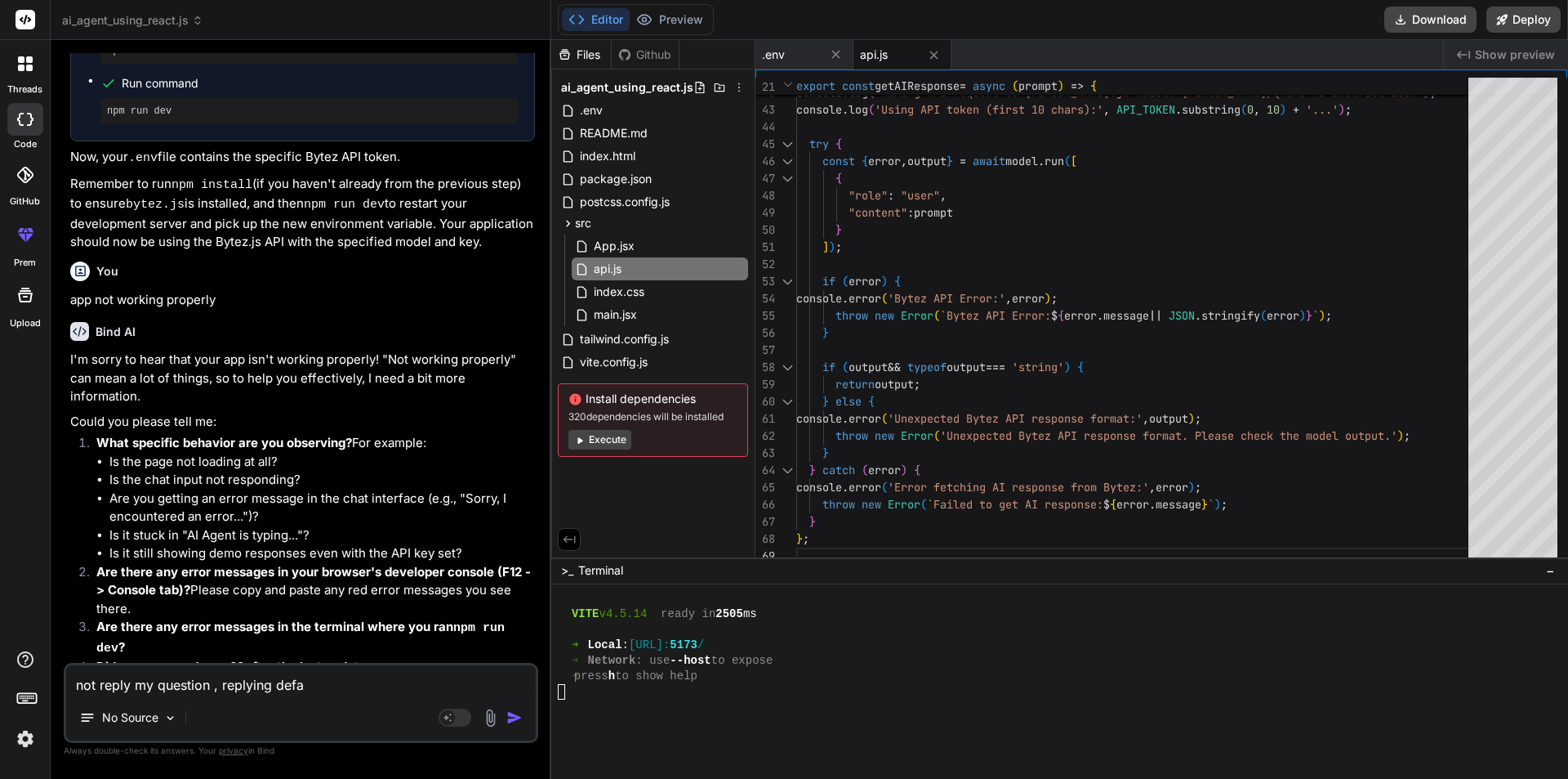
type textarea "not reply my question , replying defal"
type textarea "x"
type textarea "not reply my question , replying defa"
type textarea "x"
type textarea "not reply my question , replying defau"
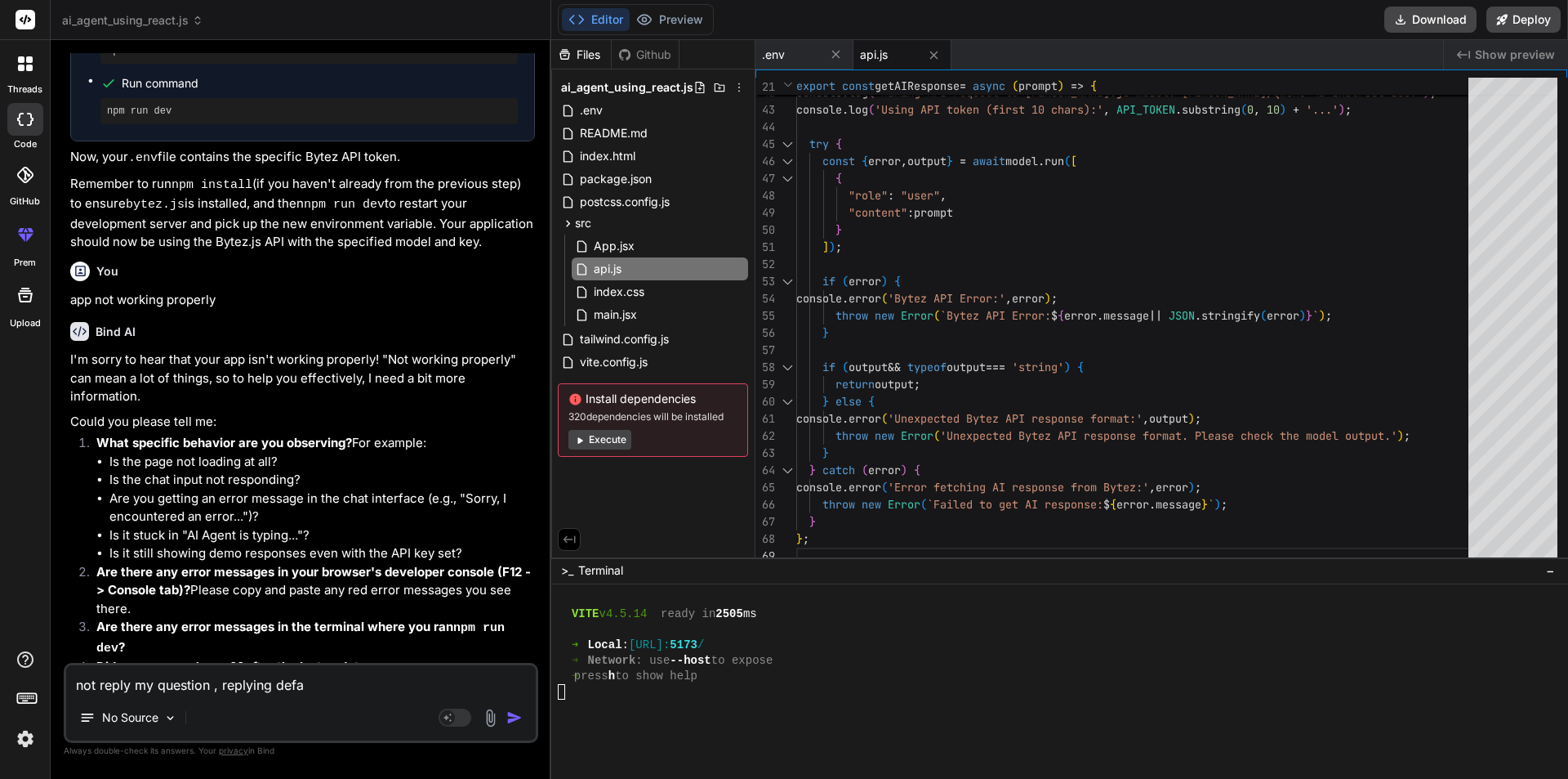
type textarea "x"
type textarea "not reply my question , replying defaul"
type textarea "x"
type textarea "not reply my question , replying default"
type textarea "x"
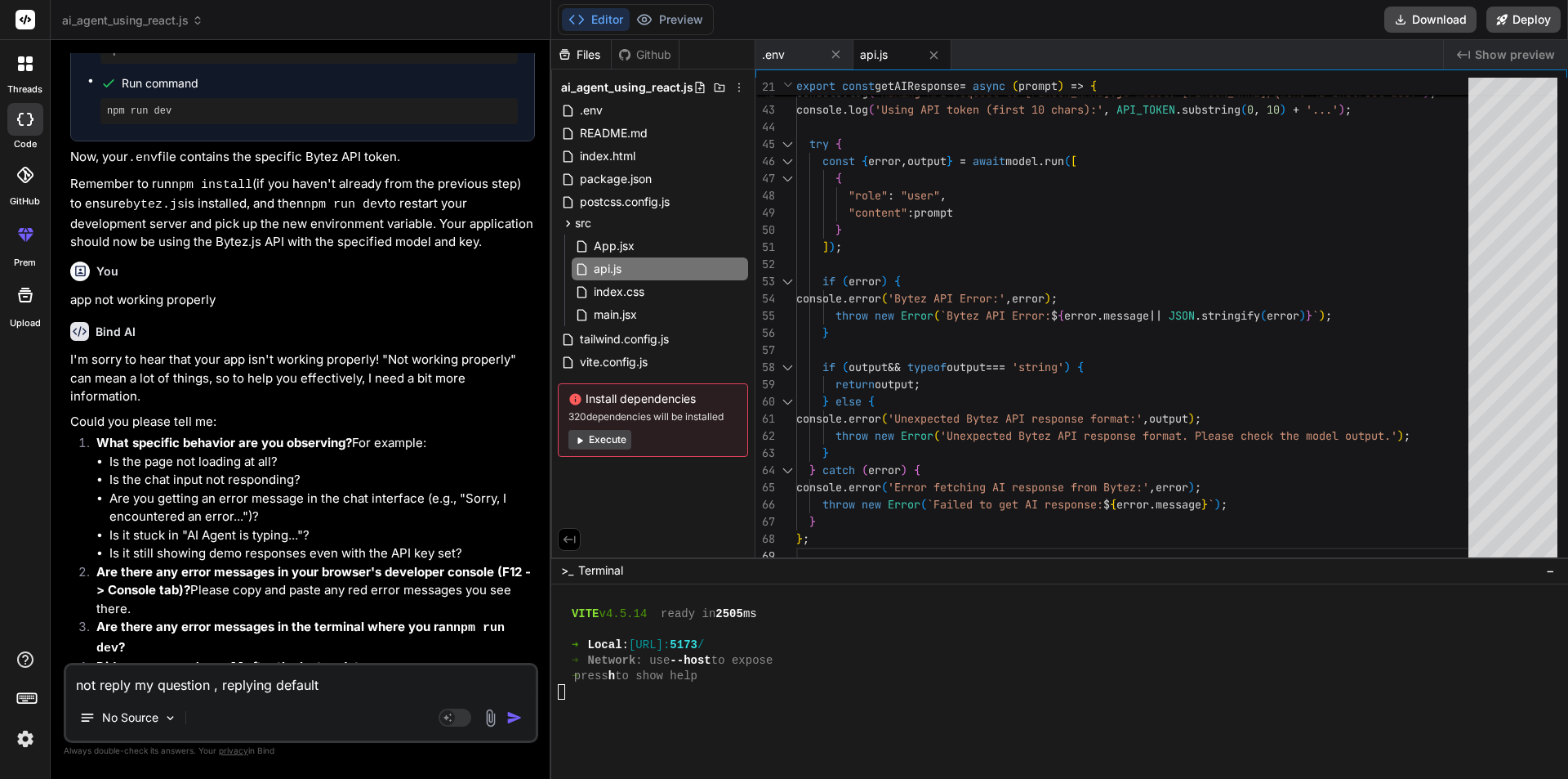
type textarea "not reply my question , replying default"
type textarea "x"
type textarea "not reply my question , replying default m"
type textarea "x"
type textarea "not reply my question , replying default ms"
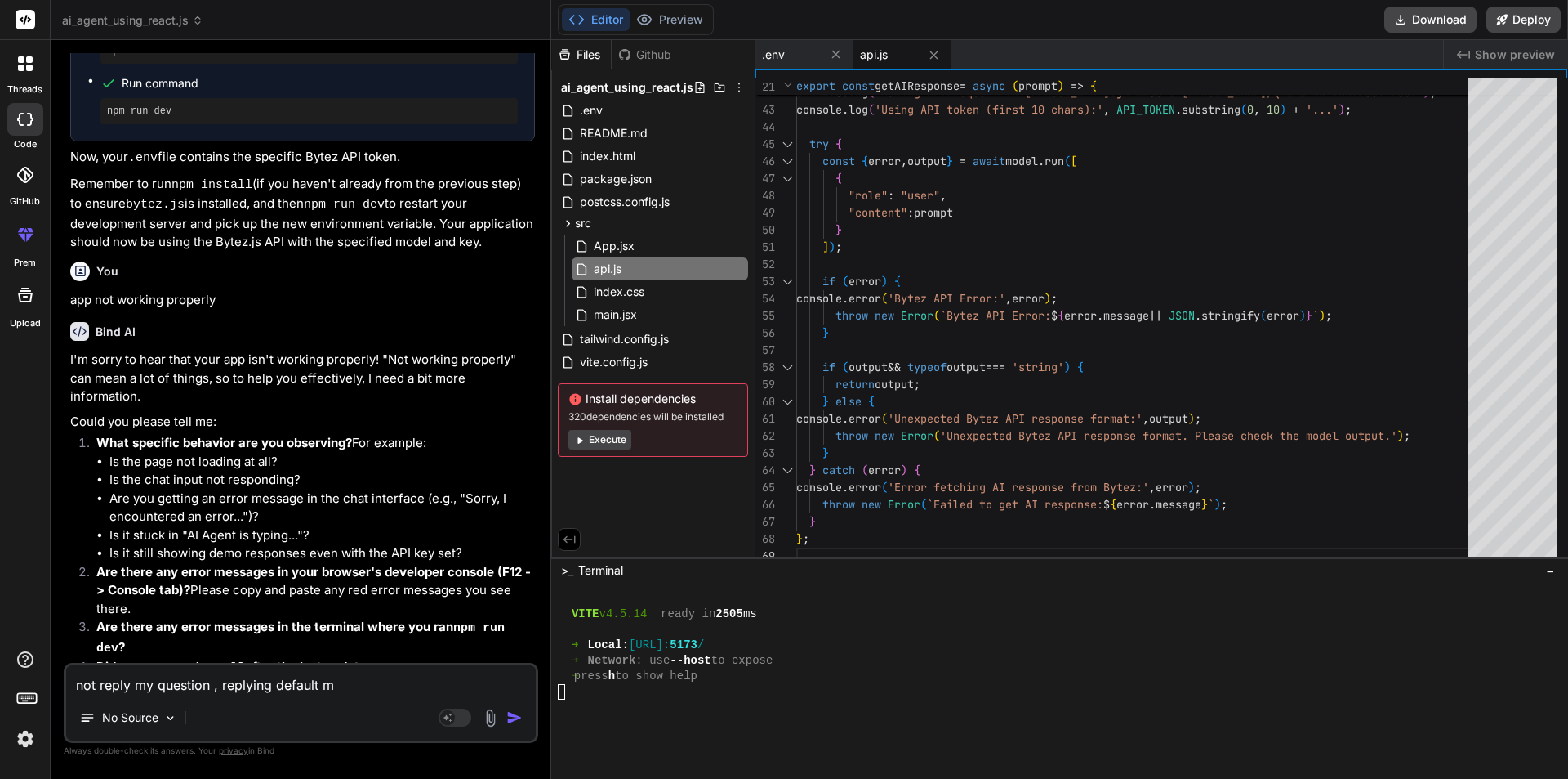
type textarea "x"
type textarea "not reply my question , replying default msg"
type textarea "x"
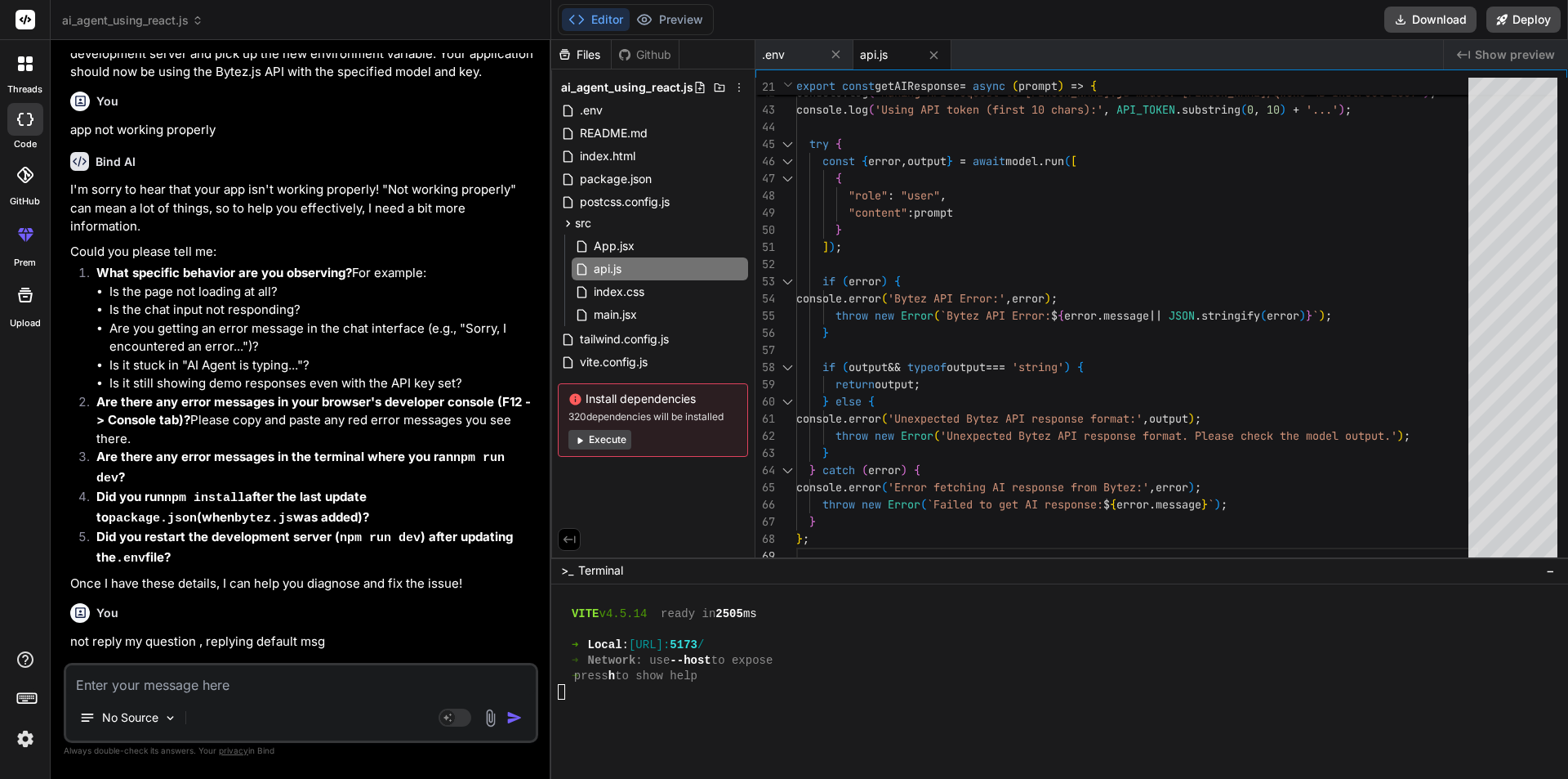
scroll to position [4663, 0]
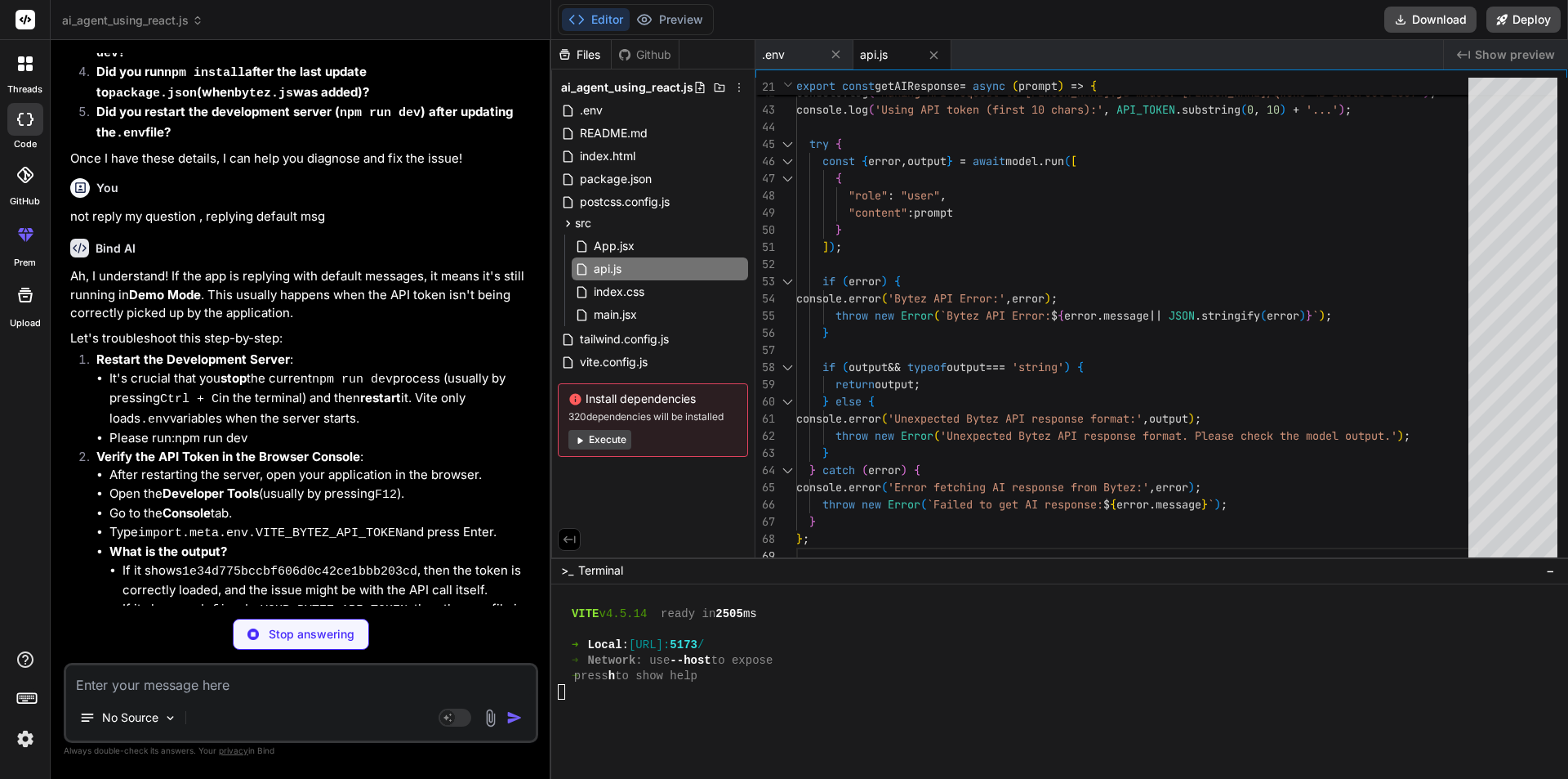
type textarea "x"
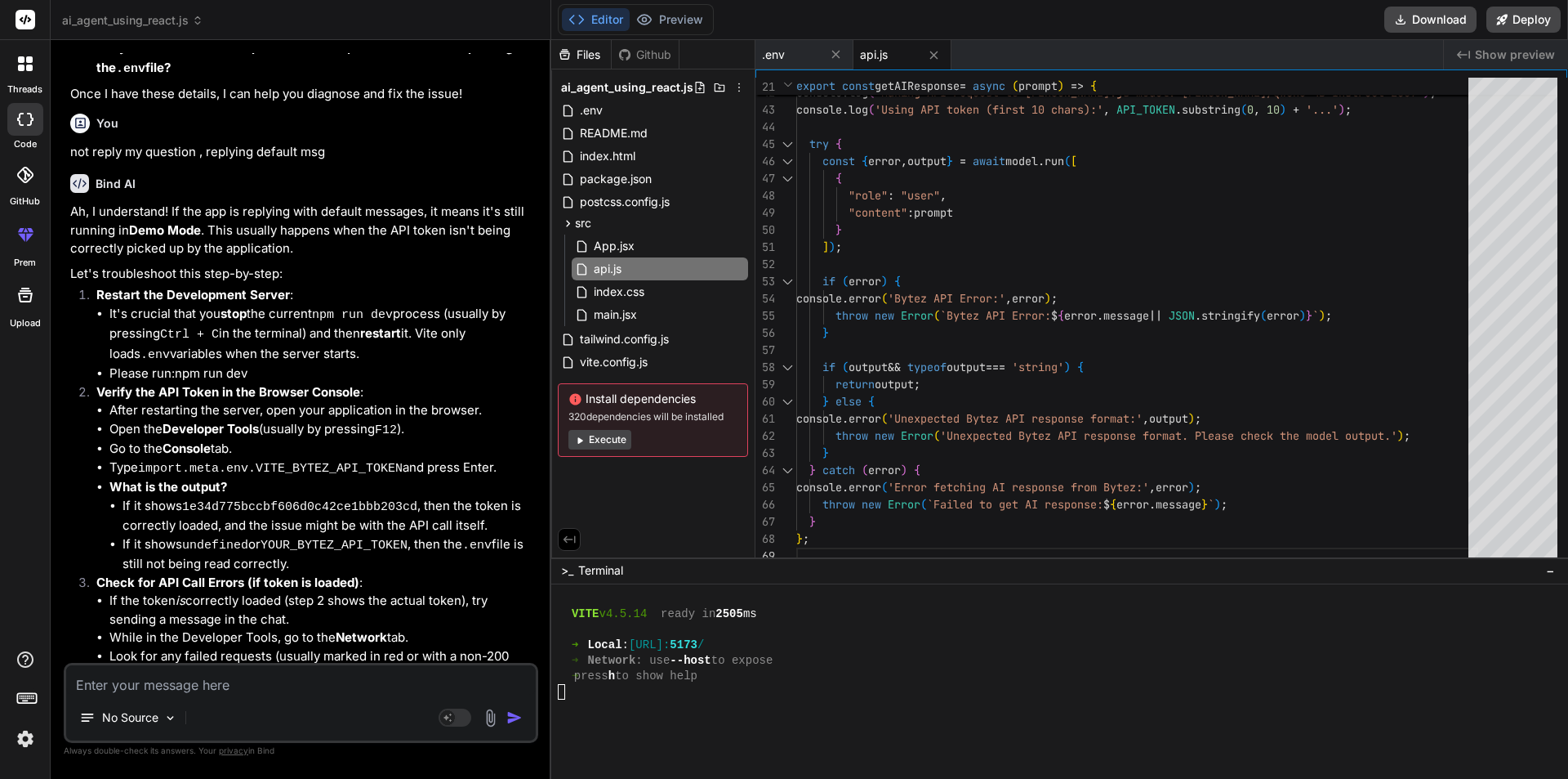
scroll to position [5162, 0]
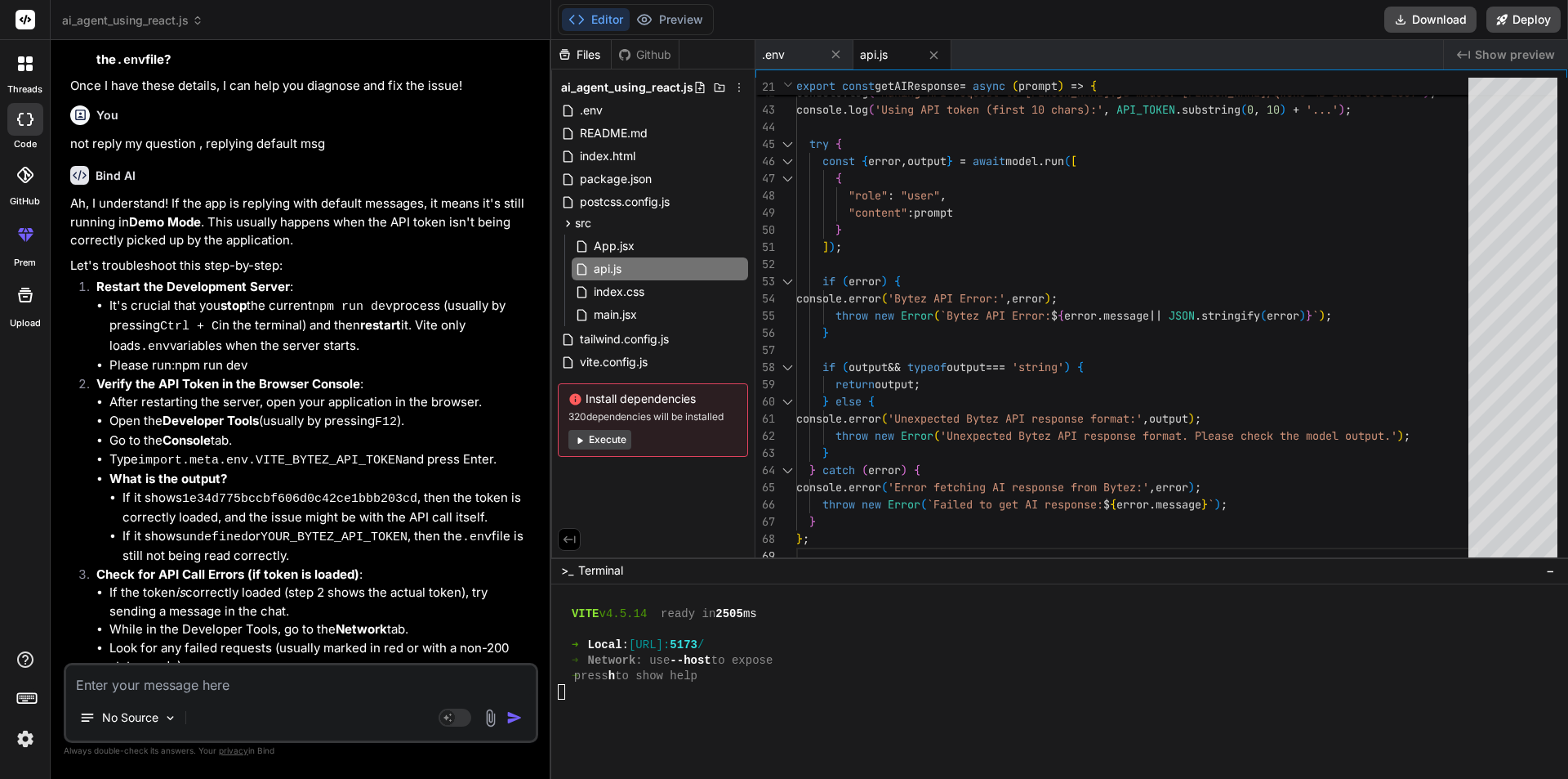
click at [200, 686] on textarea at bounding box center [301, 680] width 470 height 29
type textarea "o"
type textarea "x"
type textarea "ok"
type textarea "x"
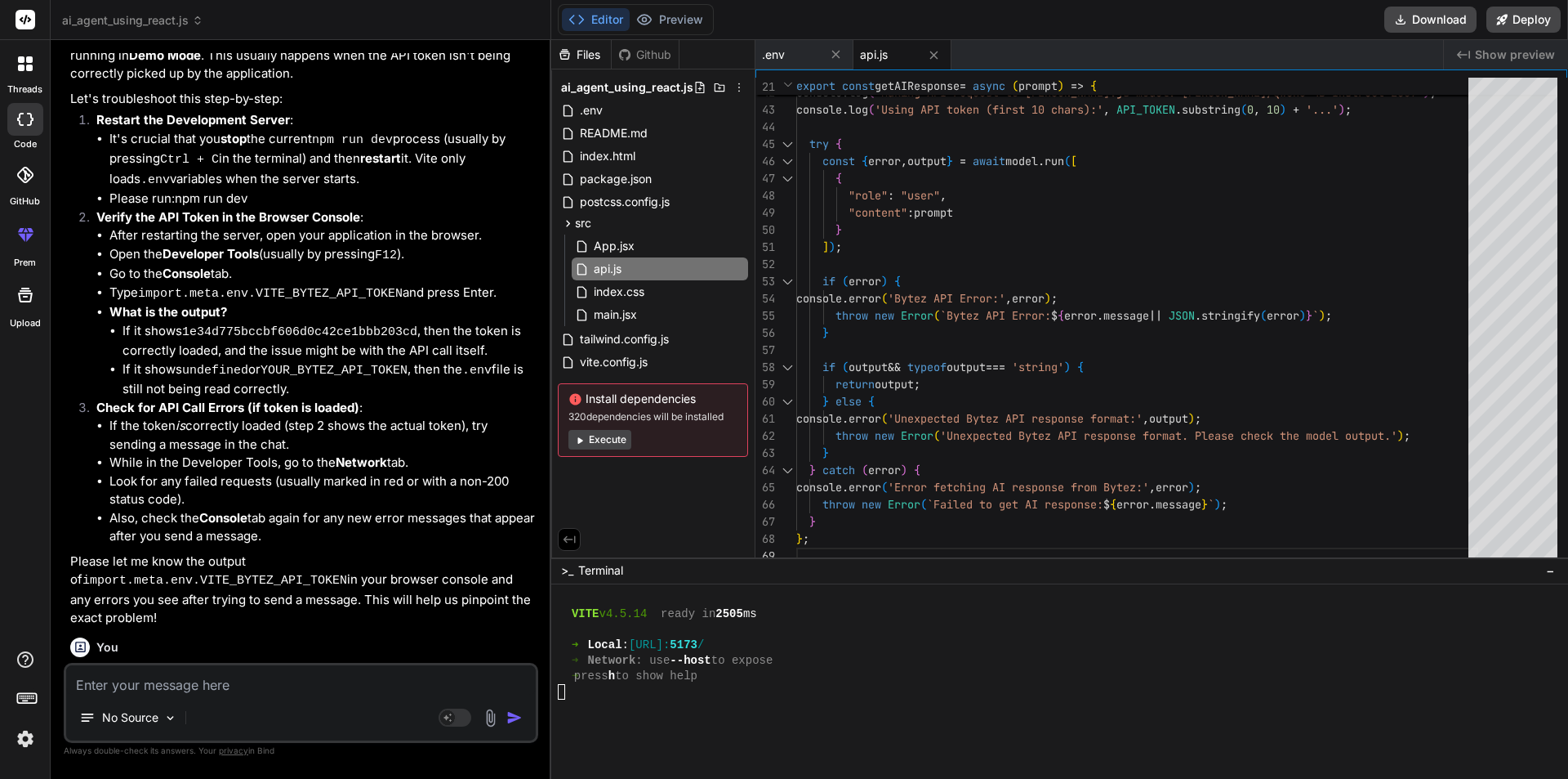
scroll to position [5331, 0]
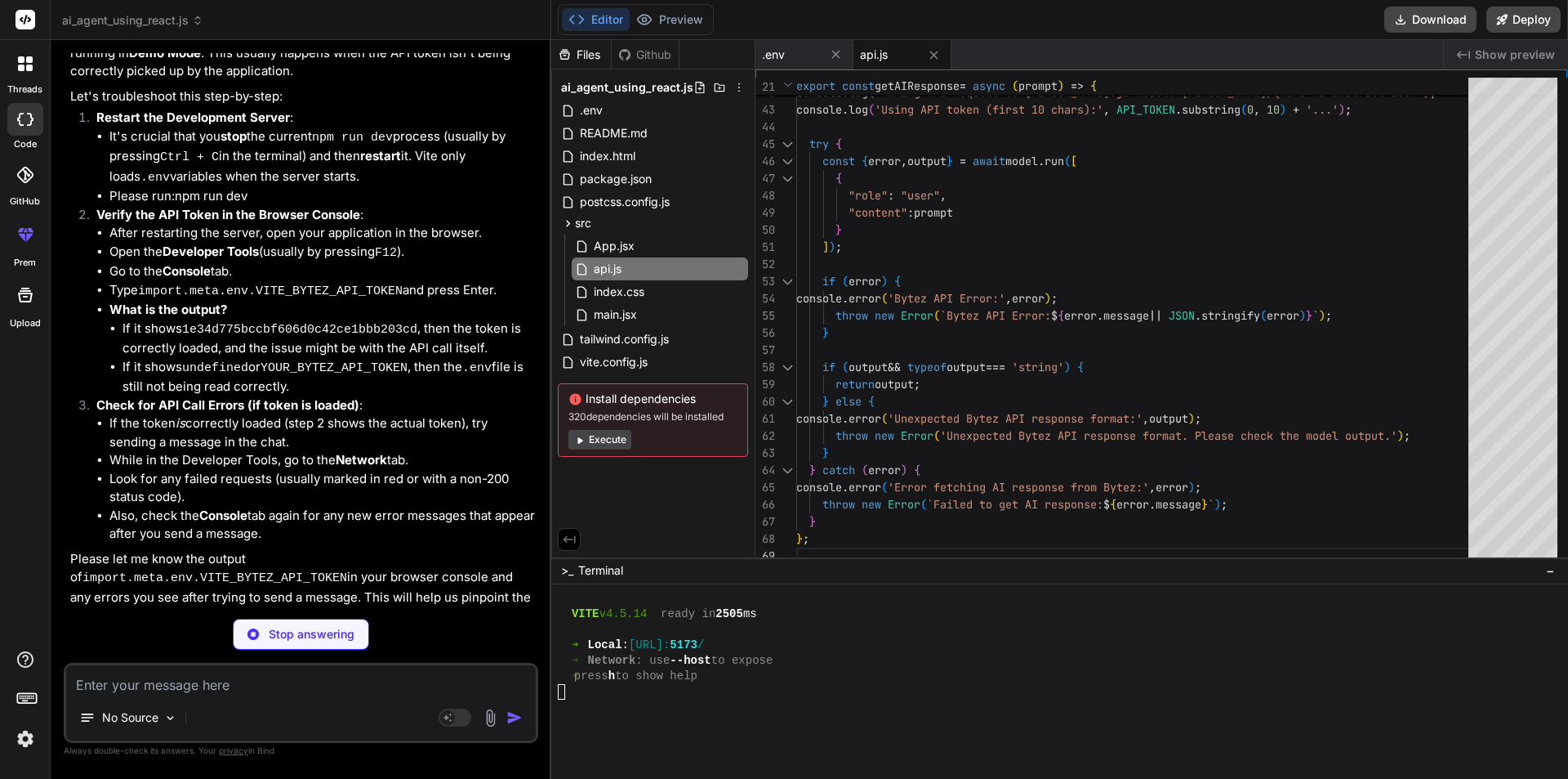
type textarea "x"
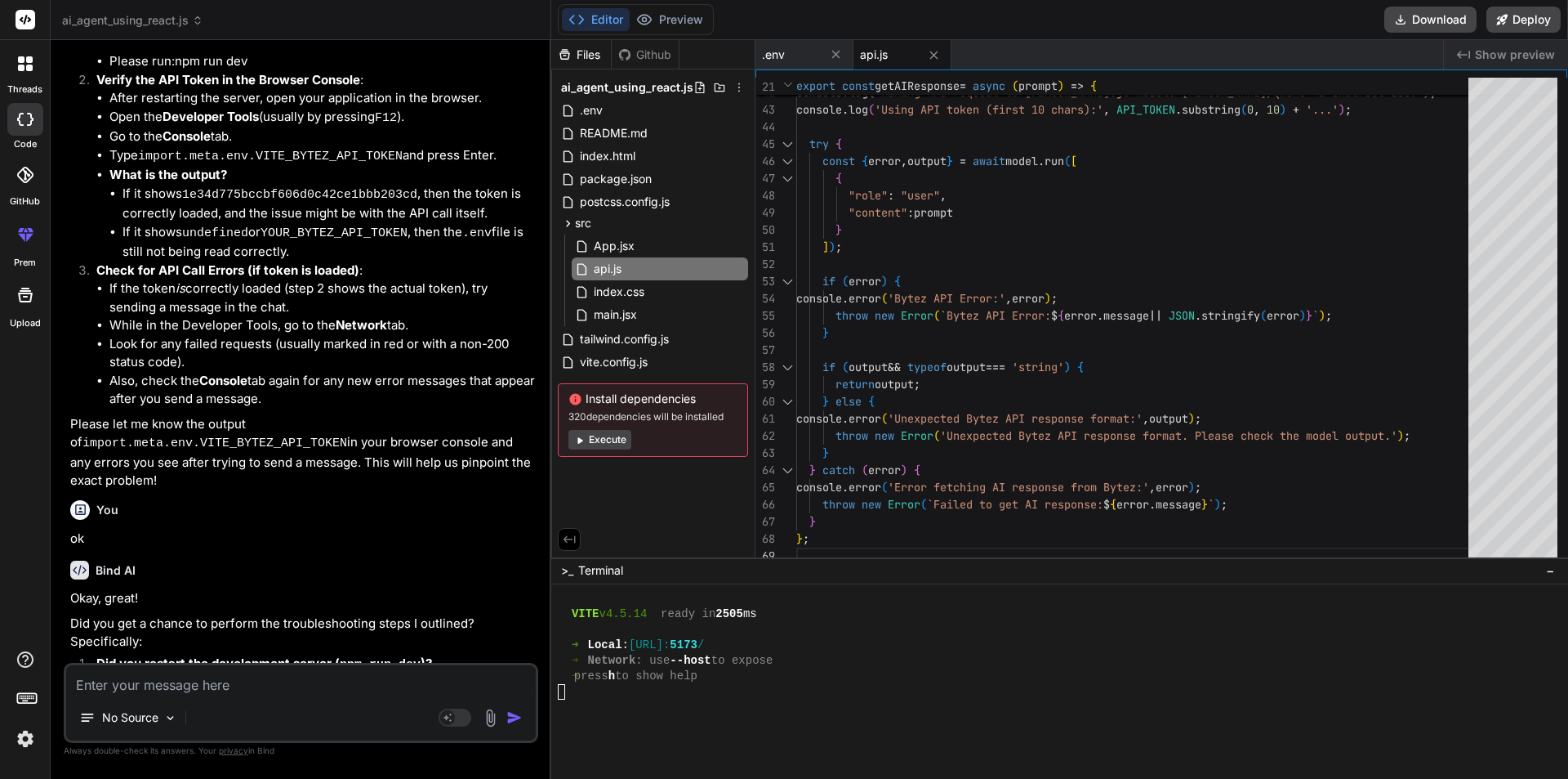
click at [653, 713] on div at bounding box center [1051, 708] width 988 height 16
drag, startPoint x: 96, startPoint y: 569, endPoint x: 340, endPoint y: 567, distance: 244.0
click at [340, 678] on li "What was the output when you typed import.meta.env.VITE_BYTEZ_API_TOKEN into yo…" at bounding box center [309, 706] width 451 height 57
copy code "import.meta.env.VITE_BYTEZ_API_TOKEN"
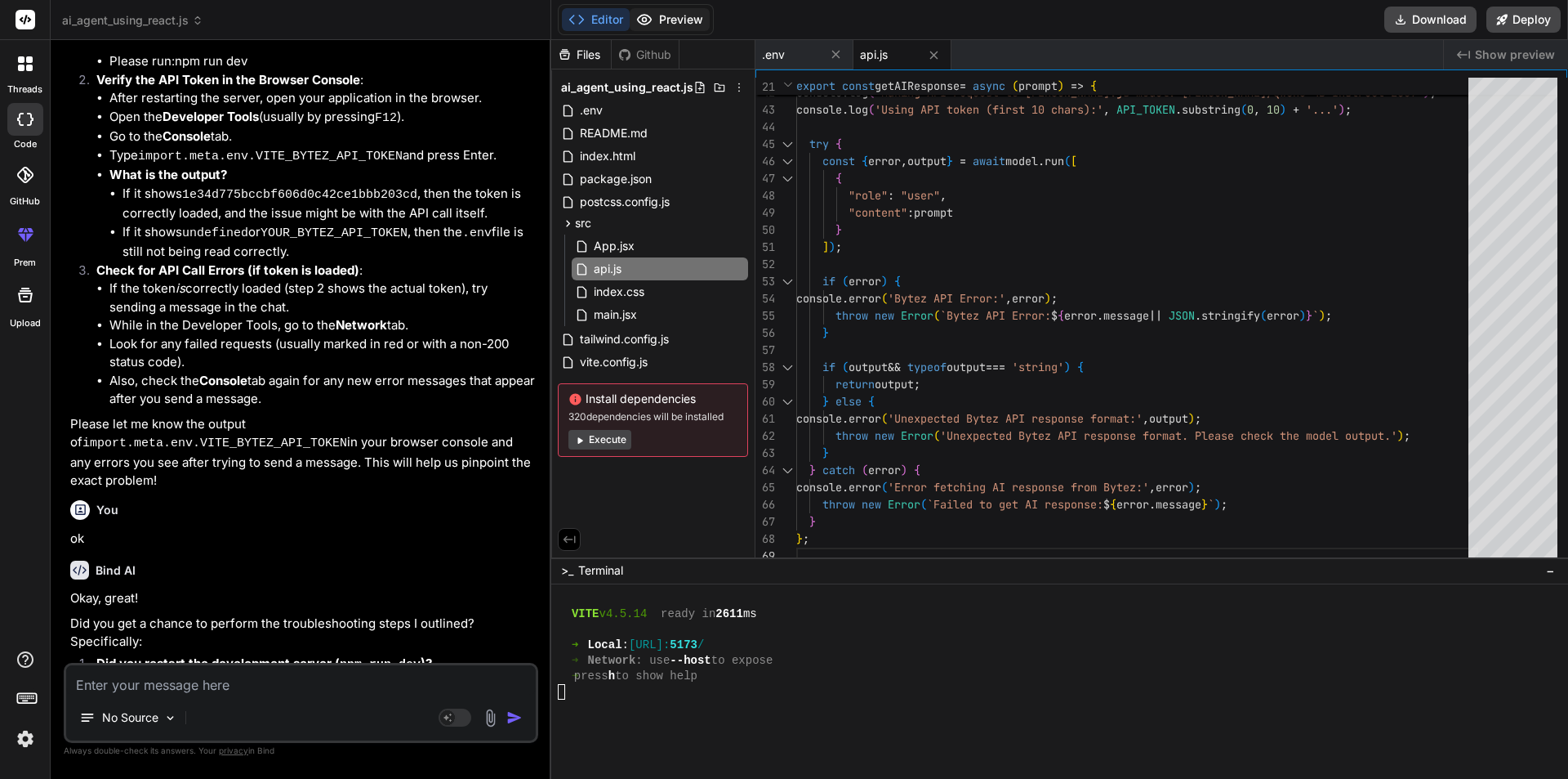
click at [678, 13] on button "Preview" at bounding box center [670, 19] width 80 height 23
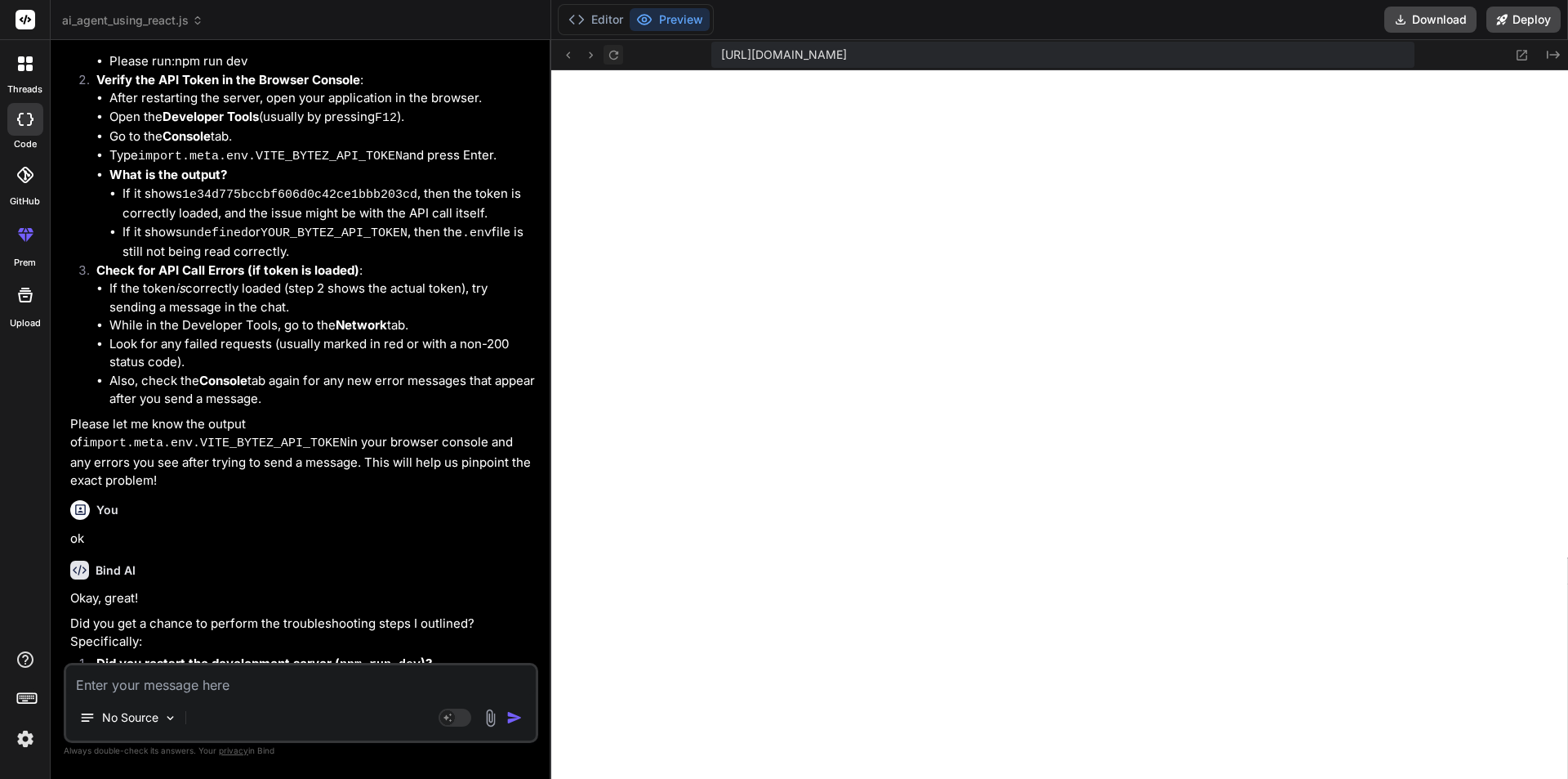
click at [615, 62] on button at bounding box center [613, 55] width 19 height 19
click at [175, 704] on div "No Source" at bounding box center [128, 717] width 111 height 33
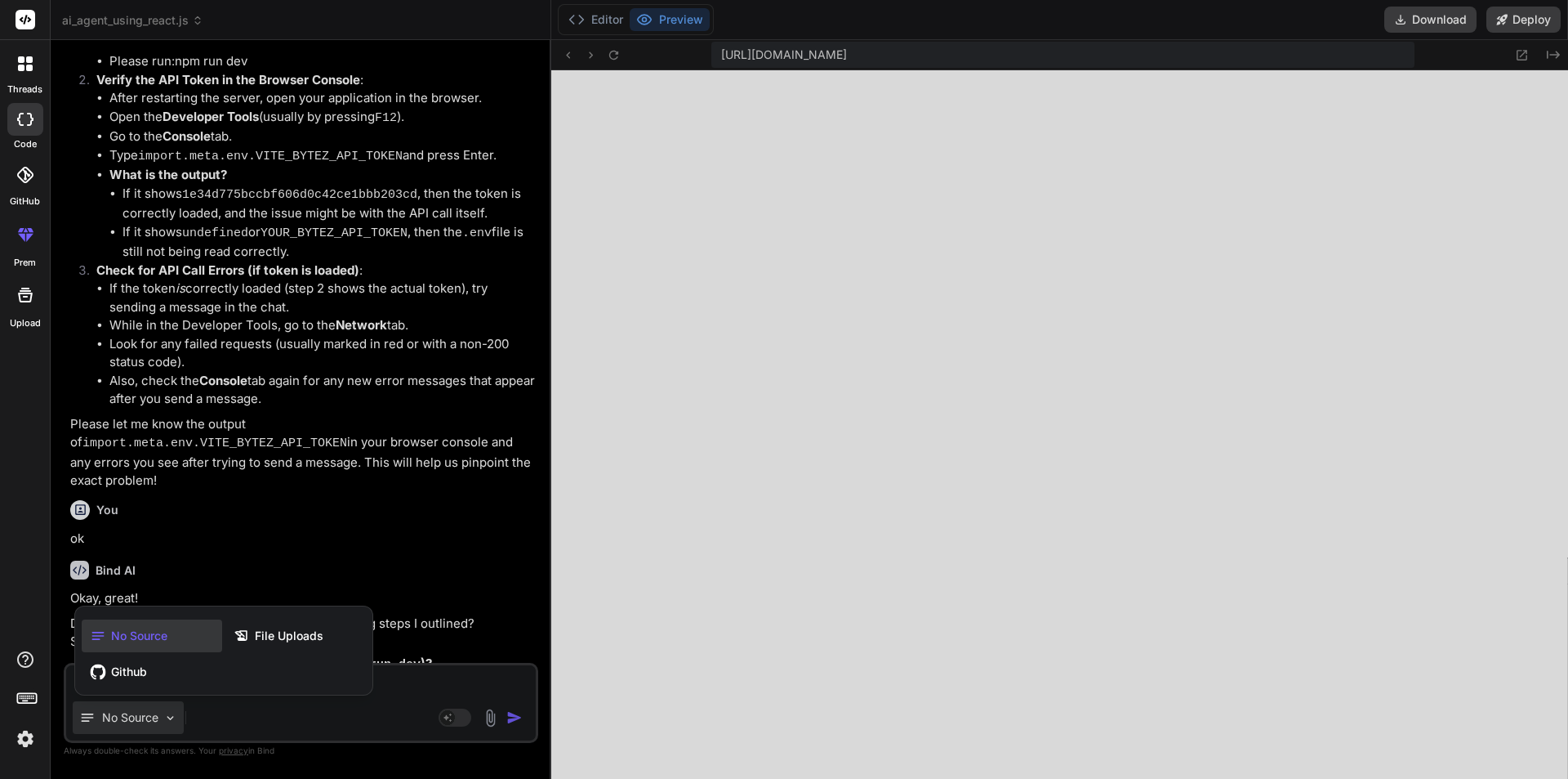
click at [353, 710] on div at bounding box center [784, 389] width 1568 height 779
type textarea "x"
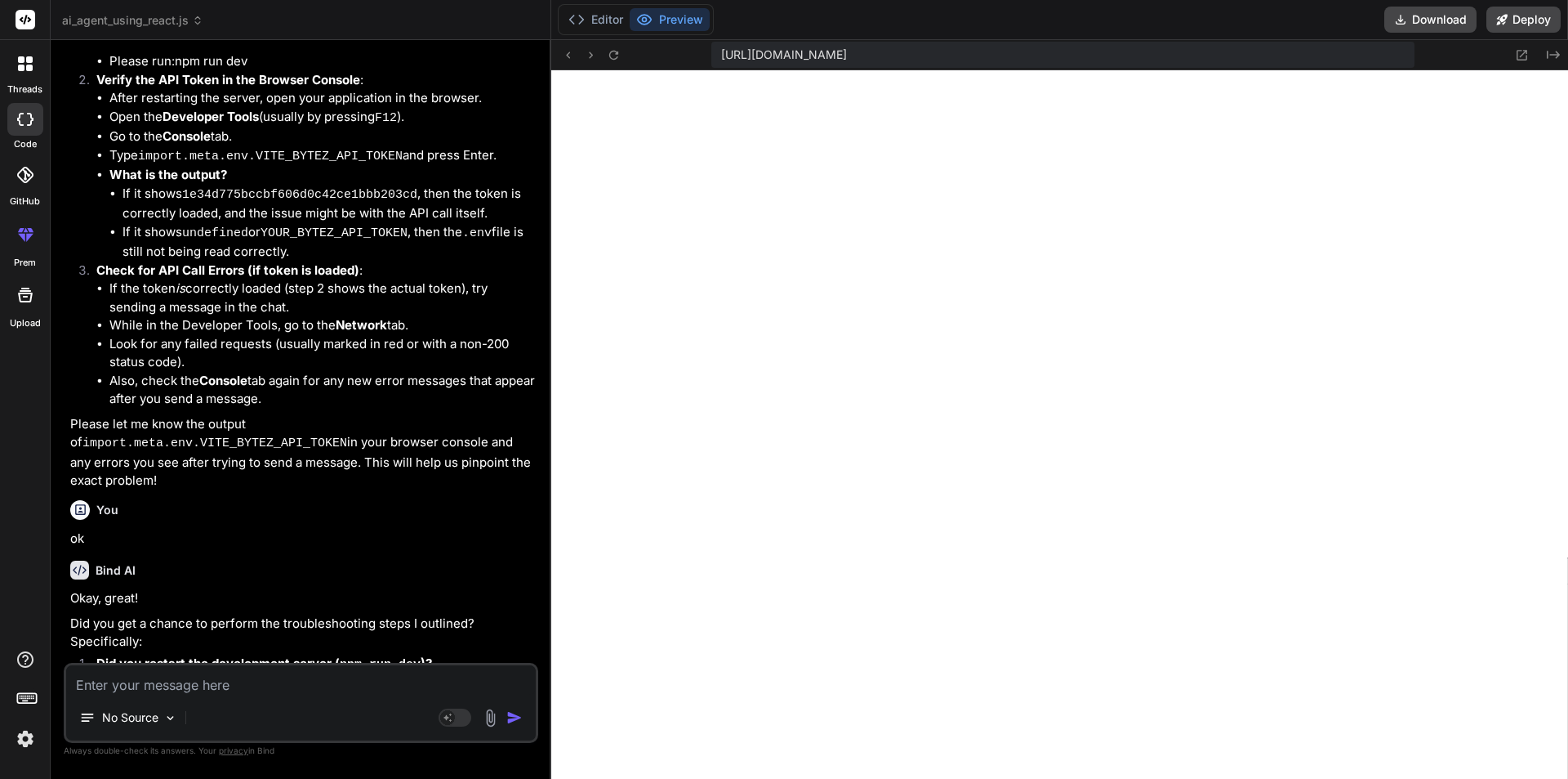
click at [385, 683] on textarea at bounding box center [301, 680] width 470 height 29
paste textarea "Sorry, I encountered an error while processing your request. Please try again."
type textarea "Sorry, I encountered an error while processing your request. Please try again."
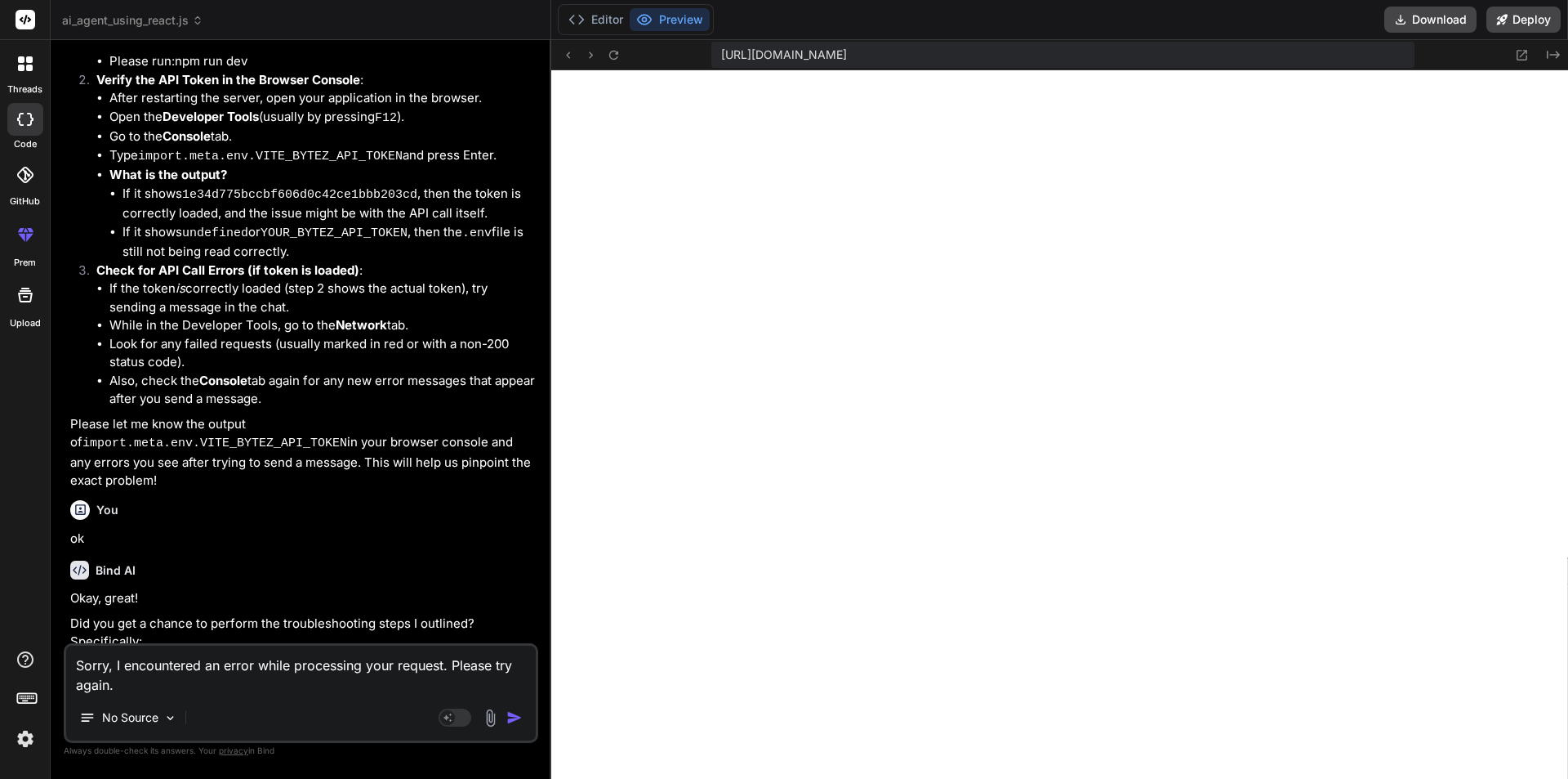
type textarea "x"
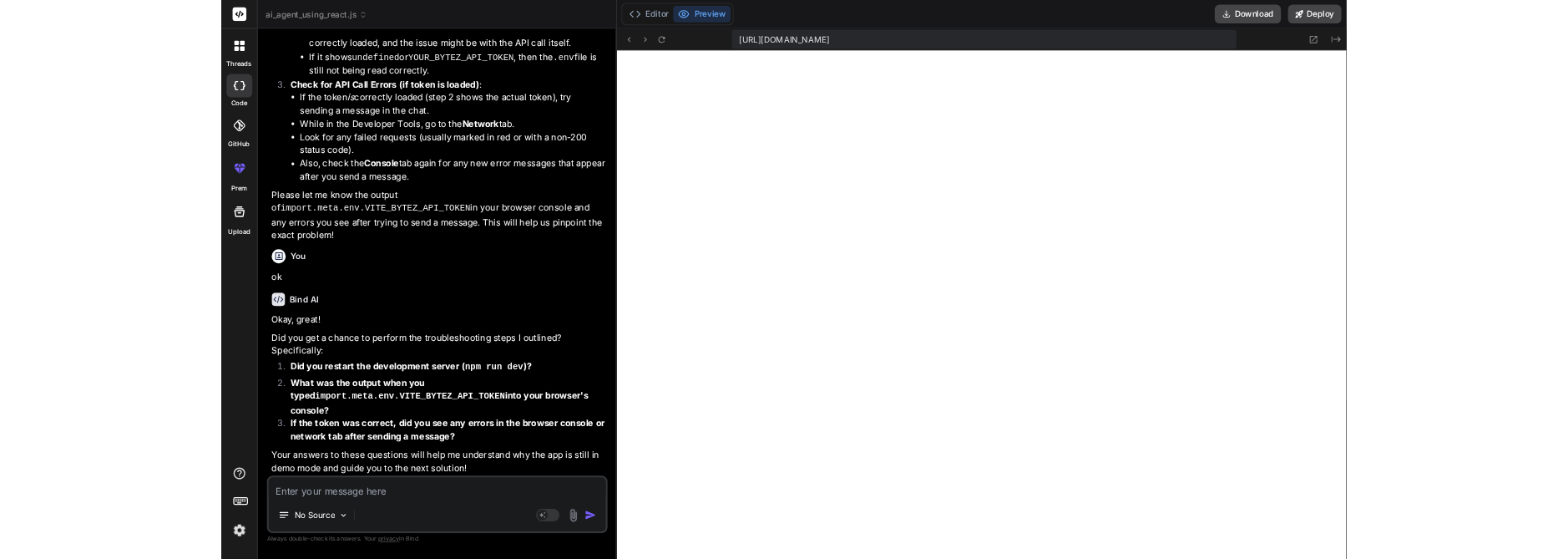
scroll to position [5762, 0]
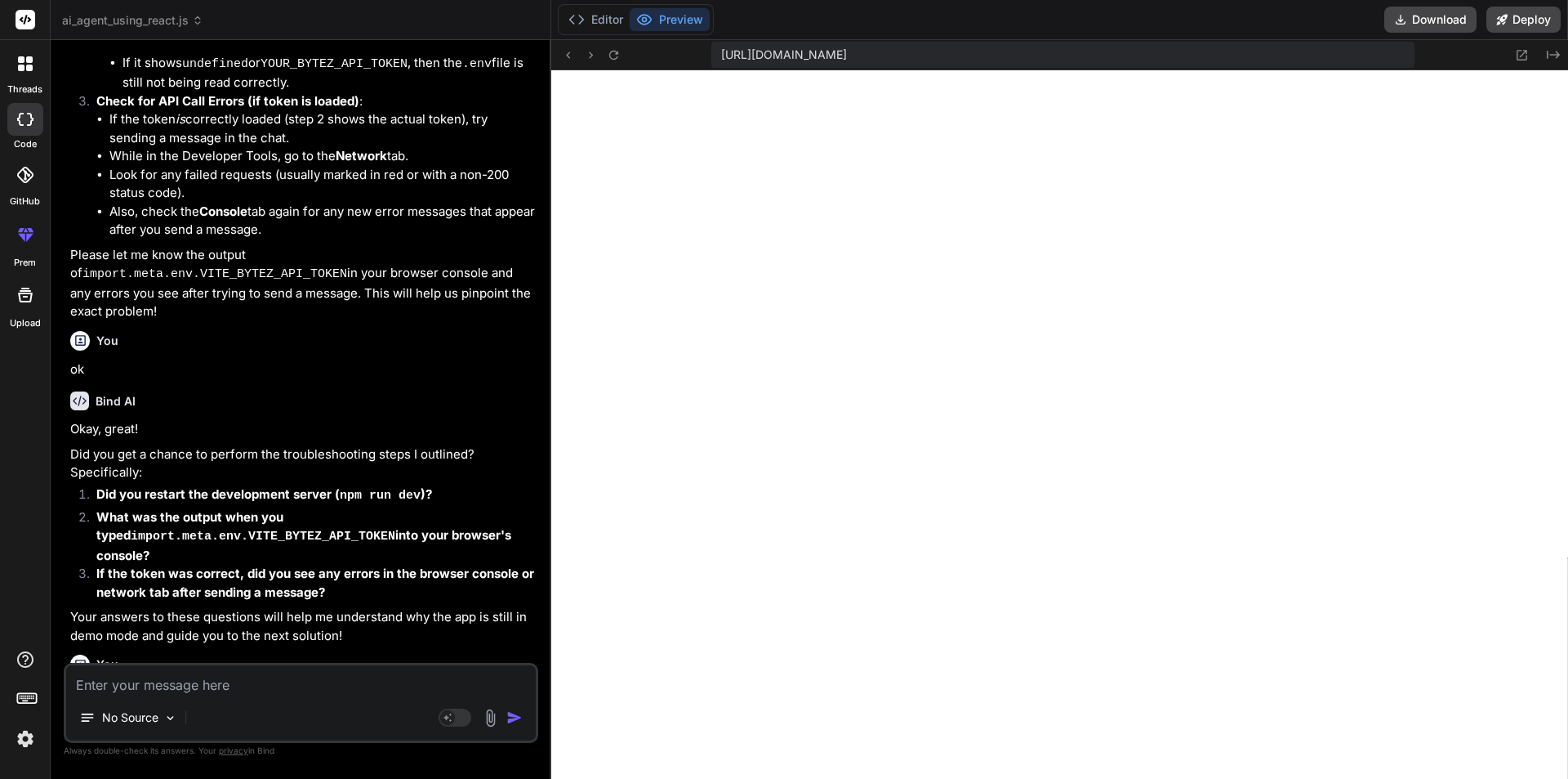
type textarea "x"
type textarea "} catch (error) { console.error('Error fetching AI response from Bytez:', error…"
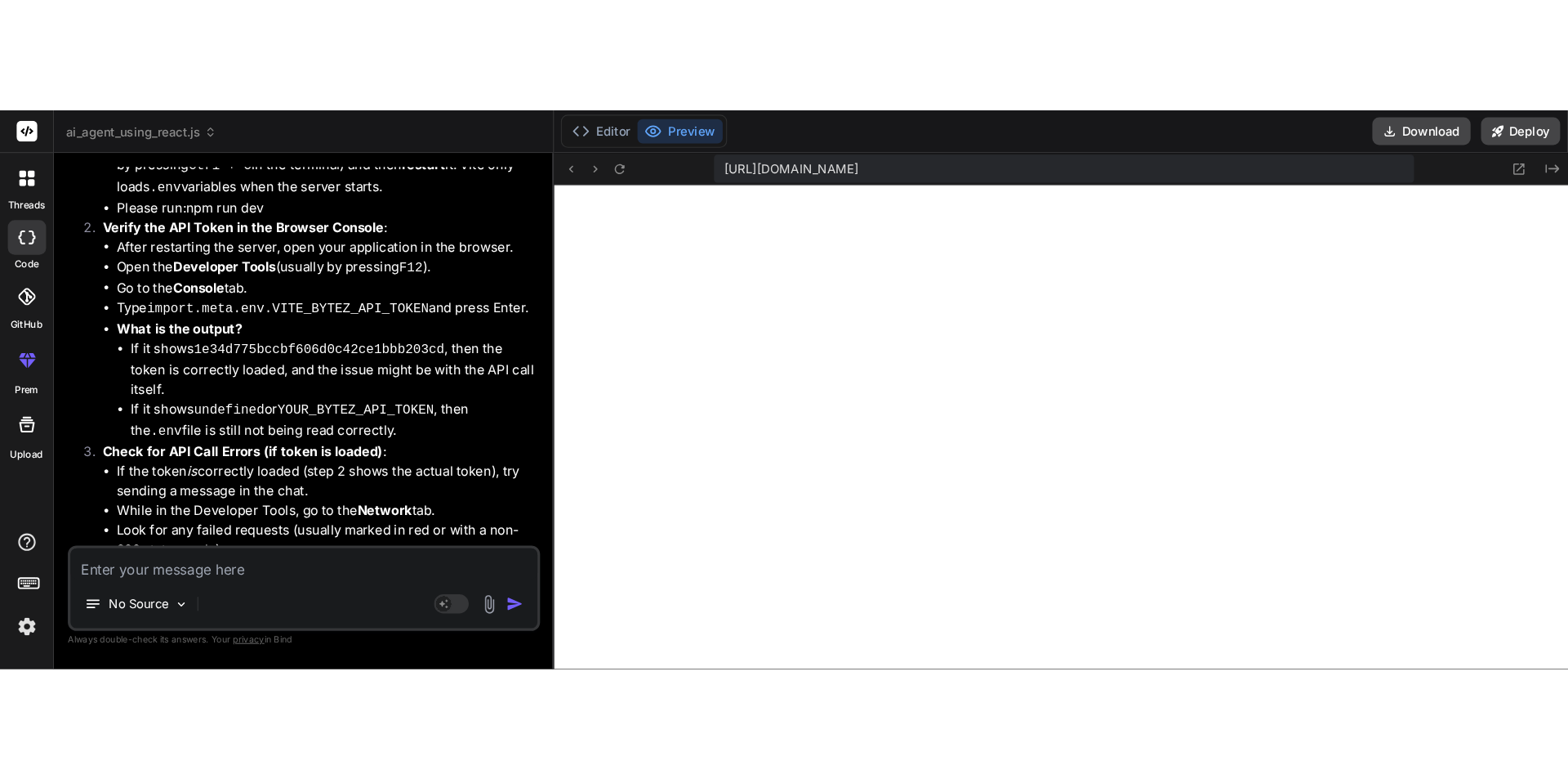
scroll to position [575, 0]
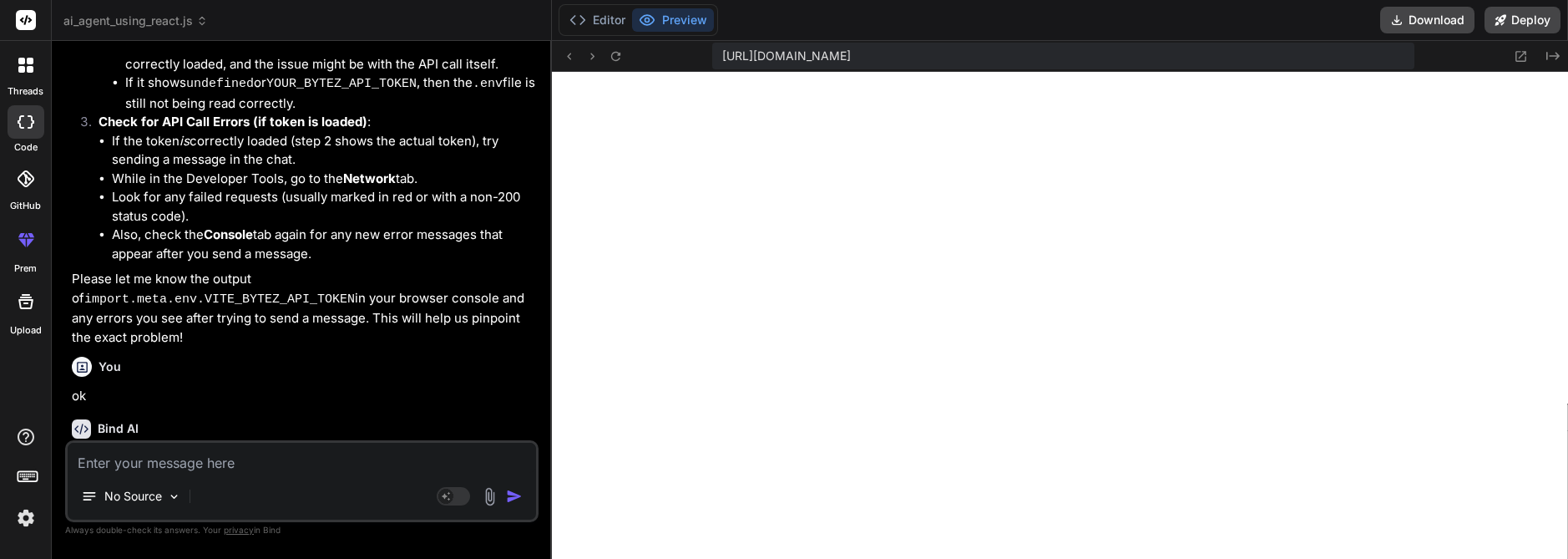
type textarea "x"
type textarea "};"
type textarea "x"
type textarea "} catch (error) { console.error('Error fetching AI response from Bytez:', error…"
type textarea "x"
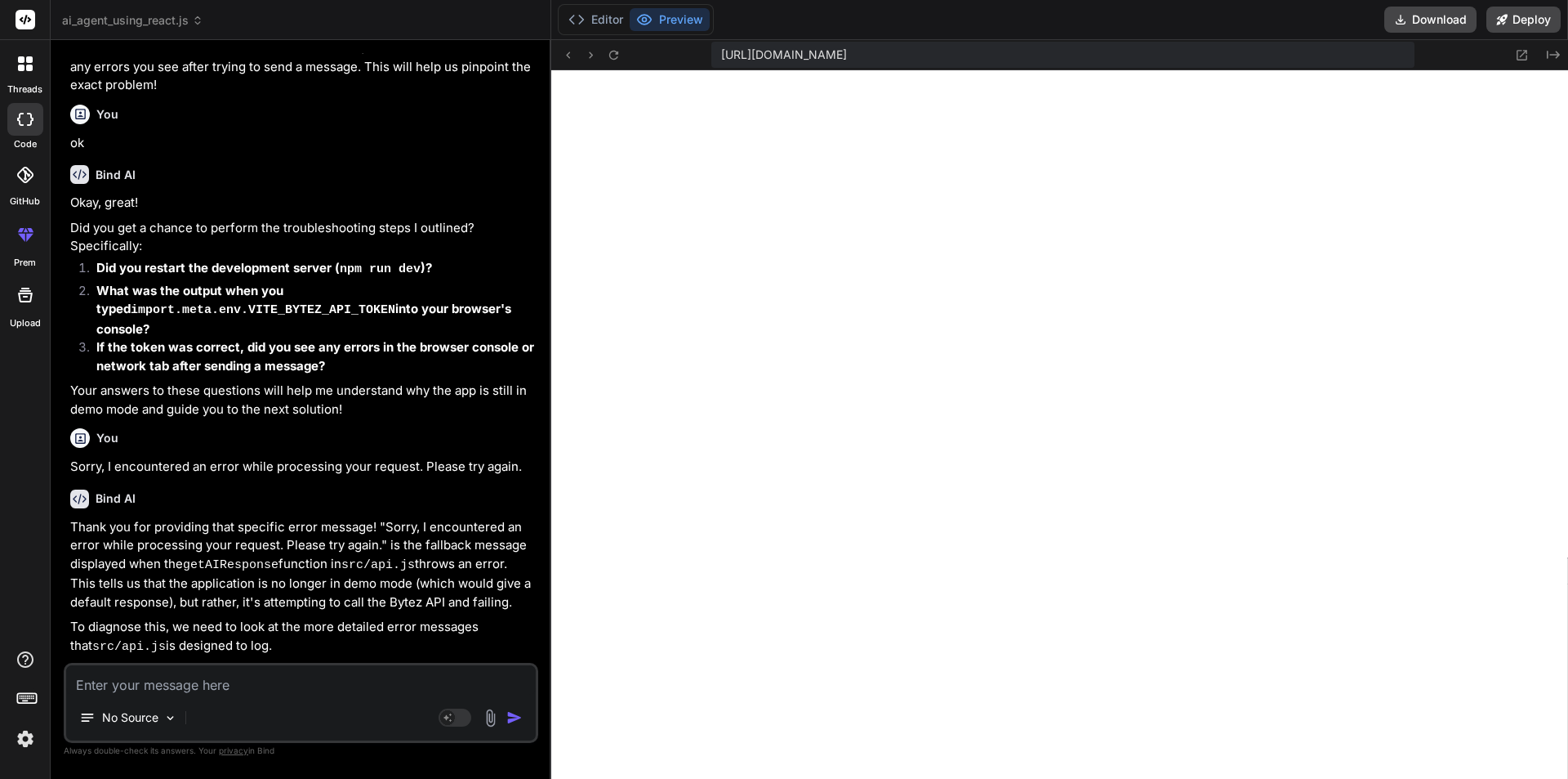
scroll to position [6125, 0]
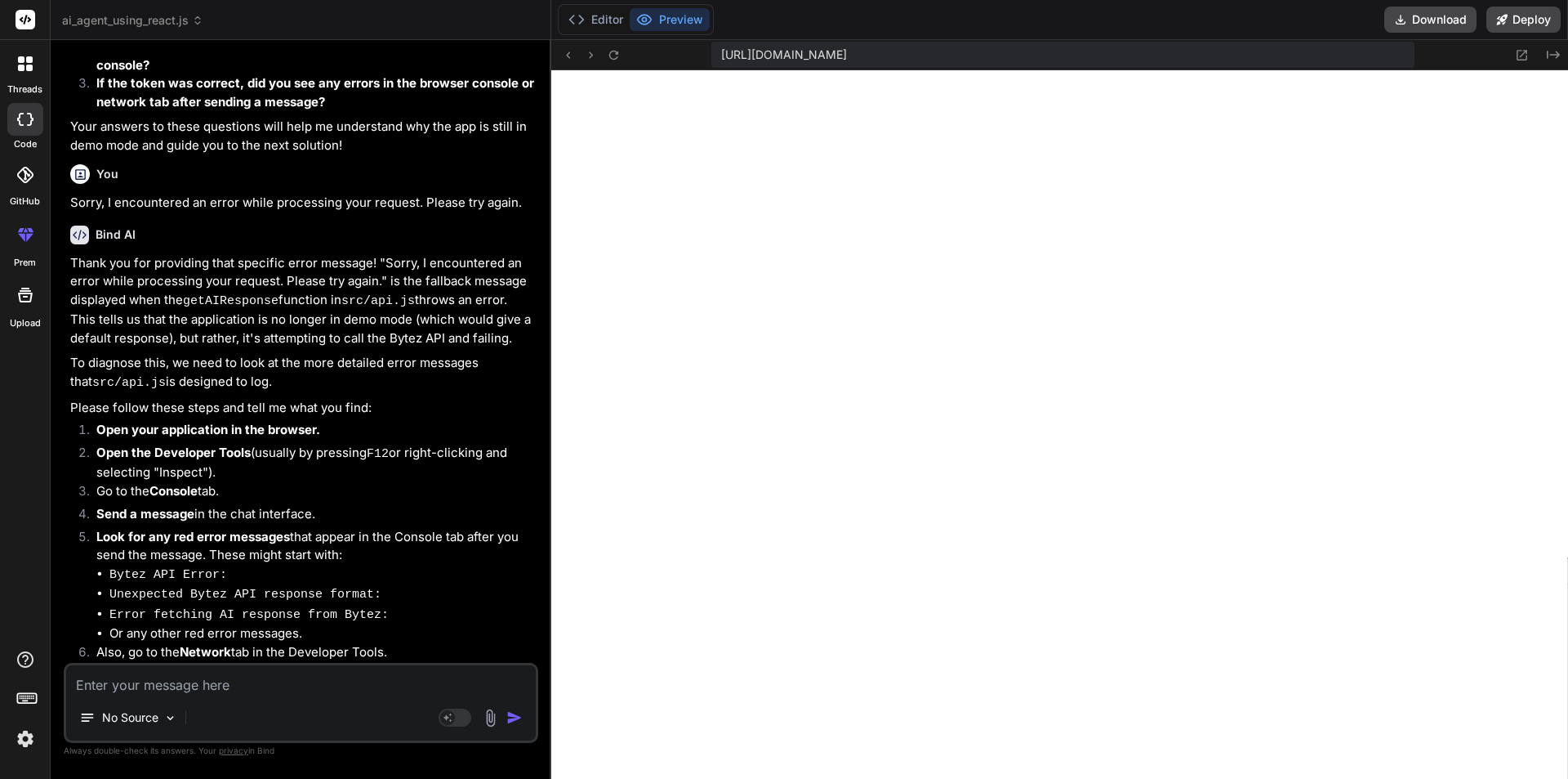
click at [1432, 52] on div "https://u3uk0f35zsjjbn9cprh6fq9h0p4tm2-wnxx--5173--96435430.local-corp.webconta…" at bounding box center [1060, 55] width 1017 height 30
click at [1397, 49] on div "https://u3uk0f35zsjjbn9cprh6fq9h0p4tm2-wnxx--5173--96435430.local-corp.webconta…" at bounding box center [1063, 55] width 702 height 26
drag, startPoint x: 1389, startPoint y: 51, endPoint x: 709, endPoint y: 60, distance: 680.1
click at [709, 60] on div "https://u3uk0f35zsjjbn9cprh6fq9h0p4tm2-wnxx--5173--96435430.local-corp.webconta…" at bounding box center [1060, 55] width 1017 height 30
copy span "https://u3uk0f35zsjjbn9cprh6fq9h0p4tm2-wnxx--5173--96435430.local-corp.webconta…"
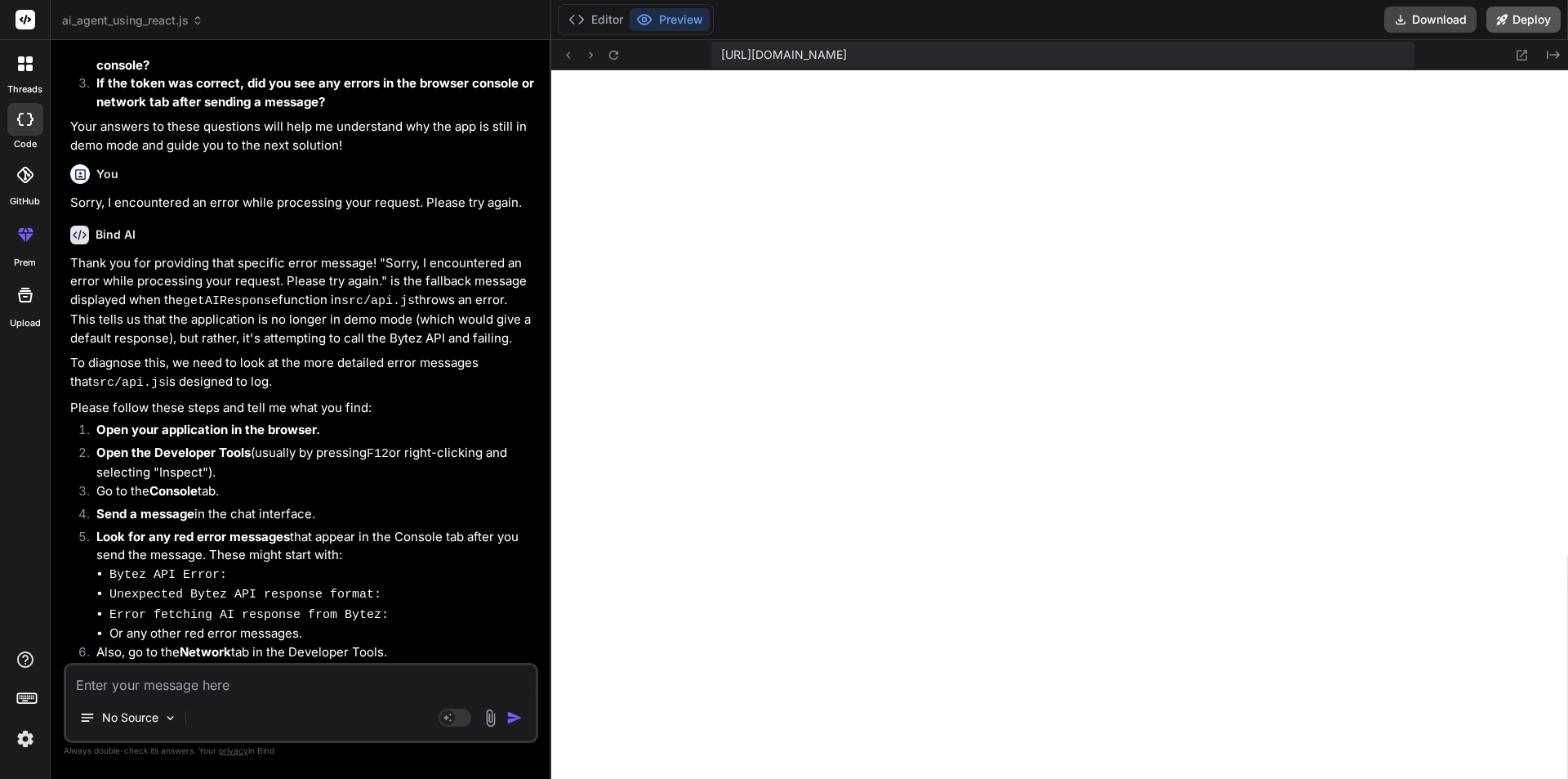
click at [1522, 24] on button "Deploy" at bounding box center [1524, 19] width 74 height 26
click at [597, 20] on button "Editor" at bounding box center [596, 19] width 68 height 23
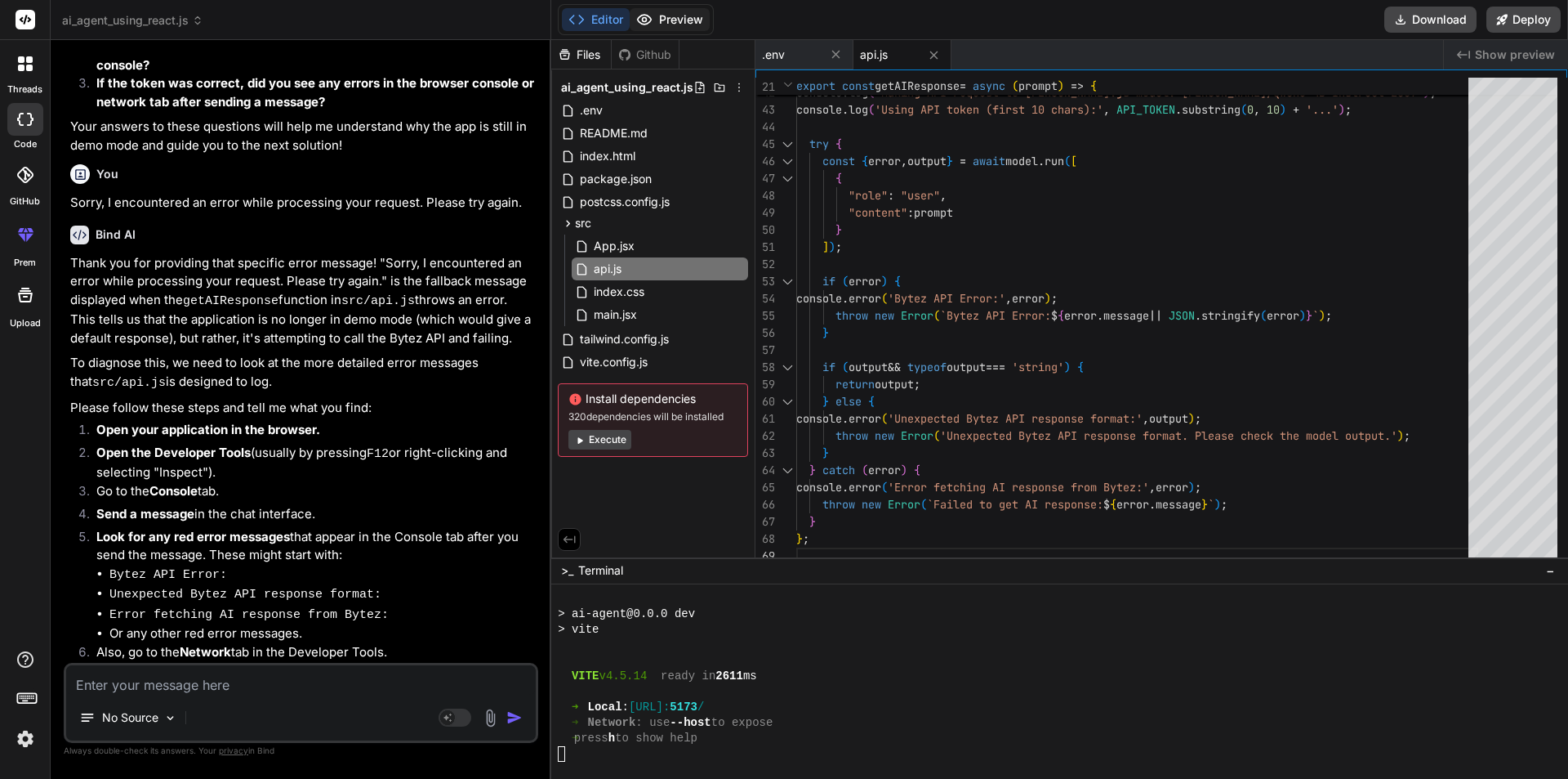
click at [678, 28] on button "Preview" at bounding box center [670, 19] width 80 height 23
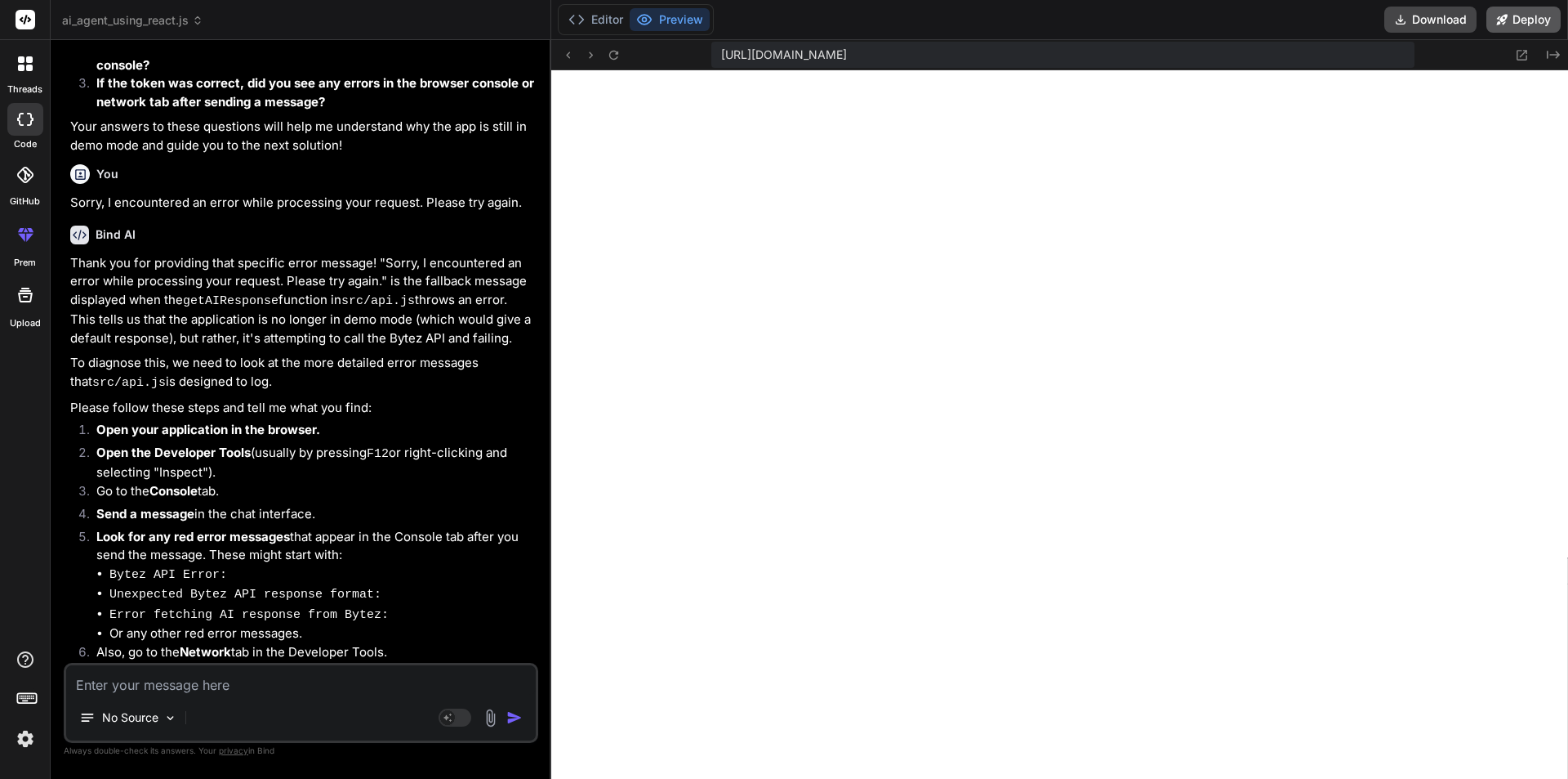
click at [1515, 18] on button "Deploy" at bounding box center [1524, 19] width 74 height 26
click at [1515, 18] on button "Deploy" at bounding box center [1524, 19] width 74 height 26
